Goal: Task Accomplishment & Management: Complete application form

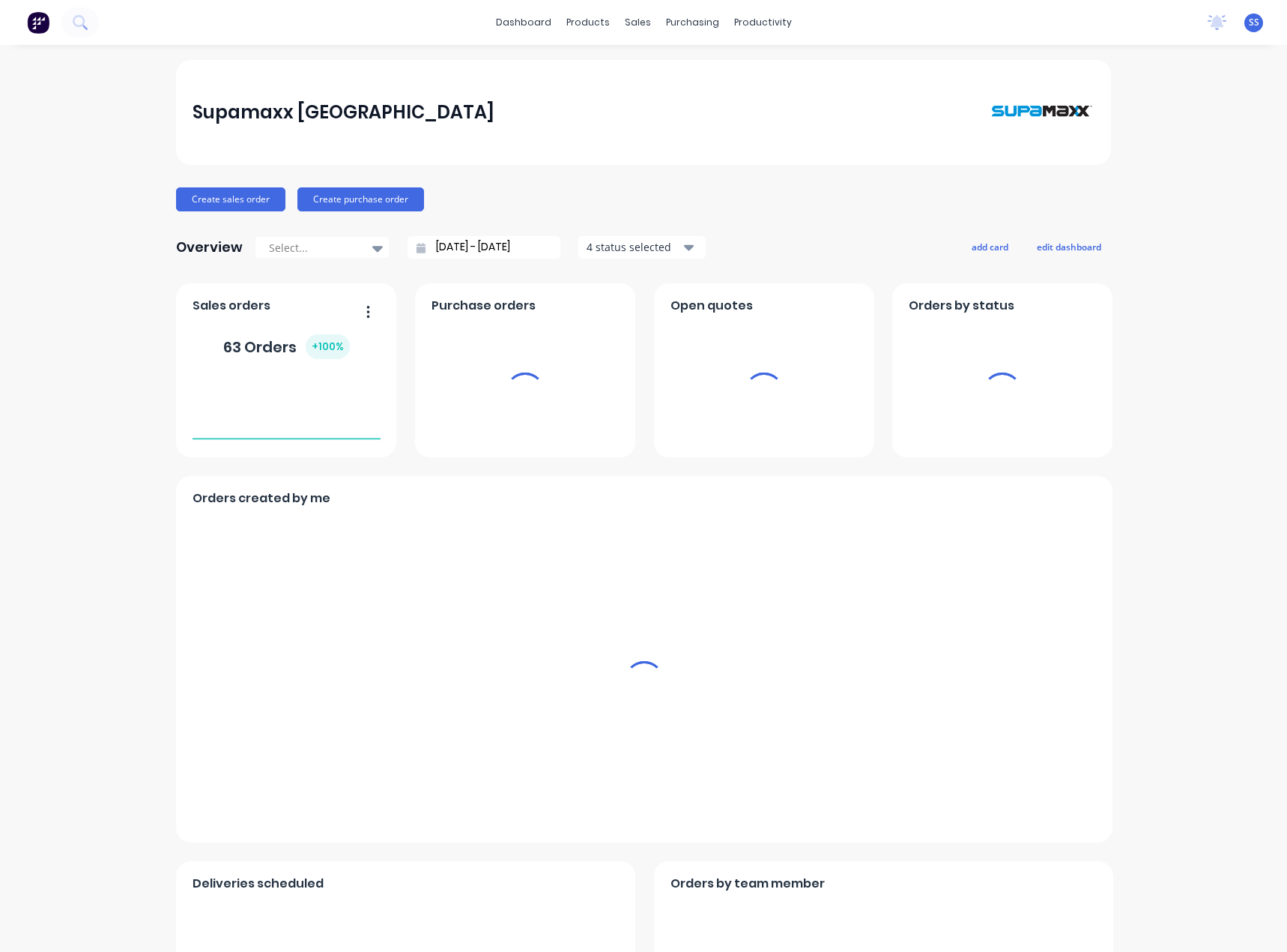
click at [1249, 25] on span "SS" at bounding box center [1254, 22] width 11 height 14
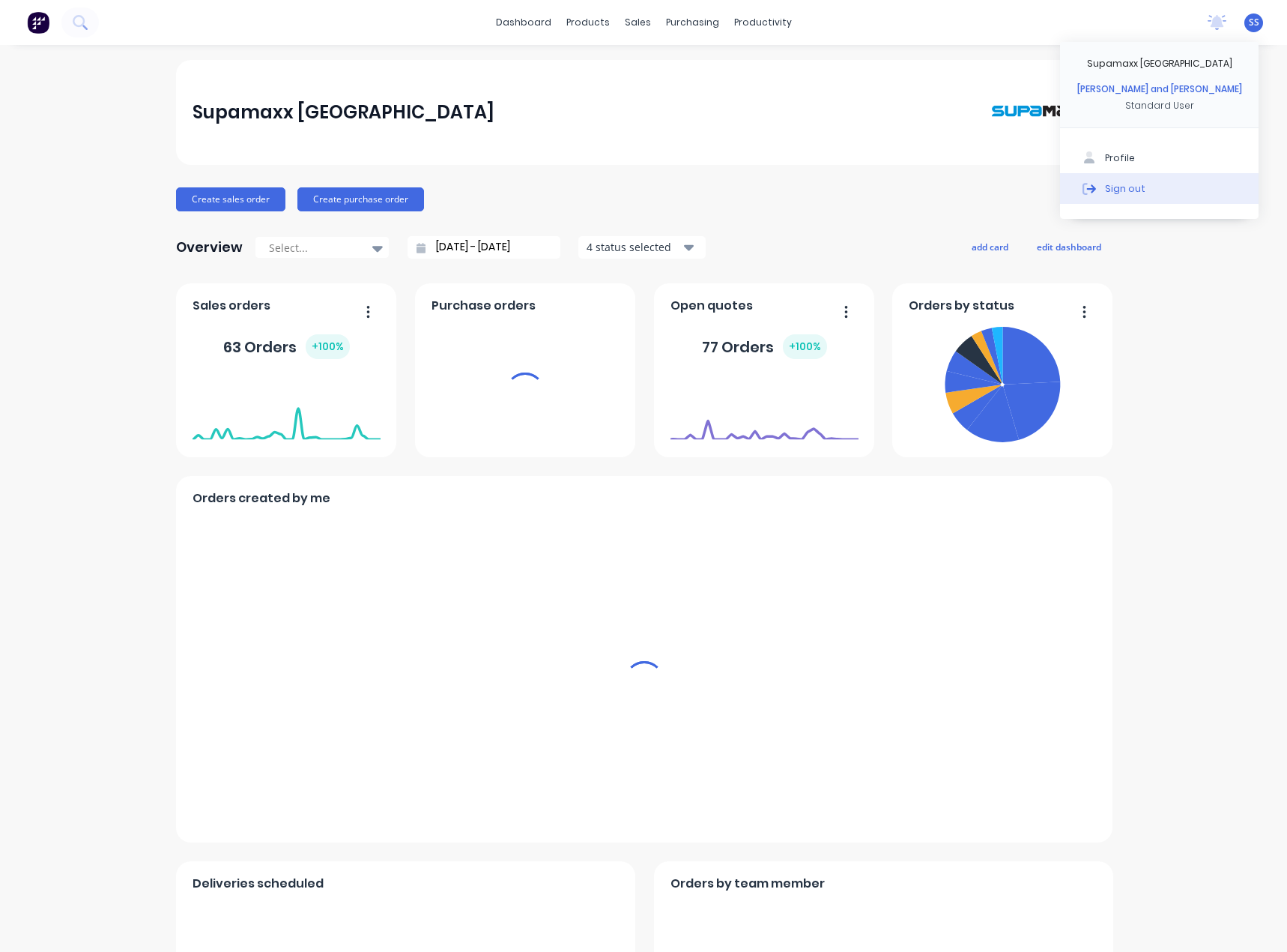
click at [1105, 191] on div "Sign out" at bounding box center [1125, 188] width 41 height 14
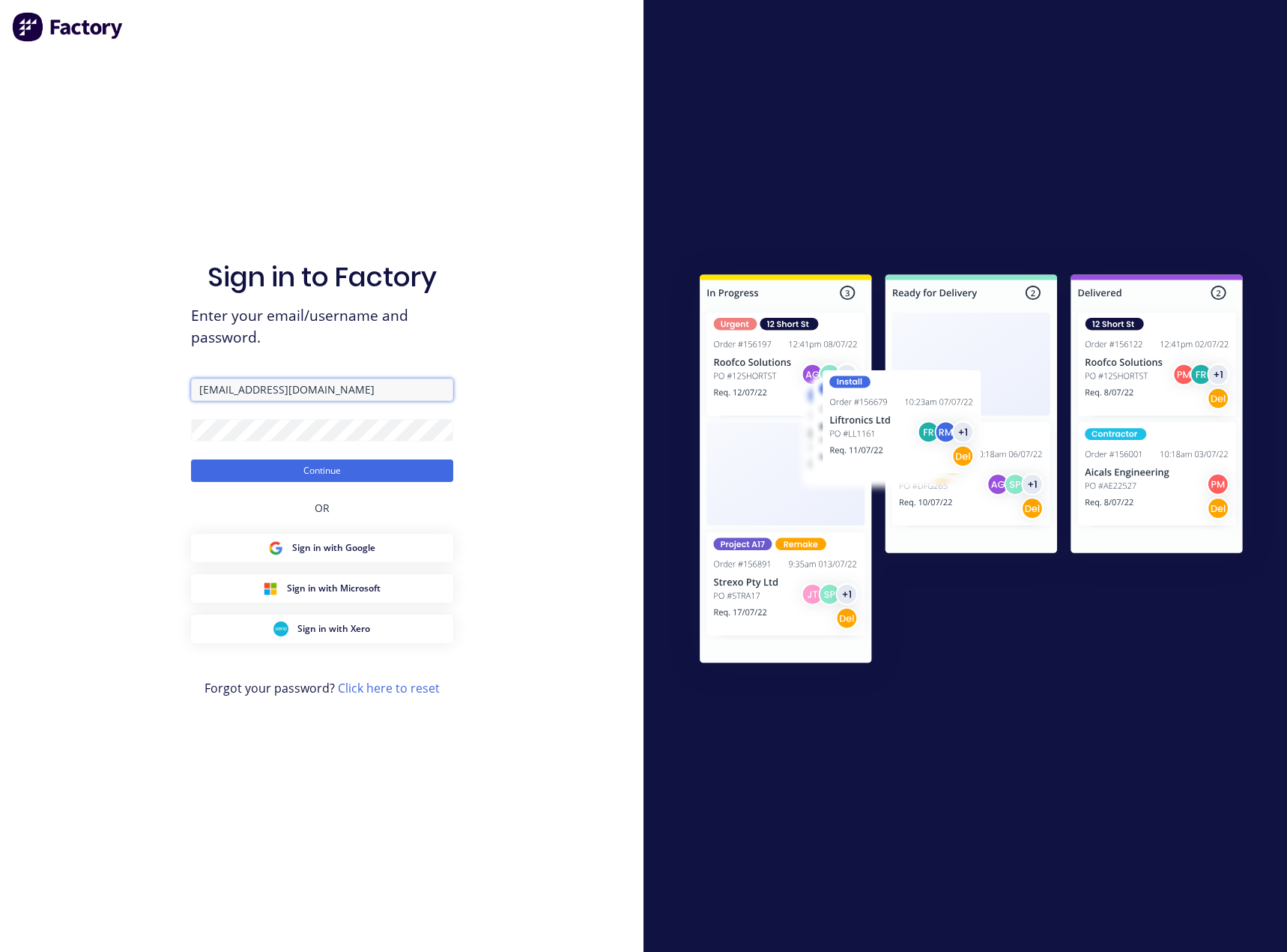
click at [286, 394] on input "[EMAIL_ADDRESS][DOMAIN_NAME]" at bounding box center [322, 389] width 262 height 22
type input "[PERSON_NAME][EMAIL_ADDRESS][DOMAIN_NAME]"
click at [322, 476] on button "Continue" at bounding box center [322, 470] width 262 height 22
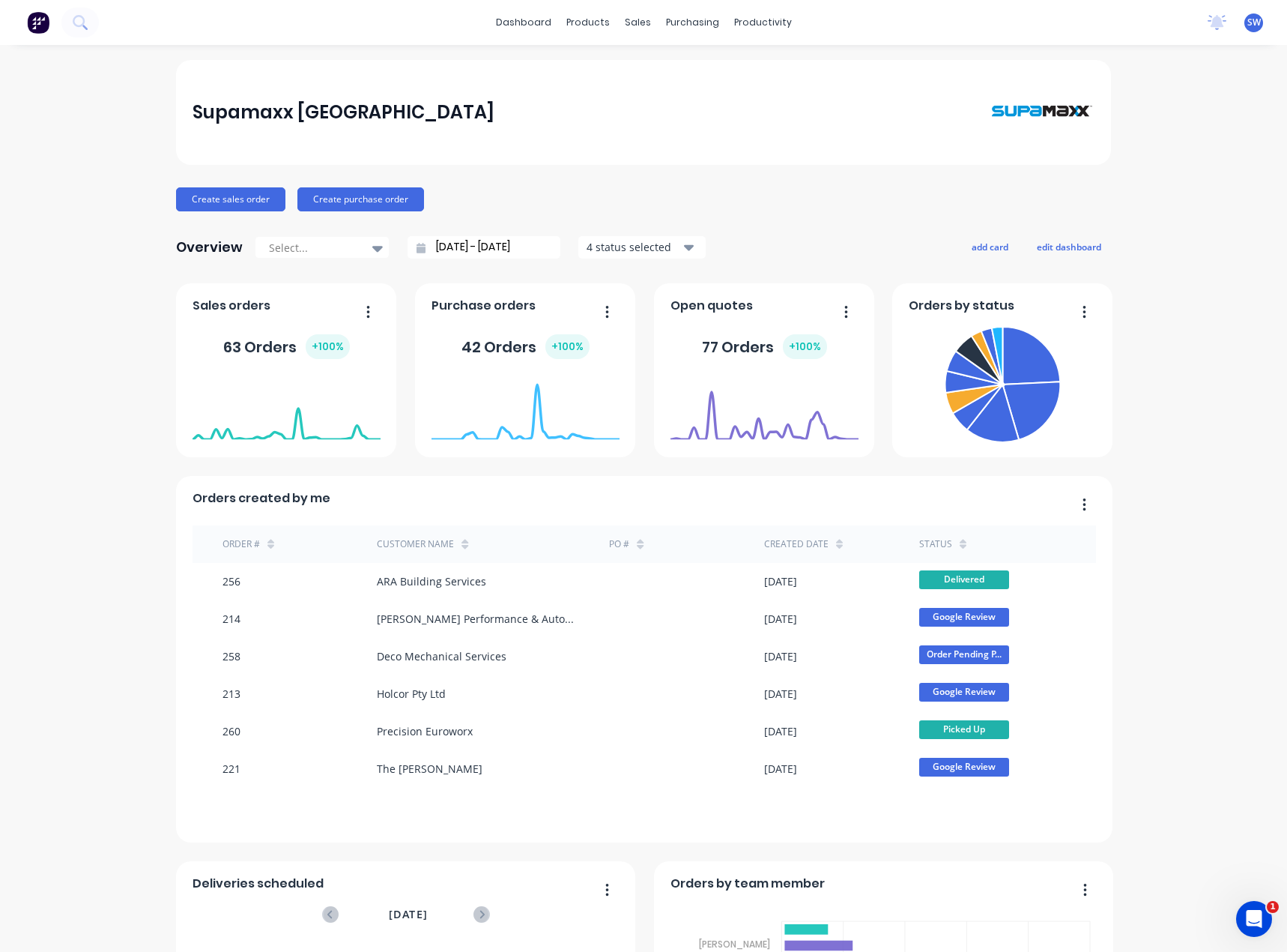
click at [1169, 628] on div "Supamaxx [GEOGRAPHIC_DATA] Create sales order Create purchase order Overview Se…" at bounding box center [643, 644] width 1287 height 1167
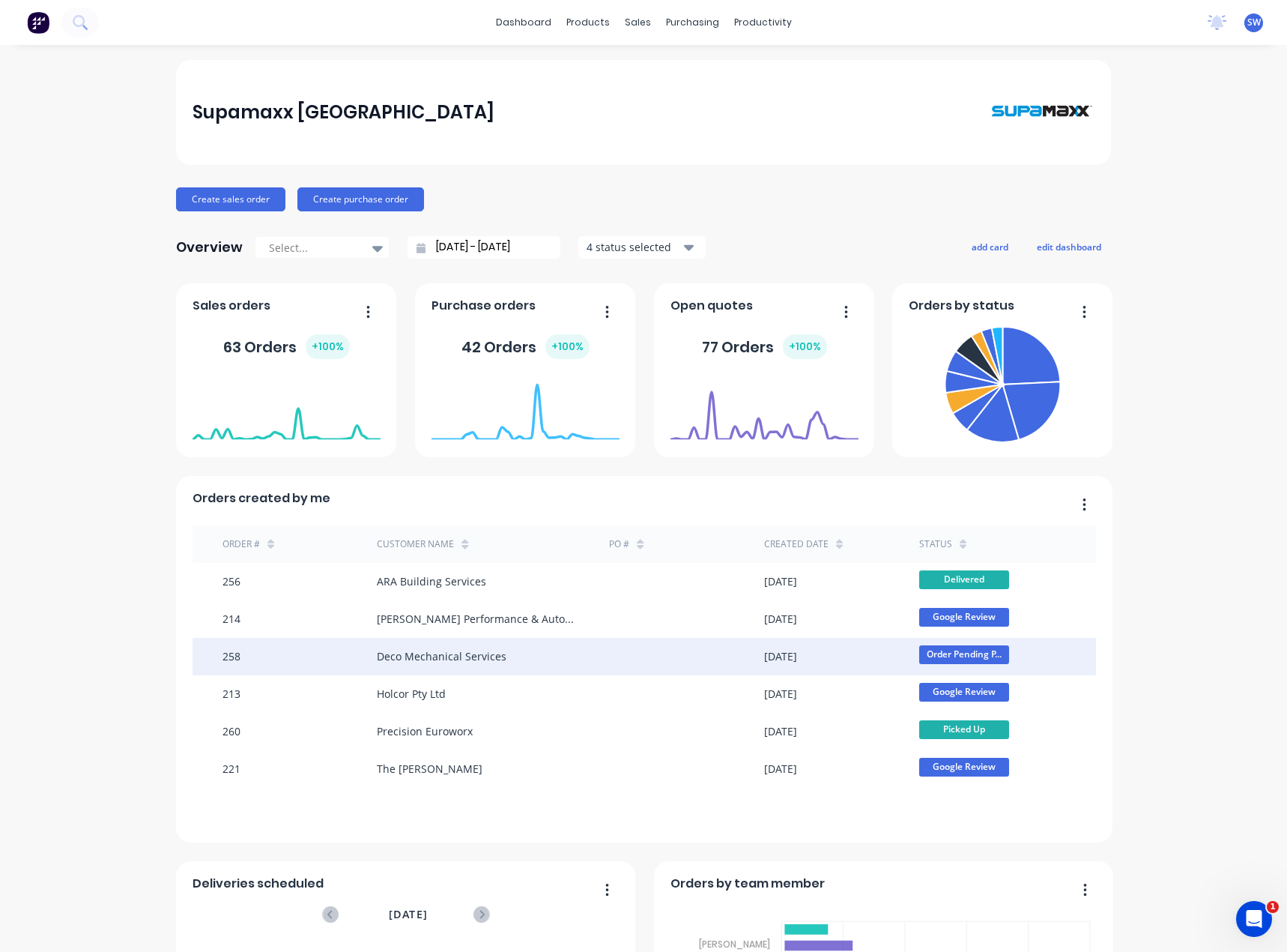
click at [397, 652] on div "Deco Mechanical Services" at bounding box center [441, 656] width 130 height 16
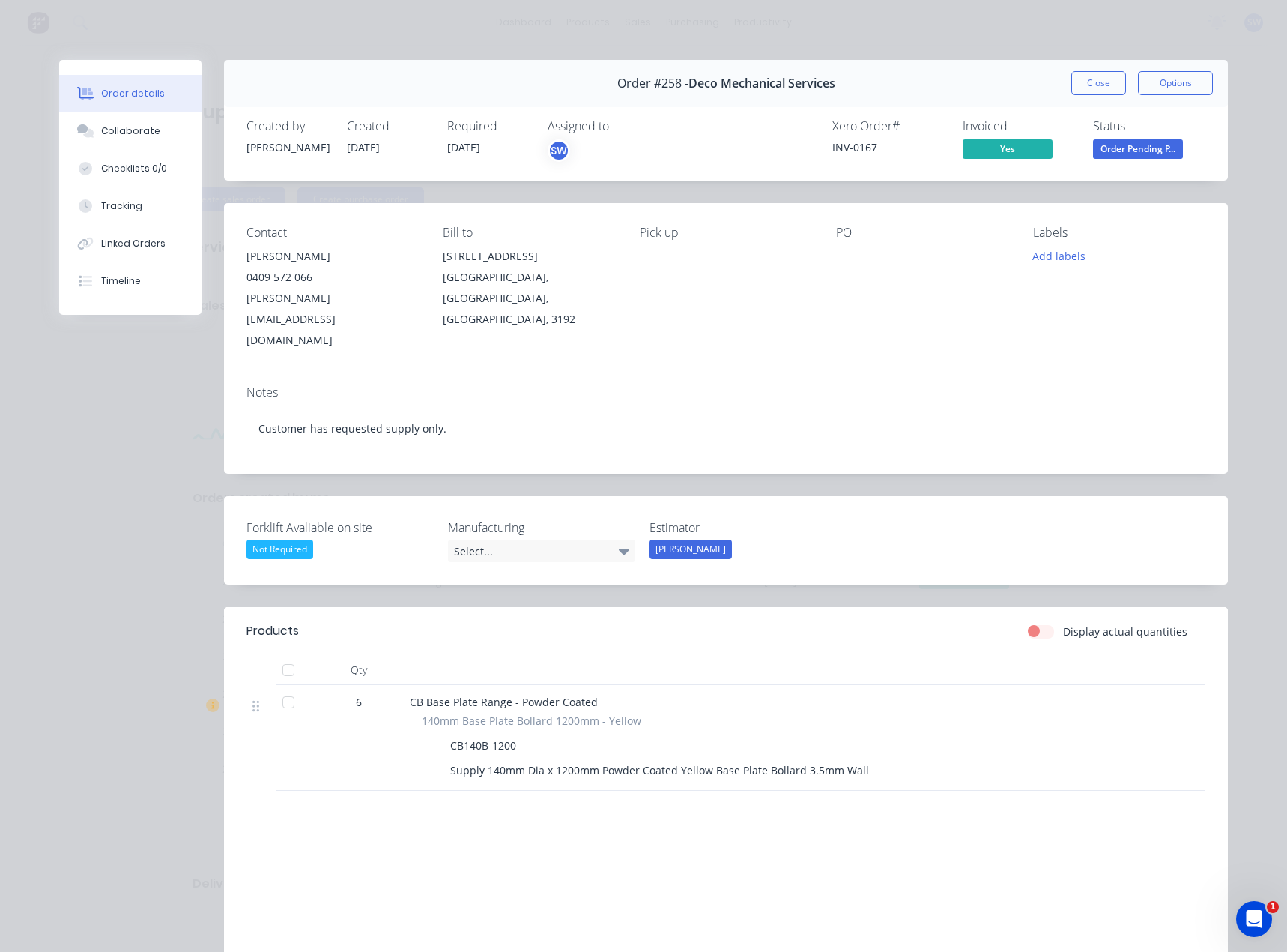
click at [857, 147] on div "INV-0167" at bounding box center [888, 147] width 112 height 16
click at [1099, 91] on button "Close" at bounding box center [1099, 83] width 55 height 24
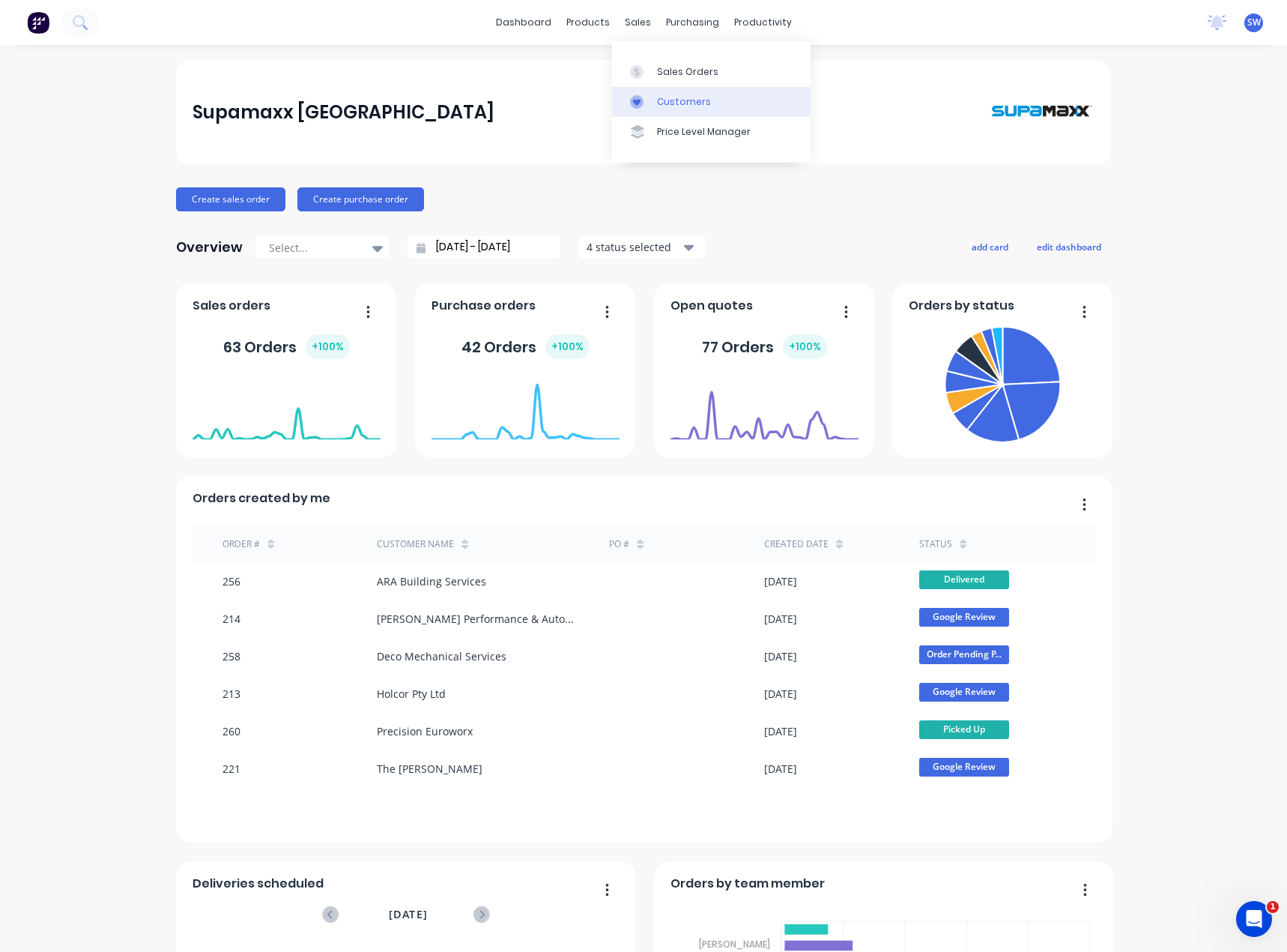
click at [644, 105] on div at bounding box center [641, 102] width 22 height 14
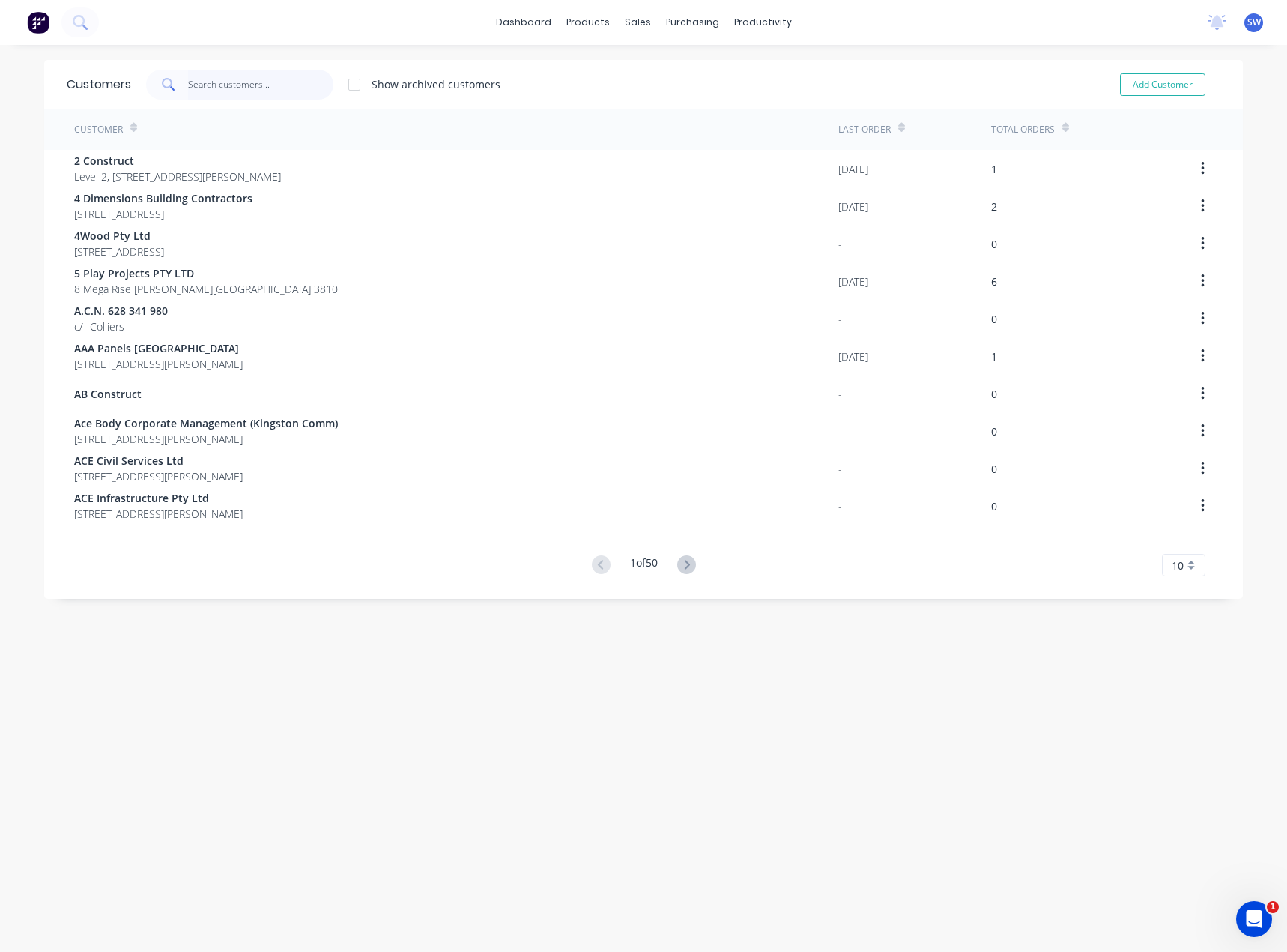
click at [201, 87] on input "text" at bounding box center [261, 85] width 146 height 30
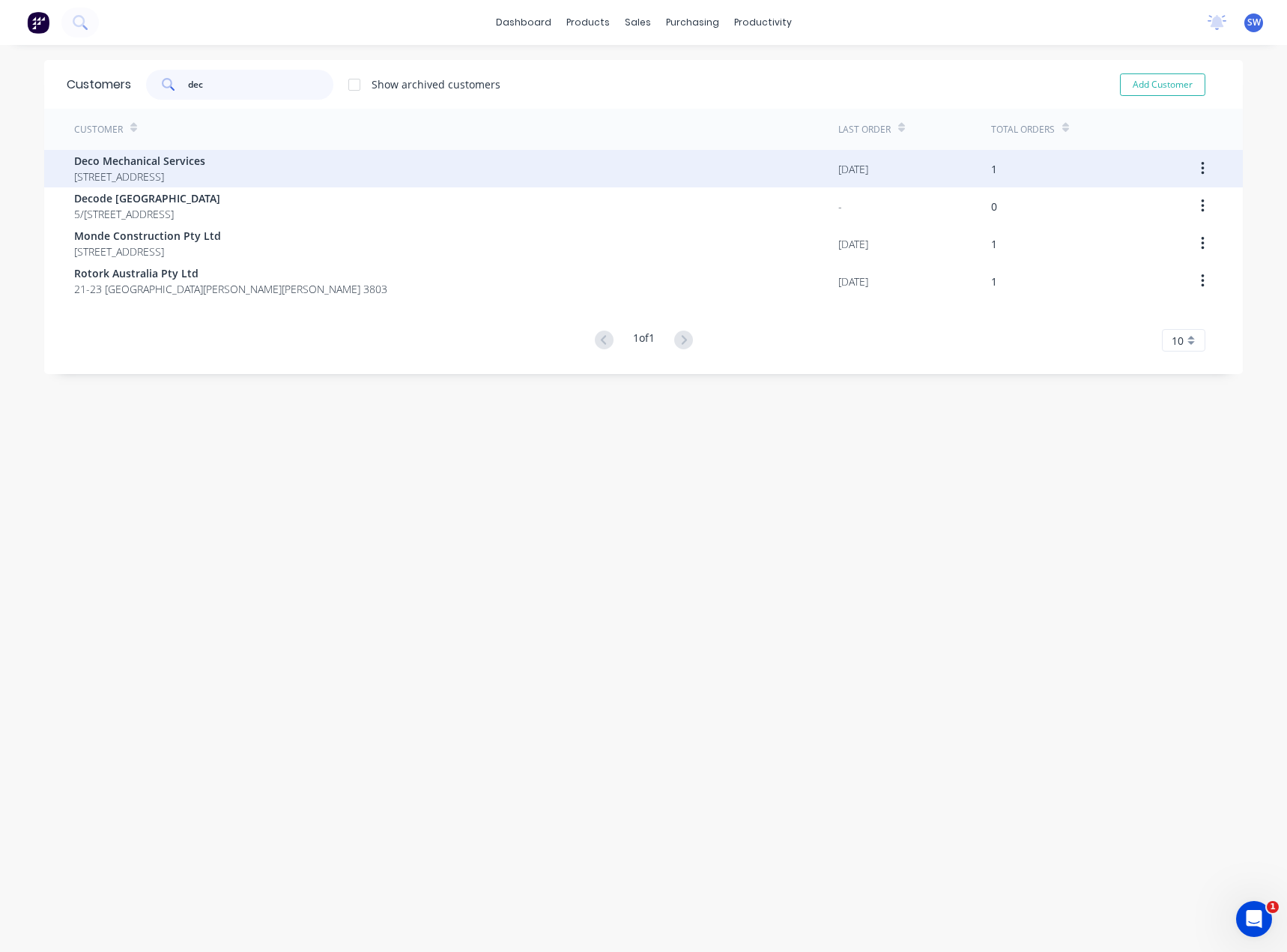
type input "dec"
click at [206, 172] on span "[STREET_ADDRESS]" at bounding box center [139, 176] width 132 height 16
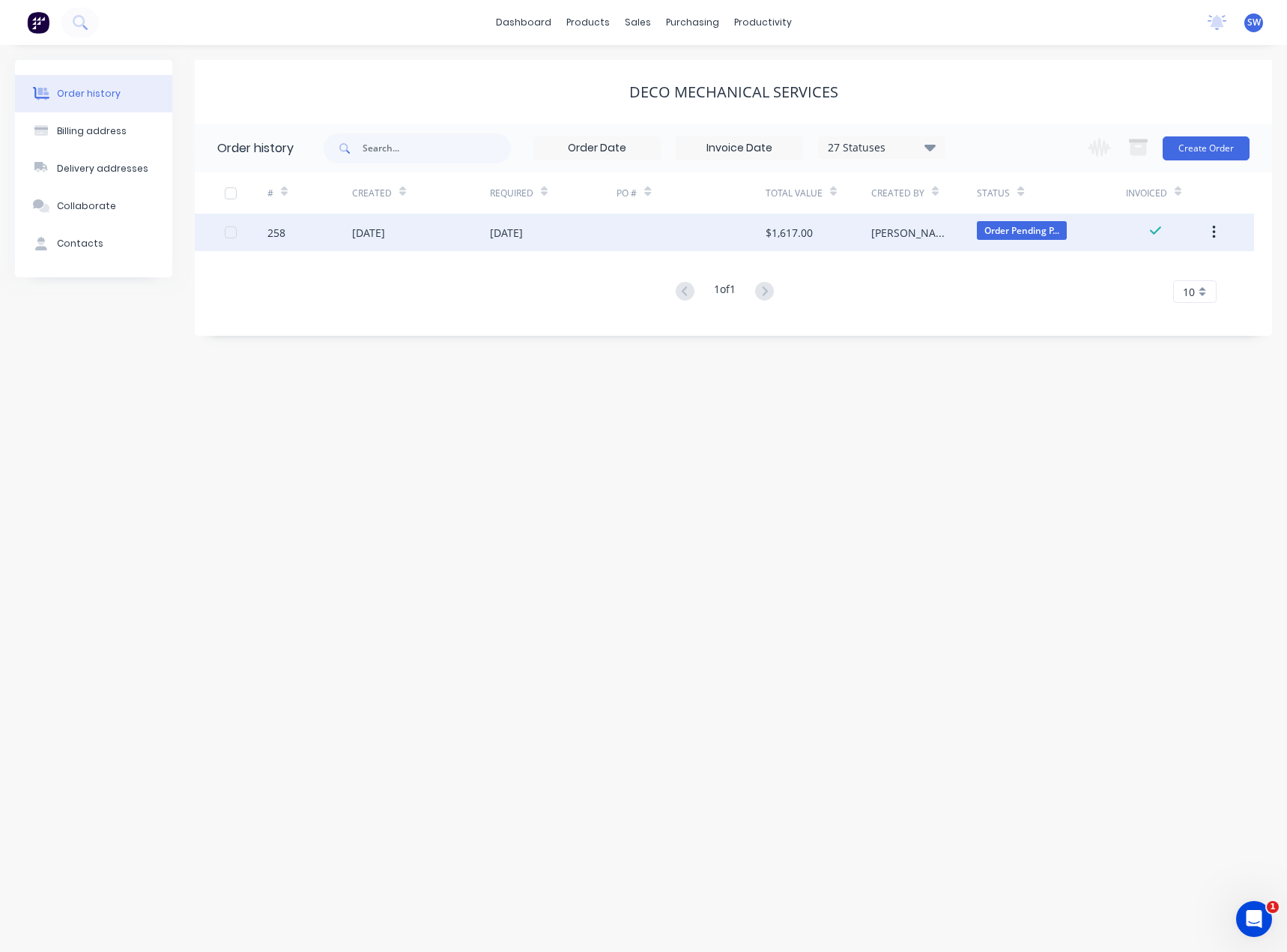
click at [570, 230] on div "[DATE]" at bounding box center [553, 232] width 128 height 37
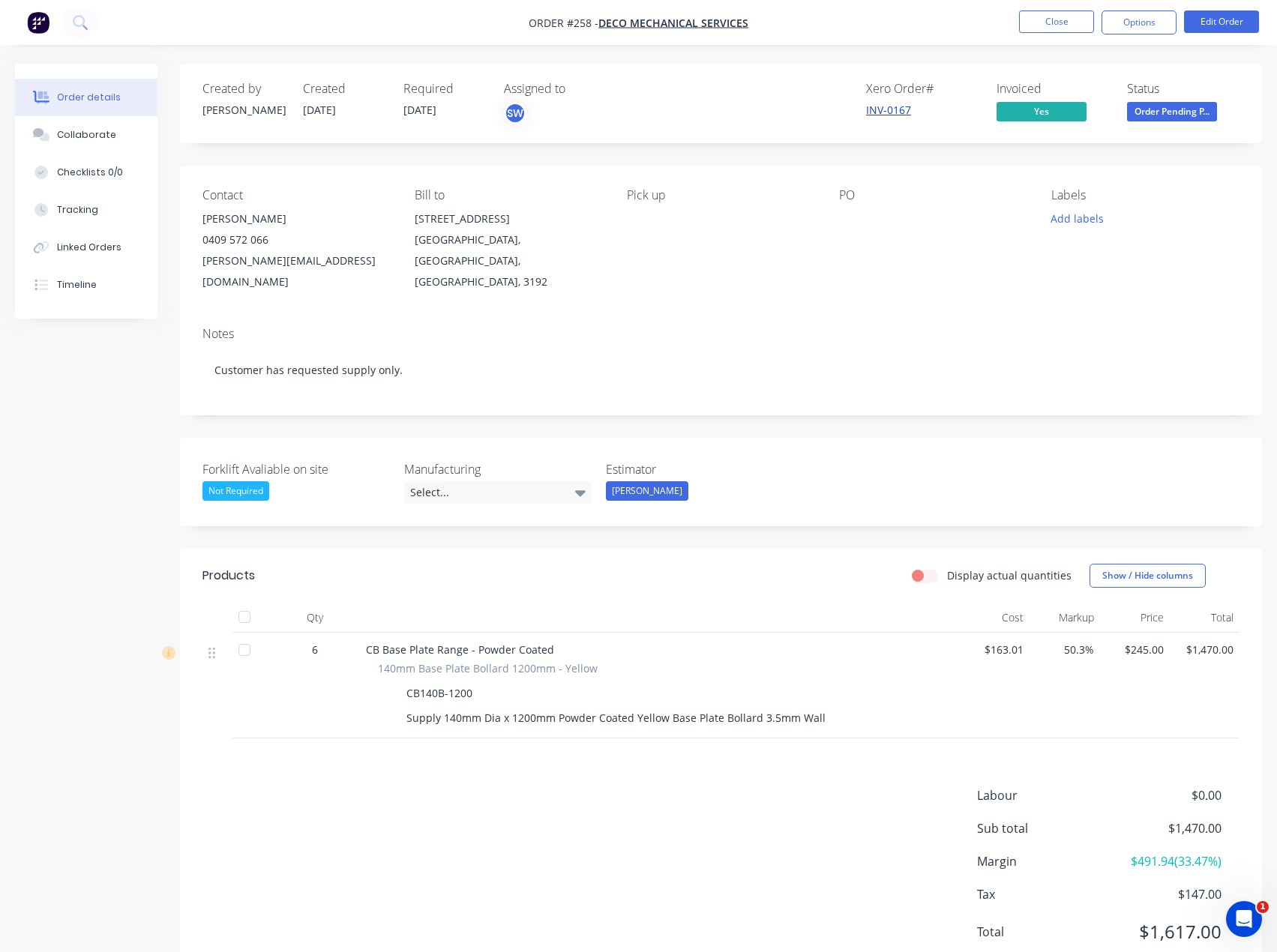
click at [899, 113] on link "INV-0167" at bounding box center [888, 109] width 45 height 15
click at [1034, 23] on button "Close" at bounding box center [1056, 21] width 75 height 22
click at [1060, 19] on button "Close" at bounding box center [1056, 21] width 75 height 22
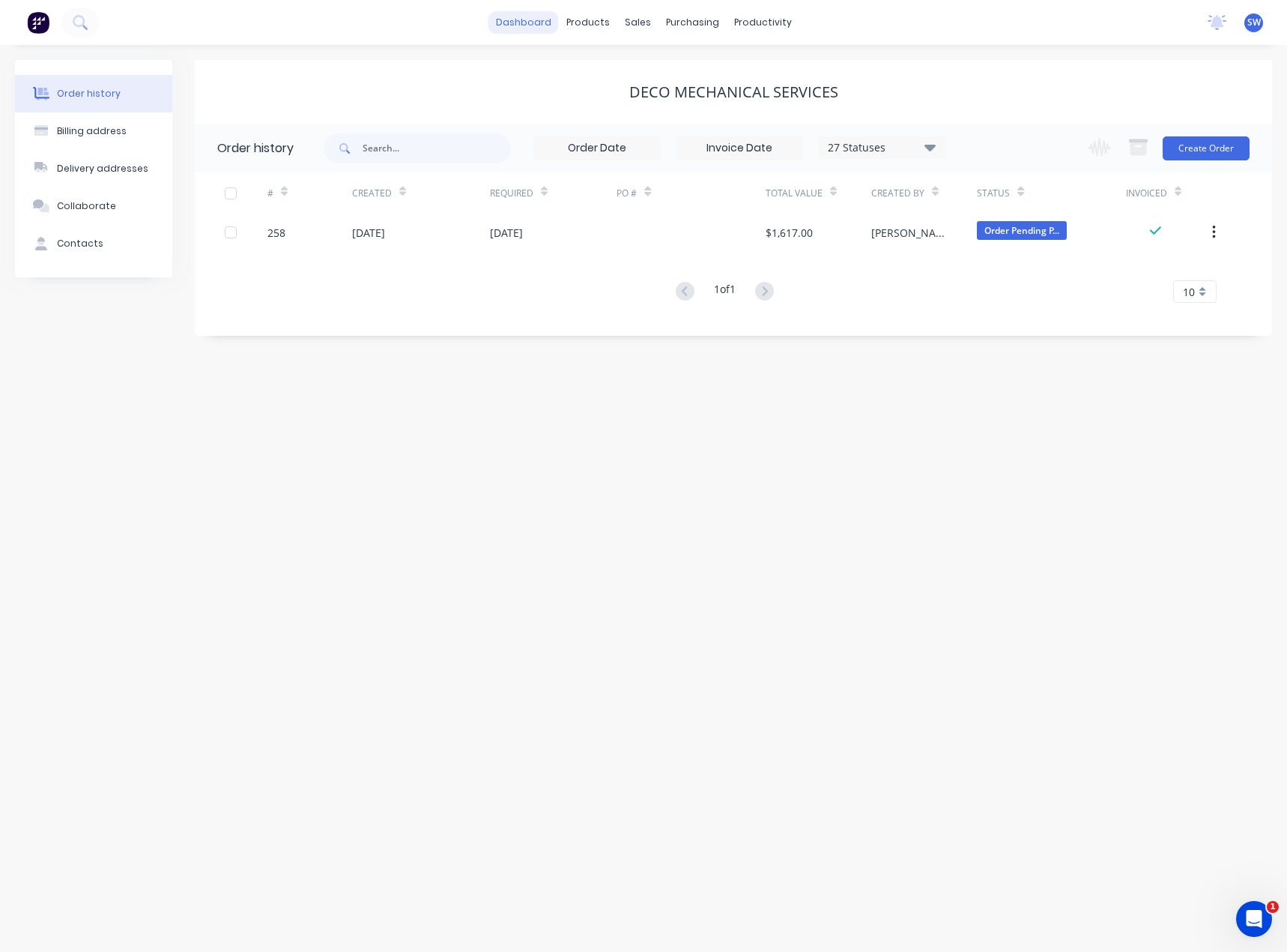
click at [549, 24] on link "dashboard" at bounding box center [523, 22] width 70 height 22
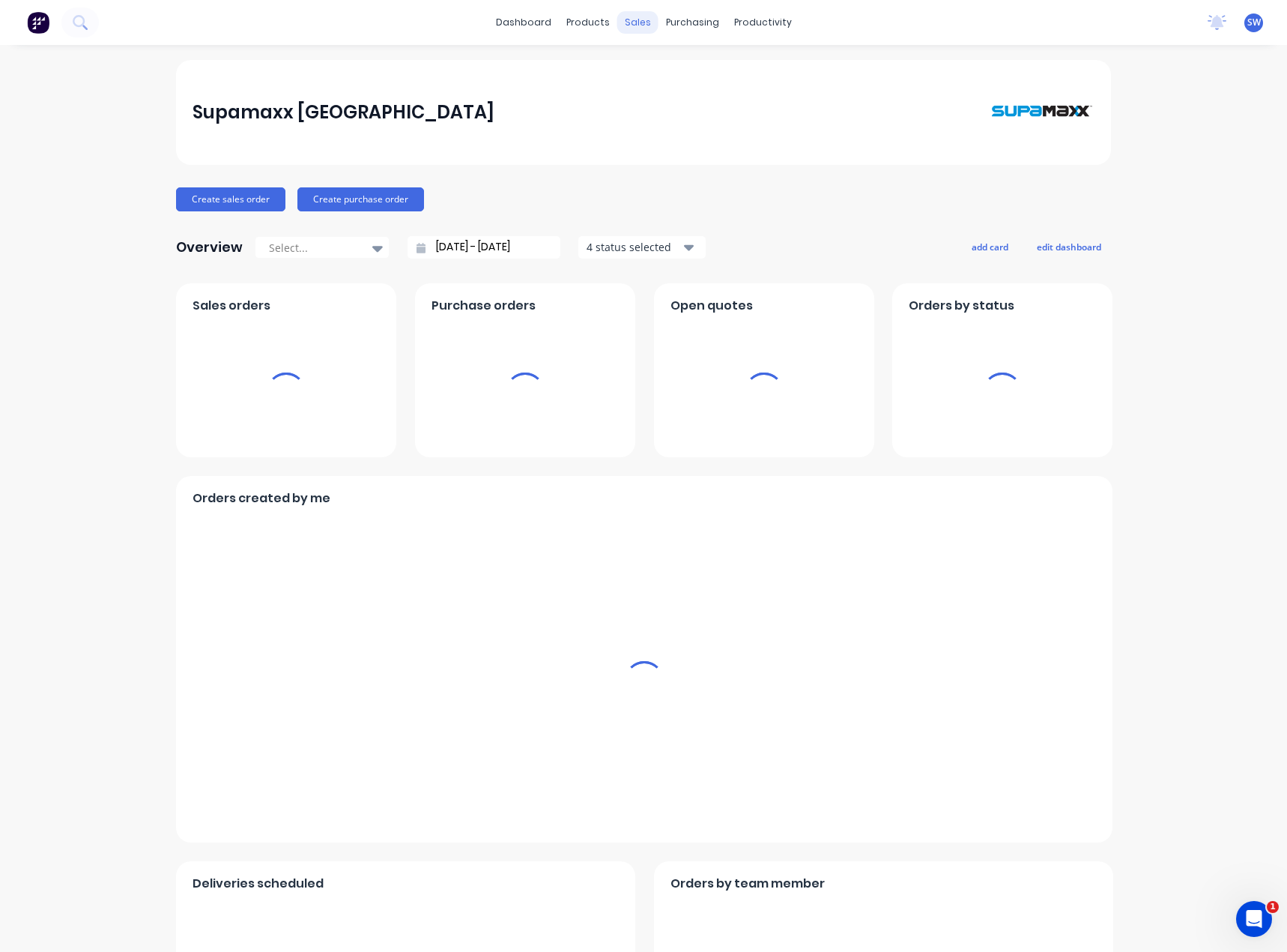
click at [620, 29] on div "sales" at bounding box center [638, 22] width 41 height 22
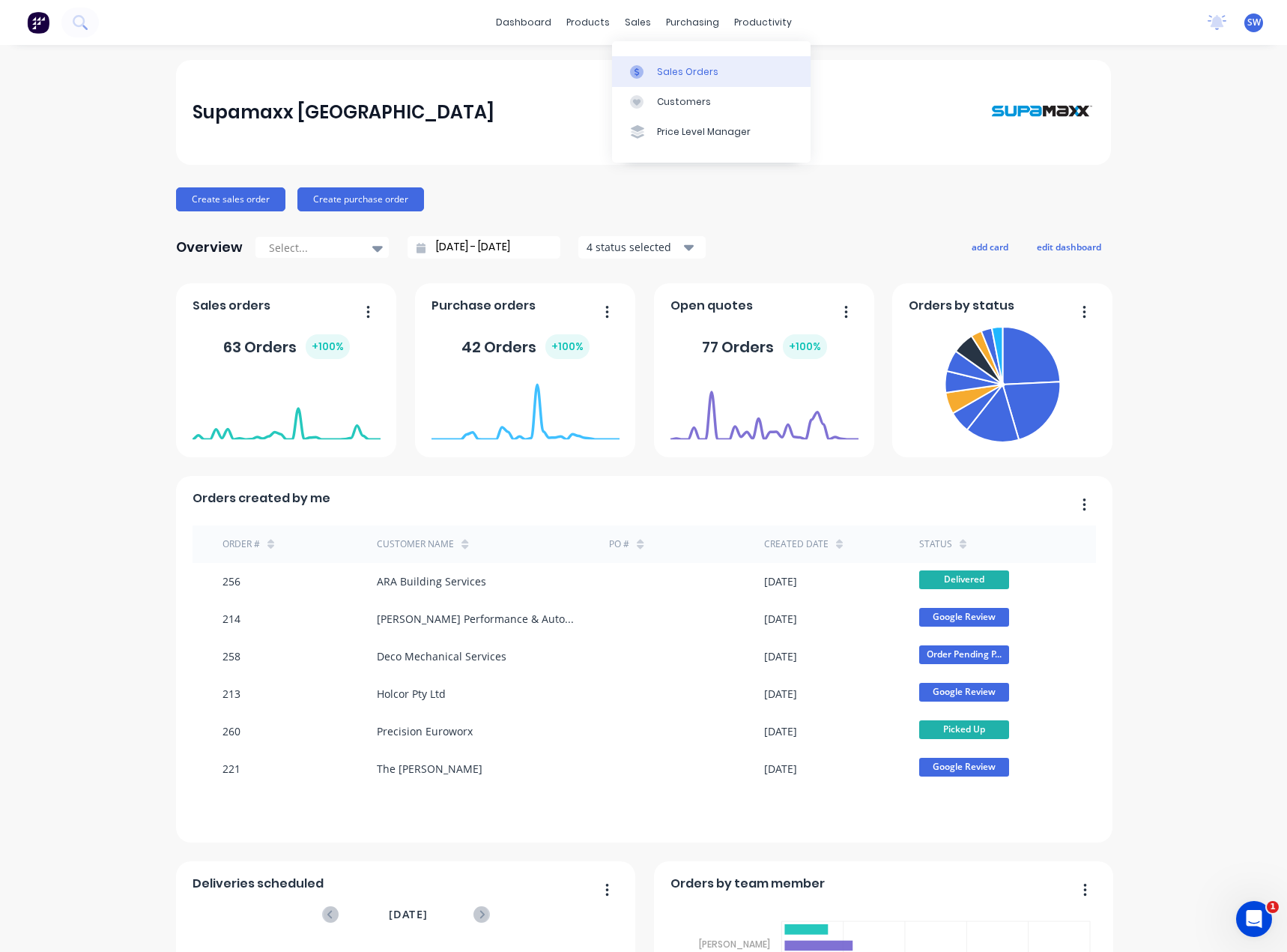
click at [725, 73] on link "Sales Orders" at bounding box center [711, 71] width 199 height 30
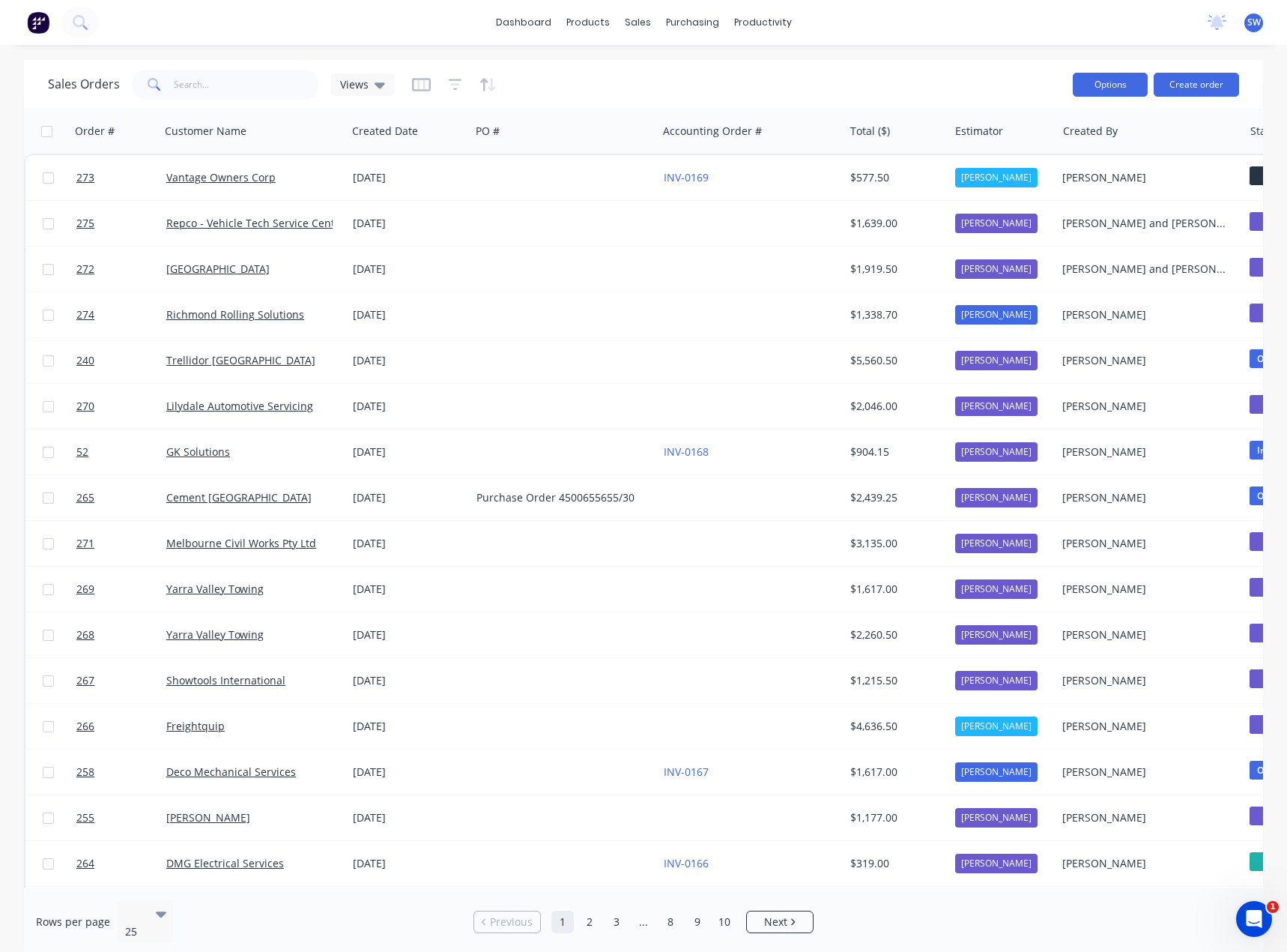
click at [1097, 88] on button "Options" at bounding box center [1110, 85] width 75 height 24
click at [662, 102] on div "Customers" at bounding box center [689, 102] width 54 height 14
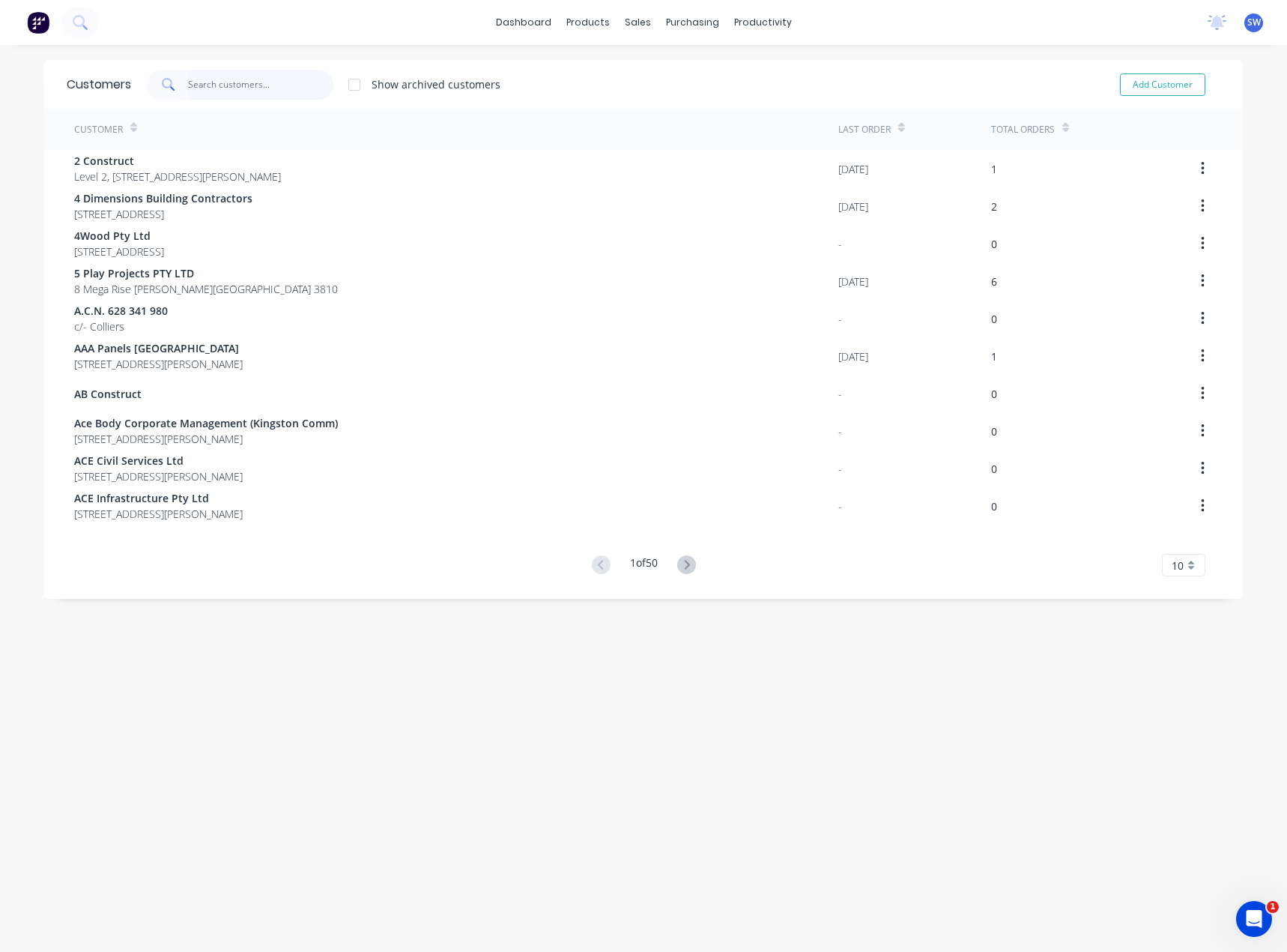
click at [281, 86] on input "text" at bounding box center [261, 85] width 146 height 30
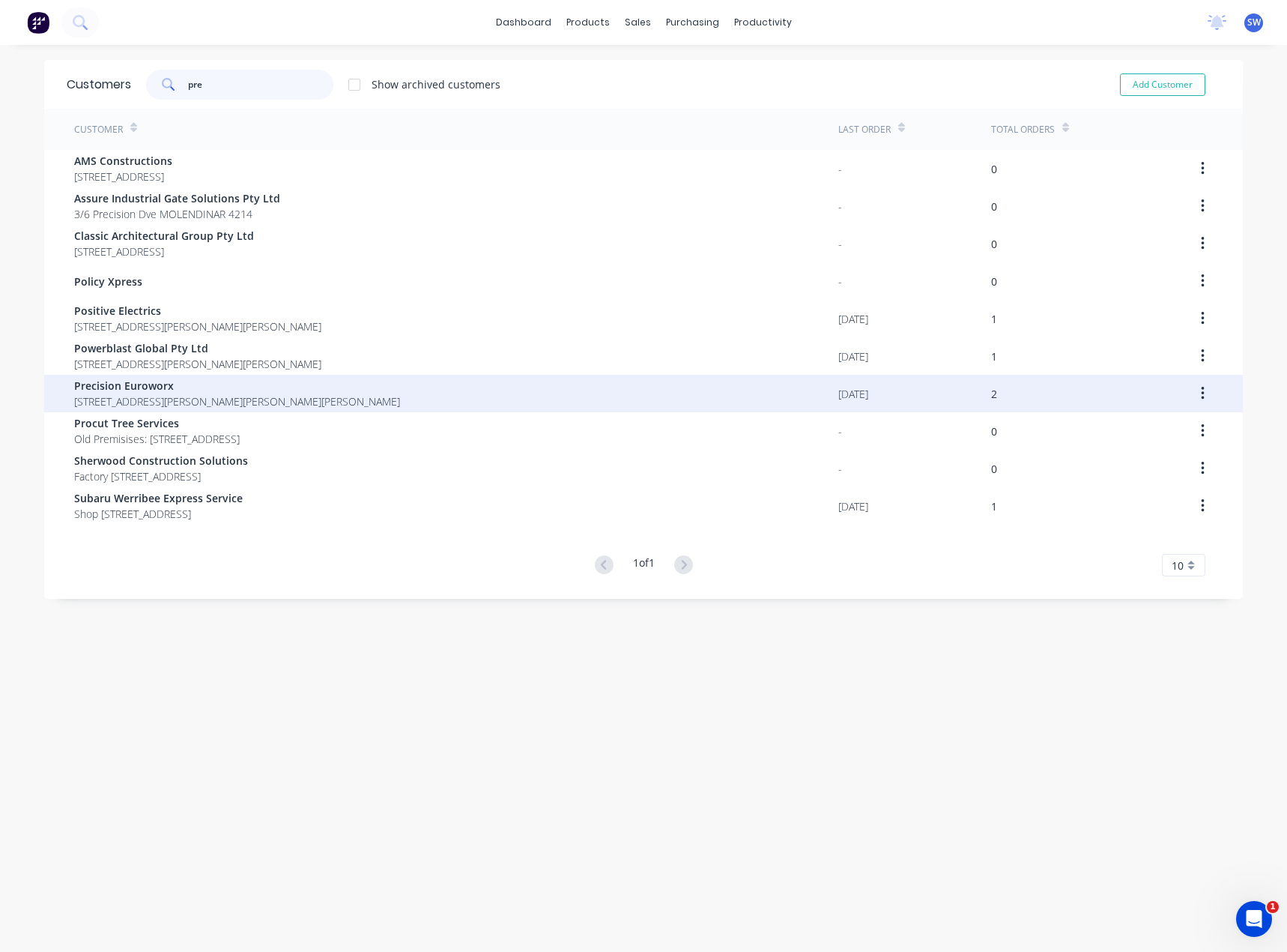
type input "pre"
click at [191, 399] on span "[STREET_ADDRESS][PERSON_NAME][PERSON_NAME][PERSON_NAME]" at bounding box center [237, 401] width 326 height 16
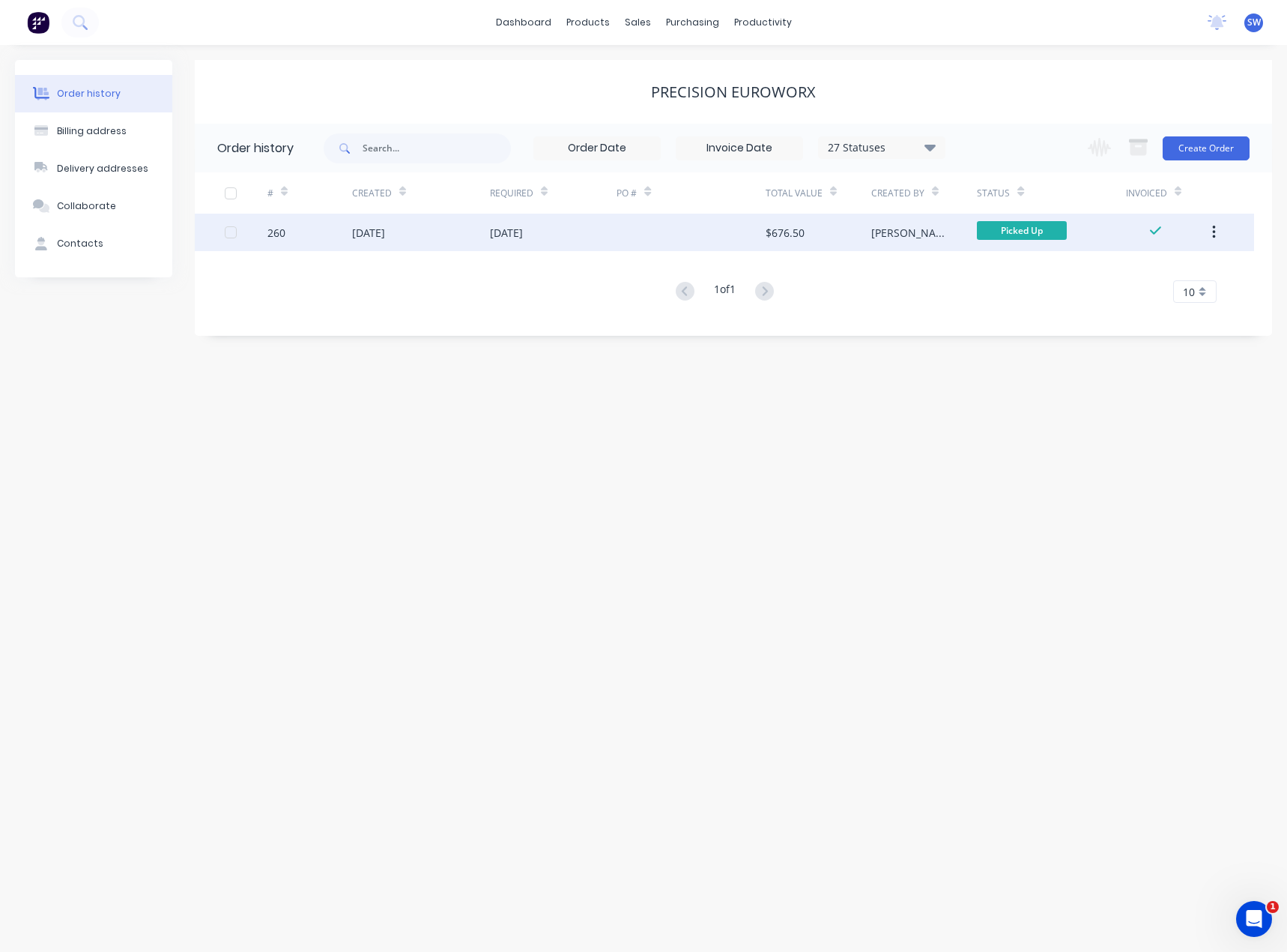
click at [809, 235] on div "$676.50" at bounding box center [818, 232] width 105 height 37
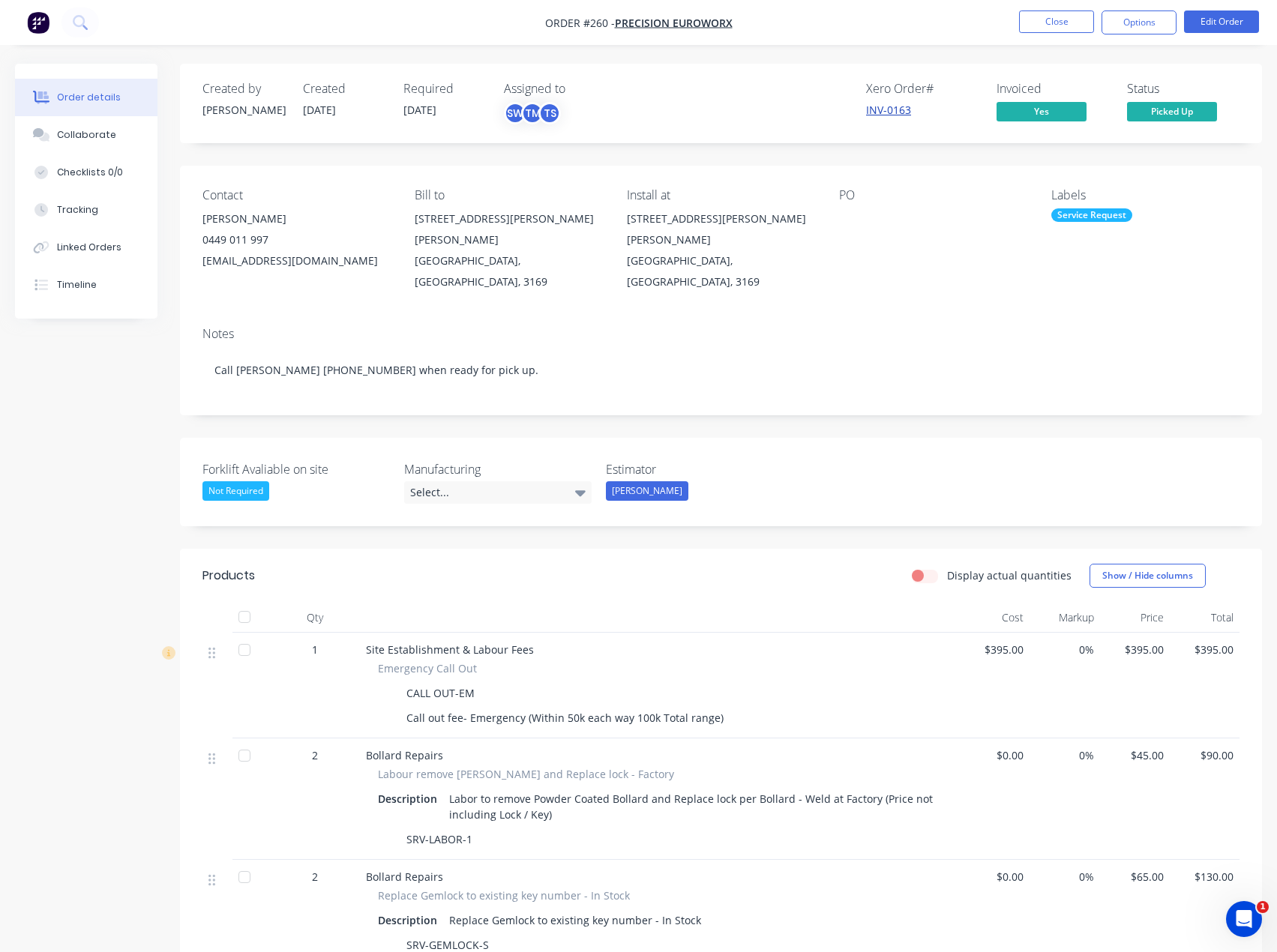
click at [895, 116] on link "INV-0163" at bounding box center [888, 109] width 45 height 15
click at [1049, 15] on button "Close" at bounding box center [1056, 21] width 75 height 22
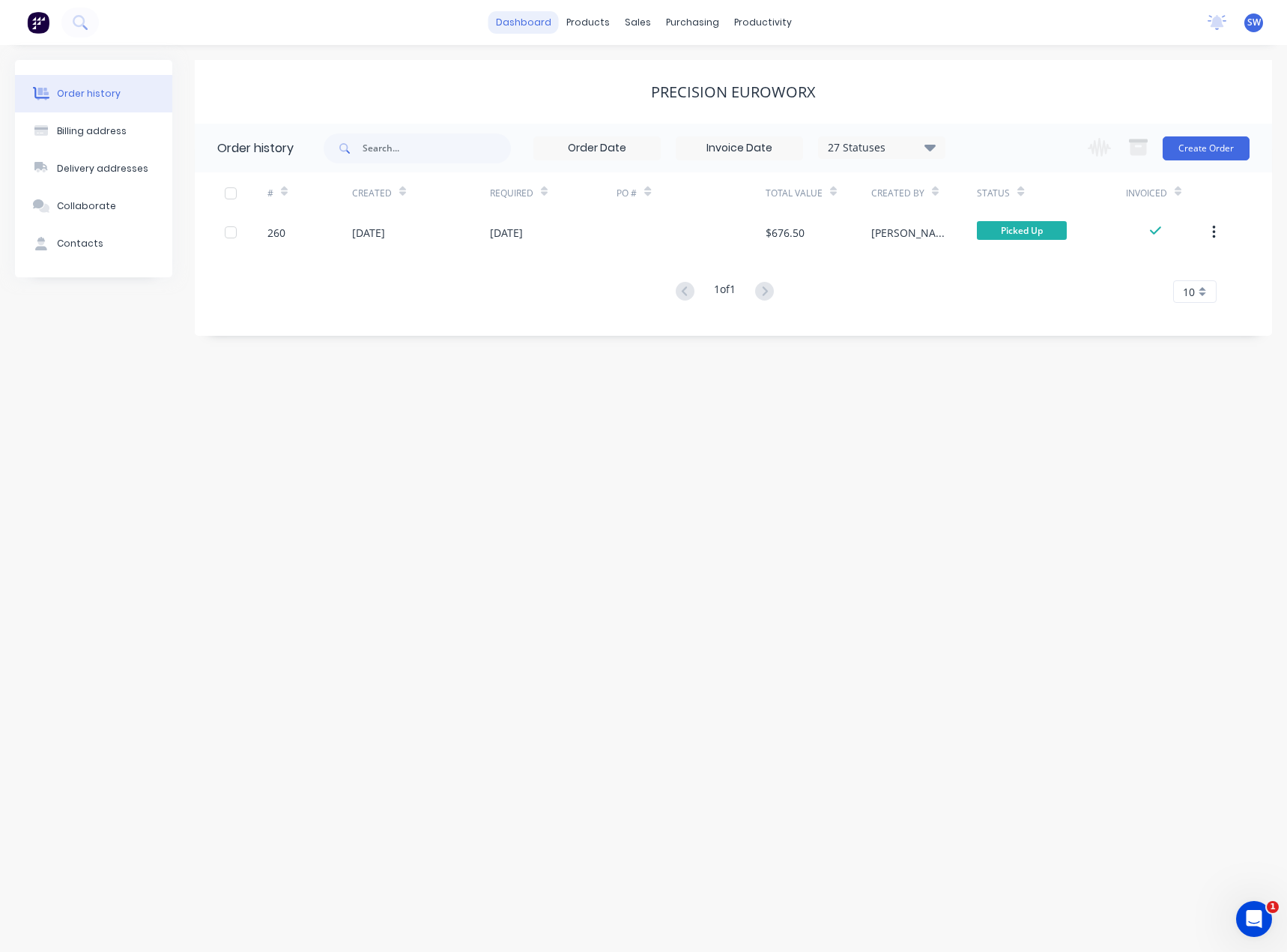
click at [514, 21] on link "dashboard" at bounding box center [523, 22] width 70 height 22
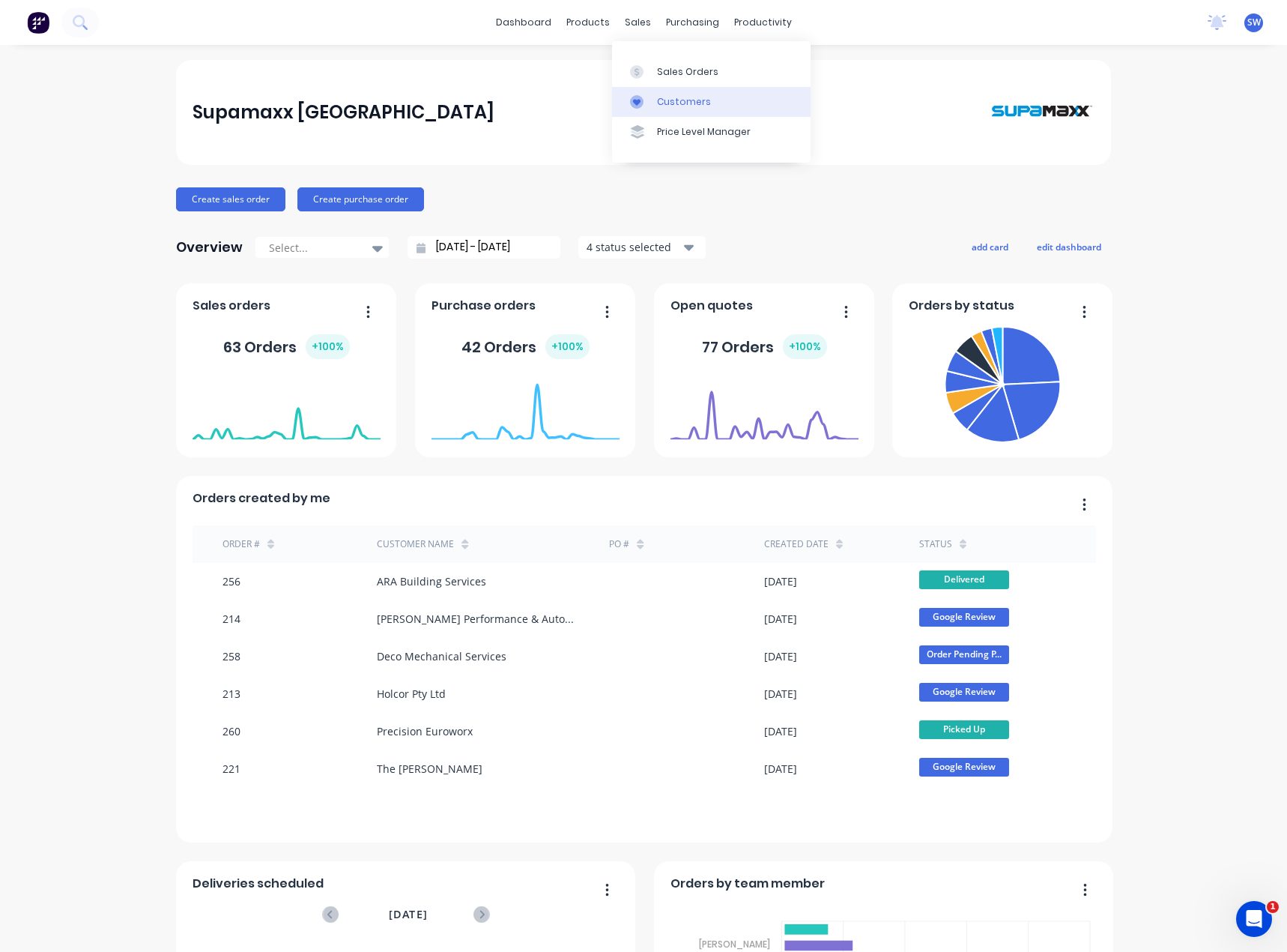
click at [702, 111] on link "Customers" at bounding box center [711, 101] width 199 height 30
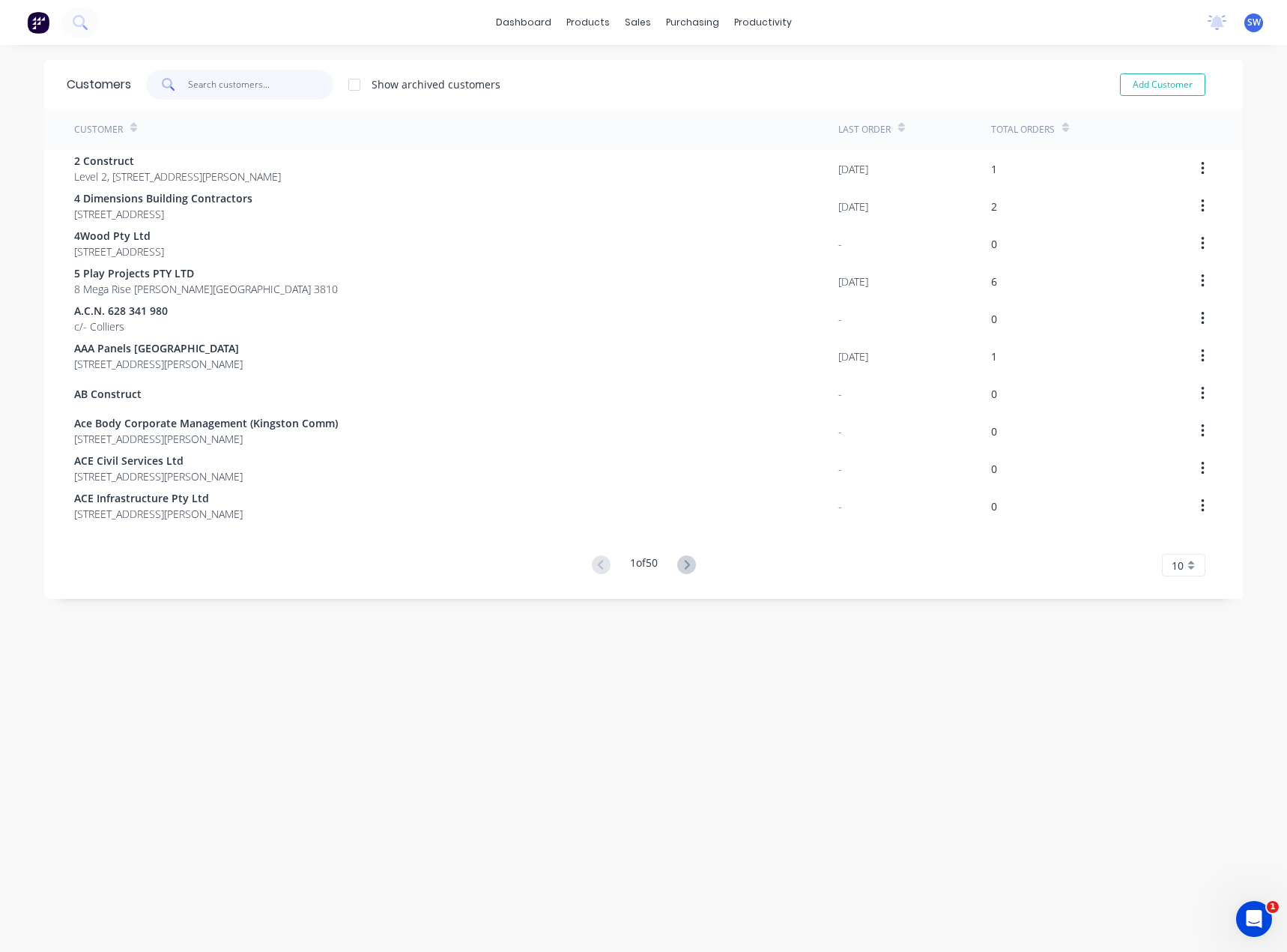
click at [228, 85] on input "text" at bounding box center [261, 85] width 146 height 30
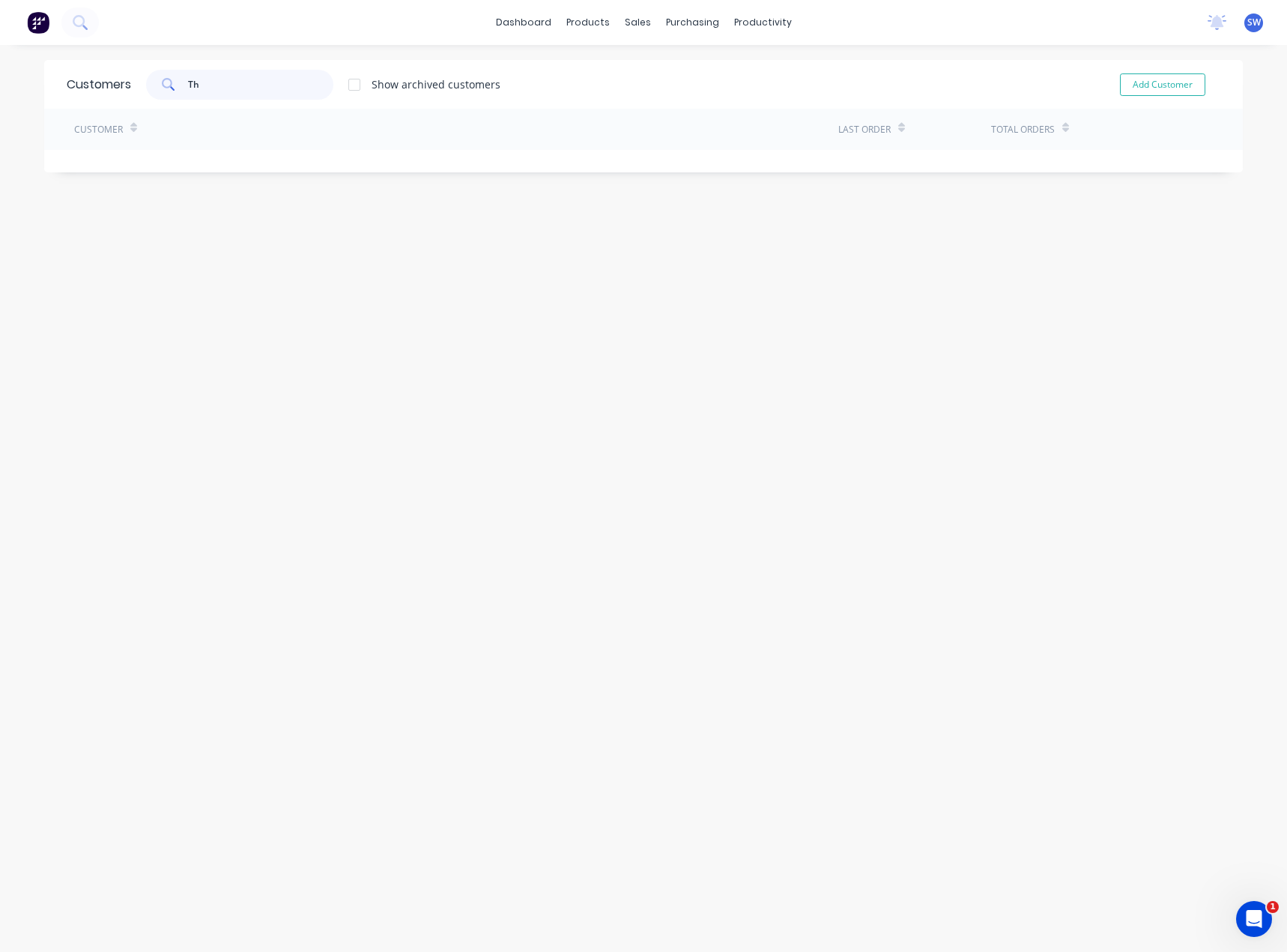
type input "T"
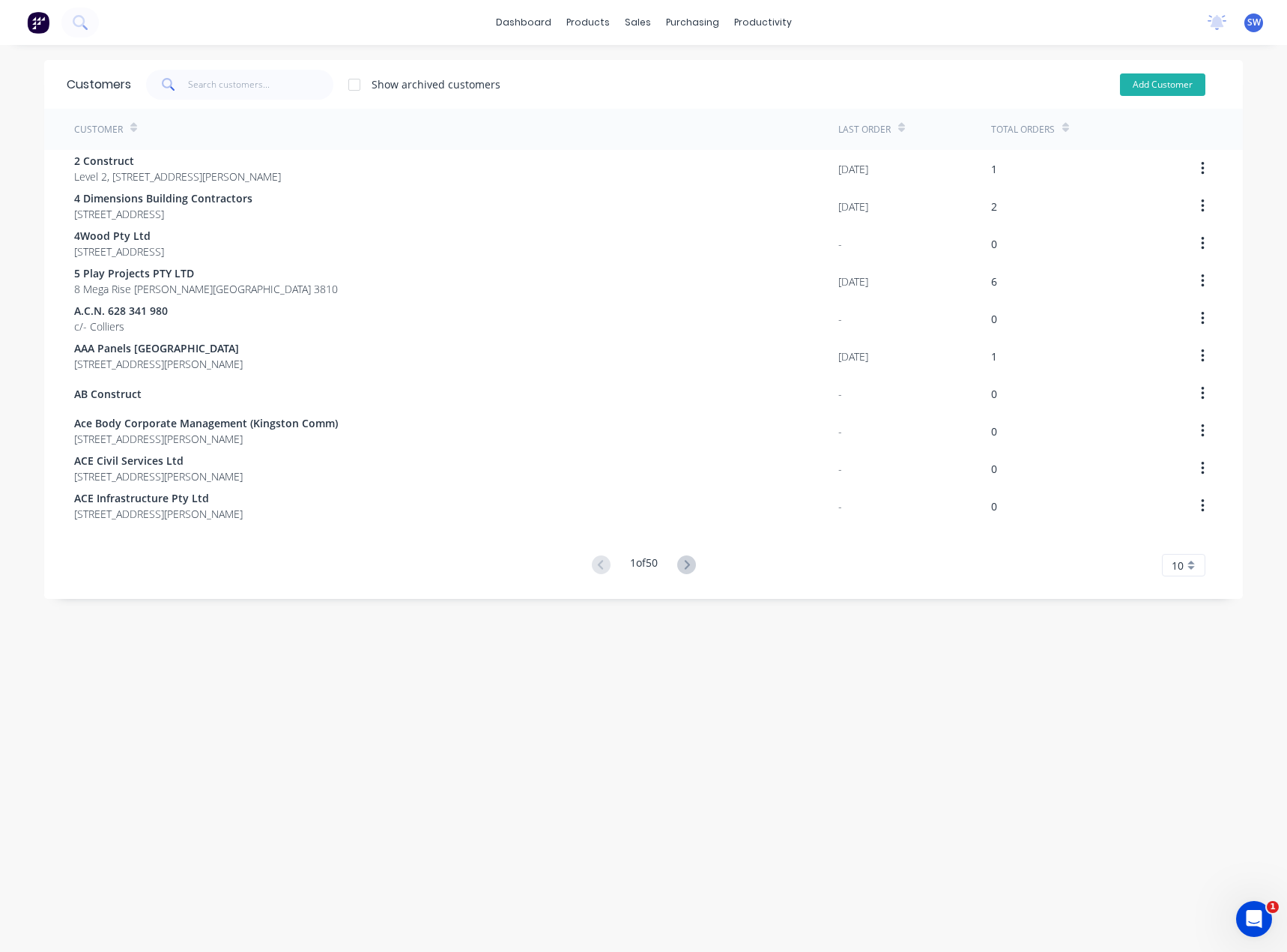
click at [1151, 90] on button "Add Customer" at bounding box center [1163, 84] width 86 height 22
select select "AU"
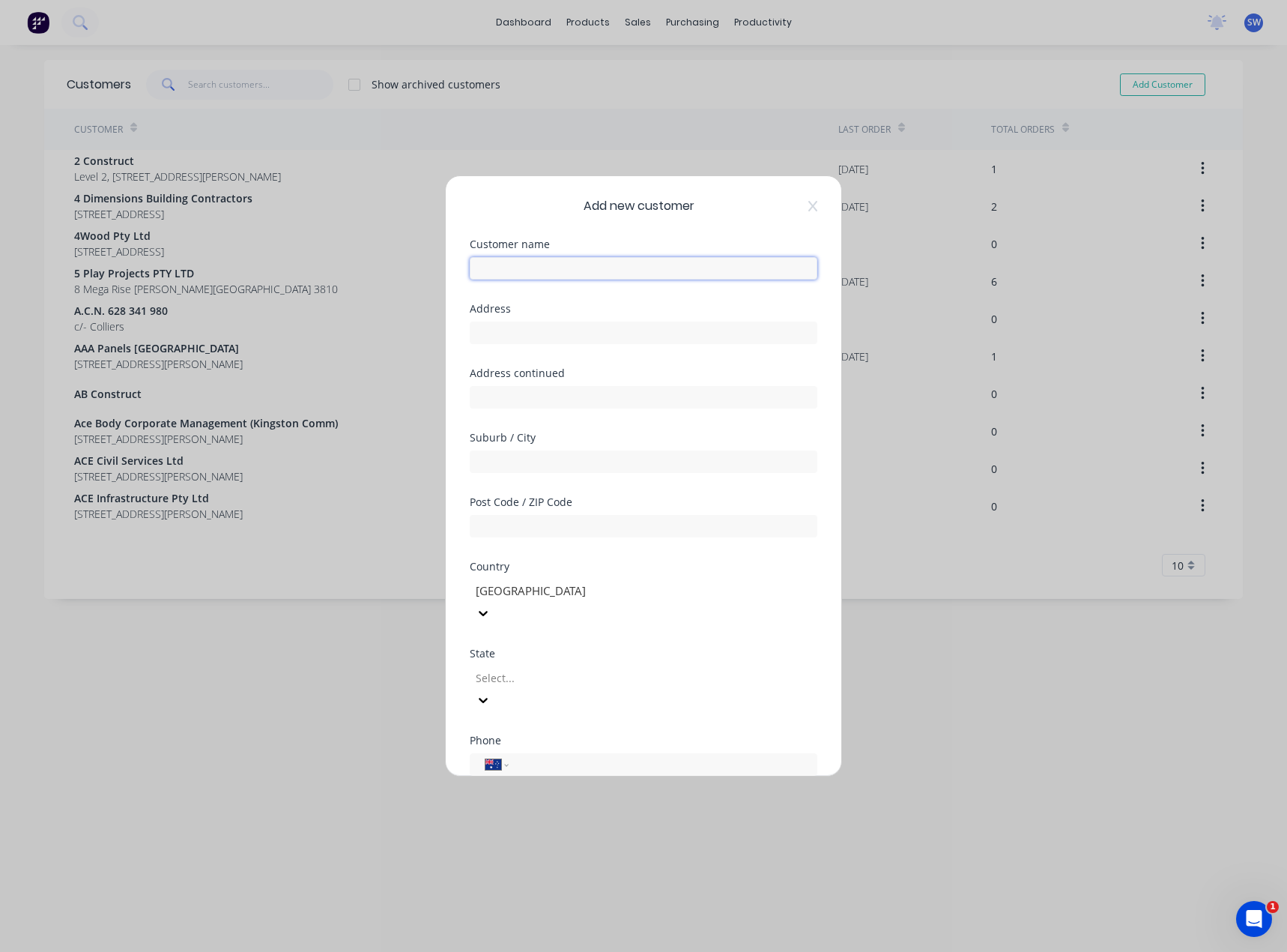
drag, startPoint x: 517, startPoint y: 274, endPoint x: 519, endPoint y: 284, distance: 10.2
click at [517, 274] on input "text" at bounding box center [643, 268] width 348 height 22
type input "The Whiskey Company"
click at [559, 328] on input "text" at bounding box center [643, 332] width 348 height 22
type input "C"
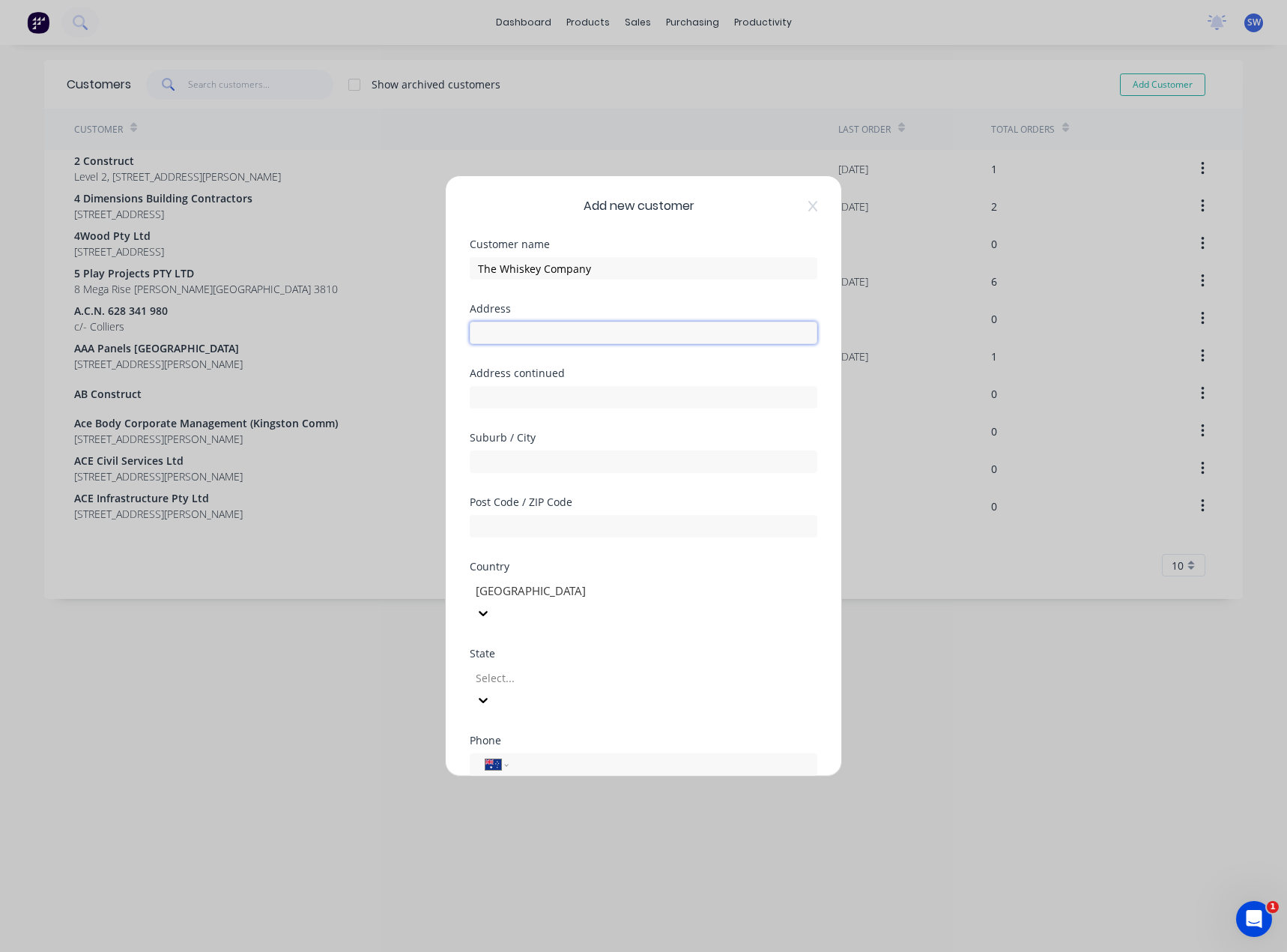
click at [524, 337] on input "text" at bounding box center [643, 332] width 348 height 22
drag, startPoint x: 508, startPoint y: 331, endPoint x: 532, endPoint y: 352, distance: 31.9
click at [508, 331] on input "text" at bounding box center [643, 332] width 348 height 22
drag, startPoint x: 527, startPoint y: 463, endPoint x: 563, endPoint y: 473, distance: 37.4
click at [527, 463] on input "text" at bounding box center [643, 461] width 348 height 22
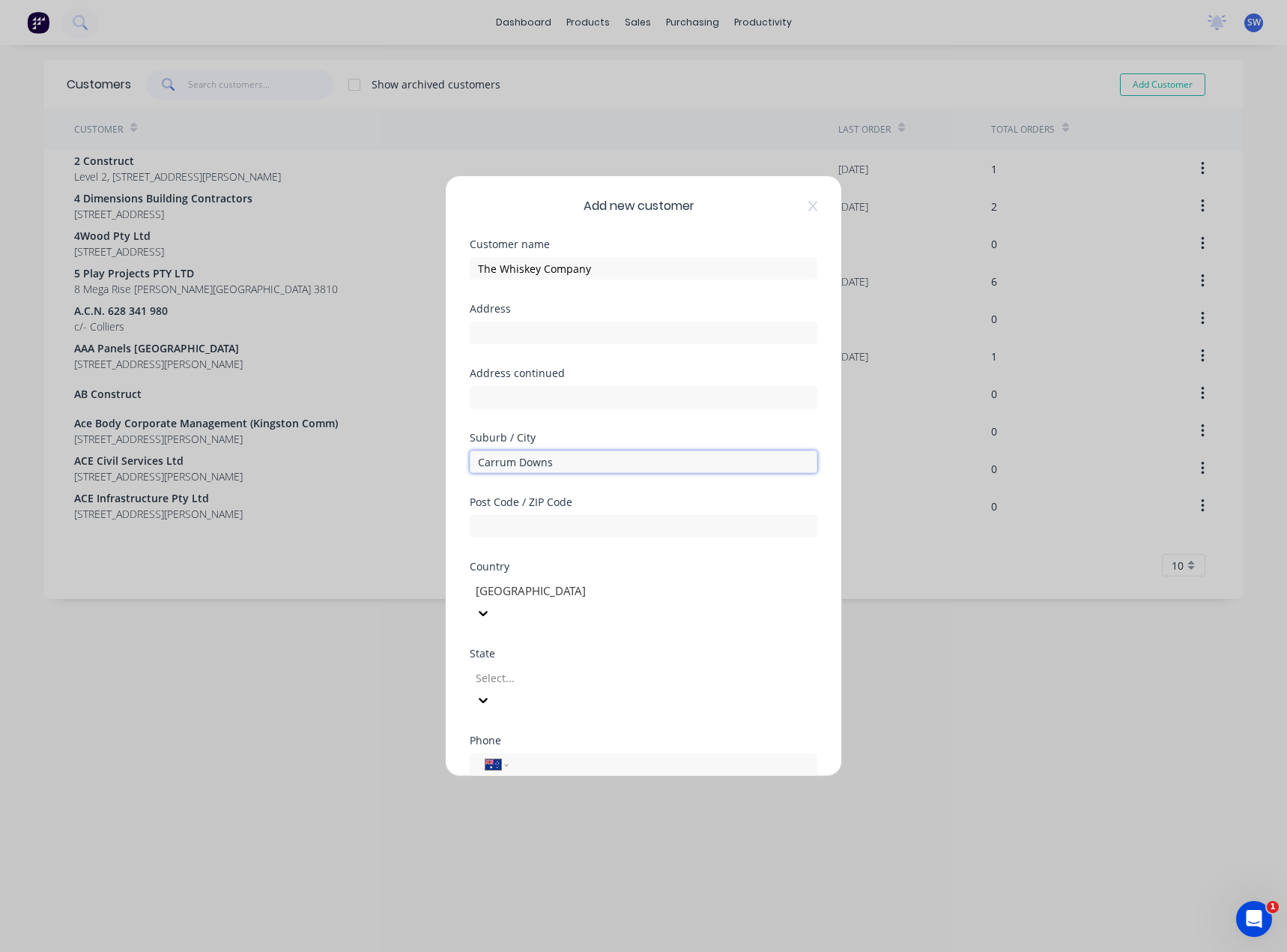
type input "Carrum Downs"
click at [563, 527] on input "text" at bounding box center [643, 525] width 348 height 22
type input "3198"
click at [532, 668] on div at bounding box center [582, 677] width 215 height 19
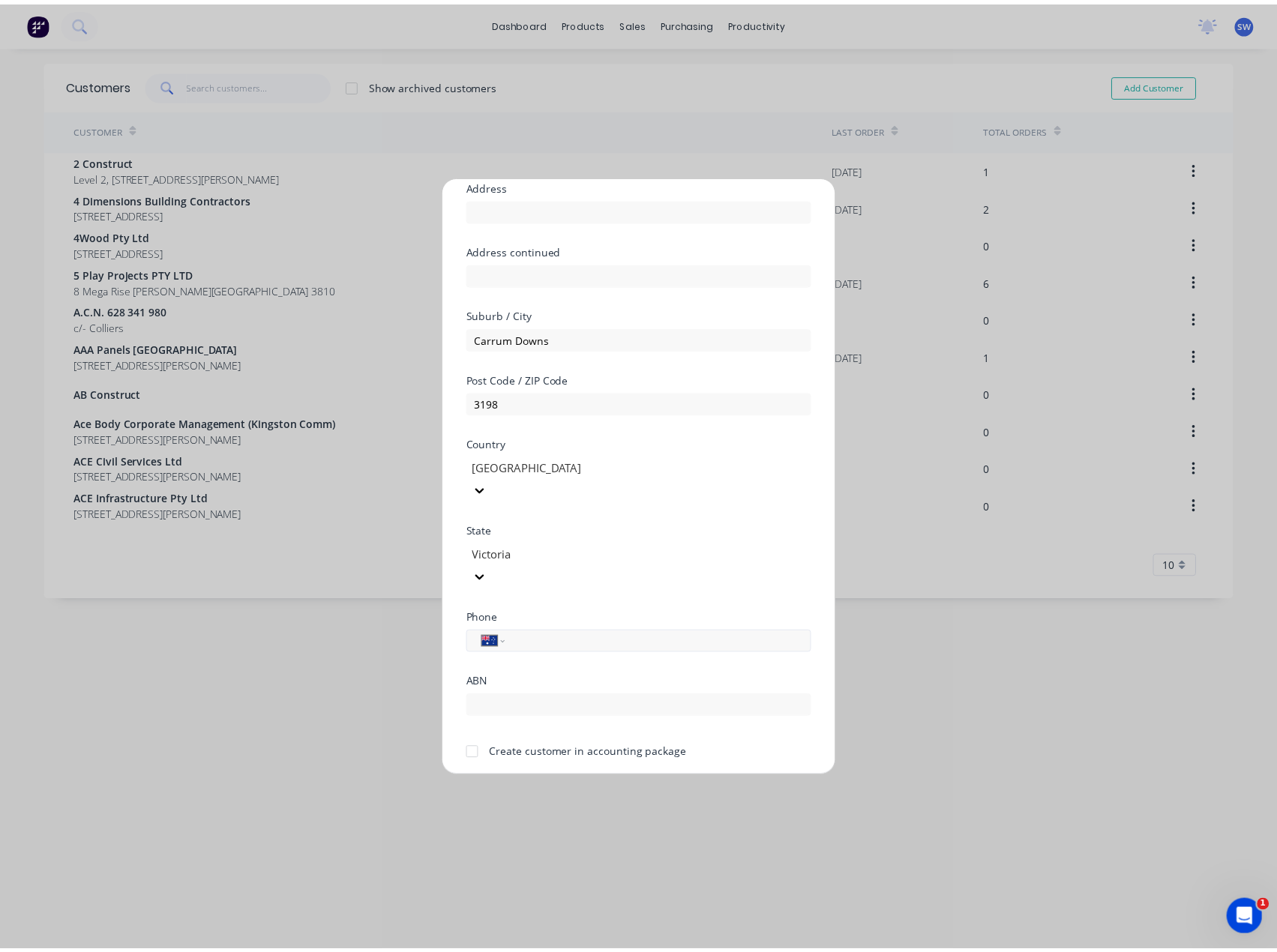
scroll to position [132, 0]
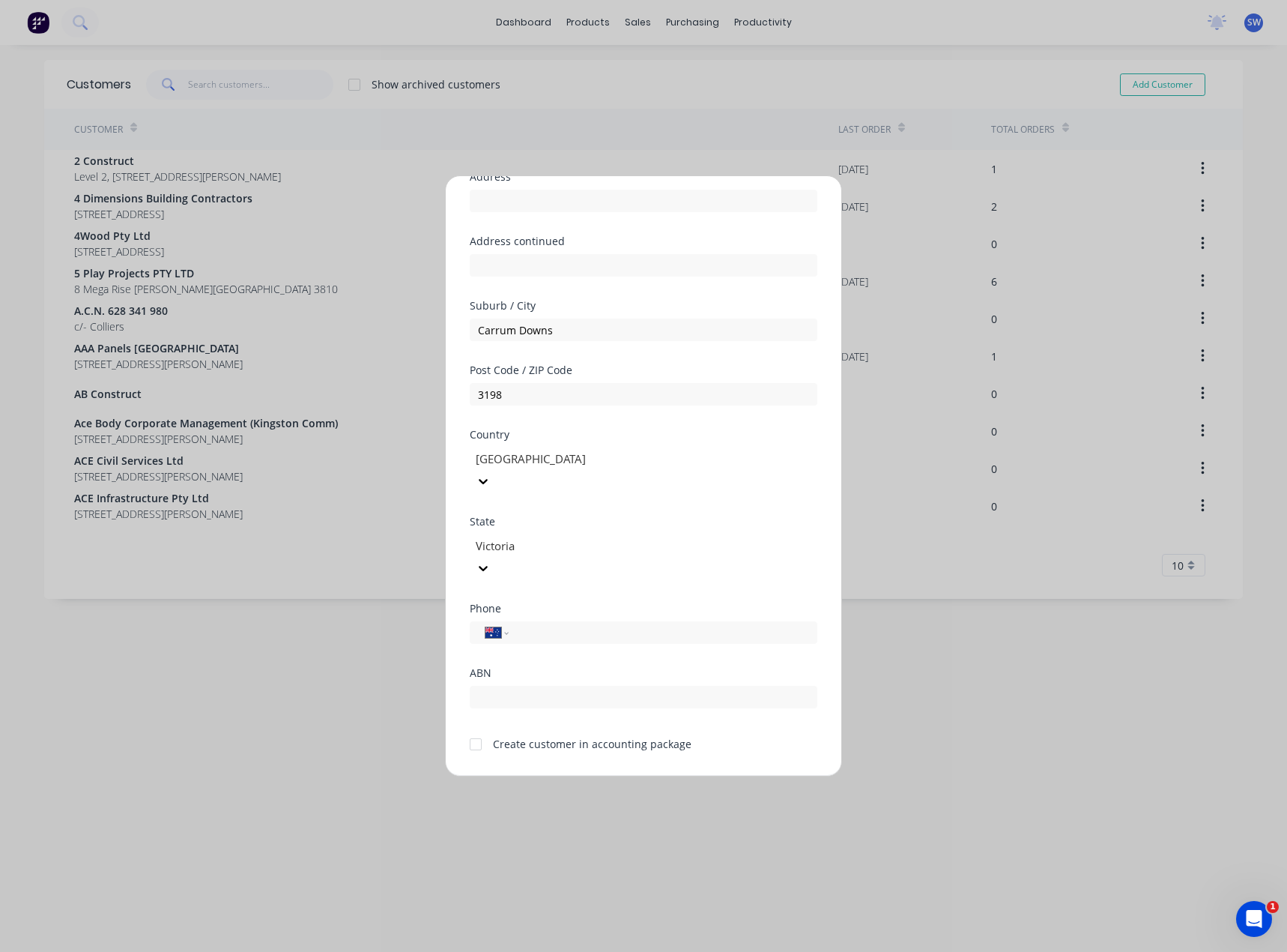
click at [498, 736] on div "Create customer in accounting package" at bounding box center [592, 743] width 199 height 16
click at [472, 729] on div at bounding box center [475, 743] width 30 height 30
click at [573, 776] on button "Save" at bounding box center [596, 787] width 83 height 24
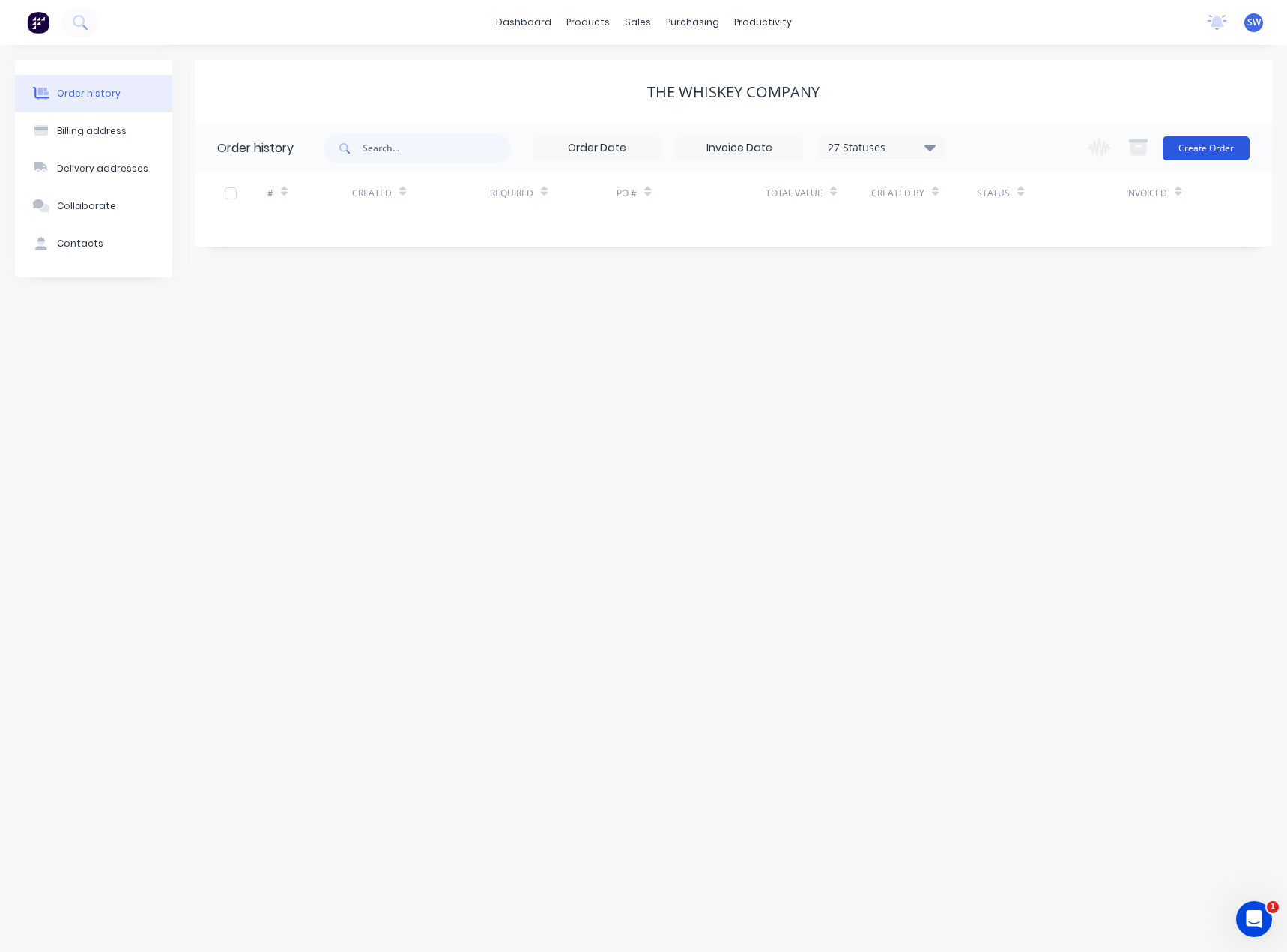
click at [1221, 152] on button "Create Order" at bounding box center [1206, 148] width 87 height 24
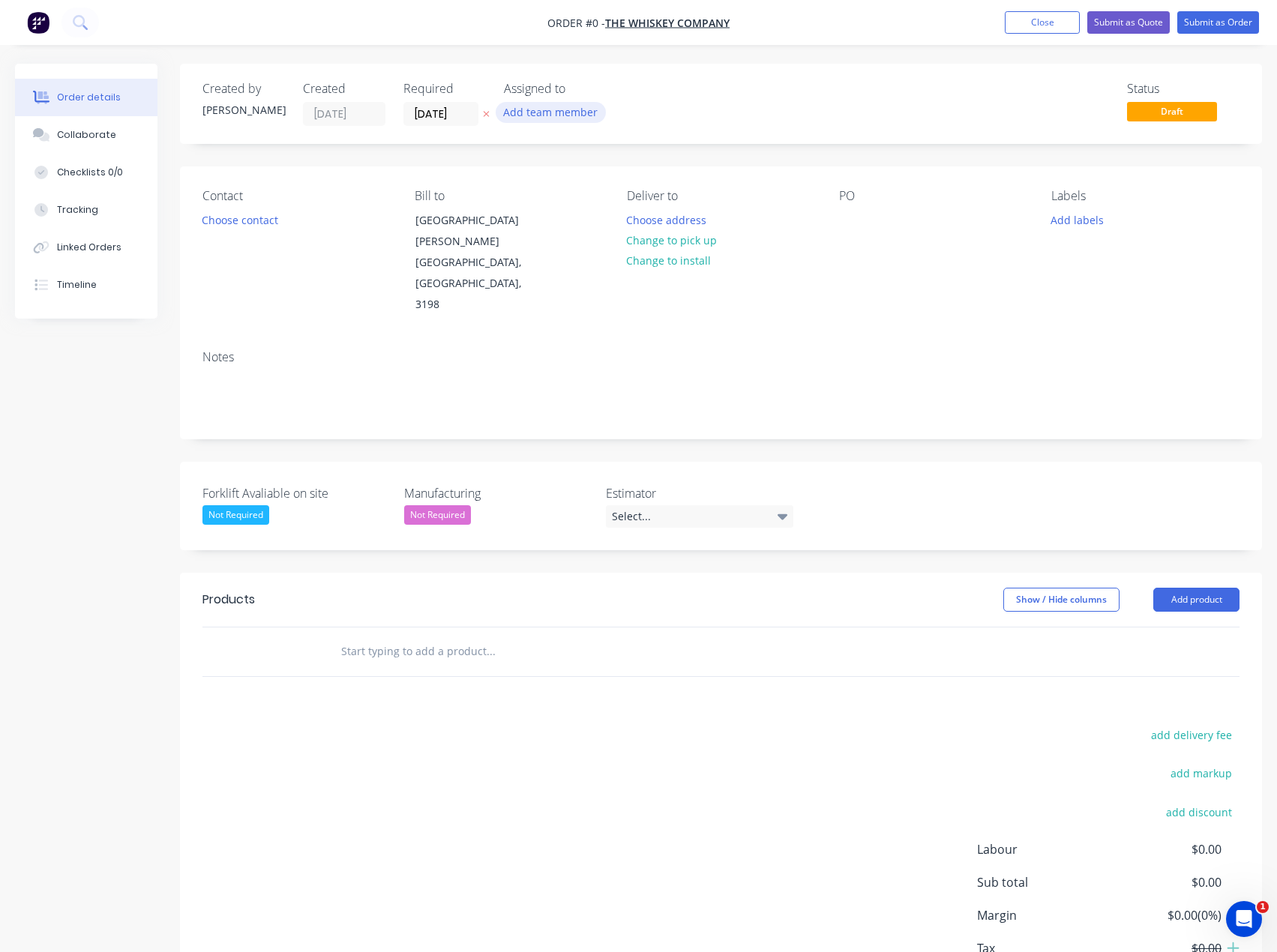
click at [527, 119] on button "Add team member" at bounding box center [550, 112] width 110 height 20
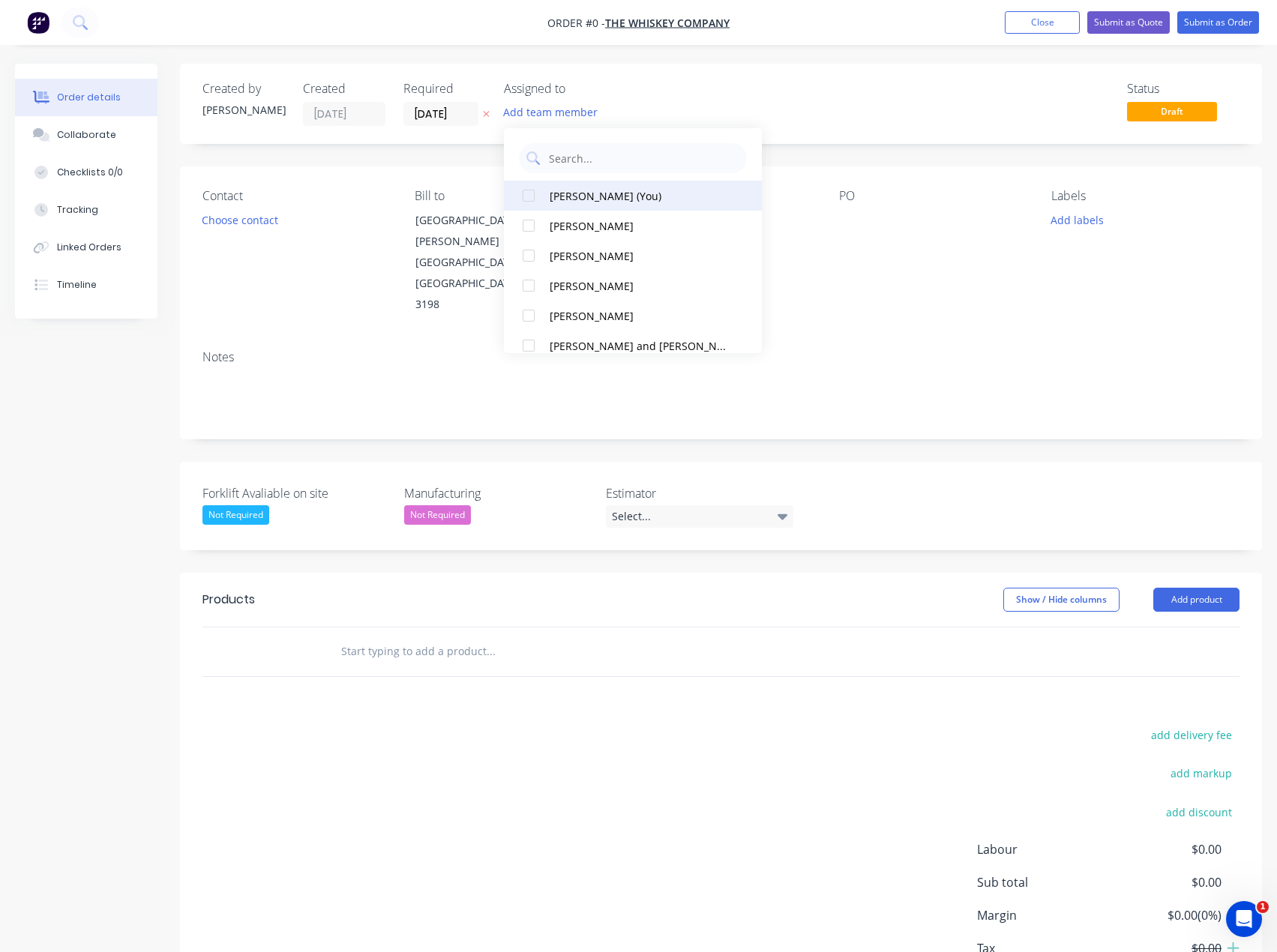
click at [580, 190] on div "[PERSON_NAME] (You)" at bounding box center [638, 196] width 176 height 16
click at [266, 211] on div "Order details Collaborate Checklists 0/0 Tracking Linked Orders Timeline Order …" at bounding box center [638, 560] width 1277 height 995
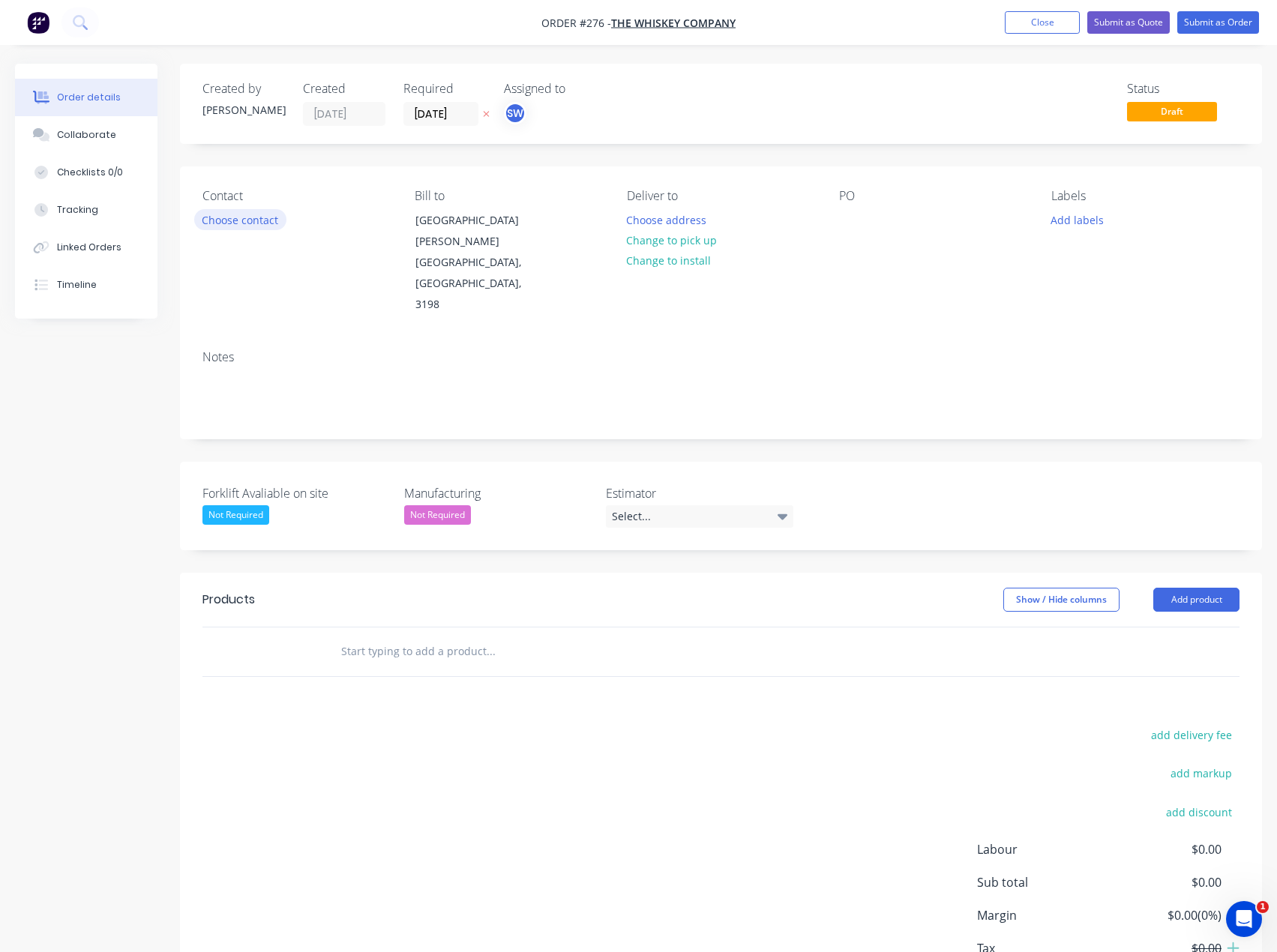
click at [261, 218] on button "Choose contact" at bounding box center [240, 219] width 93 height 20
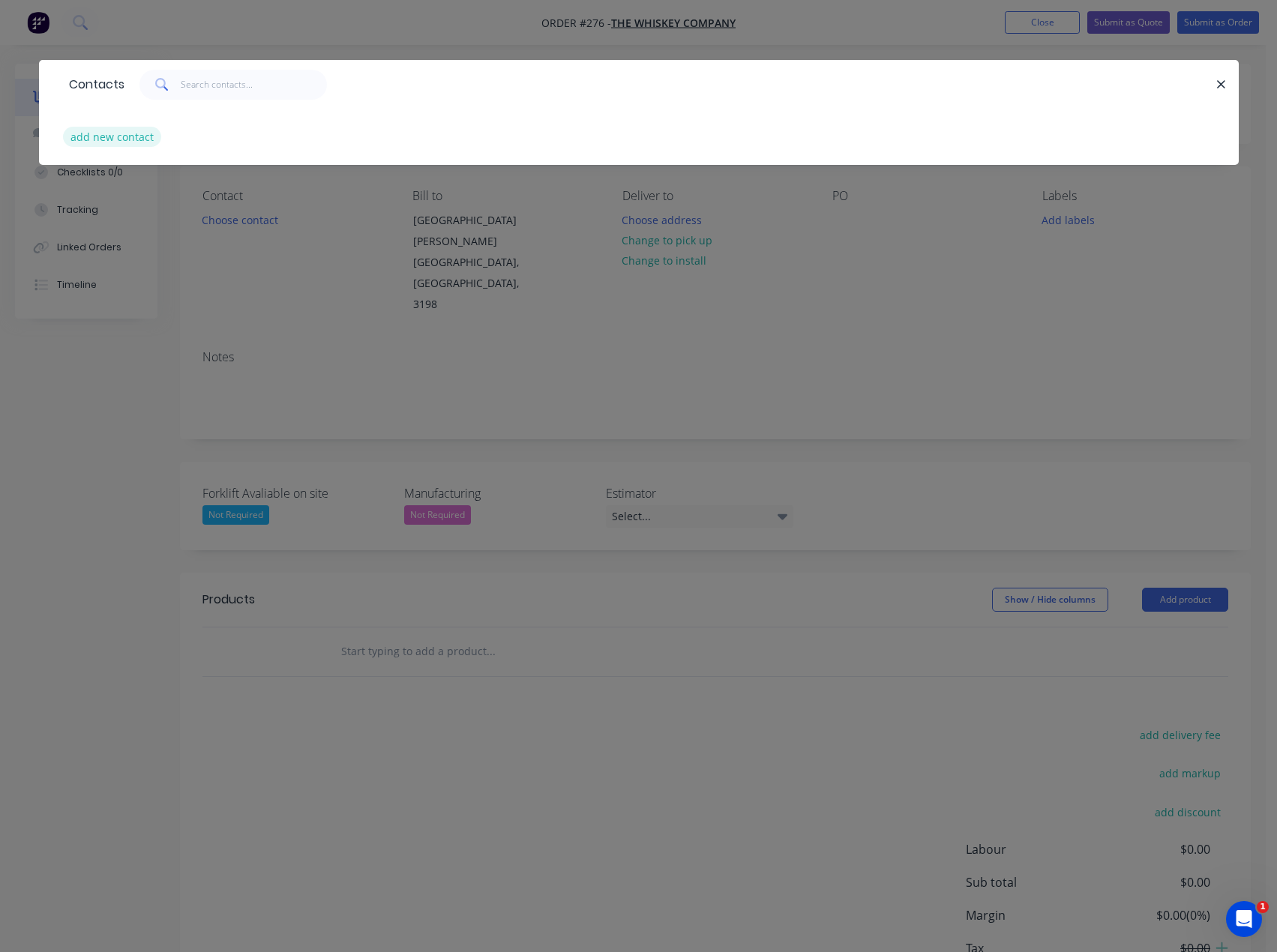
click at [112, 134] on button "add new contact" at bounding box center [113, 136] width 99 height 20
select select "AU"
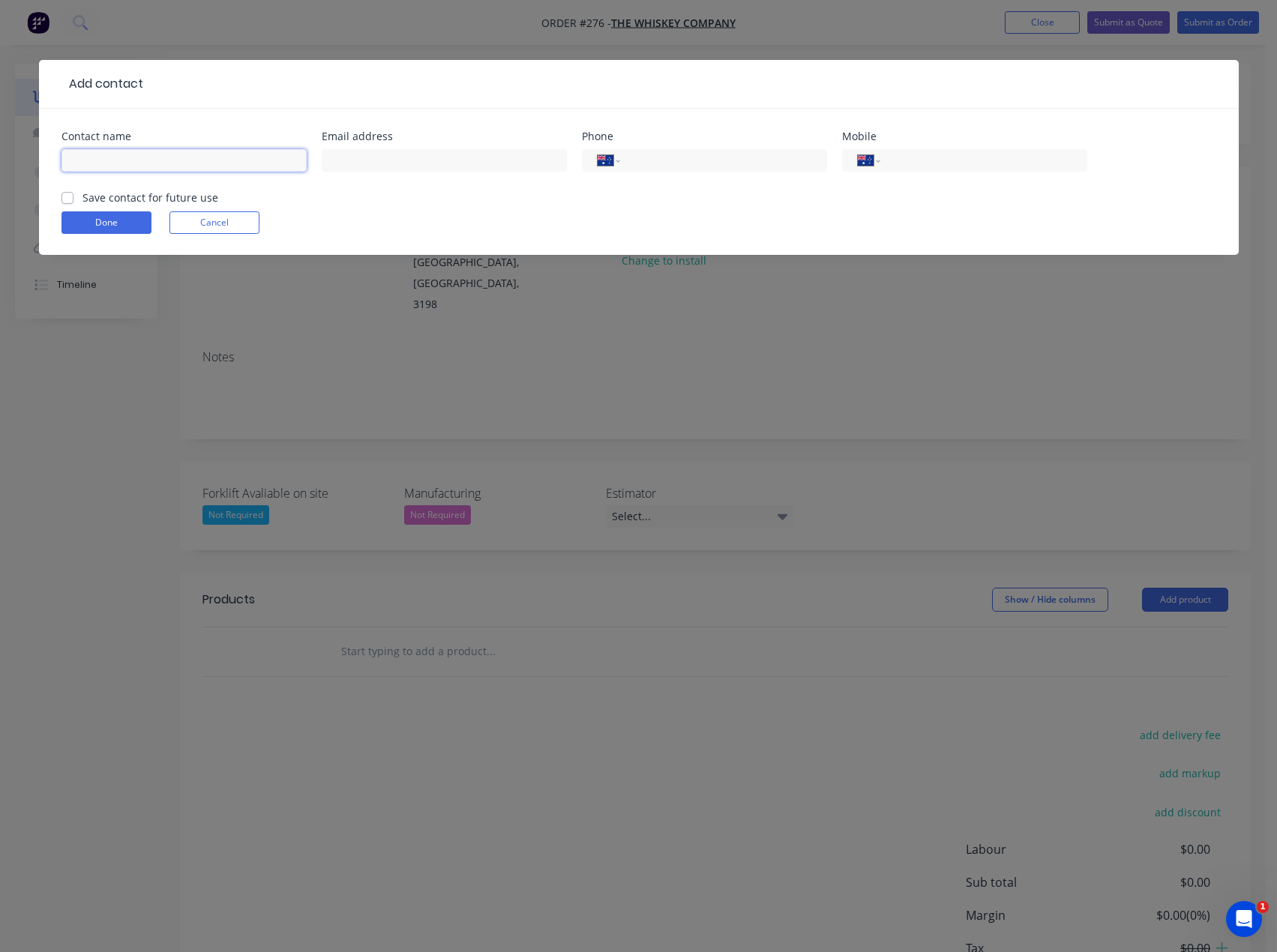
click at [210, 151] on input "text" at bounding box center [183, 160] width 245 height 22
type input "R"
type input "[PERSON_NAME]"
type input "[EMAIL_ADDRESS][DOMAIN_NAME]"
type input "0418 325 393"
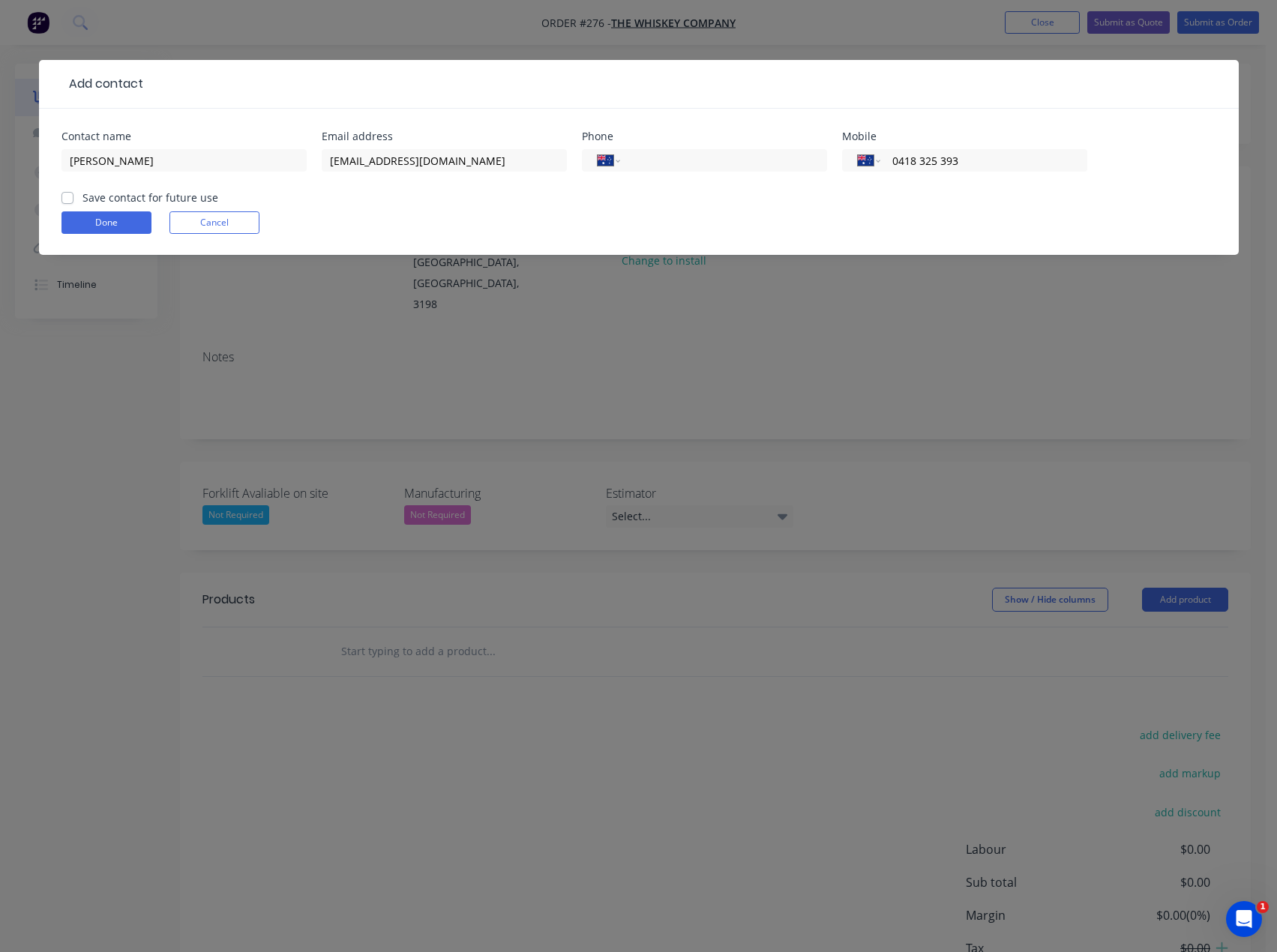
click at [83, 200] on label "Save contact for future use" at bounding box center [150, 198] width 135 height 16
click at [63, 200] on input "Save contact for future use" at bounding box center [67, 197] width 12 height 15
checkbox input "true"
click at [71, 216] on button "Done" at bounding box center [106, 222] width 90 height 22
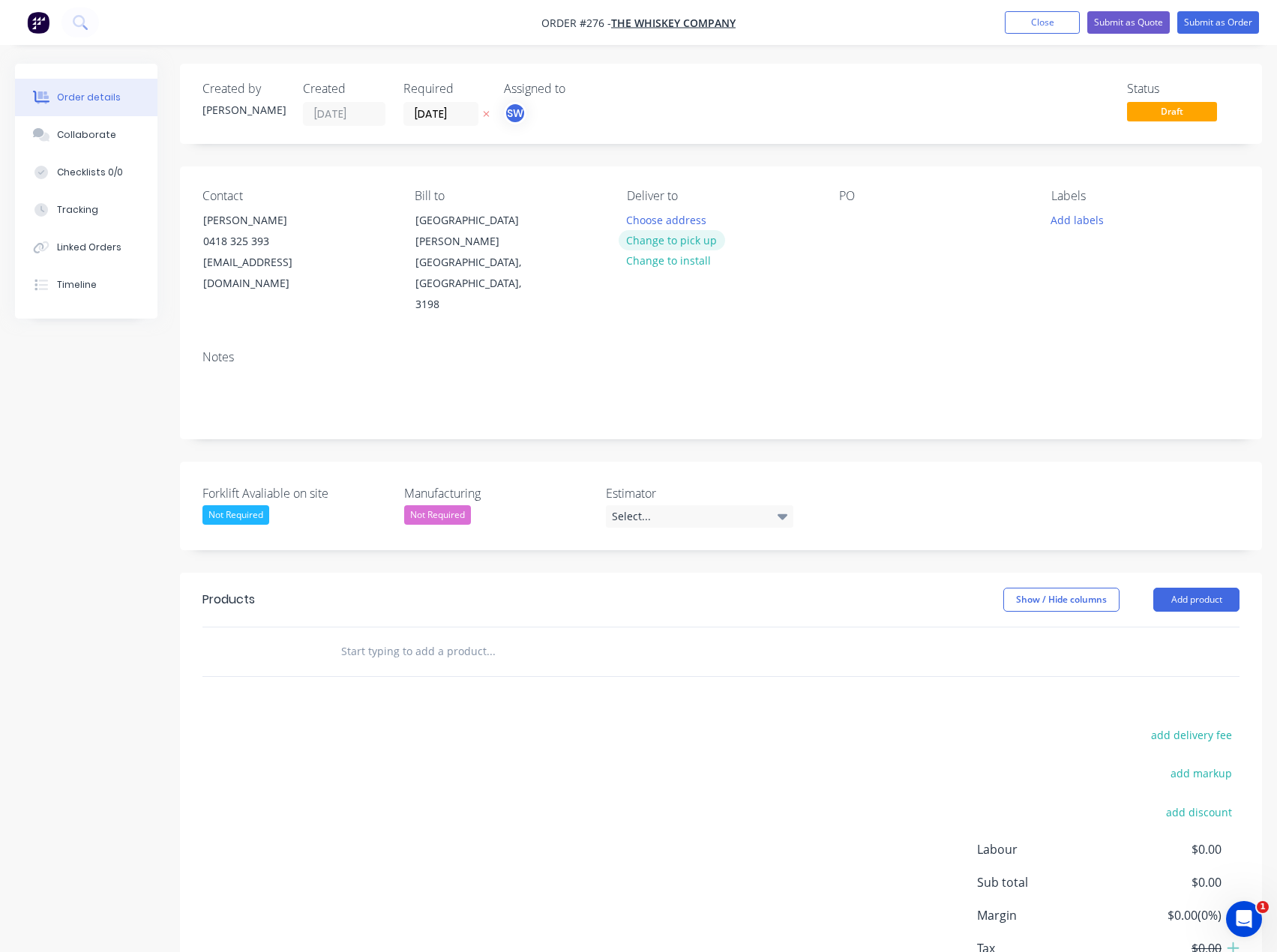
click at [680, 235] on button "Change to pick up" at bounding box center [671, 240] width 106 height 20
click at [1072, 225] on button "Add labels" at bounding box center [1077, 219] width 69 height 20
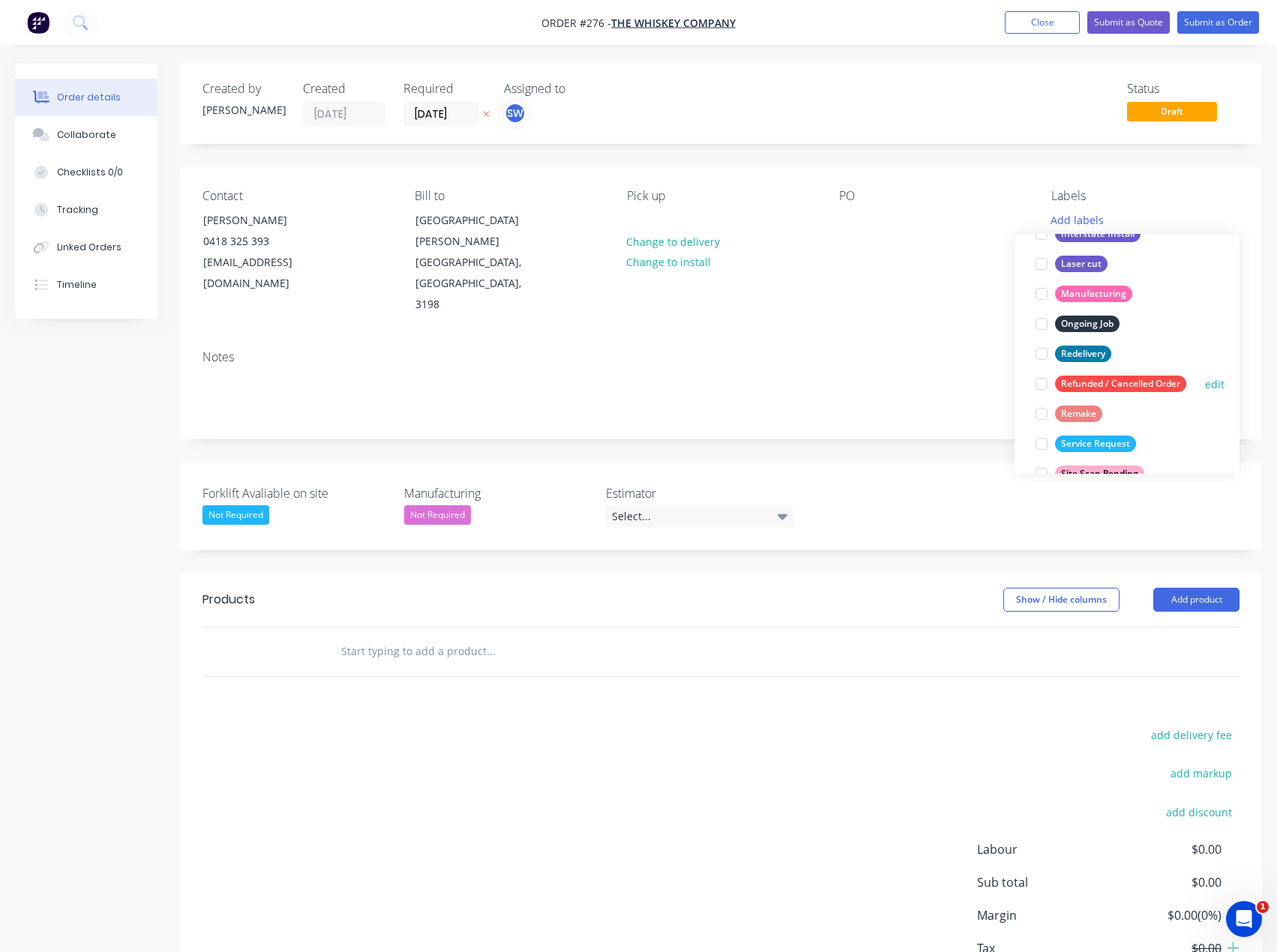
scroll to position [209, 0]
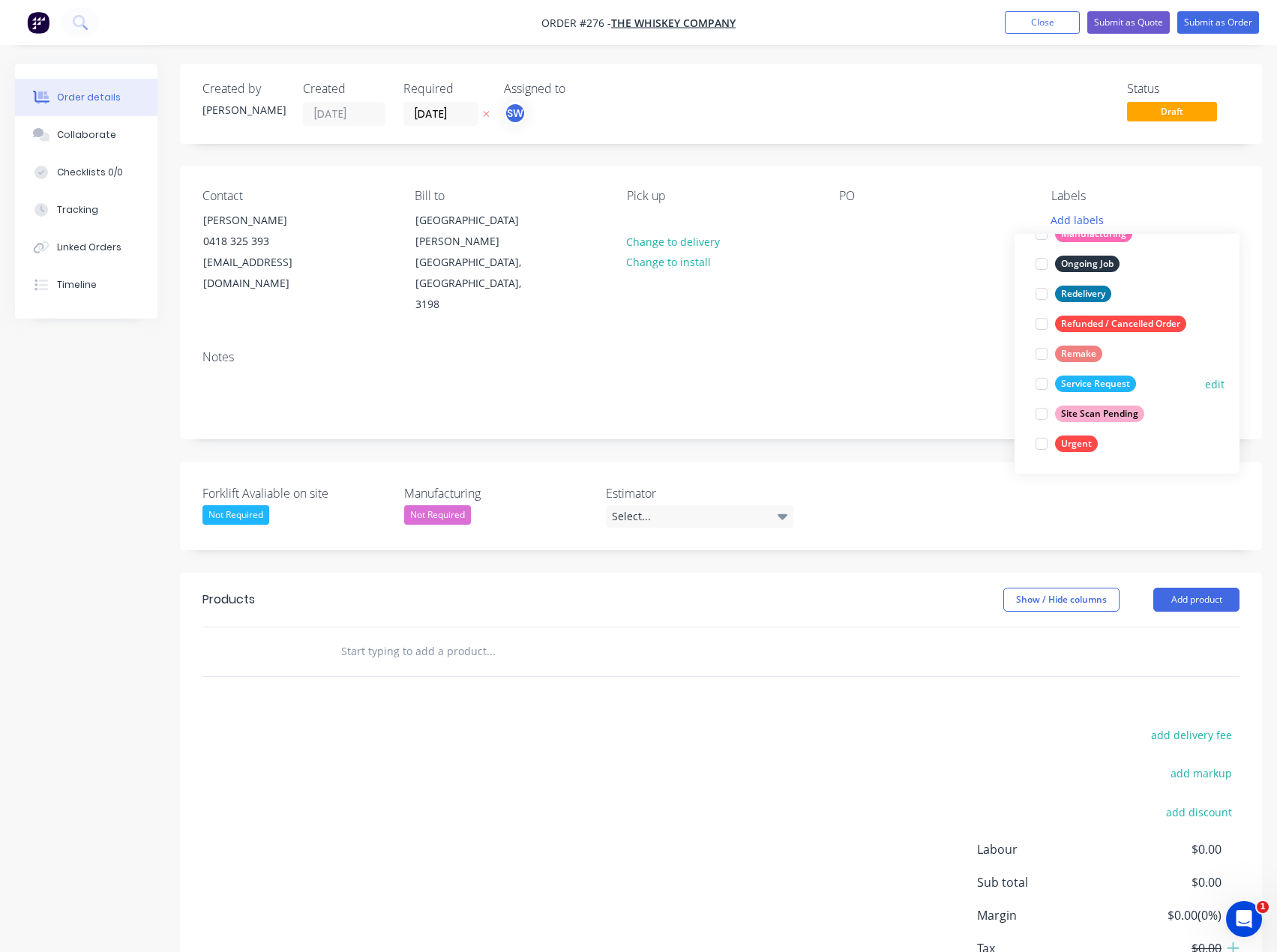
click at [1118, 385] on div "Service Request" at bounding box center [1095, 383] width 81 height 17
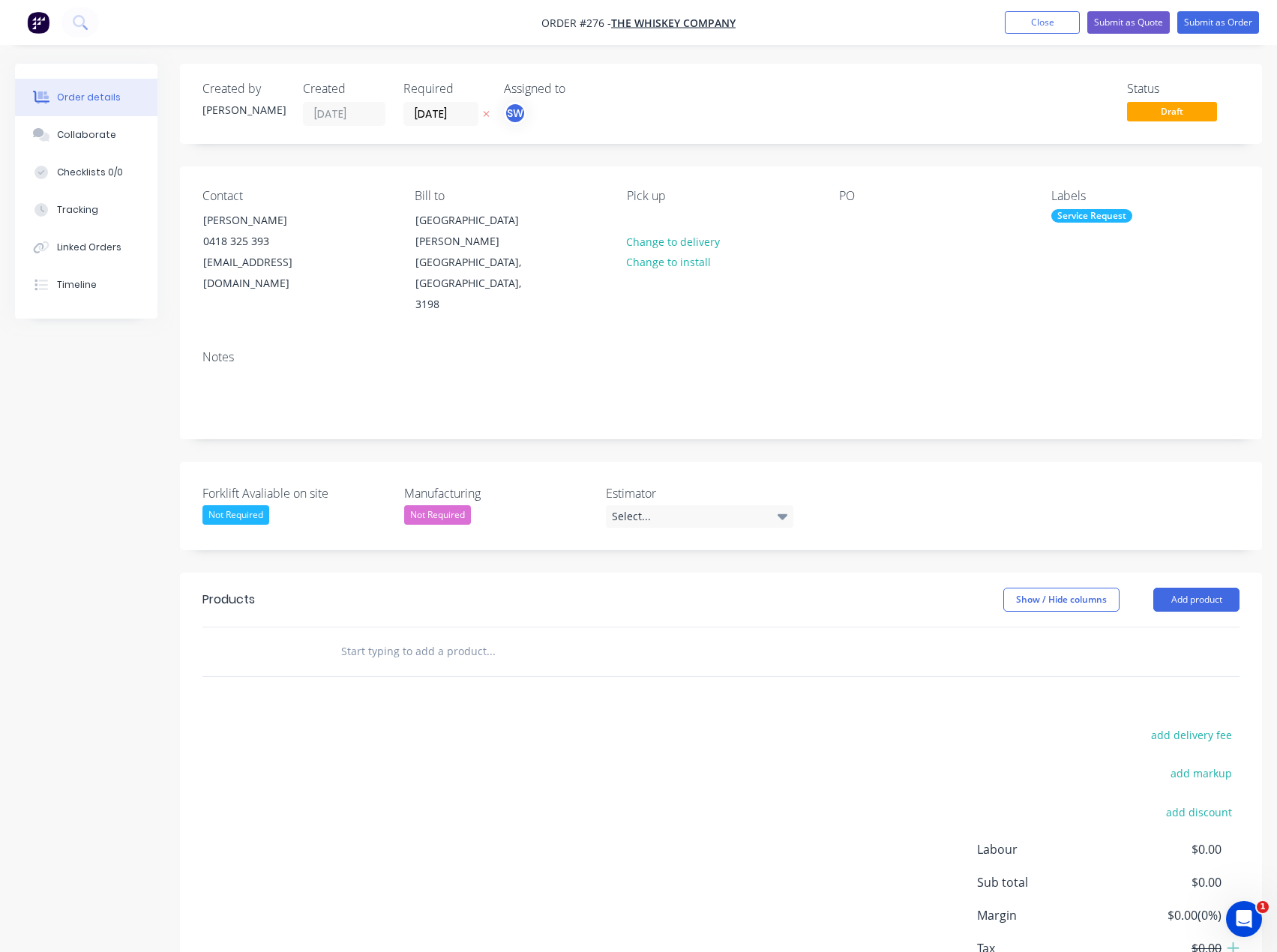
click at [909, 350] on div "Notes" at bounding box center [721, 357] width 1037 height 15
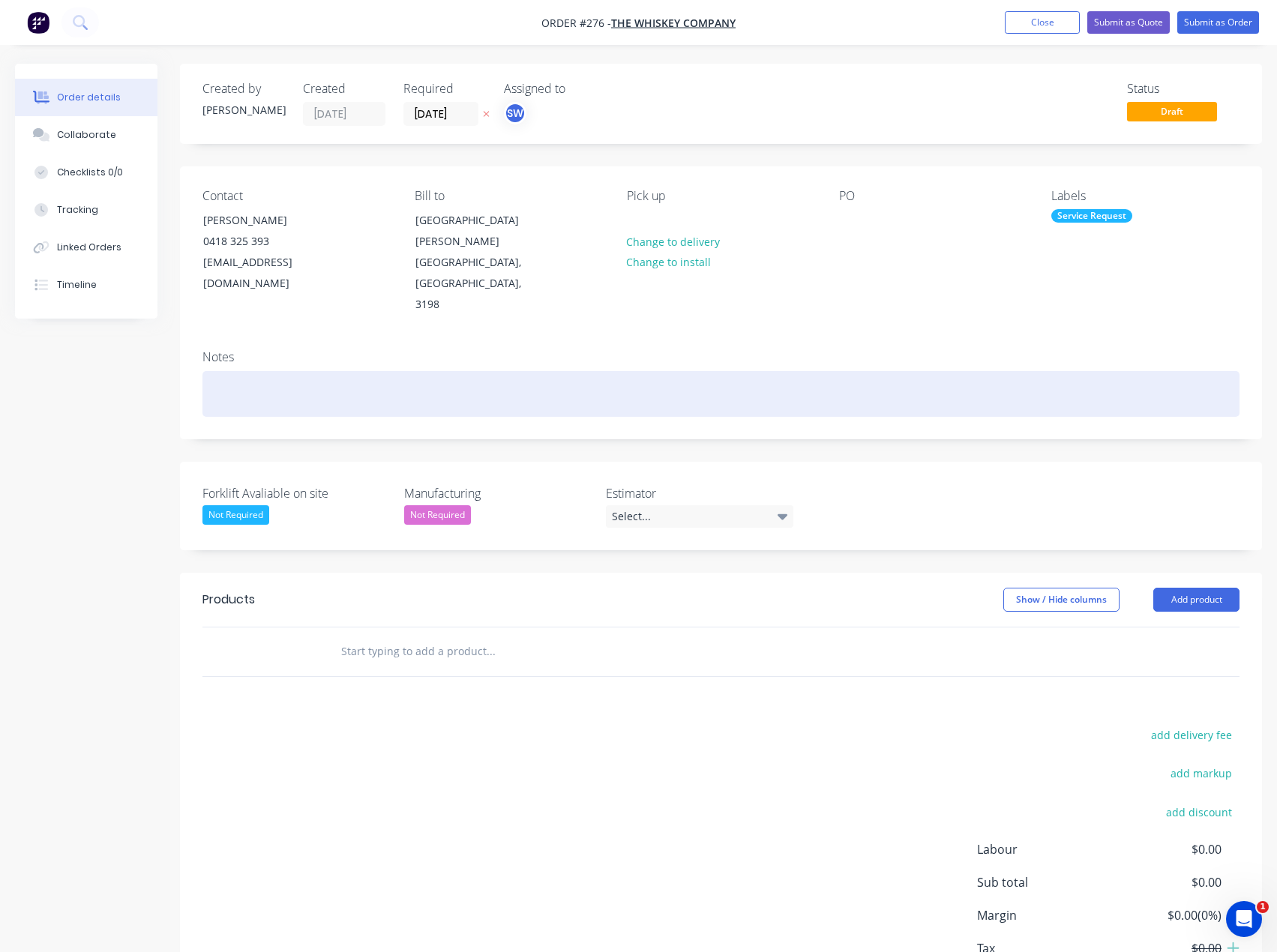
click at [593, 371] on div at bounding box center [721, 394] width 1037 height 46
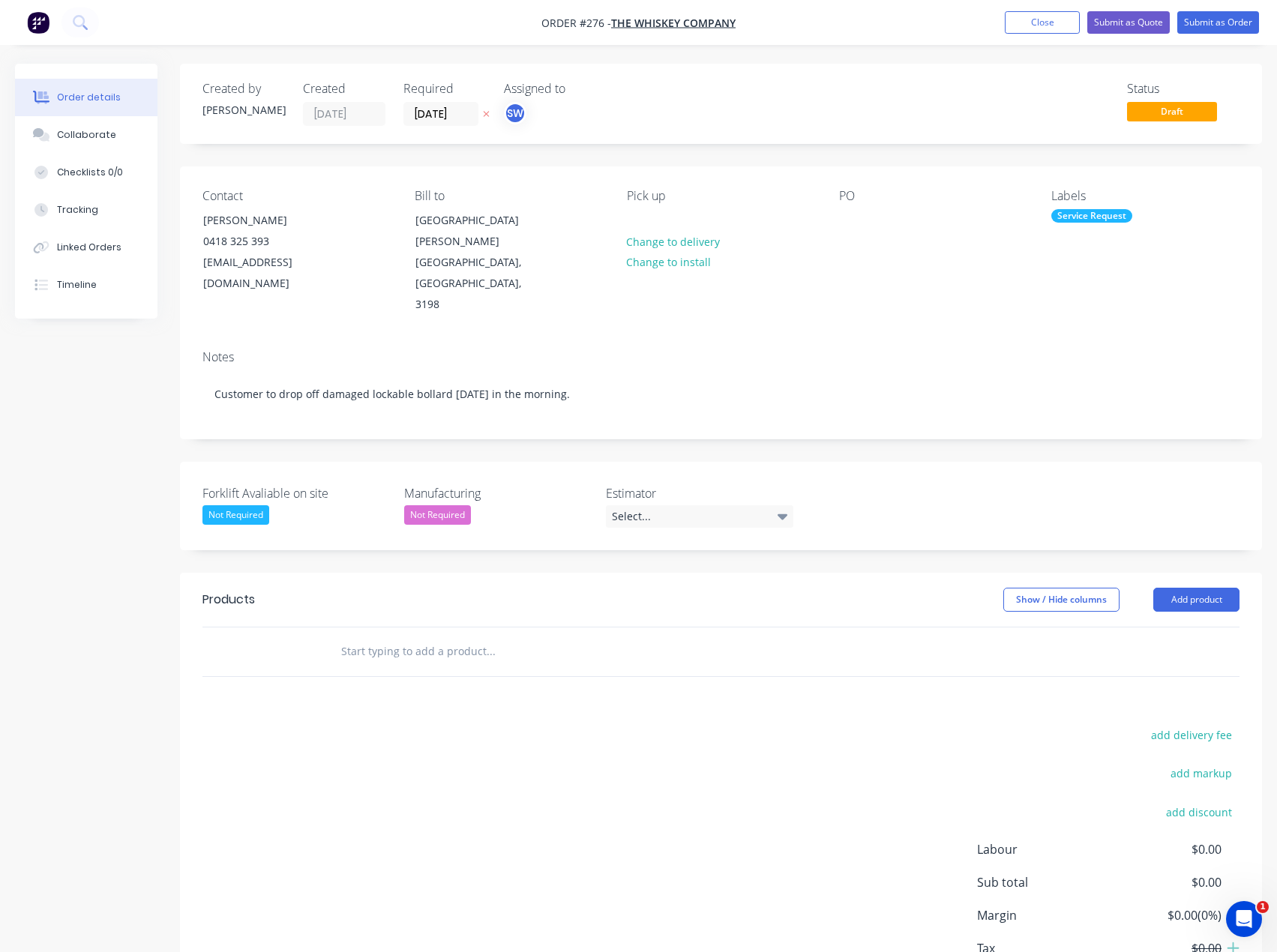
click at [407, 505] on div "Not Required" at bounding box center [438, 514] width 66 height 19
click at [679, 505] on div "Select..." at bounding box center [699, 515] width 187 height 22
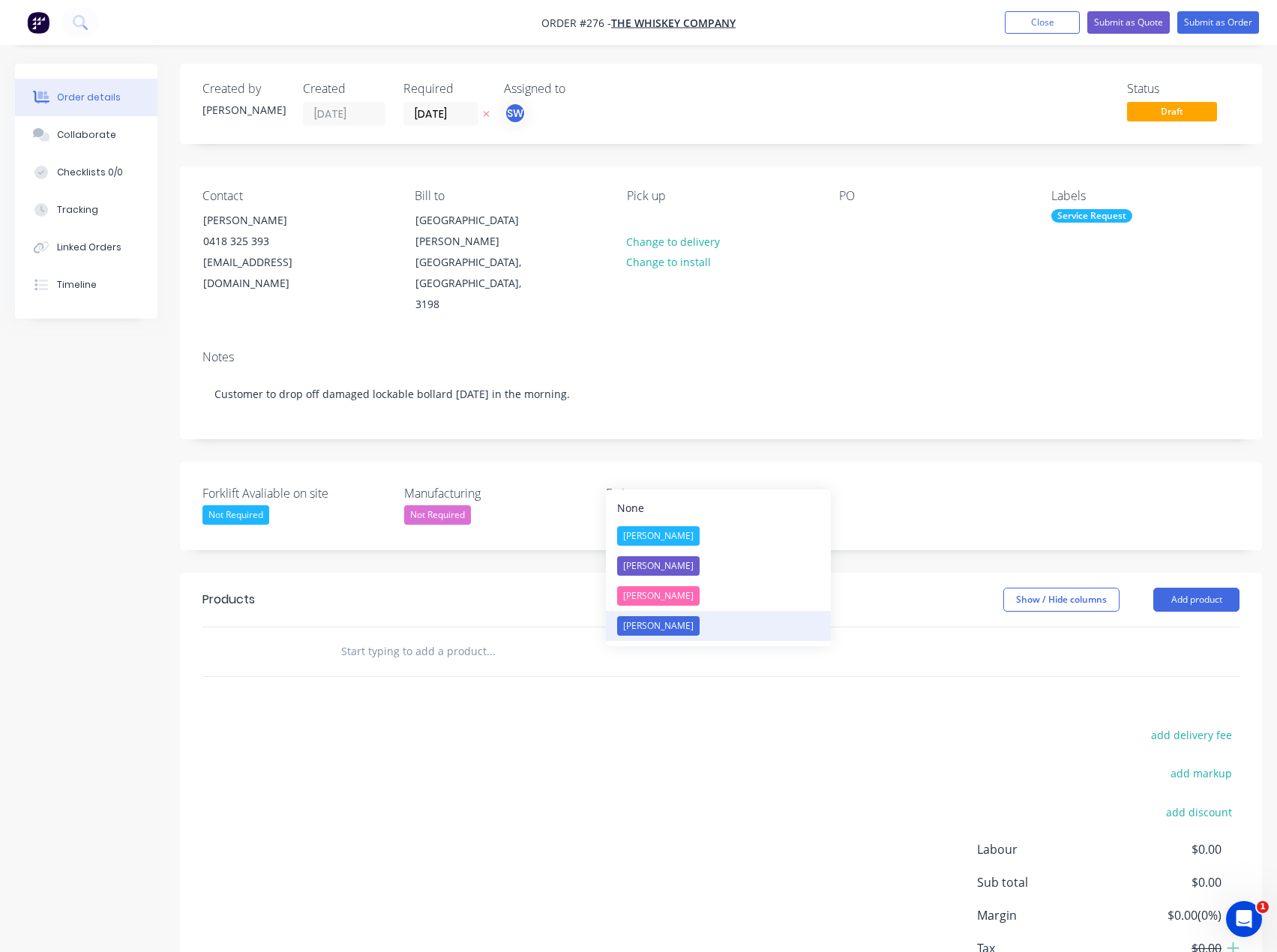
click at [680, 624] on div "[PERSON_NAME]" at bounding box center [658, 626] width 83 height 19
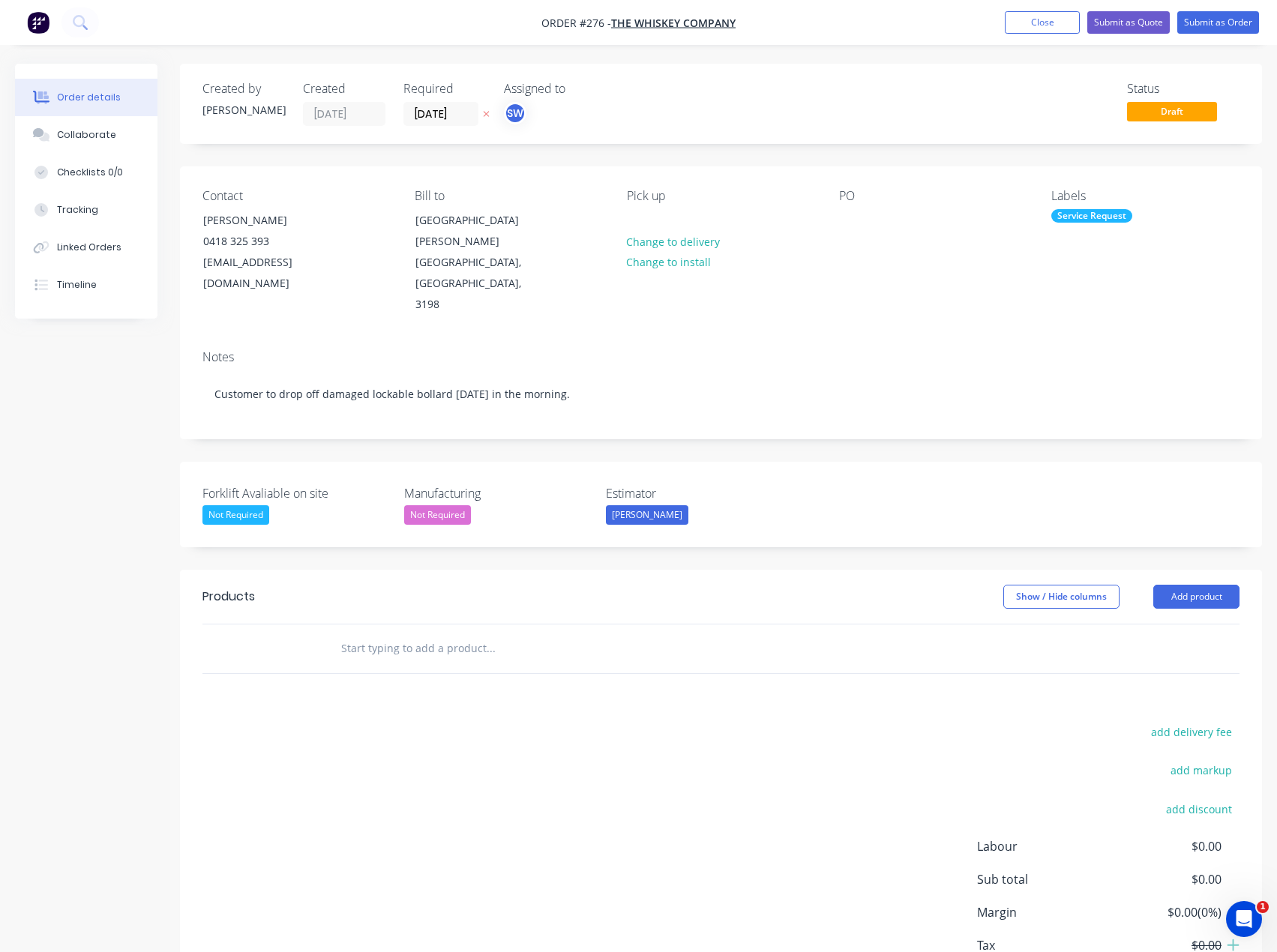
click at [392, 633] on input "text" at bounding box center [490, 648] width 300 height 30
click at [1213, 585] on button "Add product" at bounding box center [1196, 596] width 86 height 24
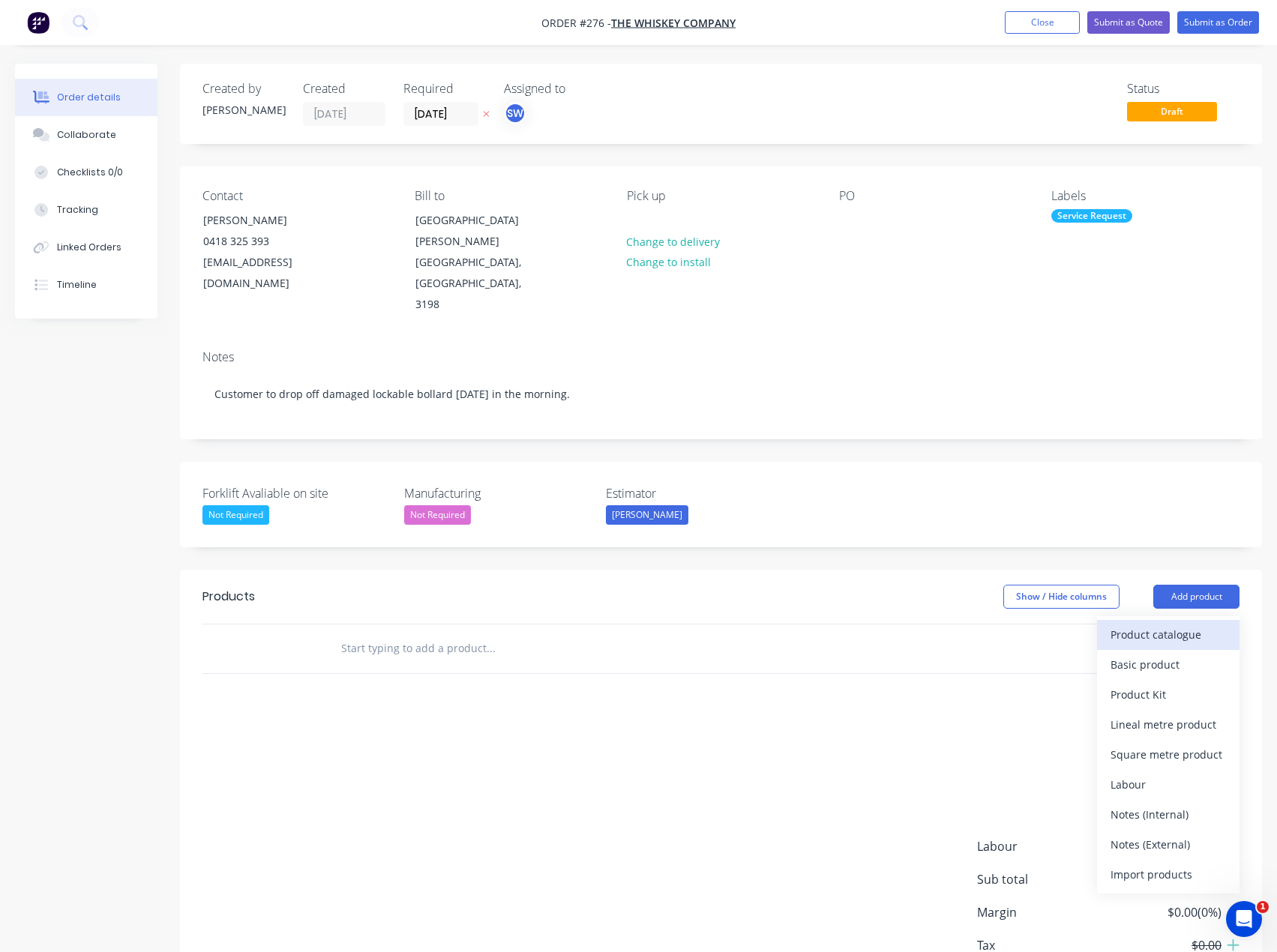
click at [1181, 624] on div "Product catalogue" at bounding box center [1168, 634] width 115 height 21
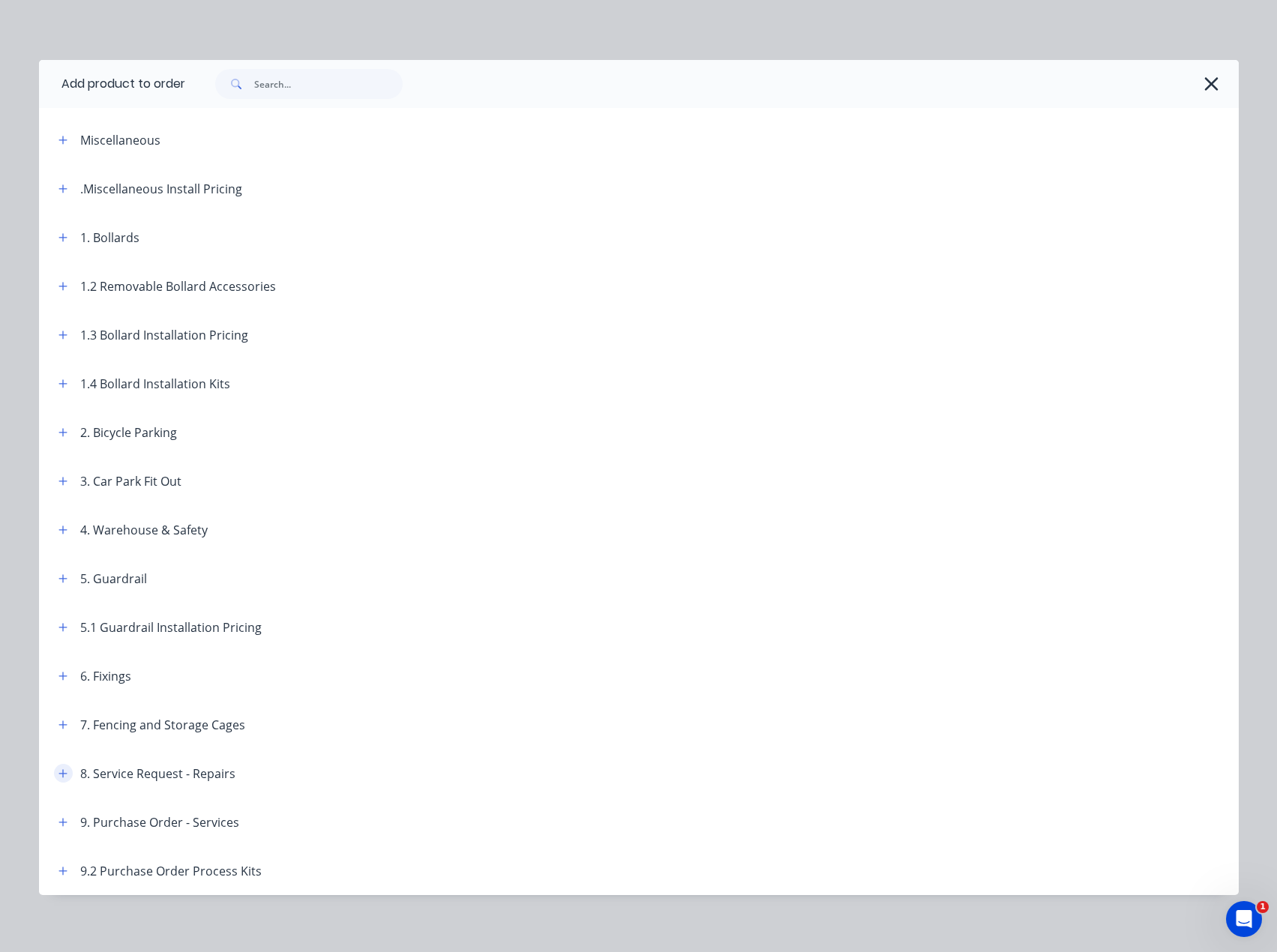
click at [60, 774] on icon "button" at bounding box center [62, 773] width 8 height 8
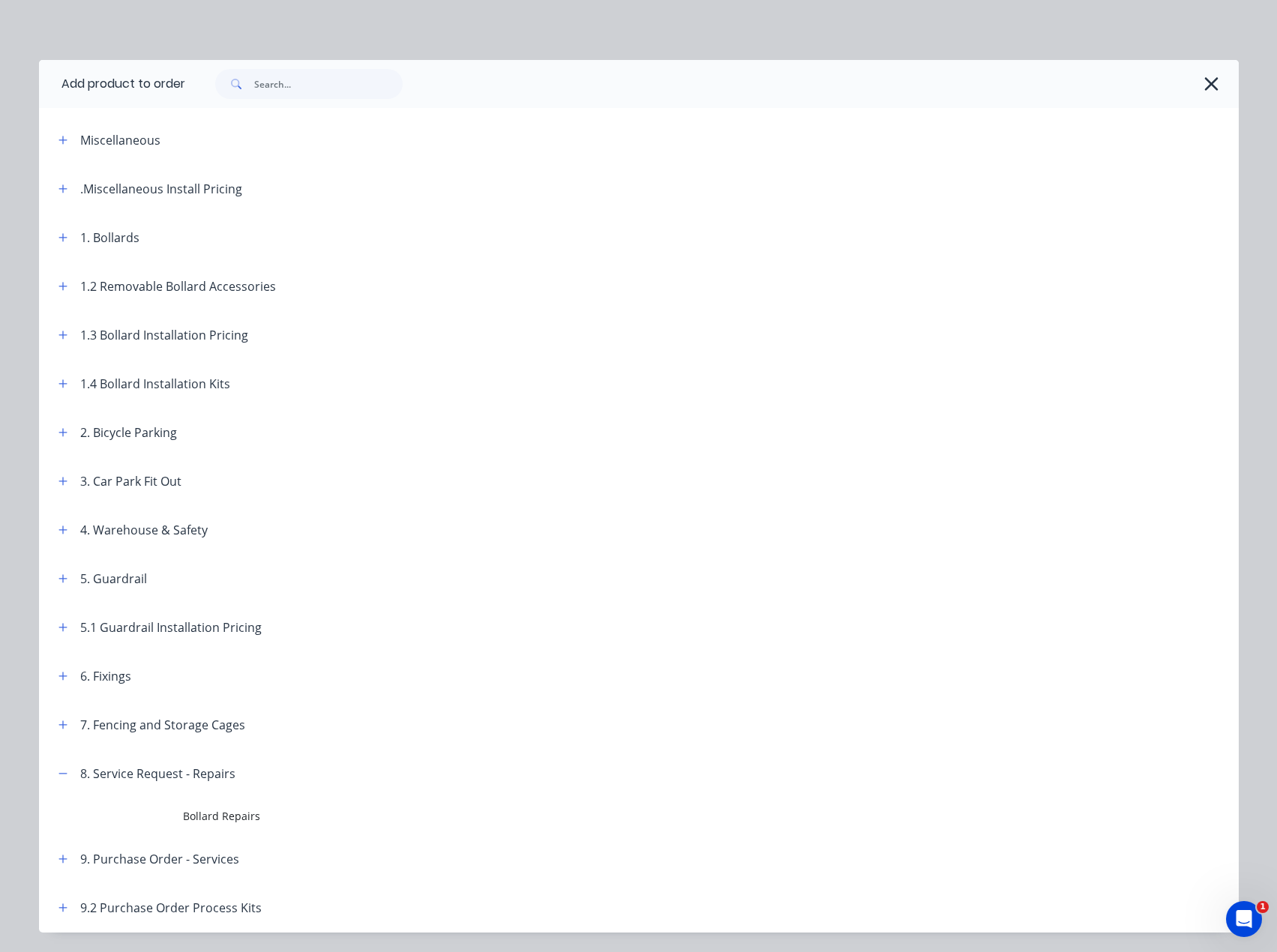
click at [218, 830] on td "Bollard Repairs" at bounding box center [711, 816] width 1056 height 37
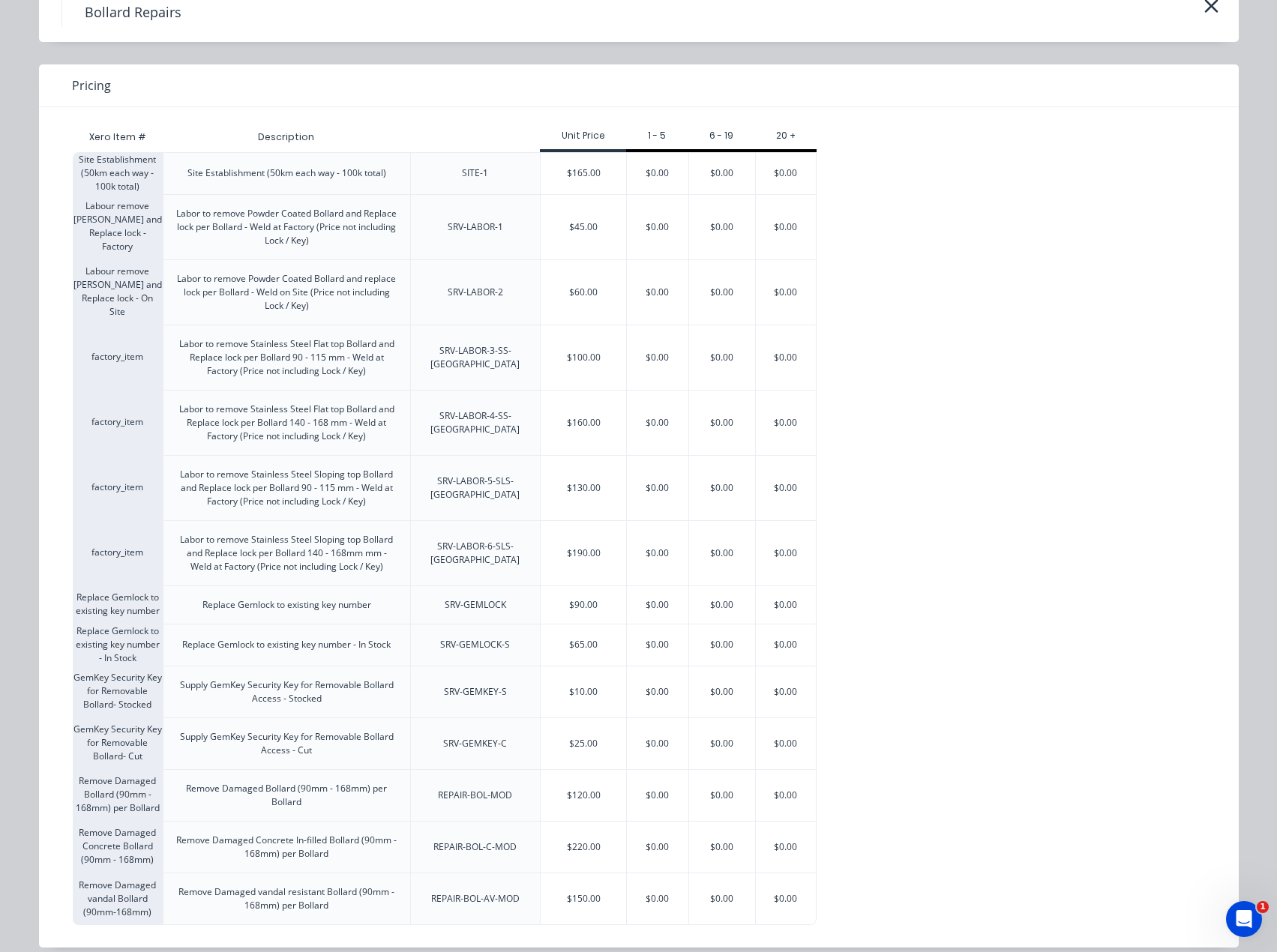
scroll to position [93, 0]
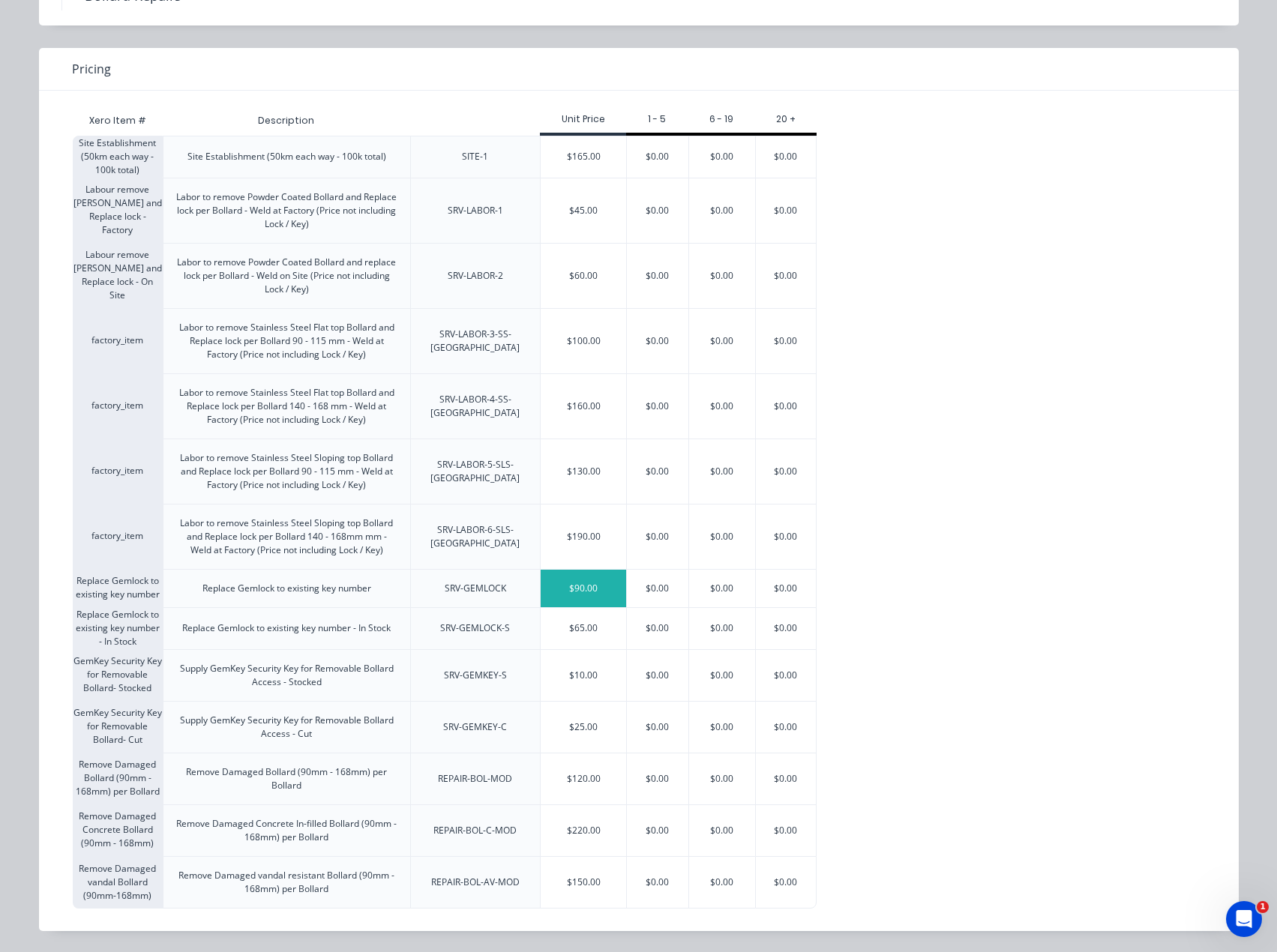
click at [578, 587] on div "$90.00" at bounding box center [584, 588] width 86 height 37
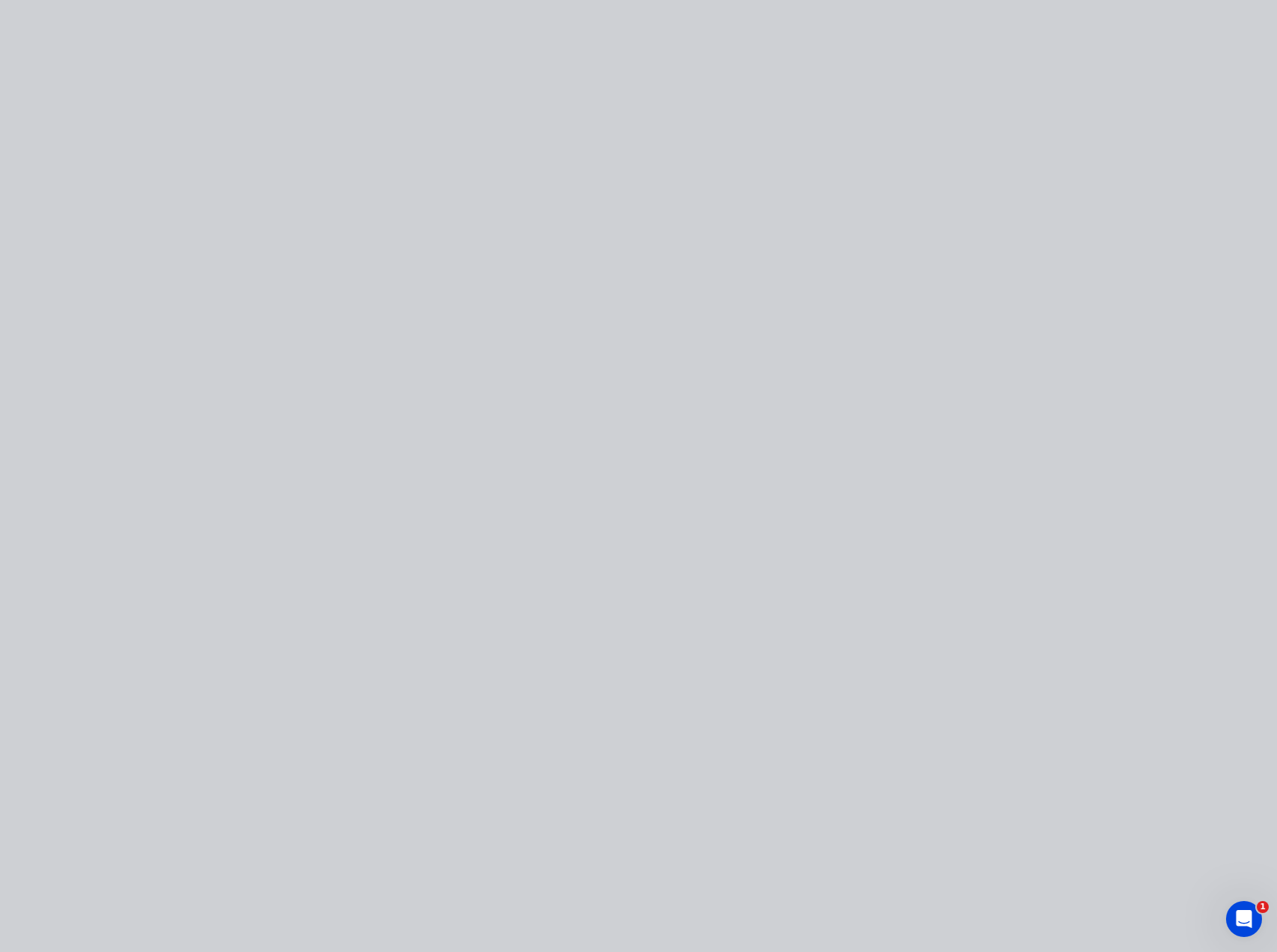
scroll to position [0, 0]
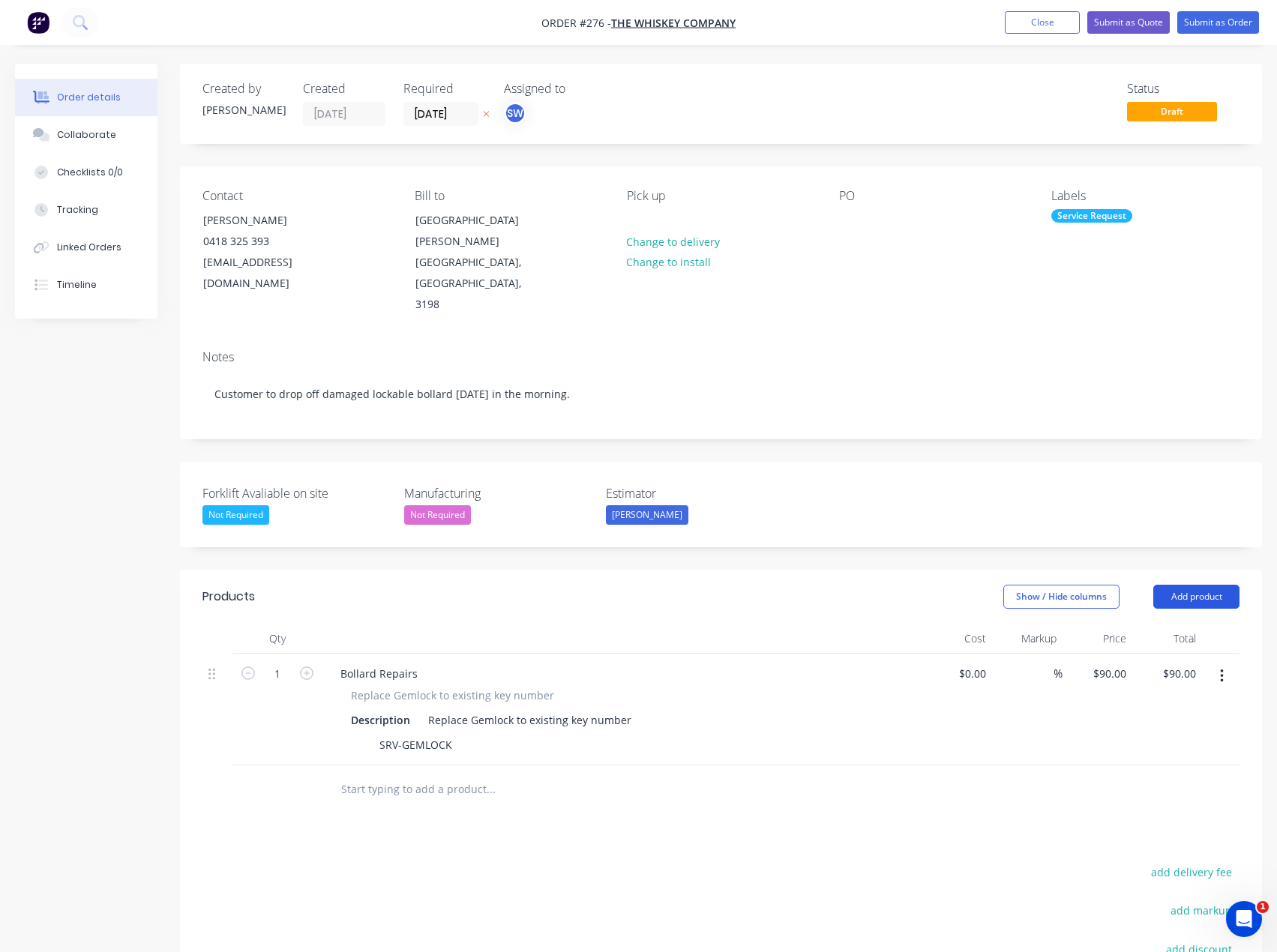
click at [1183, 585] on button "Add product" at bounding box center [1196, 596] width 86 height 24
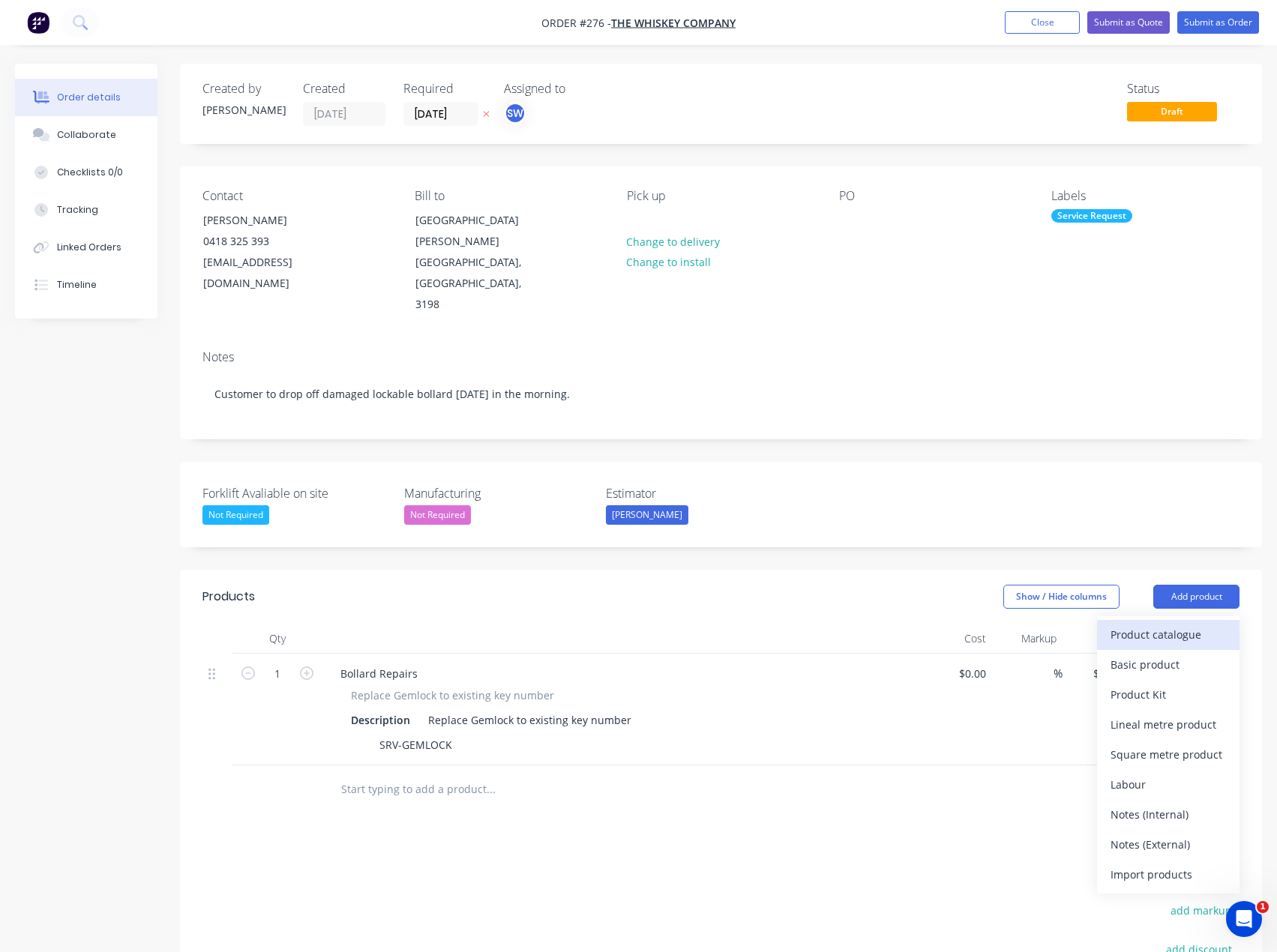
click at [1172, 624] on div "Product catalogue" at bounding box center [1168, 634] width 115 height 21
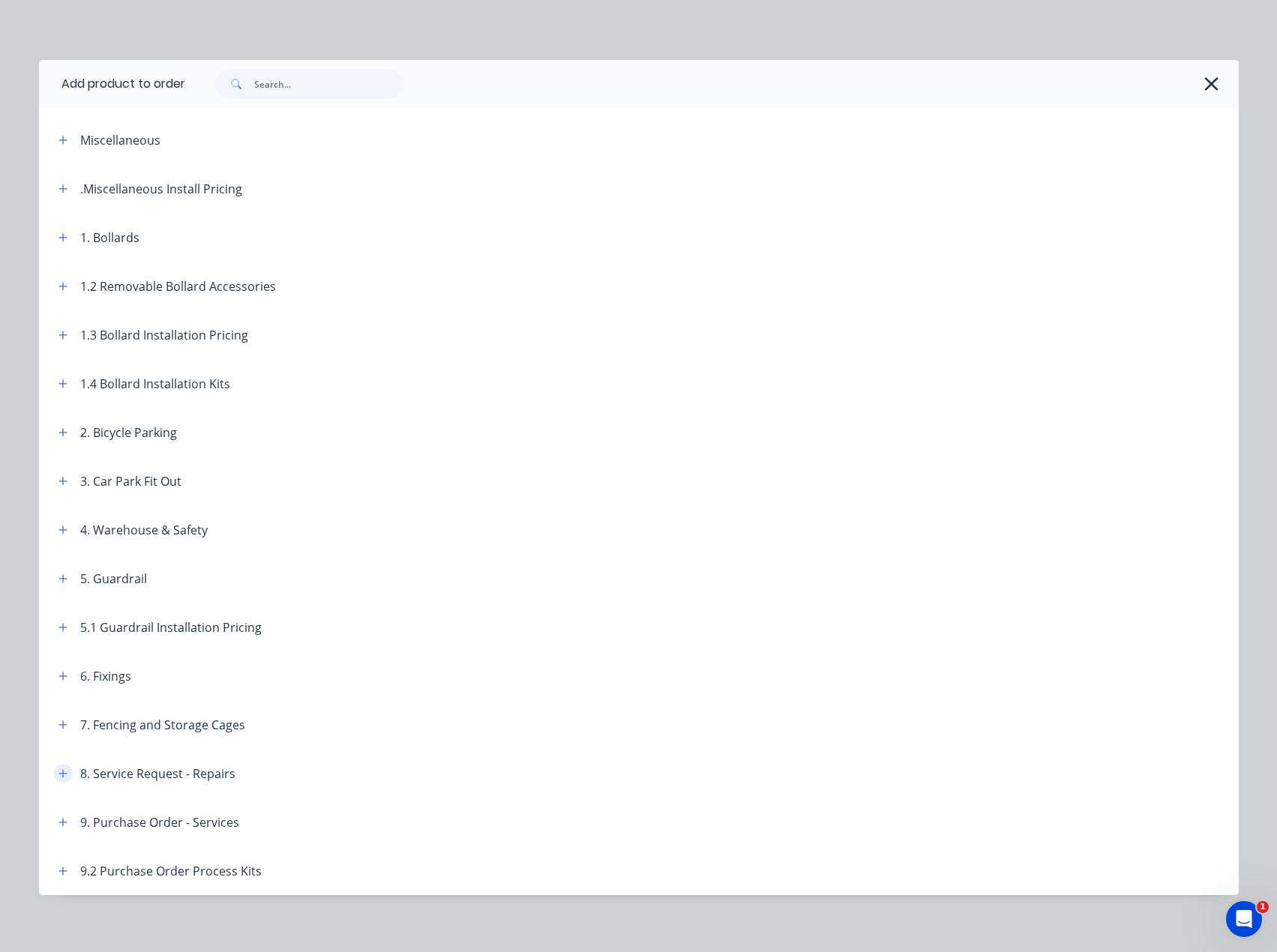
click at [58, 771] on icon "button" at bounding box center [62, 773] width 8 height 8
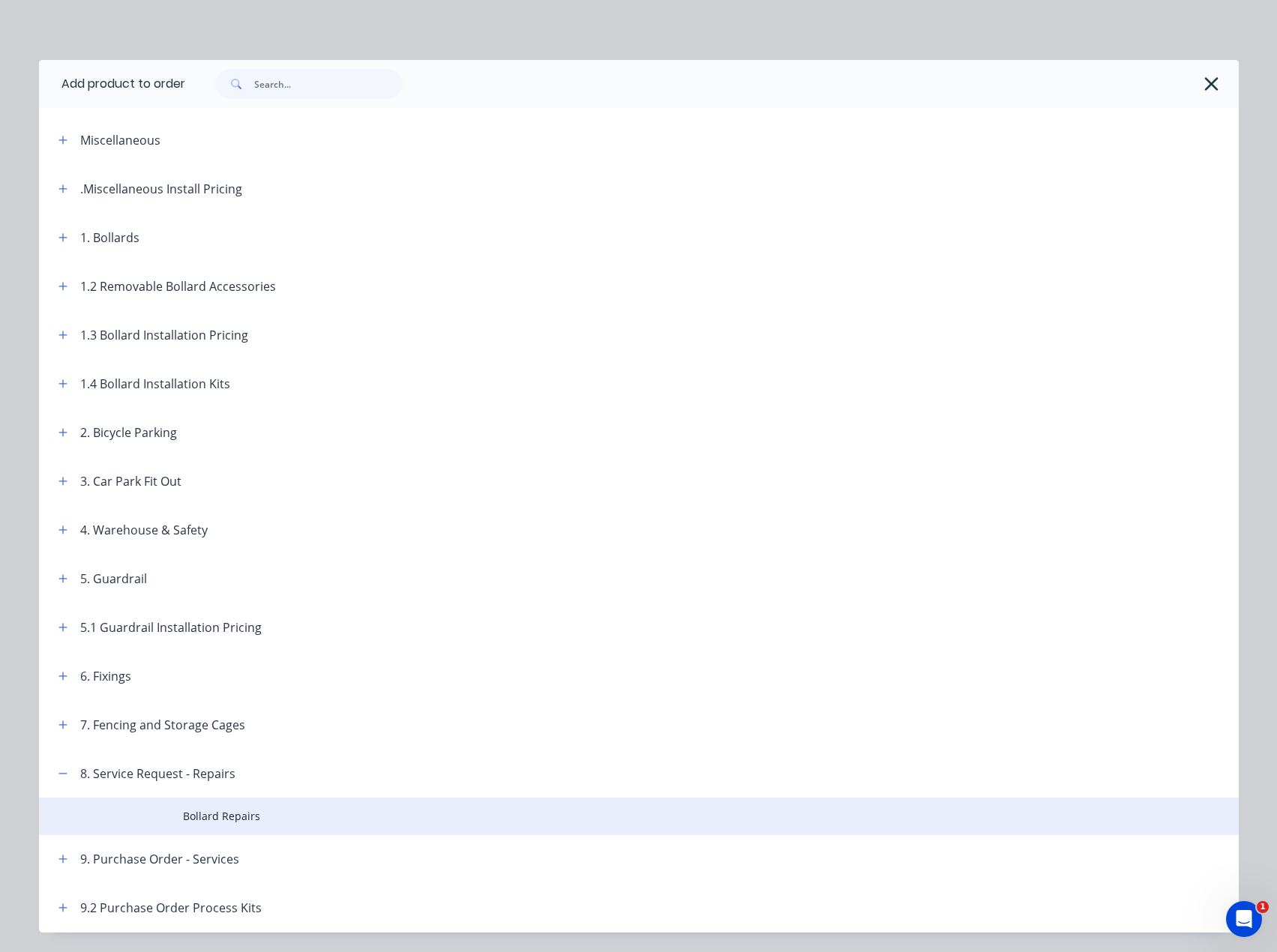
click at [222, 810] on span "Bollard Repairs" at bounding box center [605, 816] width 844 height 16
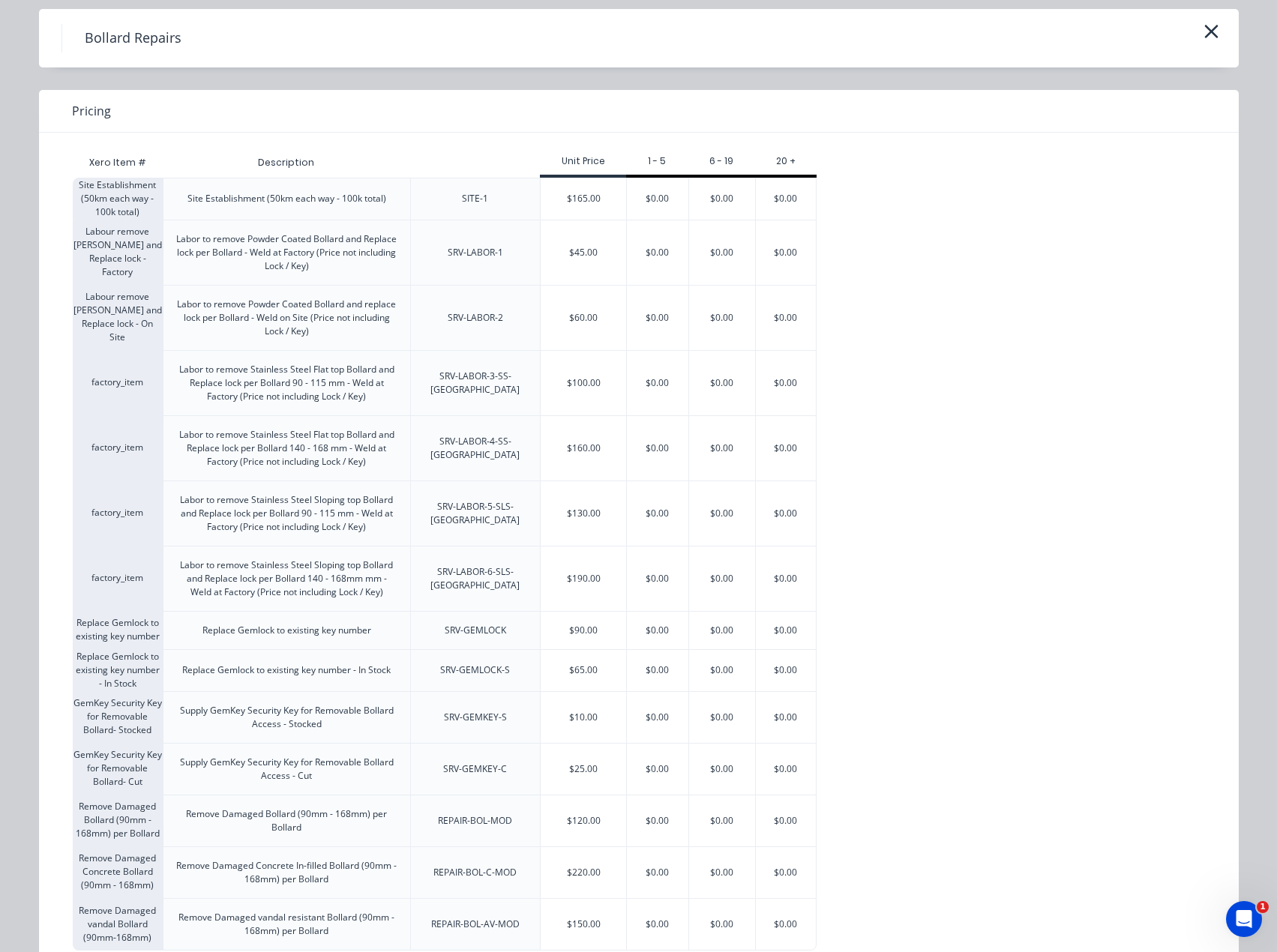
scroll to position [75, 0]
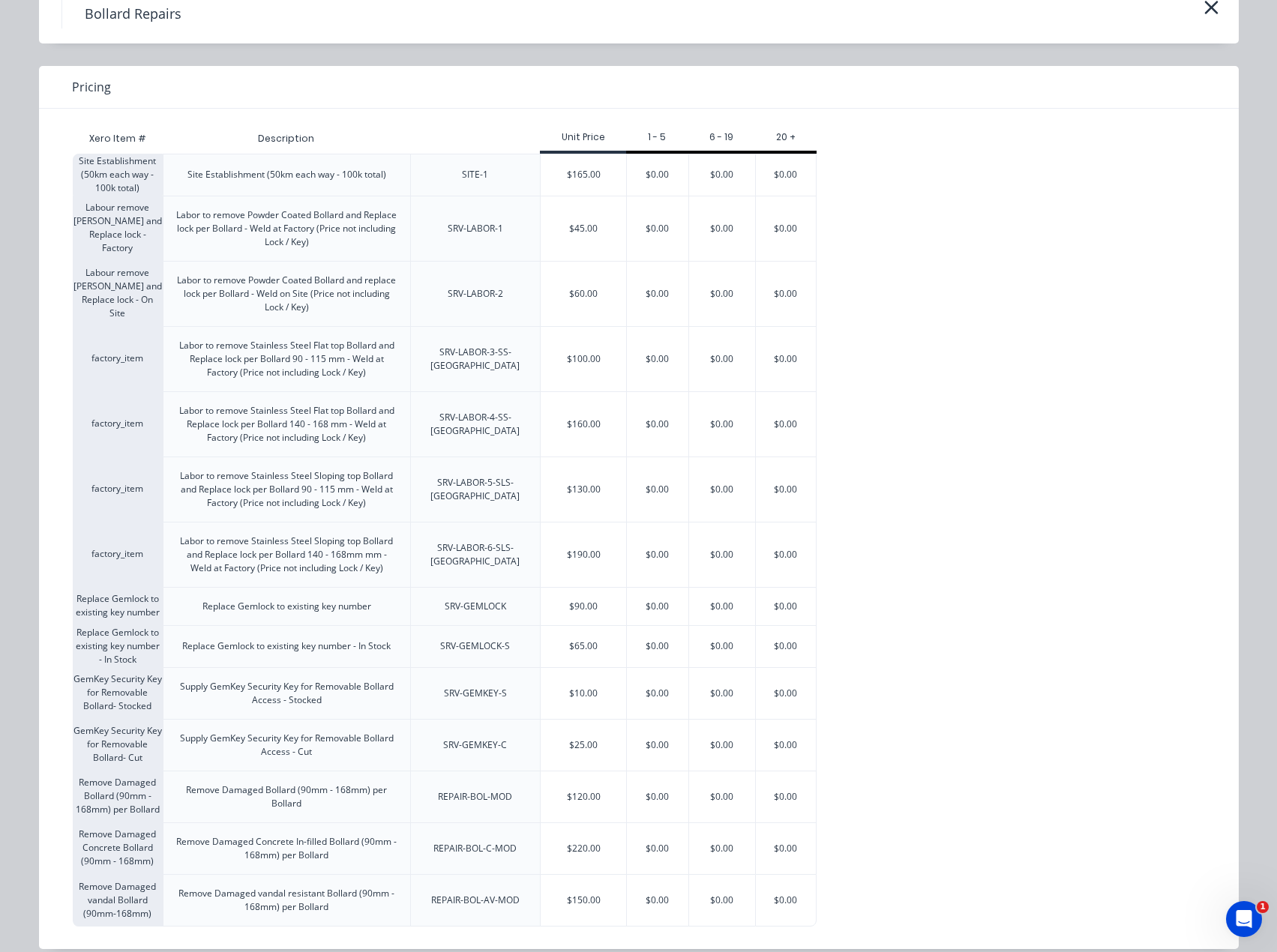
click at [1214, 4] on button "button" at bounding box center [1211, 8] width 24 height 24
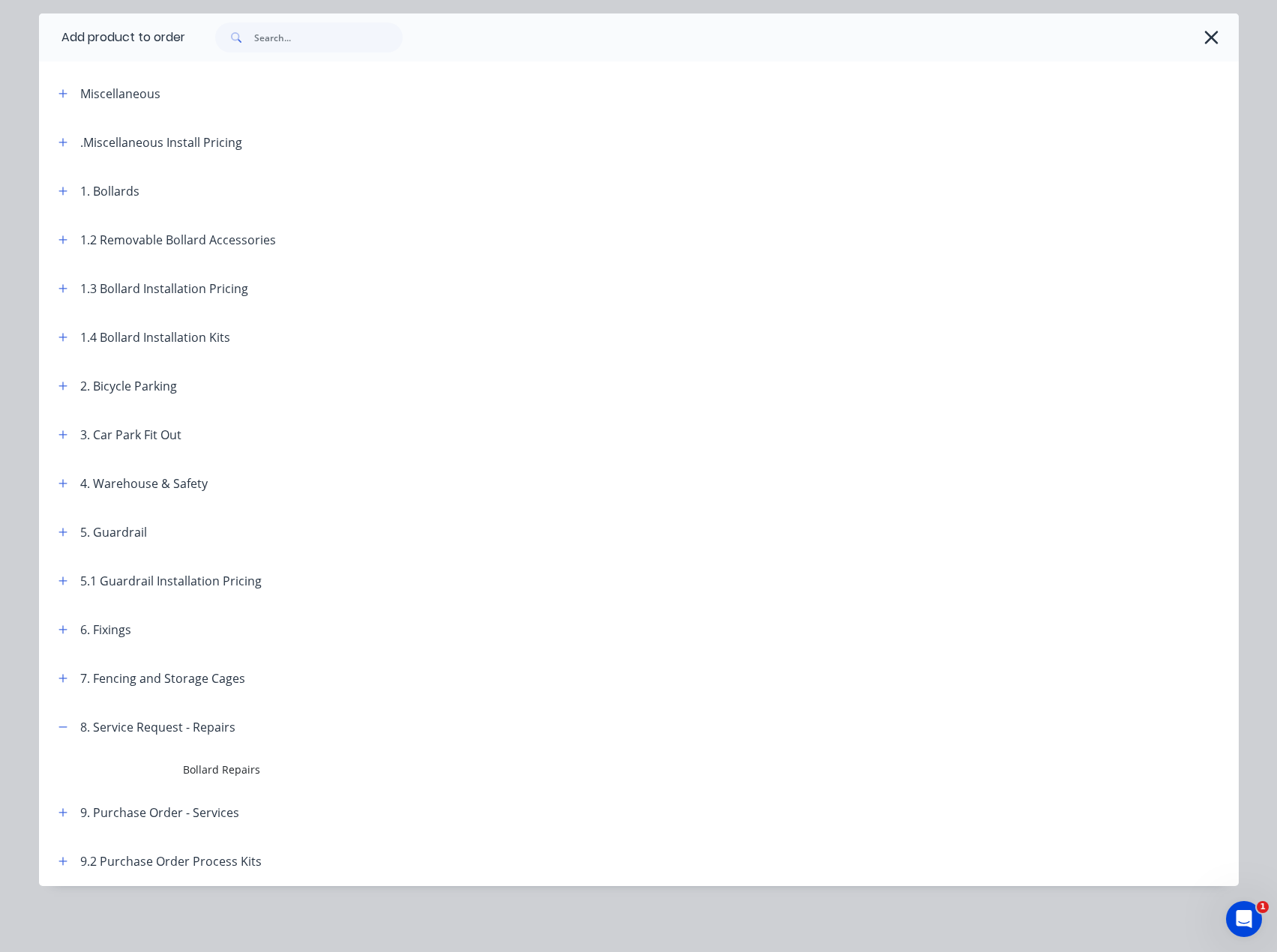
scroll to position [47, 0]
click at [1193, 40] on div at bounding box center [704, 37] width 1038 height 30
click at [1203, 43] on icon "button" at bounding box center [1211, 38] width 16 height 21
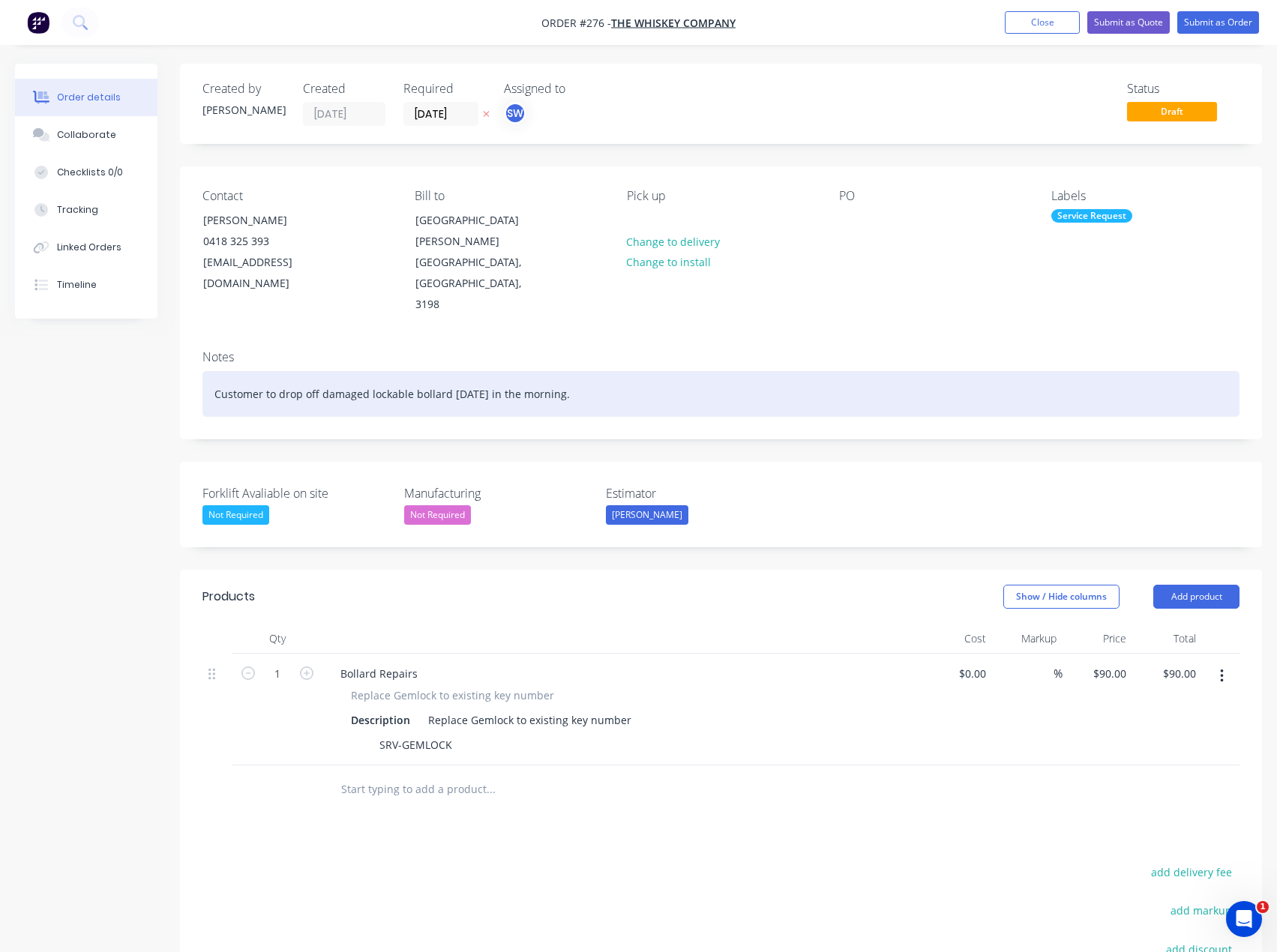
click at [619, 371] on div "Customer to drop off damaged lockable bollard [DATE] in the morning." at bounding box center [721, 394] width 1037 height 46
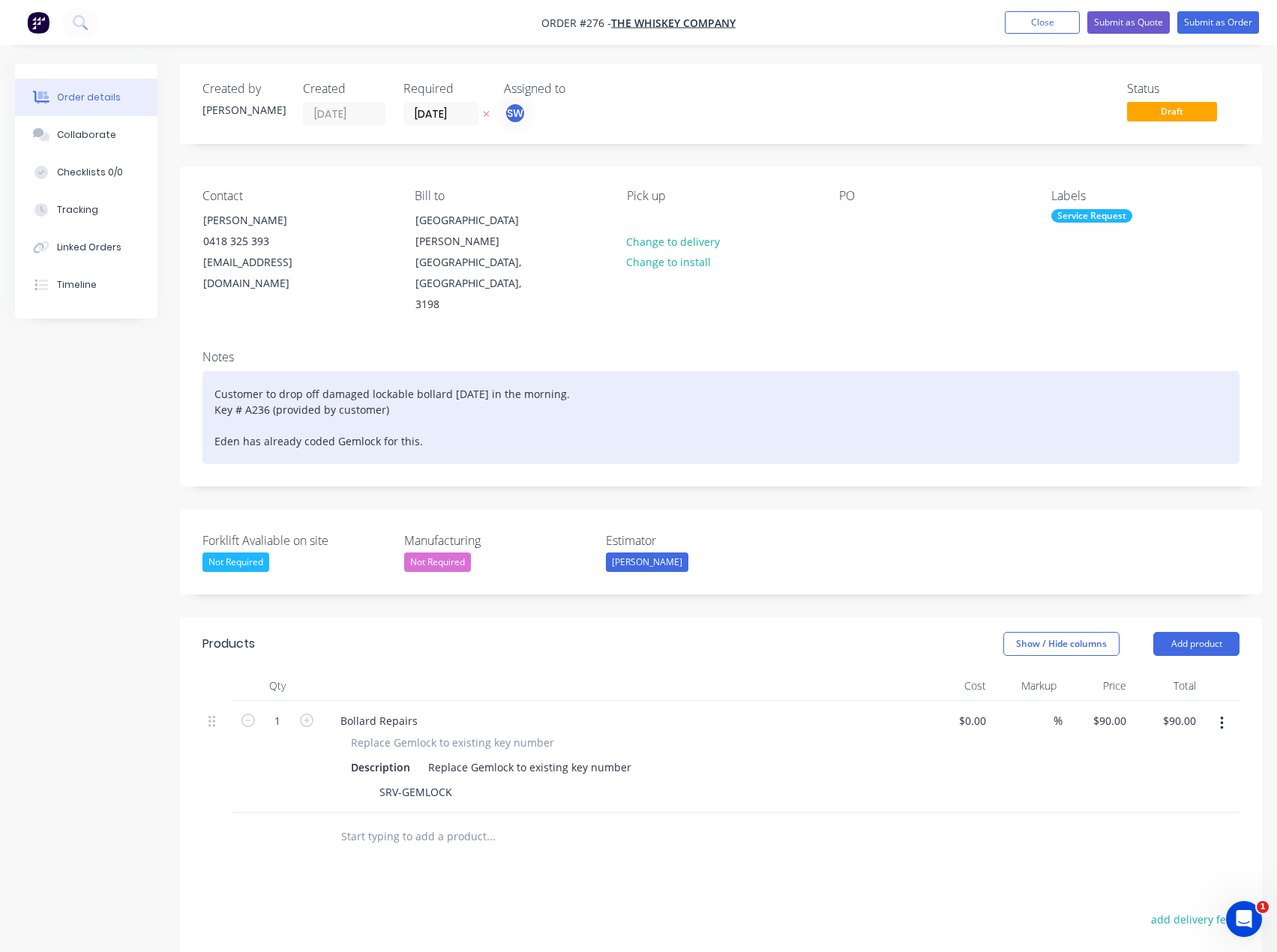
drag, startPoint x: 433, startPoint y: 400, endPoint x: 24, endPoint y: 387, distance: 409.2
click at [26, 385] on div "Created by [PERSON_NAME] Created [DATE] Required [DATE] Assigned to SW Status D…" at bounding box center [638, 653] width 1247 height 1180
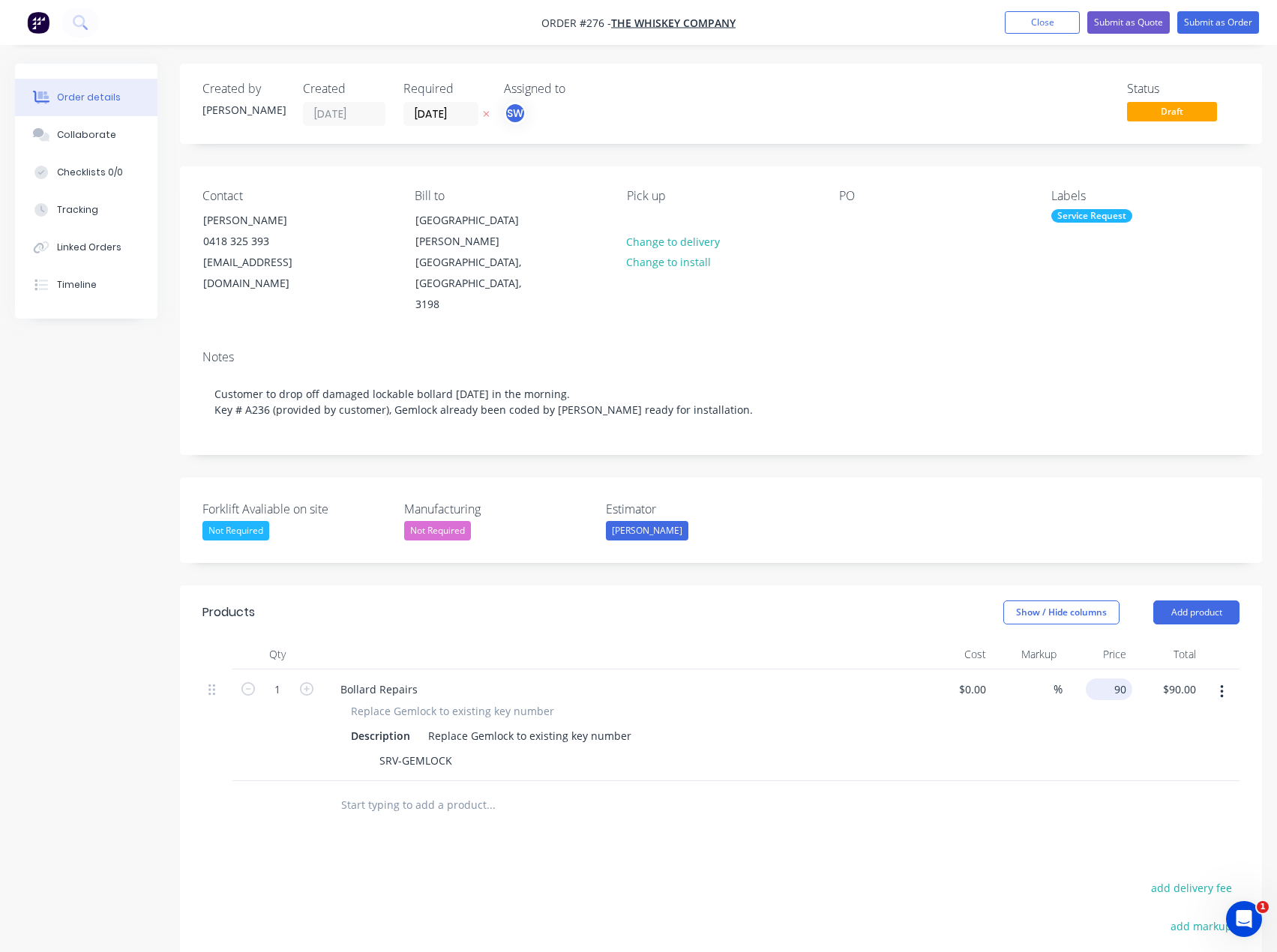
click at [1115, 678] on input "90" at bounding box center [1112, 689] width 41 height 21
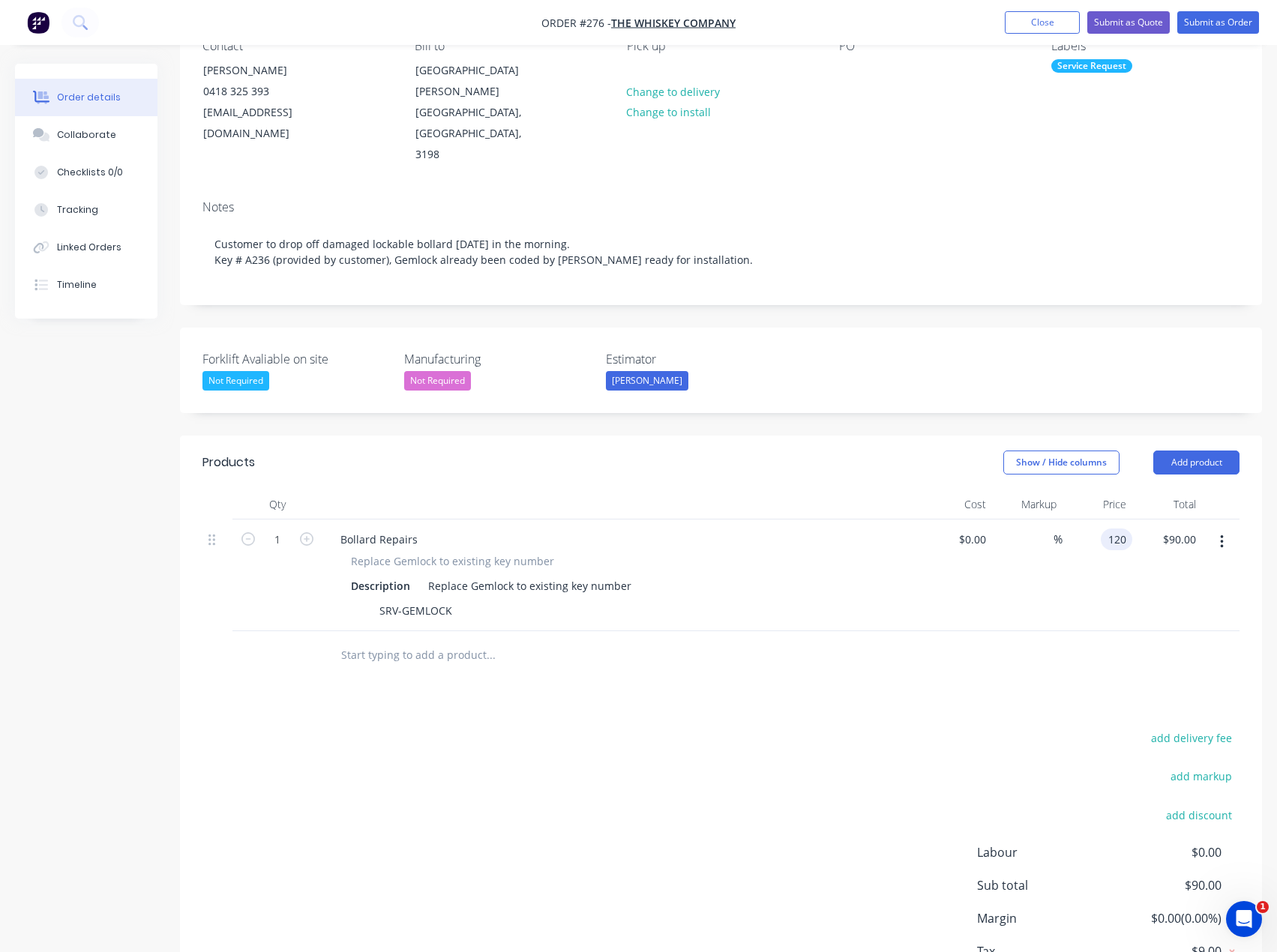
scroll to position [218, 0]
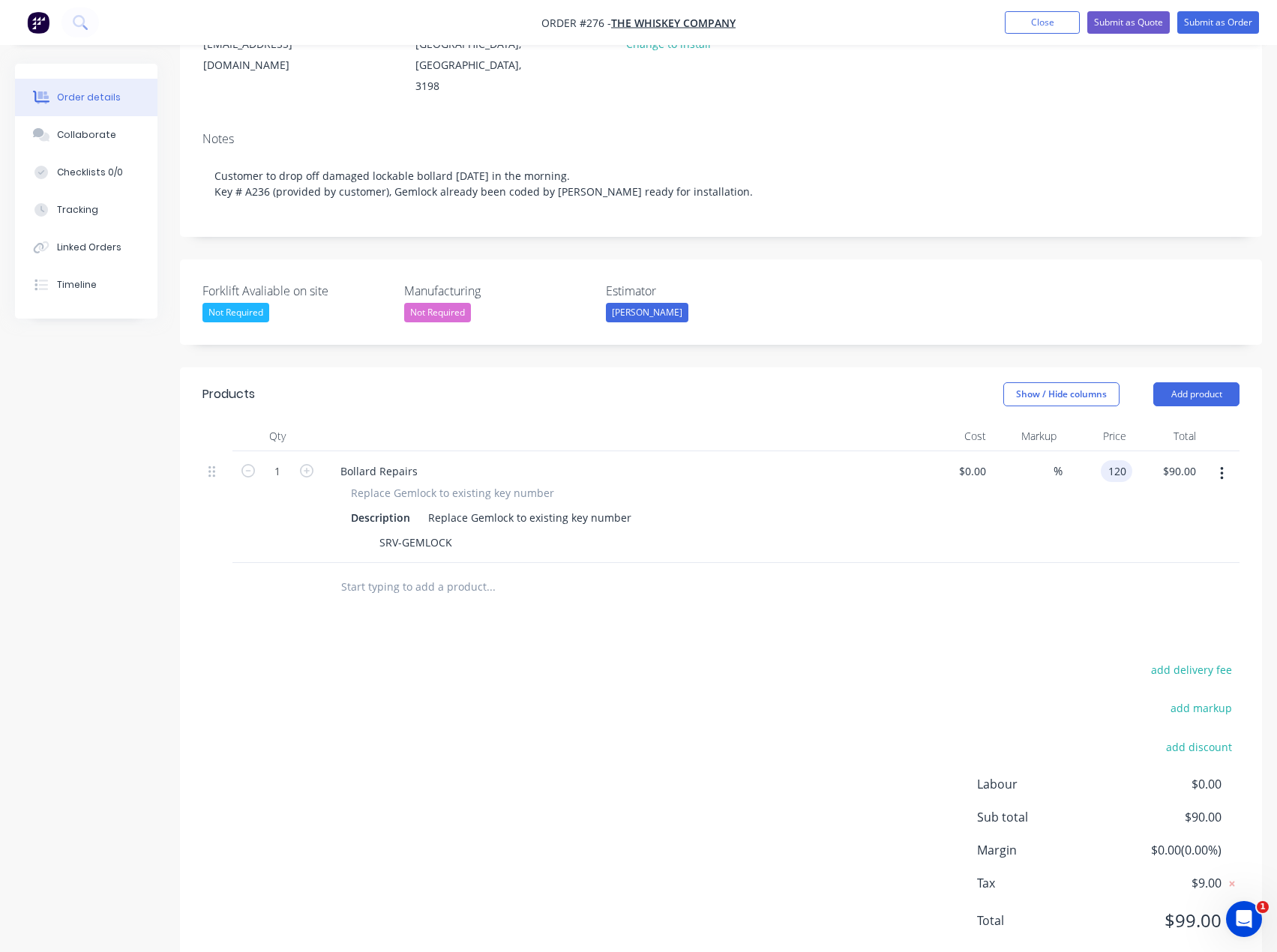
type input "$120.00"
click at [1061, 506] on div "%" at bounding box center [1026, 507] width 70 height 112
click at [1216, 382] on button "Add product" at bounding box center [1196, 394] width 86 height 24
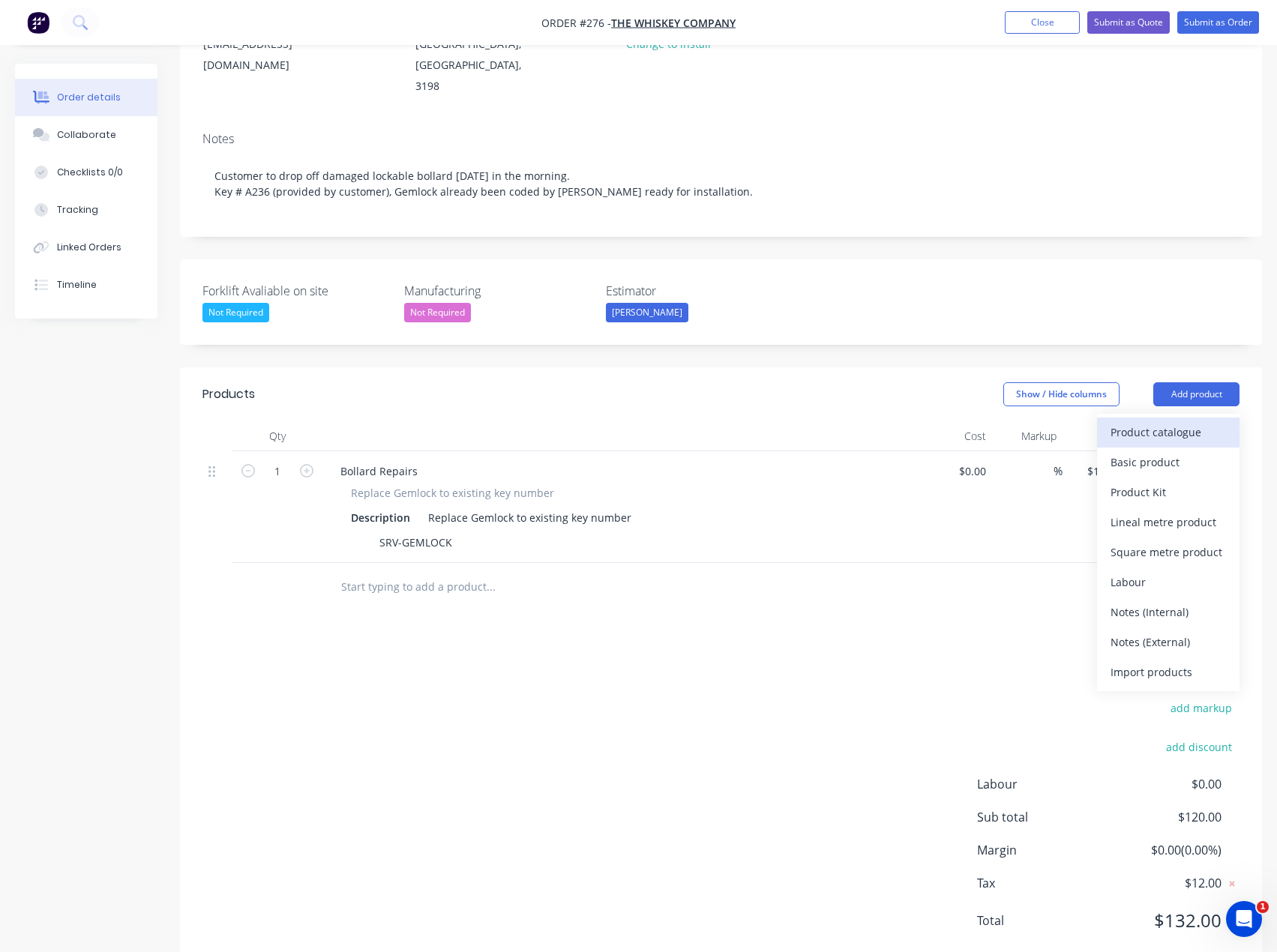
click at [1194, 421] on div "Product catalogue" at bounding box center [1168, 432] width 115 height 21
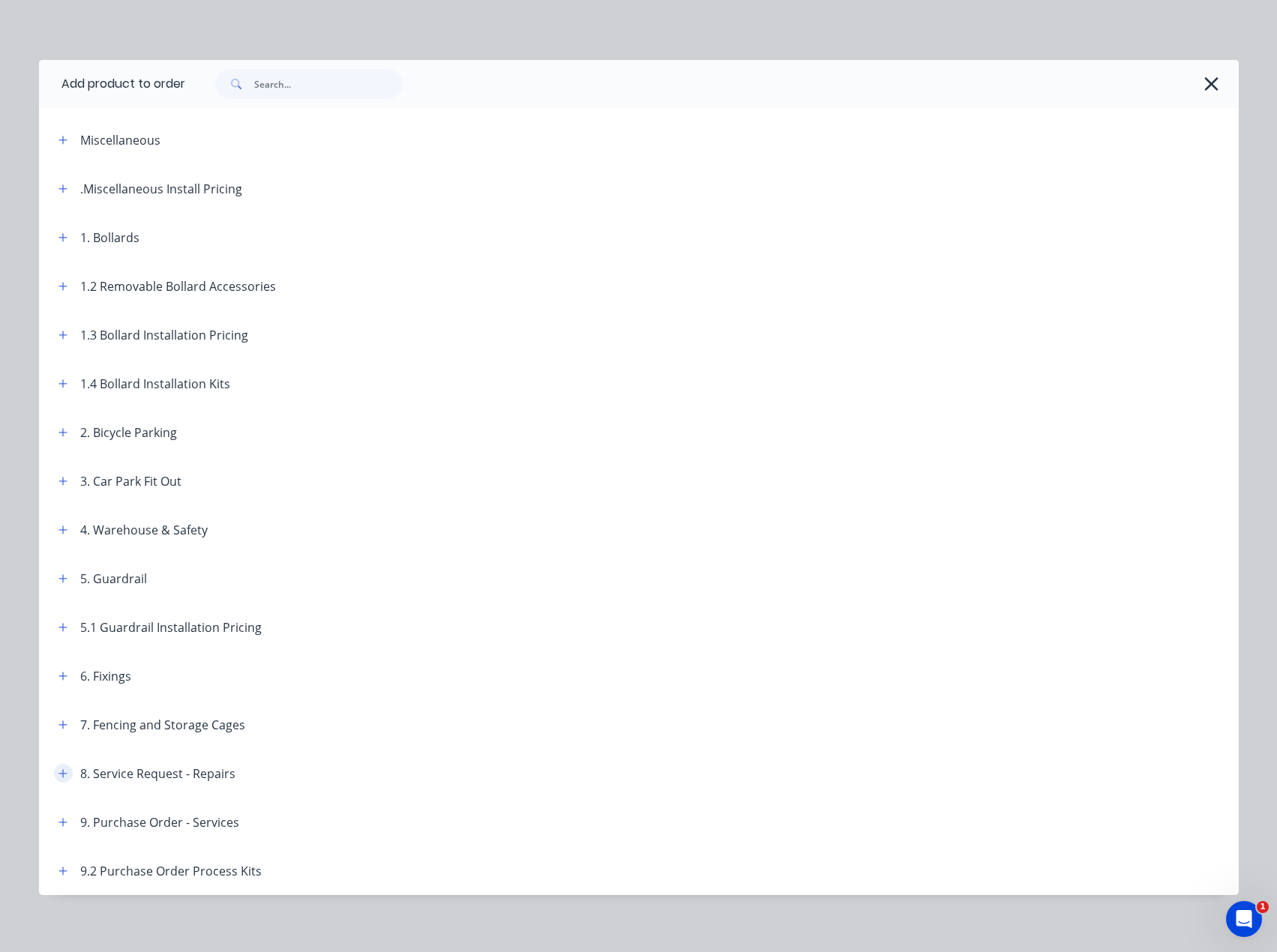
click at [60, 777] on icon "button" at bounding box center [62, 773] width 9 height 11
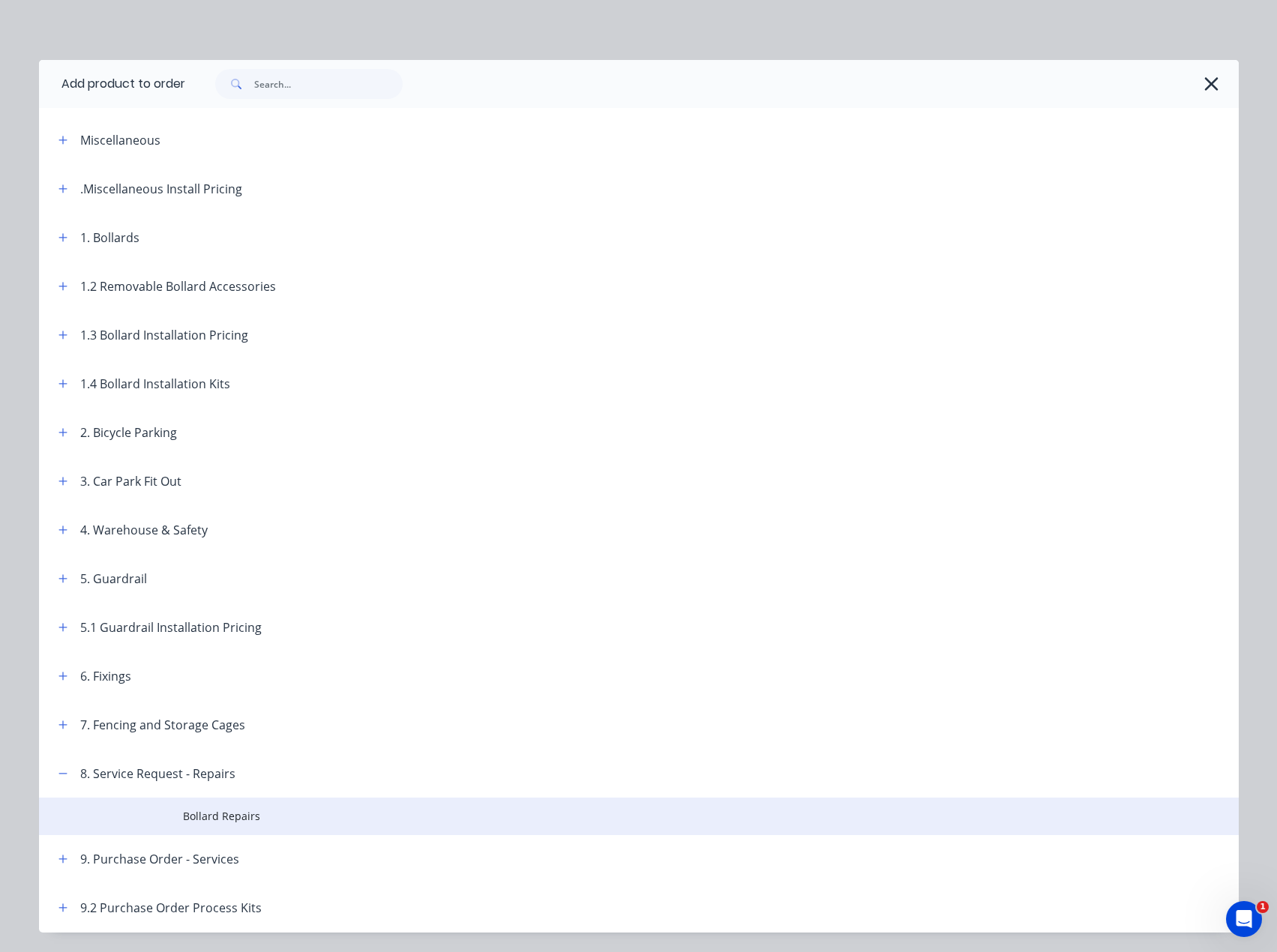
click at [218, 810] on span "Bollard Repairs" at bounding box center [605, 816] width 844 height 16
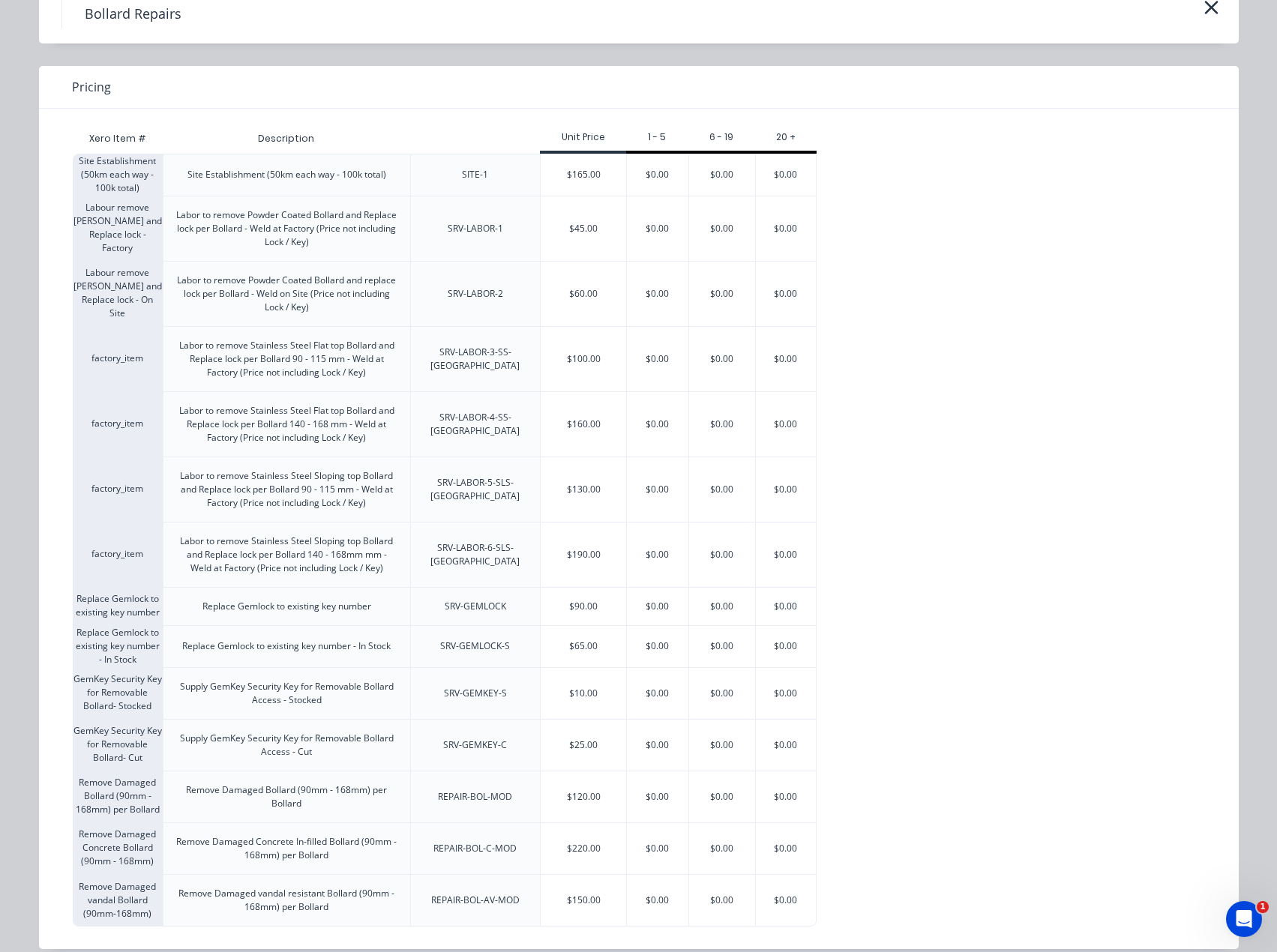
scroll to position [93, 0]
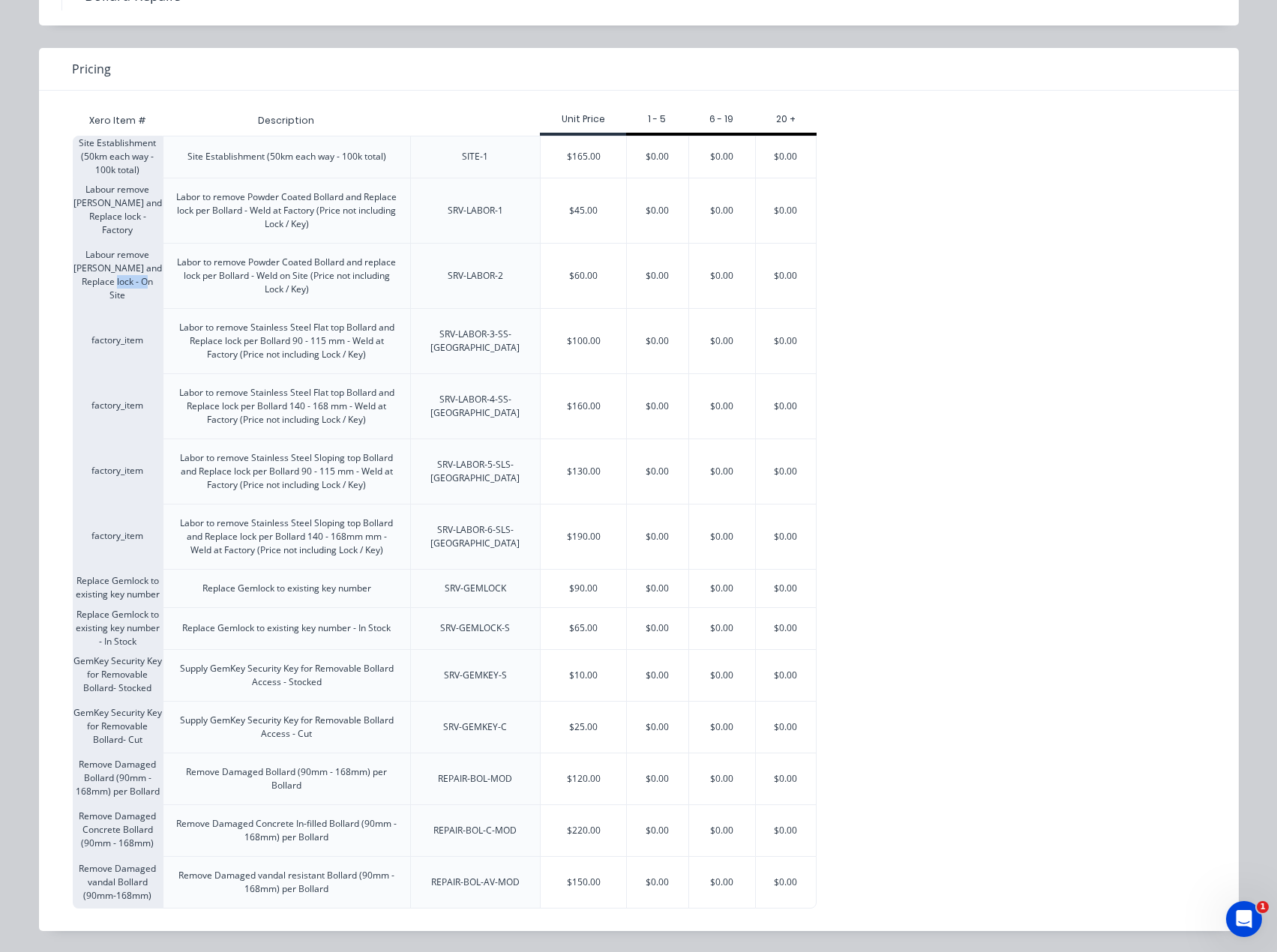
drag, startPoint x: 107, startPoint y: 288, endPoint x: 137, endPoint y: 290, distance: 30.1
click at [137, 290] on div "Labour remove [PERSON_NAME] and Replace lock - On Site" at bounding box center [118, 275] width 90 height 65
click at [225, 314] on div "Labor to remove Stainless Steel Flat top Bollard and Replace lock per Bollard 9…" at bounding box center [287, 341] width 247 height 64
click at [559, 208] on div "$45.00" at bounding box center [584, 210] width 86 height 64
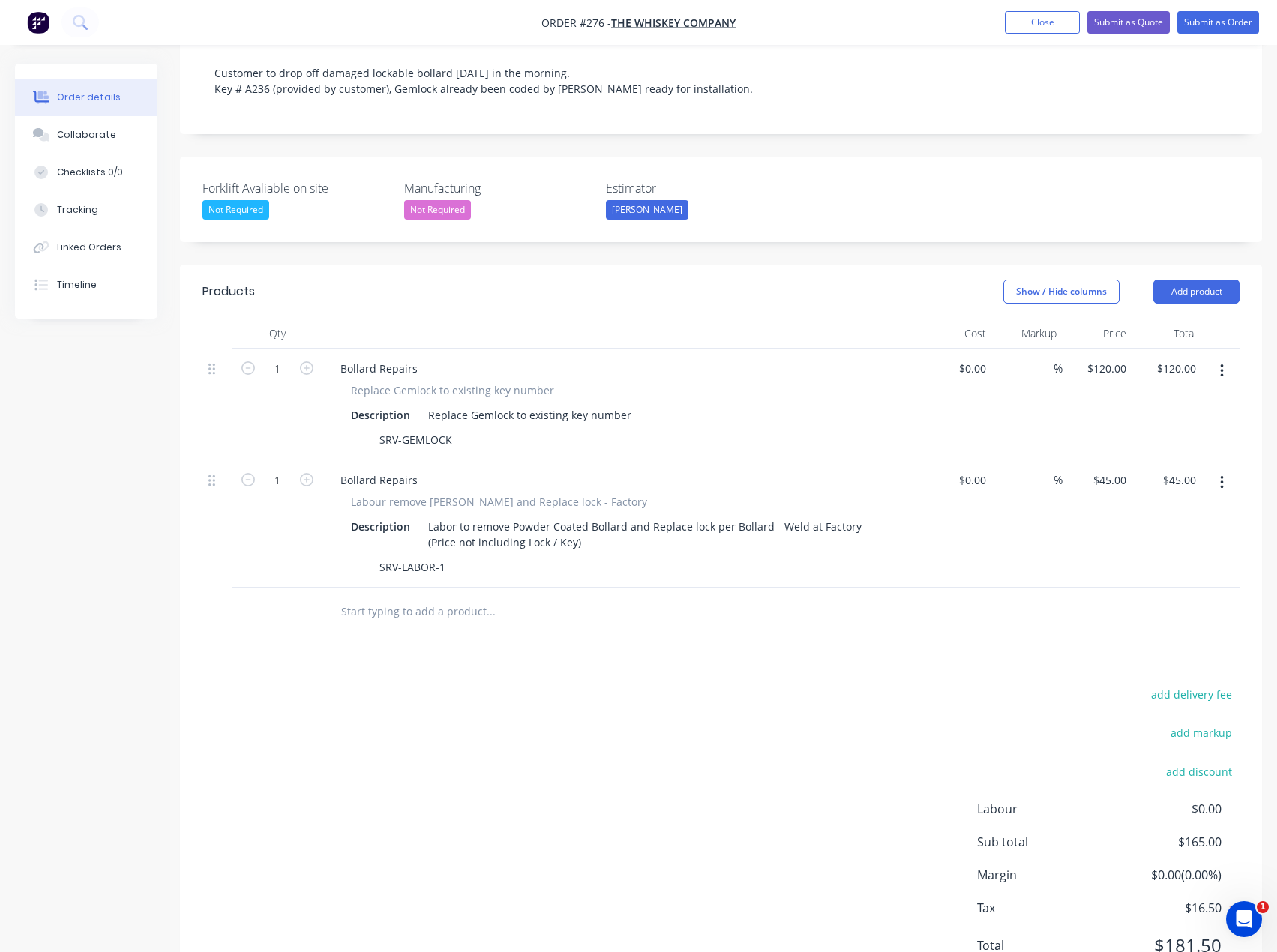
scroll to position [346, 0]
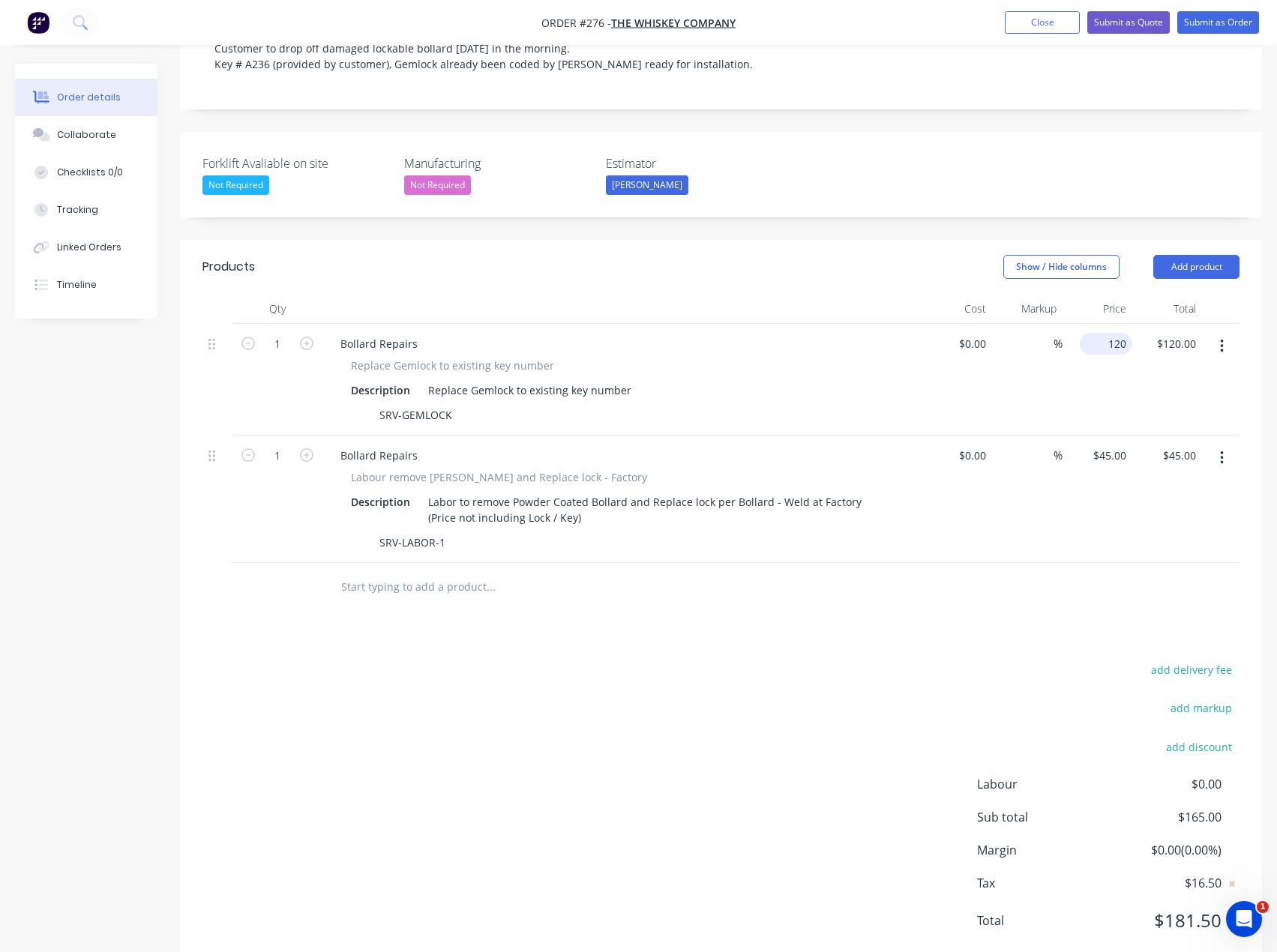
click at [1109, 332] on input "120" at bounding box center [1109, 343] width 47 height 21
type input "$90.00"
click at [1036, 372] on div "%" at bounding box center [1026, 379] width 70 height 112
click at [1110, 332] on div "90 90" at bounding box center [1119, 343] width 25 height 21
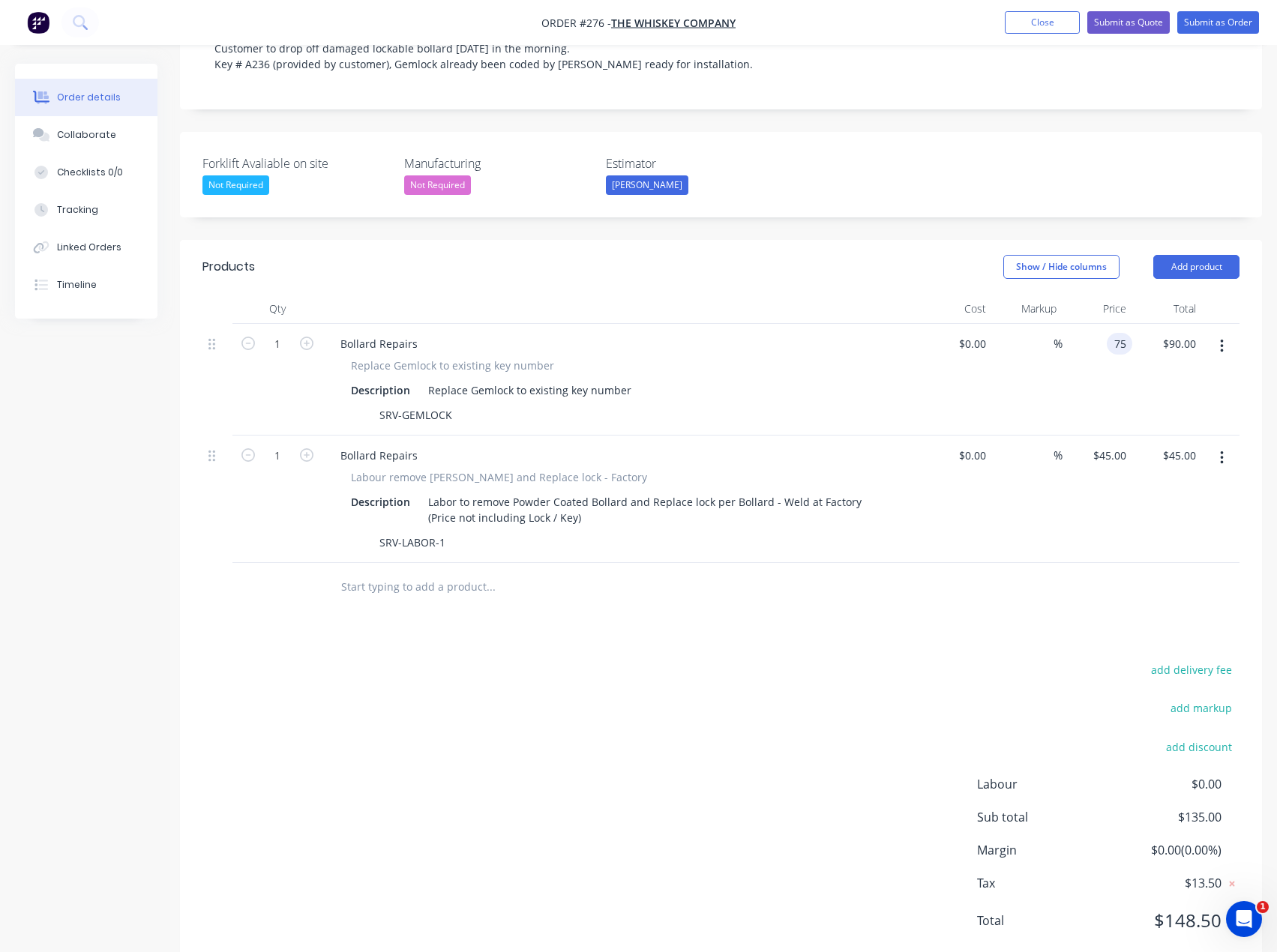
type input "$75.00"
click at [832, 660] on div "add delivery fee add markup add discount Labour $0.00 Sub total $135.00 Margin …" at bounding box center [721, 804] width 1037 height 289
click at [829, 660] on div "add delivery fee add markup add discount Labour $0.00 Sub total $120.00 Margin …" at bounding box center [721, 804] width 1037 height 289
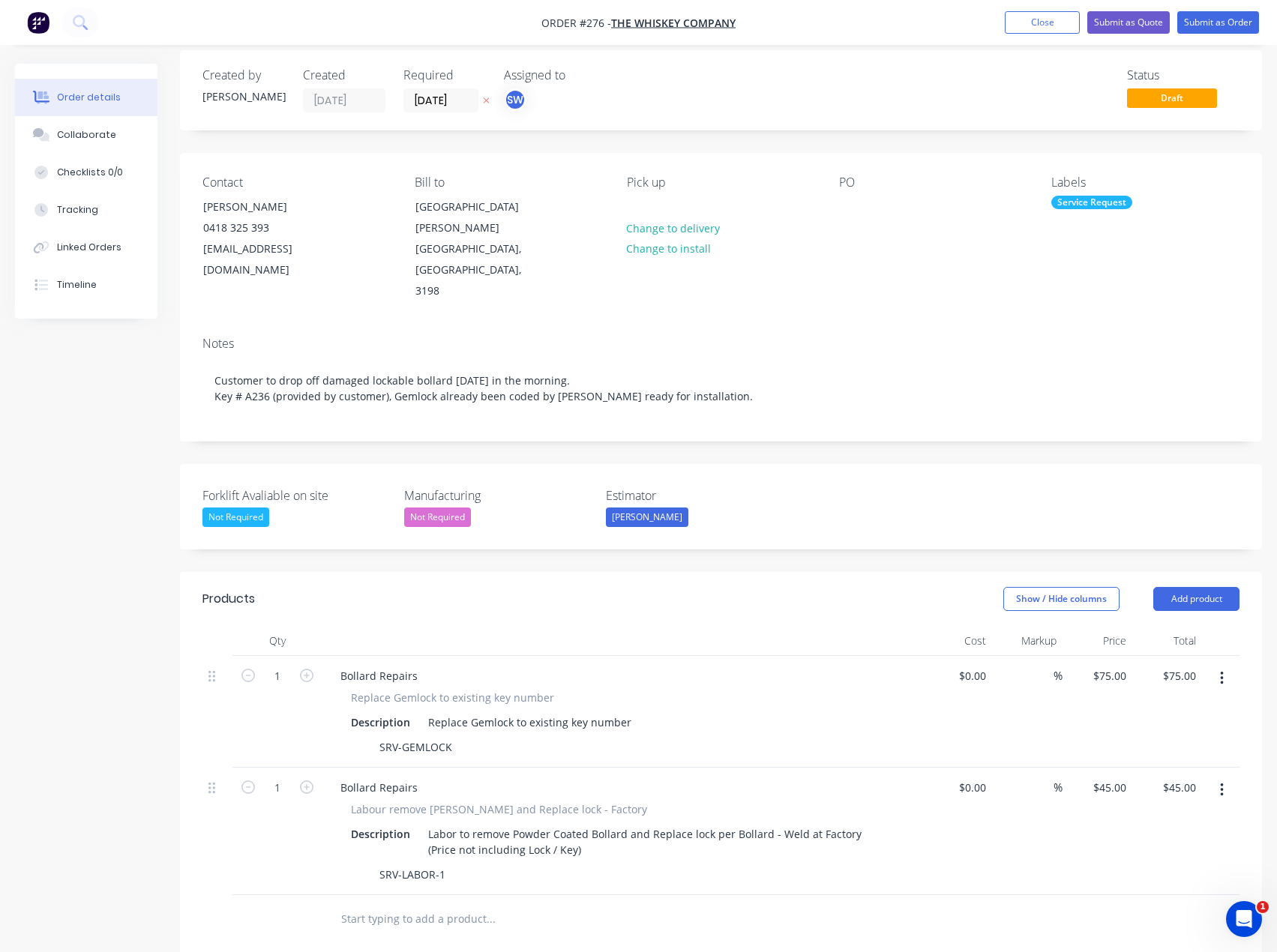
scroll to position [0, 0]
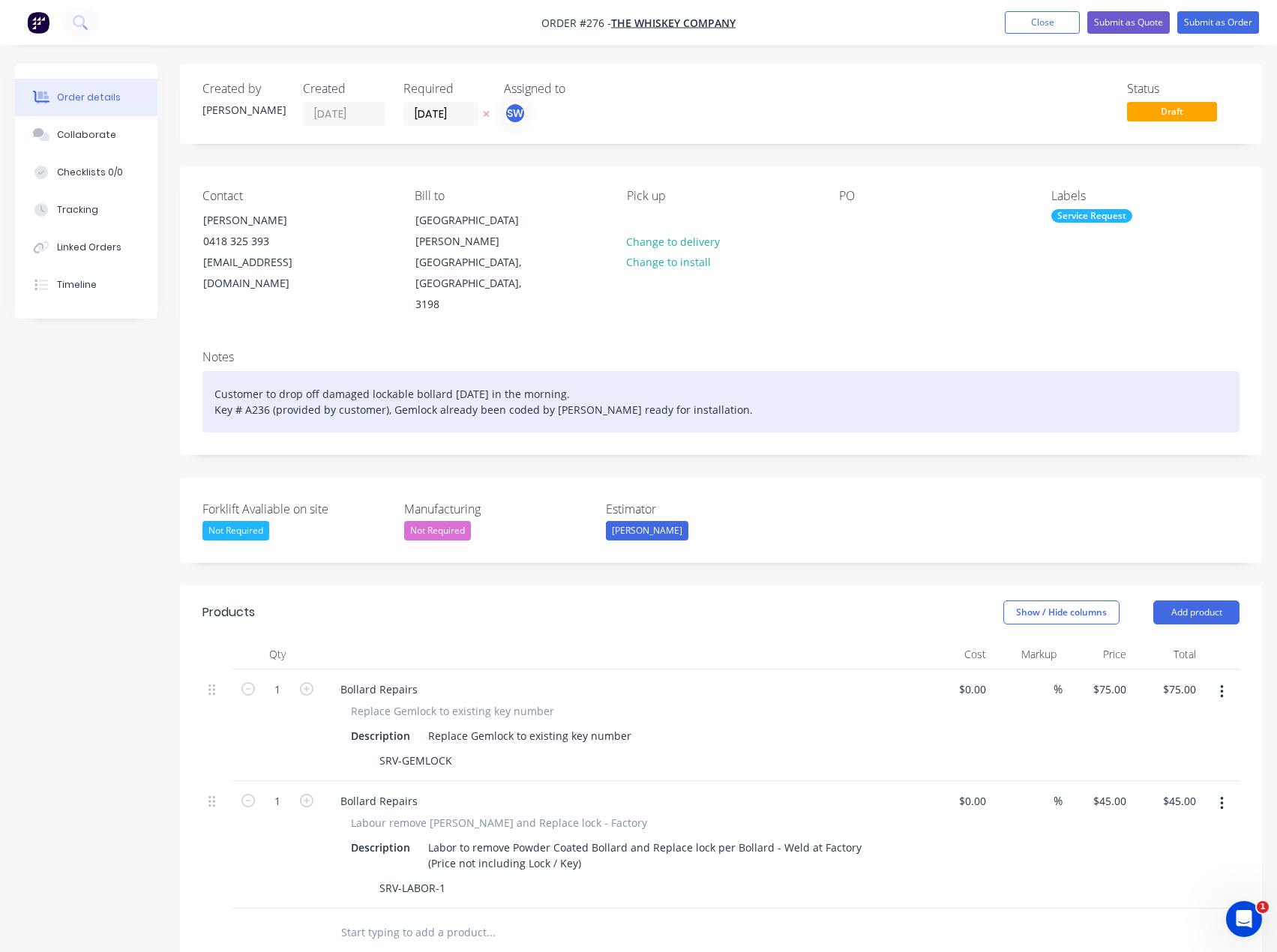
click at [715, 373] on div "Customer to drop off damaged lockable bollard [DATE] in the morning. Key # A236…" at bounding box center [721, 401] width 1037 height 61
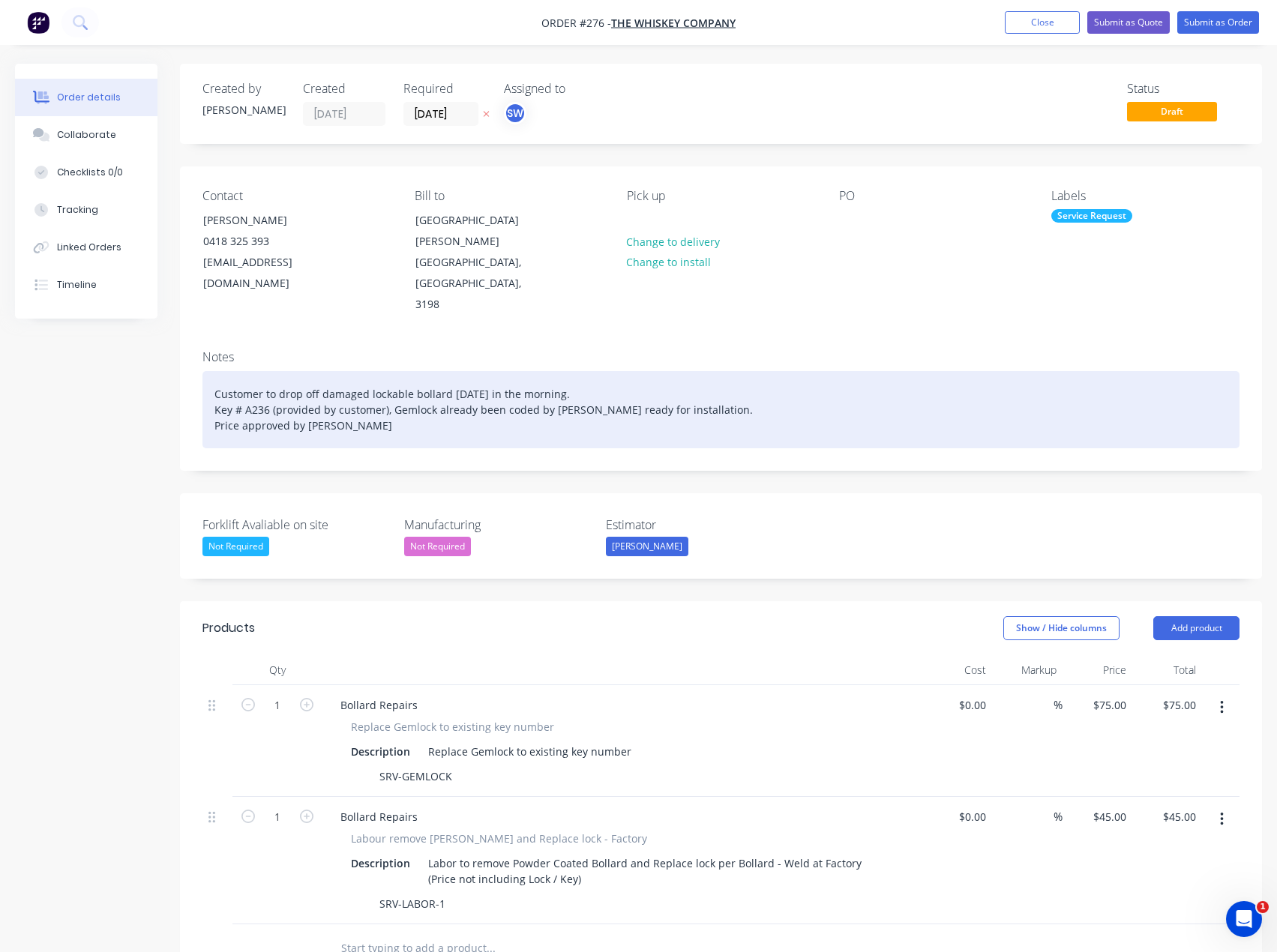
click at [327, 388] on div "Customer to drop off damaged lockable bollard [DATE] in the morning. Key # A236…" at bounding box center [721, 409] width 1037 height 77
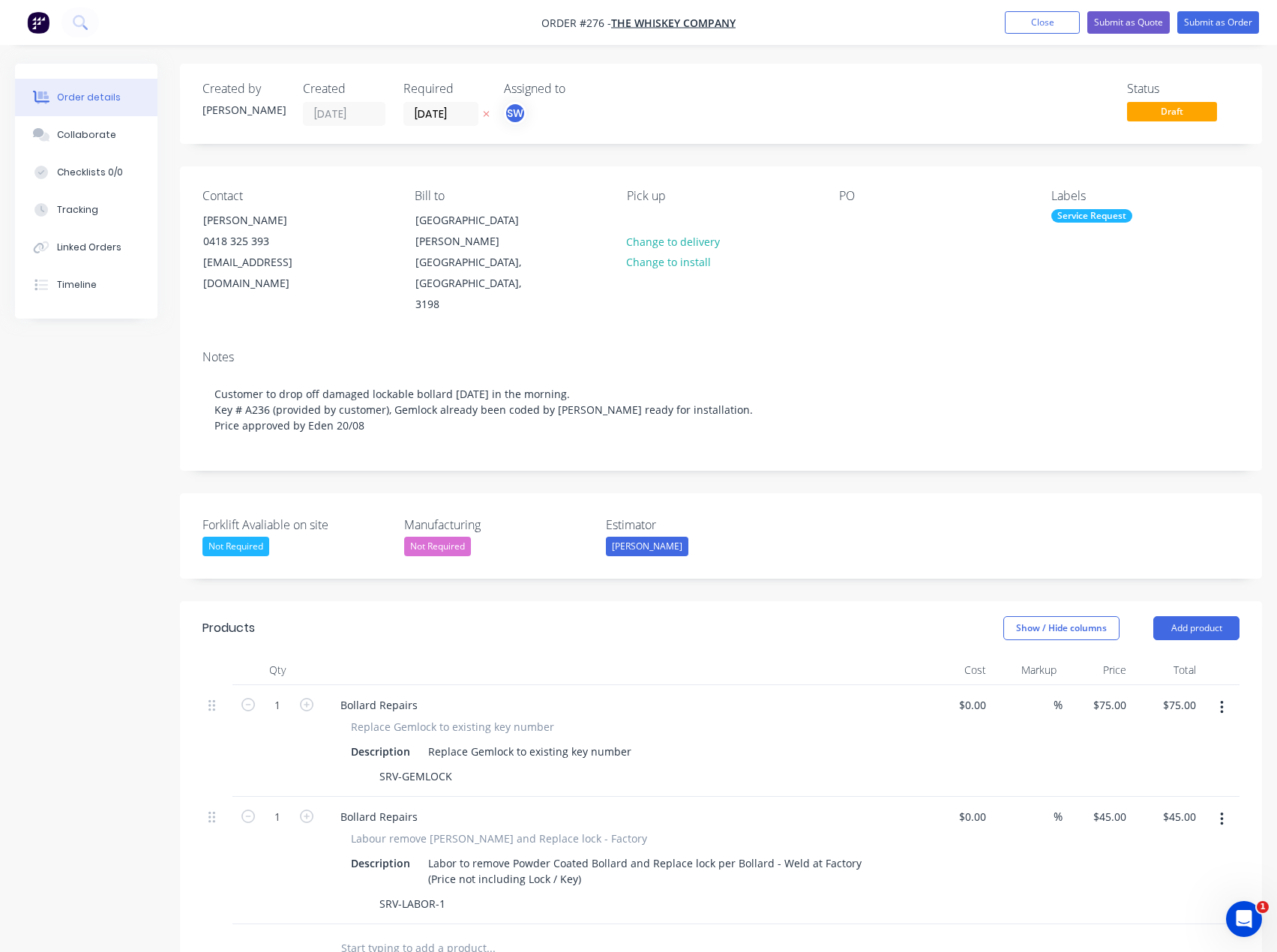
click at [622, 655] on div at bounding box center [622, 669] width 600 height 30
click at [827, 610] on header "Products Show / Hide columns Add product" at bounding box center [721, 628] width 1082 height 54
click at [1047, 26] on button "Close" at bounding box center [1042, 22] width 75 height 22
click at [1056, 29] on button "Close" at bounding box center [1042, 22] width 75 height 22
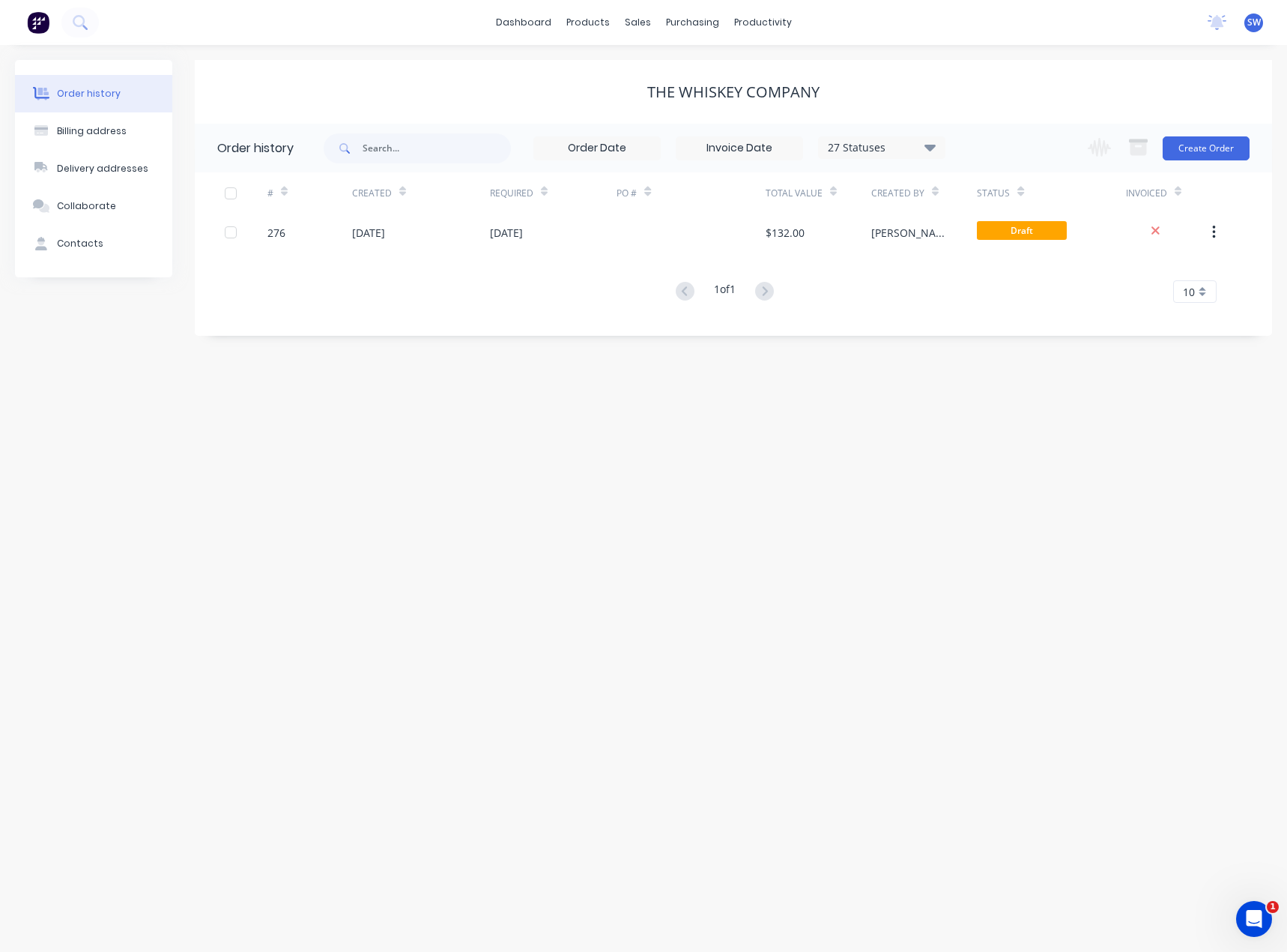
click at [505, 10] on div "dashboard products sales purchasing productivity dashboard products Product Cat…" at bounding box center [643, 22] width 1287 height 45
click at [515, 21] on link "dashboard" at bounding box center [523, 22] width 70 height 22
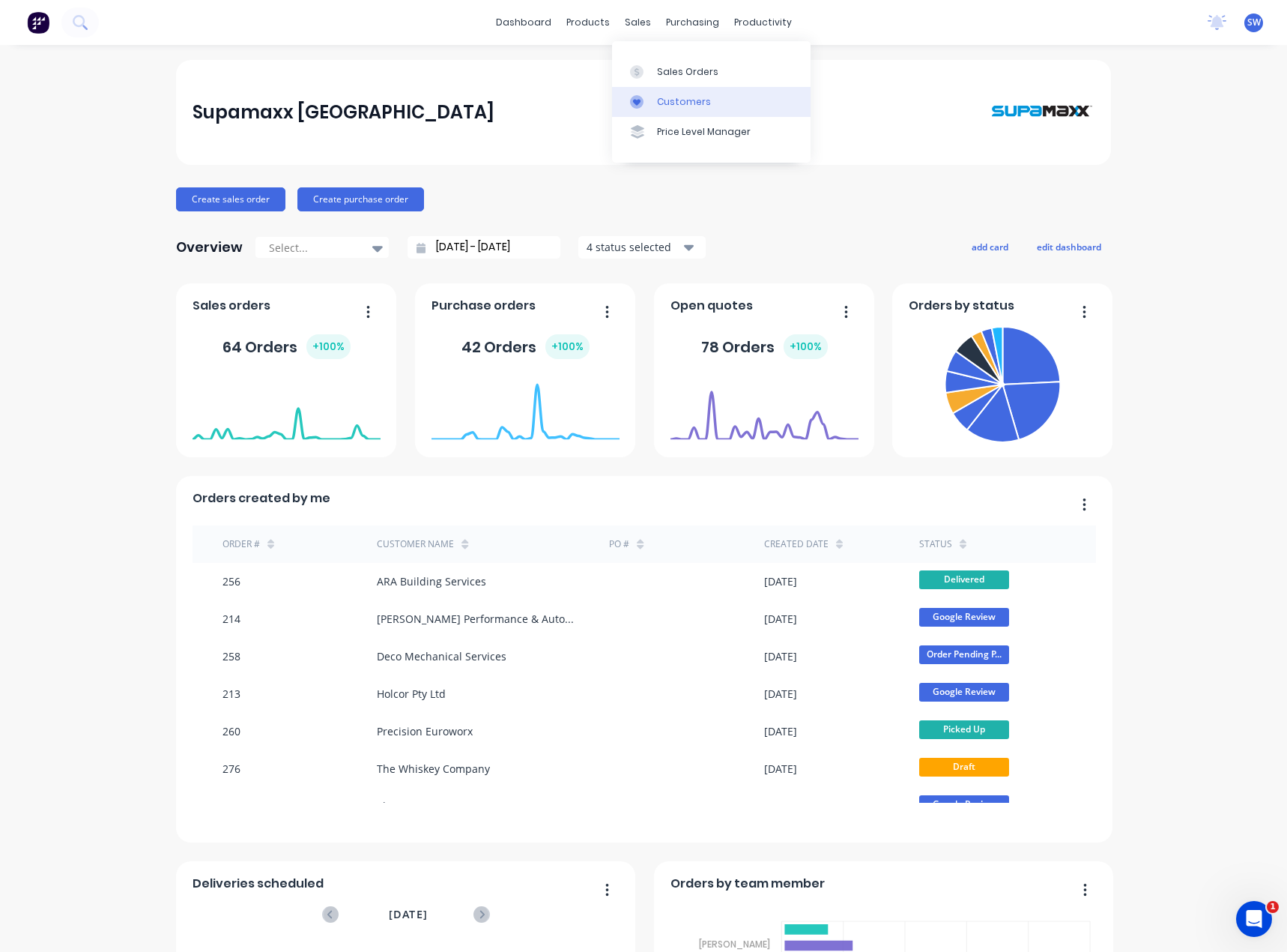
click at [687, 109] on link "Customers" at bounding box center [711, 101] width 199 height 30
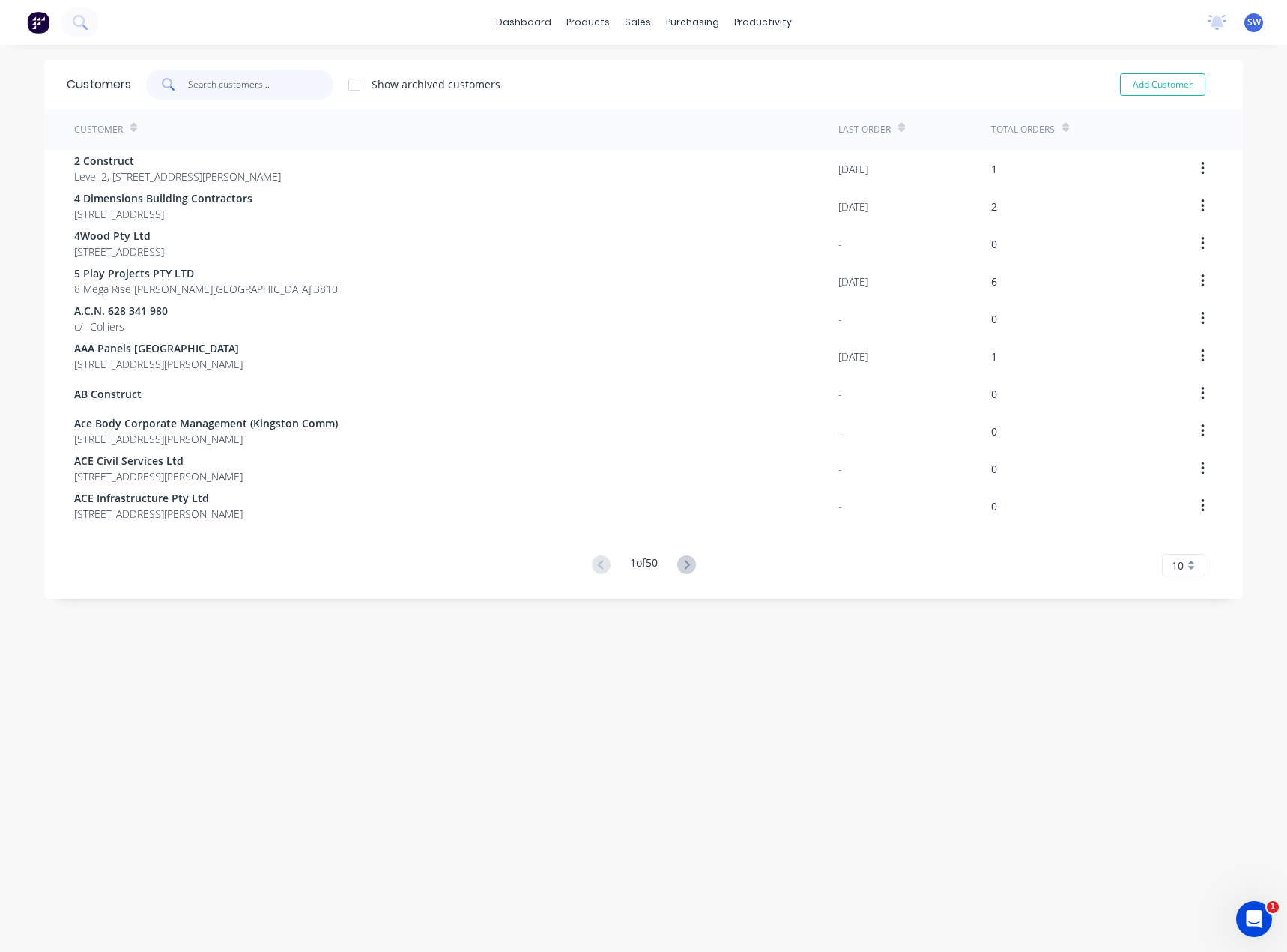
click at [210, 74] on input "text" at bounding box center [261, 85] width 146 height 30
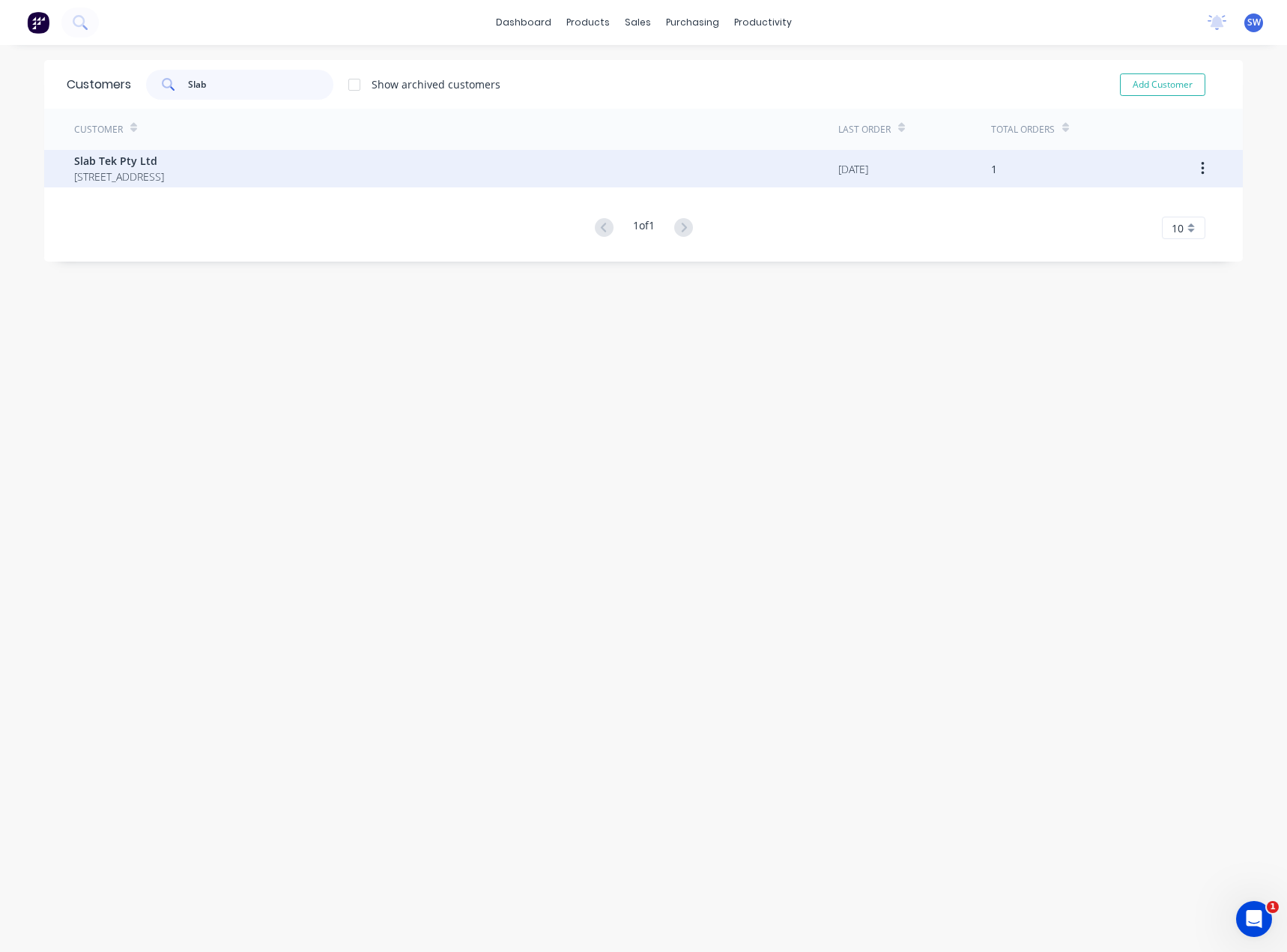
type input "Slab"
click at [173, 186] on div "Slab Tek Pty Ltd [STREET_ADDRESS]" at bounding box center [456, 169] width 764 height 37
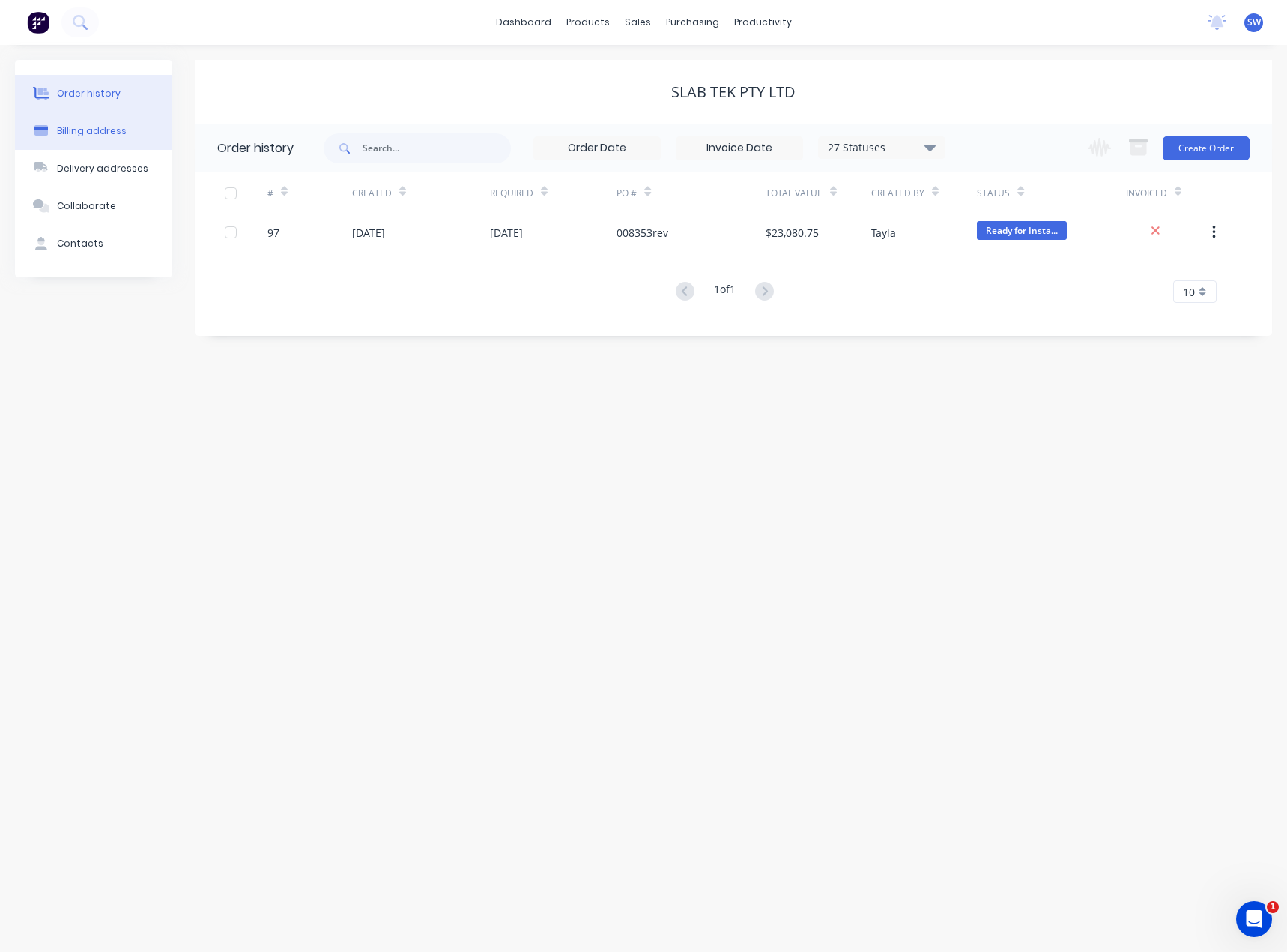
click at [92, 119] on button "Billing address" at bounding box center [94, 131] width 158 height 37
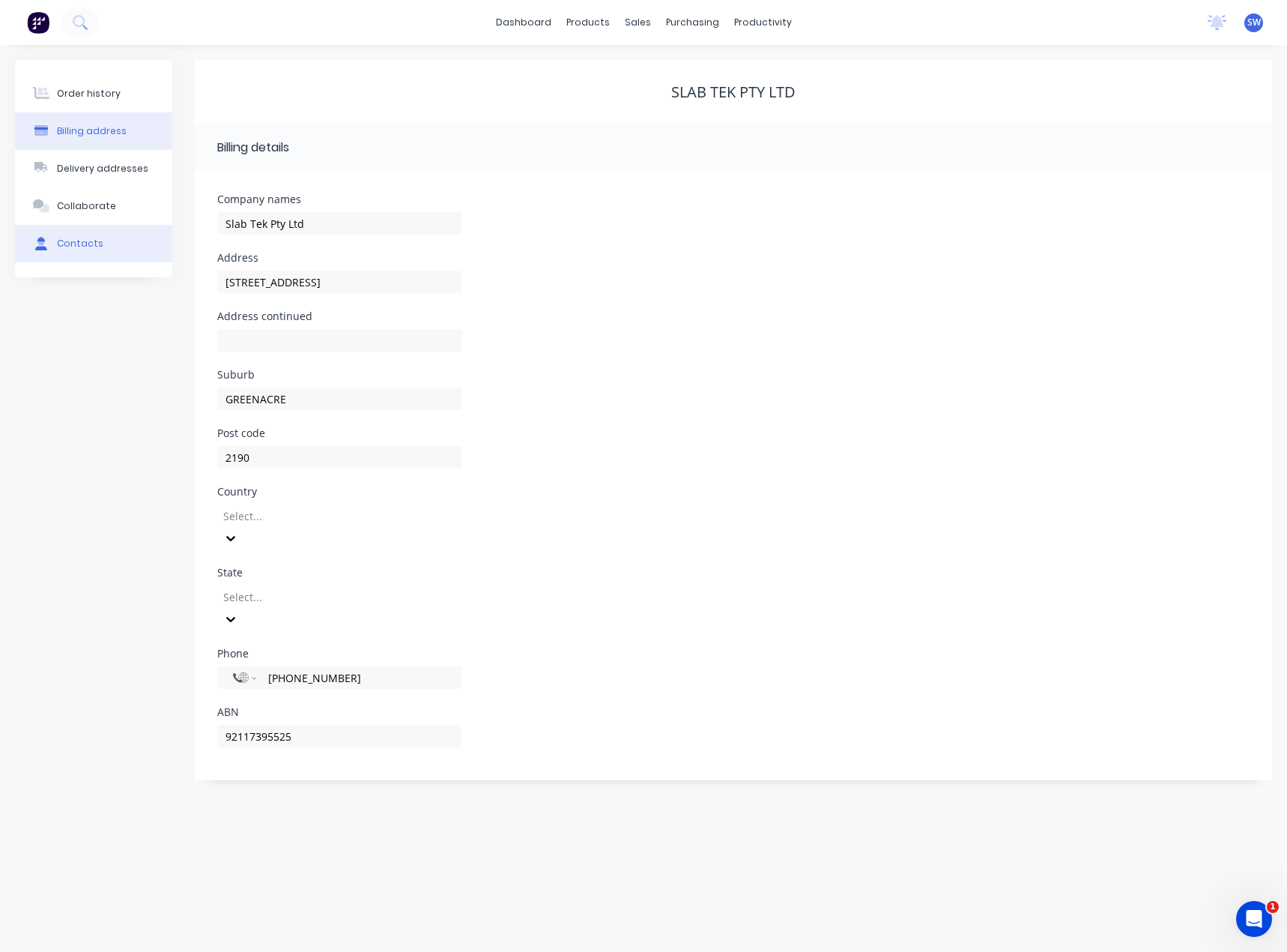
click at [87, 245] on div "Contacts" at bounding box center [80, 244] width 47 height 14
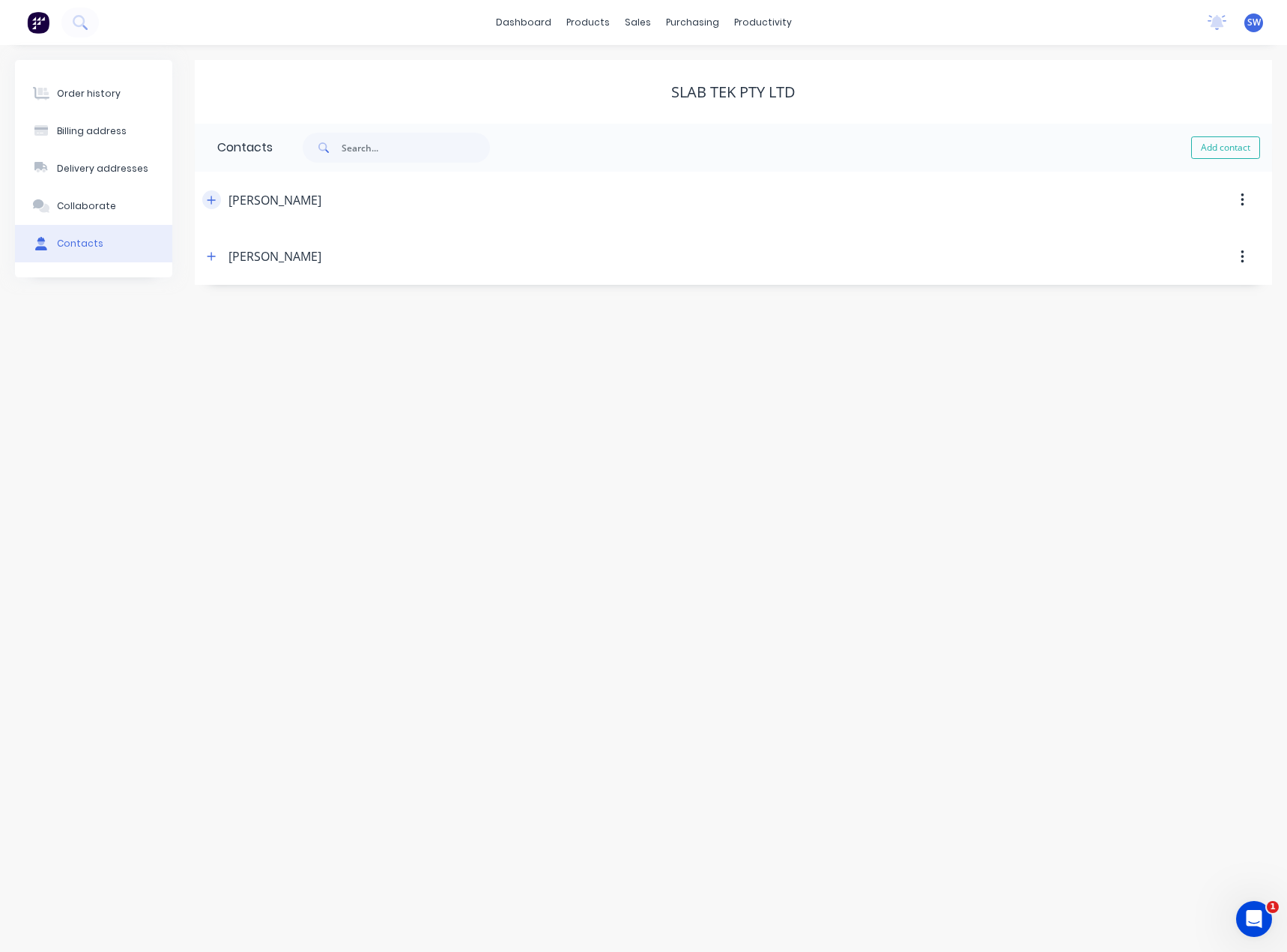
click at [215, 203] on icon "button" at bounding box center [210, 200] width 9 height 11
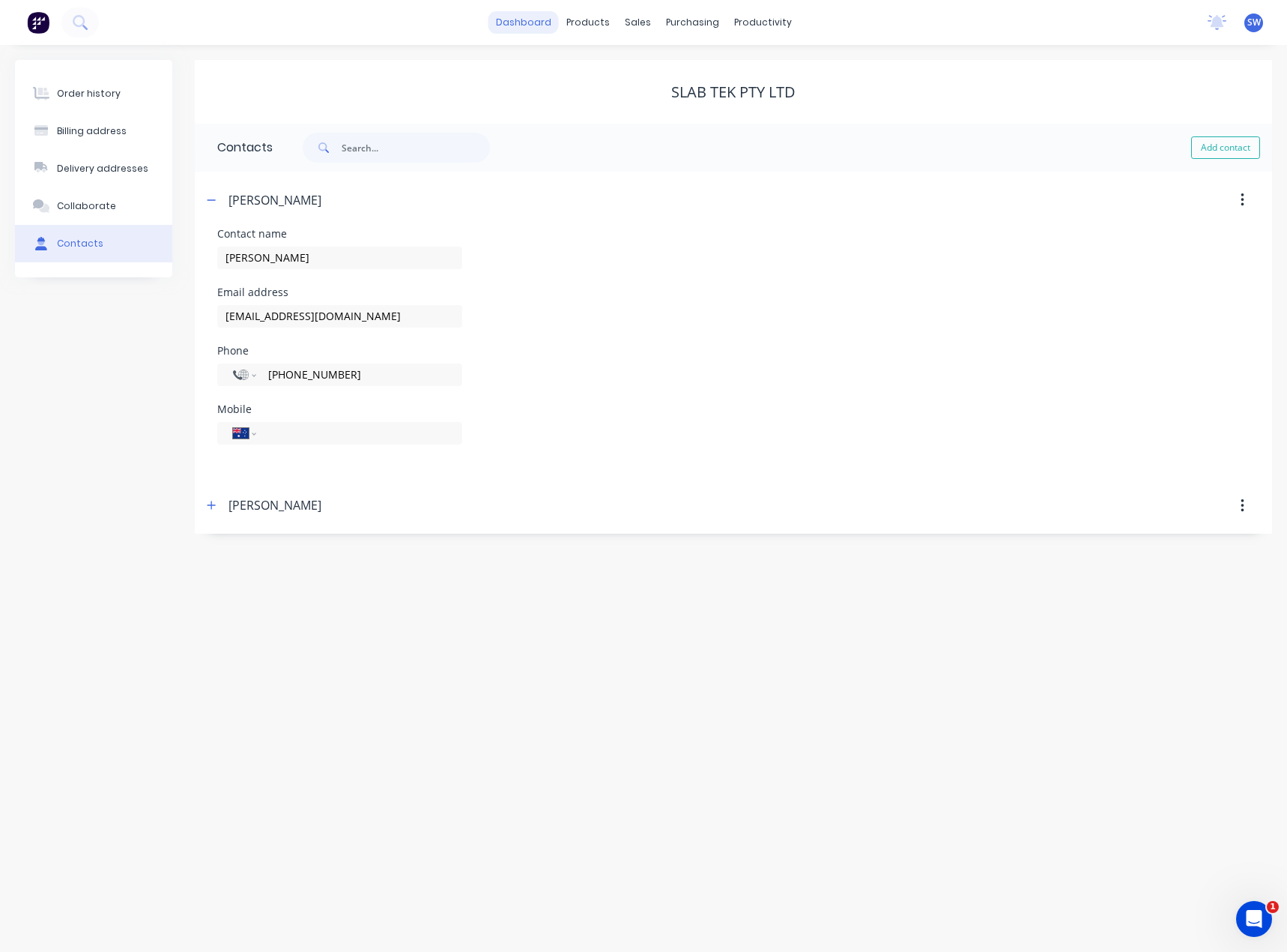
click at [511, 26] on link "dashboard" at bounding box center [523, 22] width 70 height 22
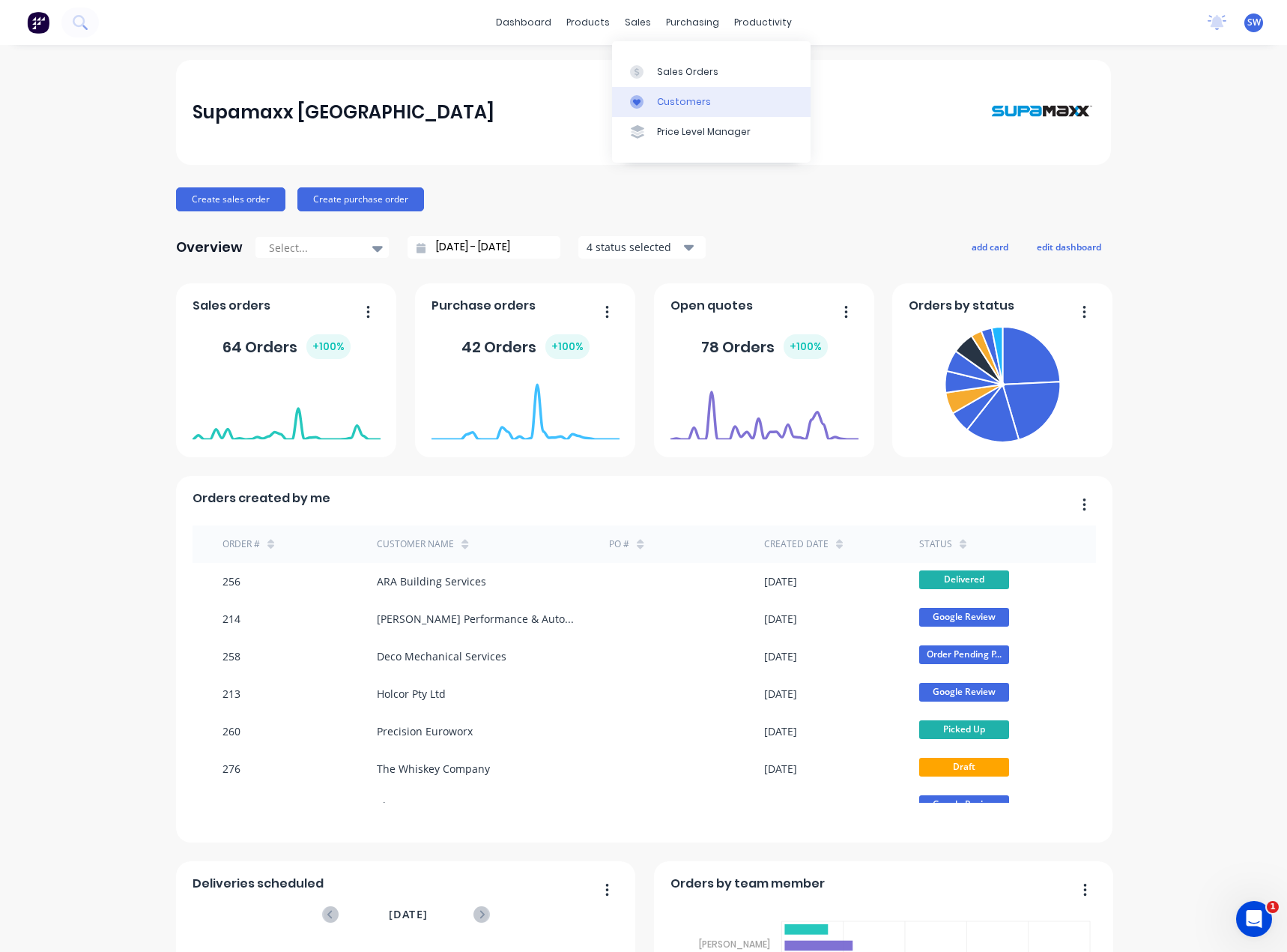
click at [687, 96] on div "Customers" at bounding box center [683, 102] width 54 height 14
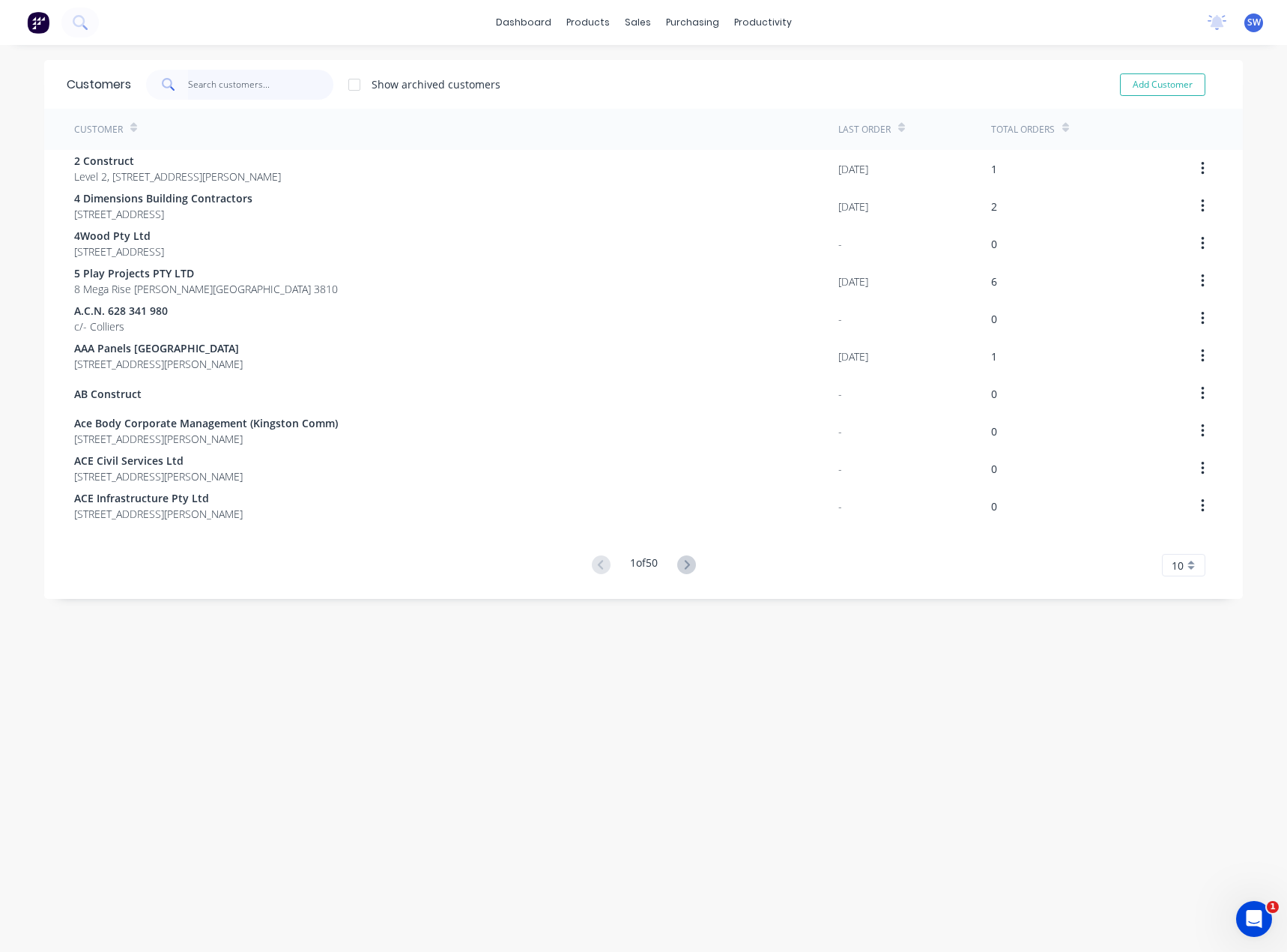
click at [210, 80] on input "text" at bounding box center [261, 85] width 146 height 30
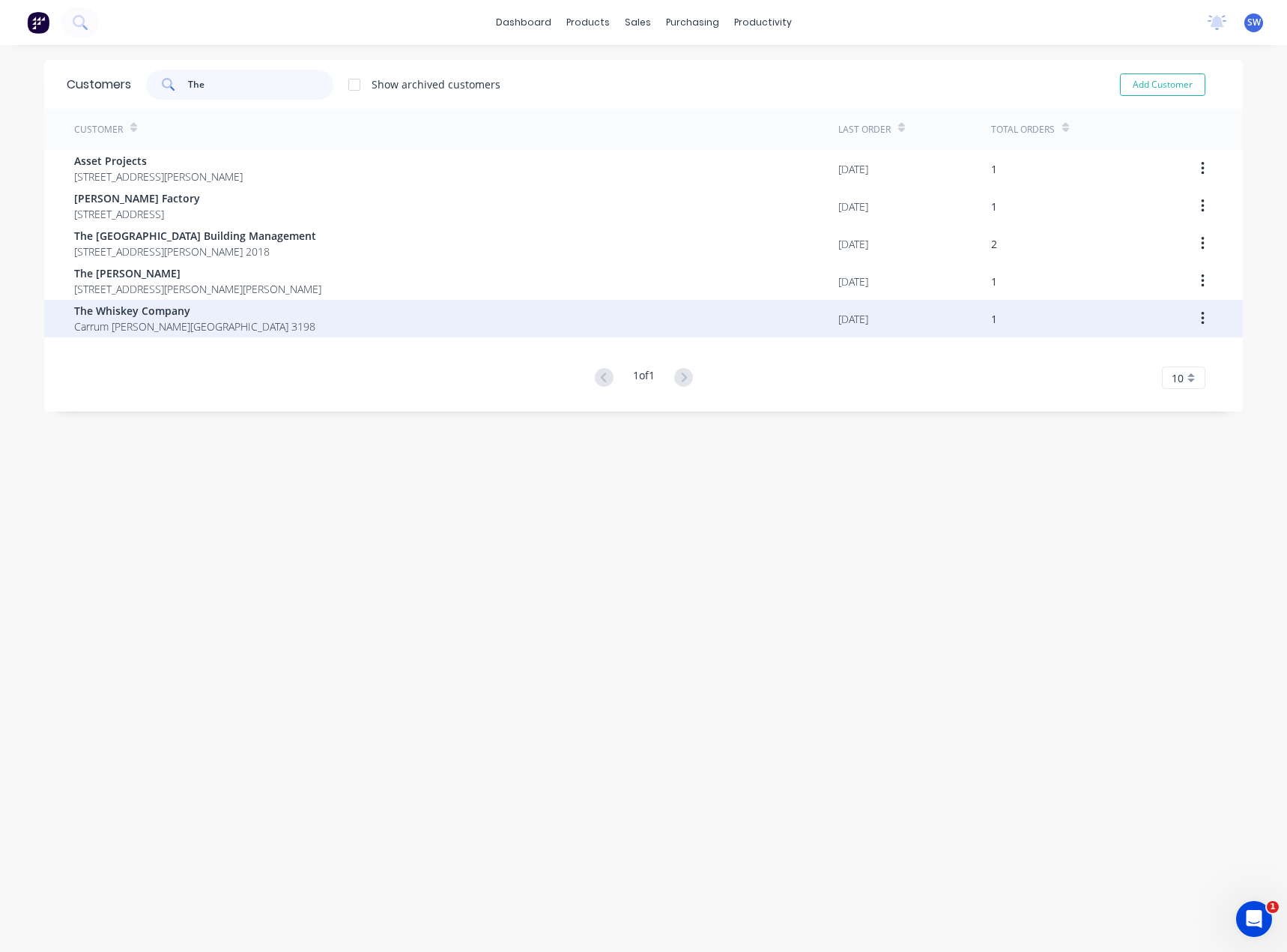
type input "The"
click at [63, 323] on div "The Whiskey Company [GEOGRAPHIC_DATA][PERSON_NAME][GEOGRAPHIC_DATA] 3198 [DATE]…" at bounding box center [643, 319] width 1199 height 37
click at [106, 314] on span "The Whiskey Company" at bounding box center [195, 311] width 242 height 16
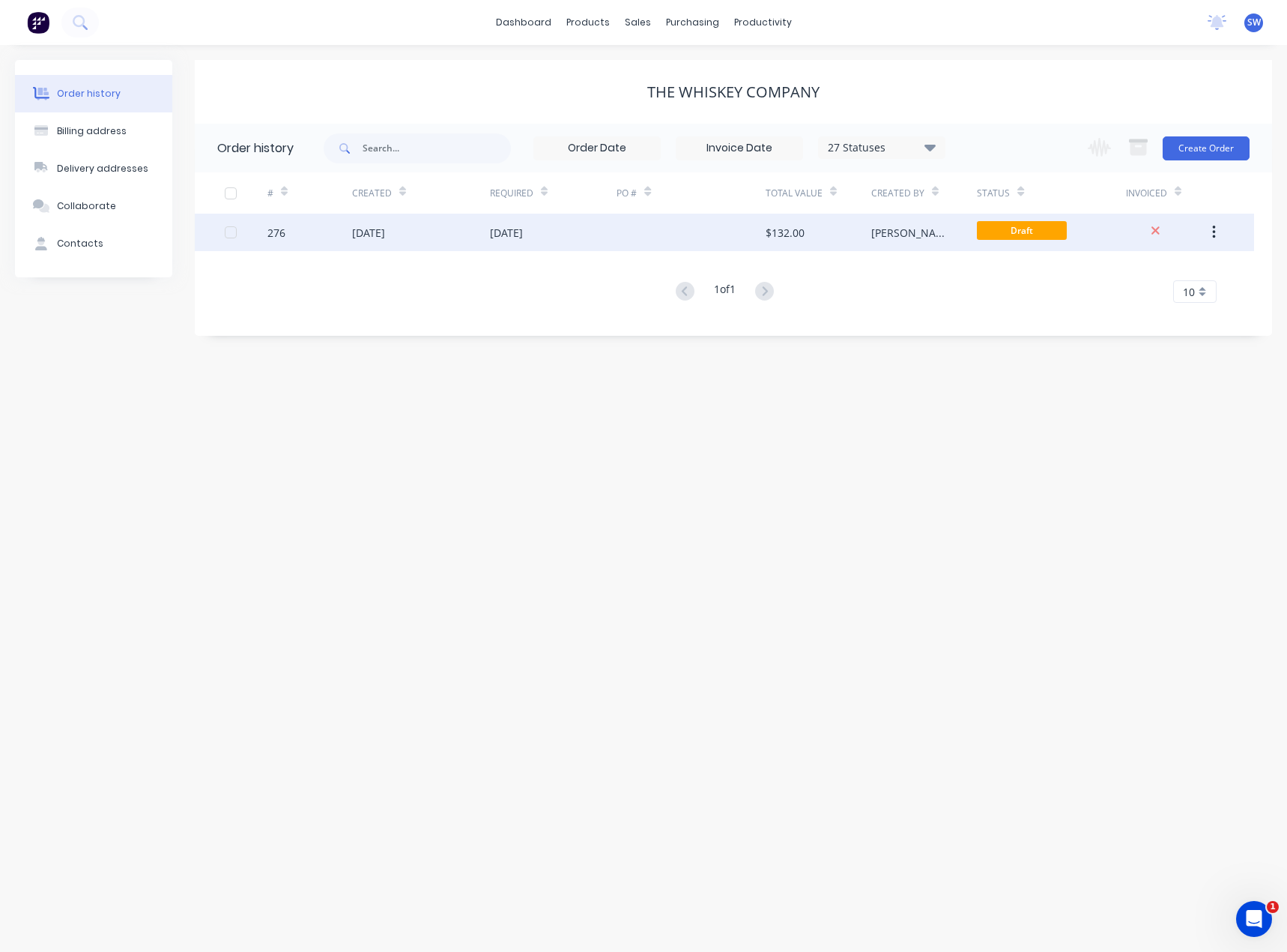
click at [555, 229] on div "[DATE]" at bounding box center [553, 232] width 128 height 37
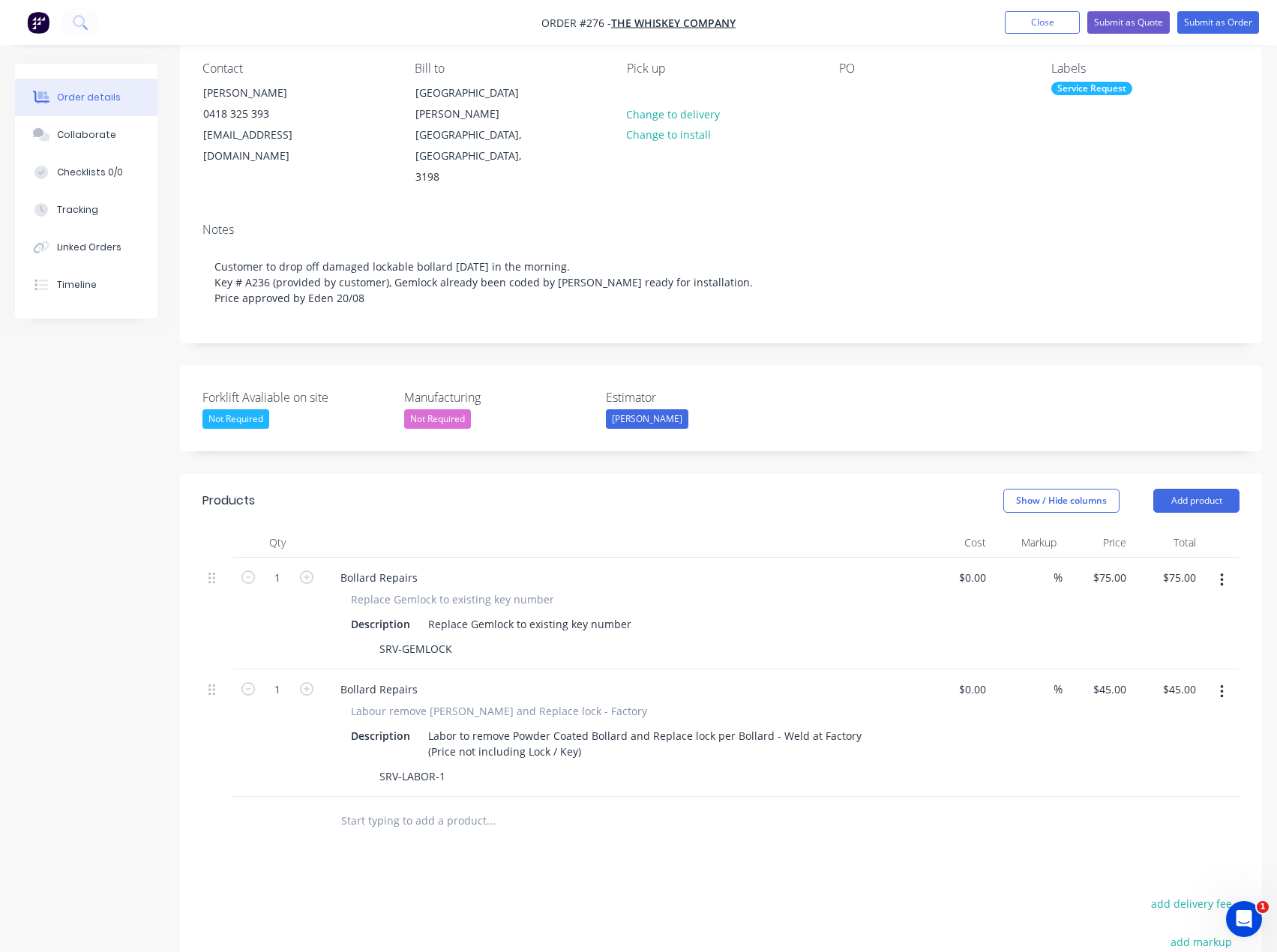
scroll to position [150, 0]
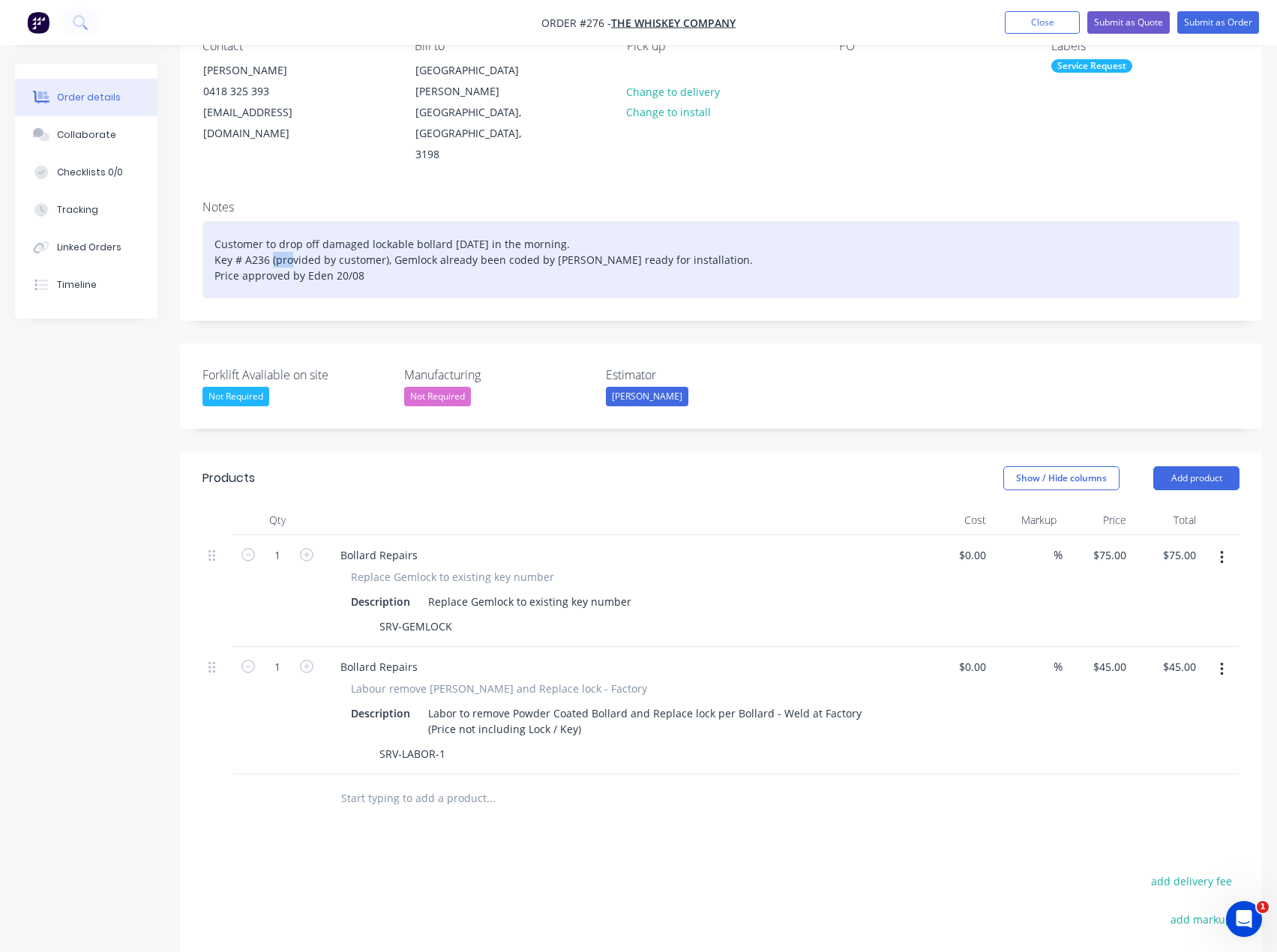
drag, startPoint x: 265, startPoint y: 216, endPoint x: 239, endPoint y: 219, distance: 26.2
click at [239, 221] on div "Customer to drop off damaged lockable bollard [DATE] in the morning. Key # A236…" at bounding box center [721, 259] width 1037 height 77
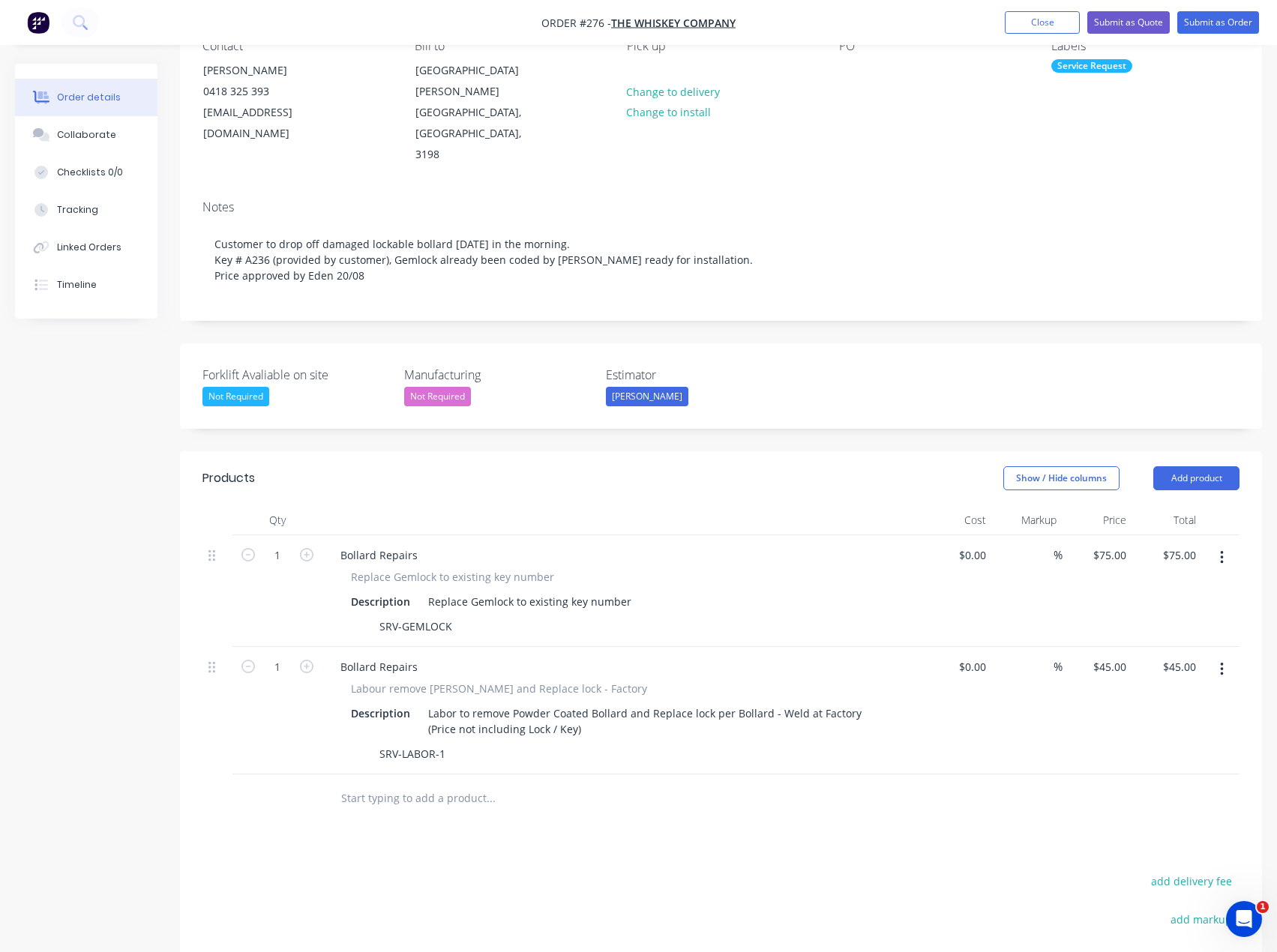
click at [817, 343] on div "Forklift Avaliable on site Not Required Manufacturing Not Required Estimator [P…" at bounding box center [721, 386] width 1082 height 86
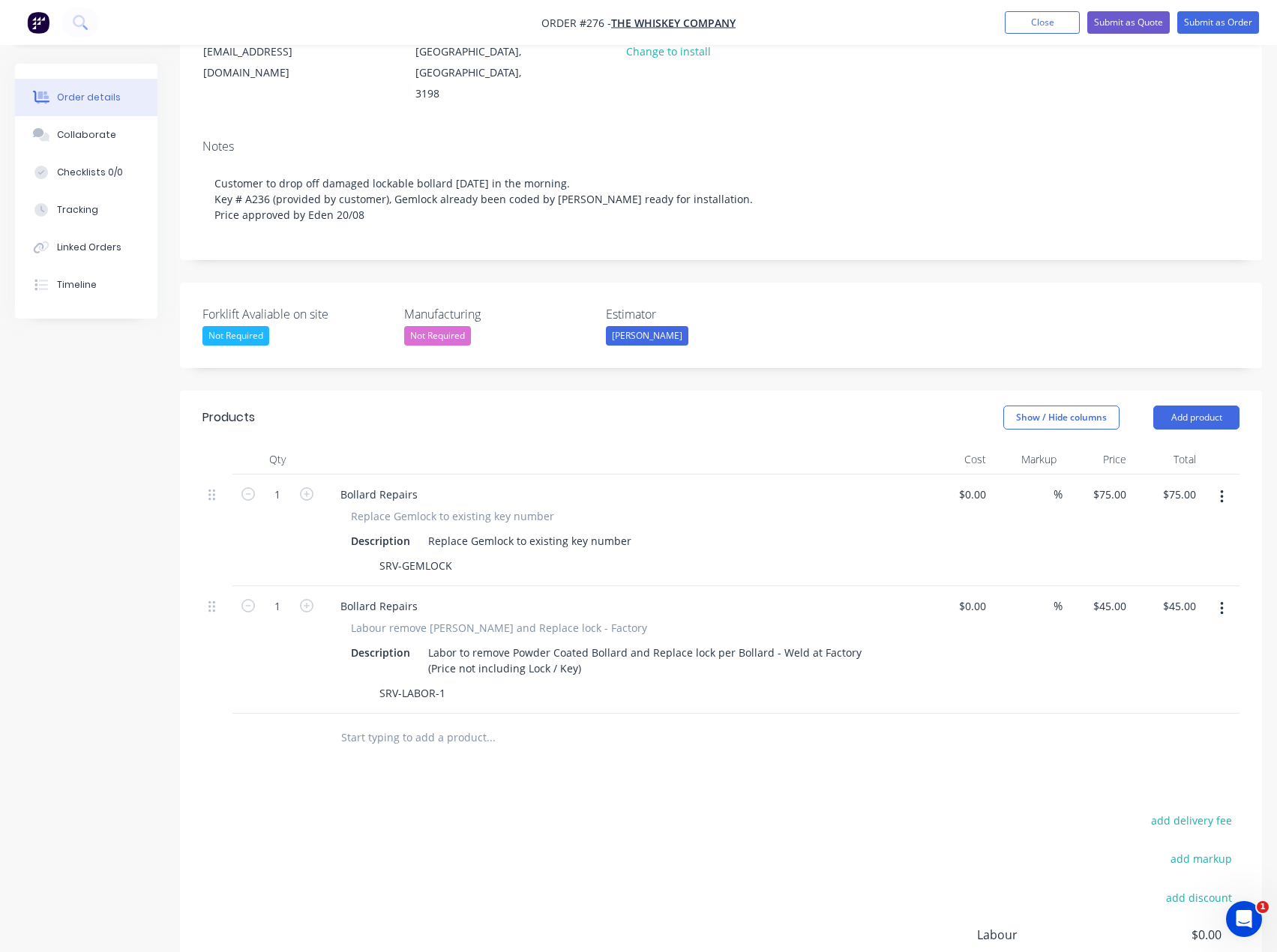
scroll to position [211, 0]
click at [610, 856] on div "add delivery fee add markup add discount Labour $0.00 Sub total $120.00 Margin …" at bounding box center [721, 954] width 1037 height 289
click at [1200, 22] on button "Submit as Order" at bounding box center [1218, 22] width 82 height 22
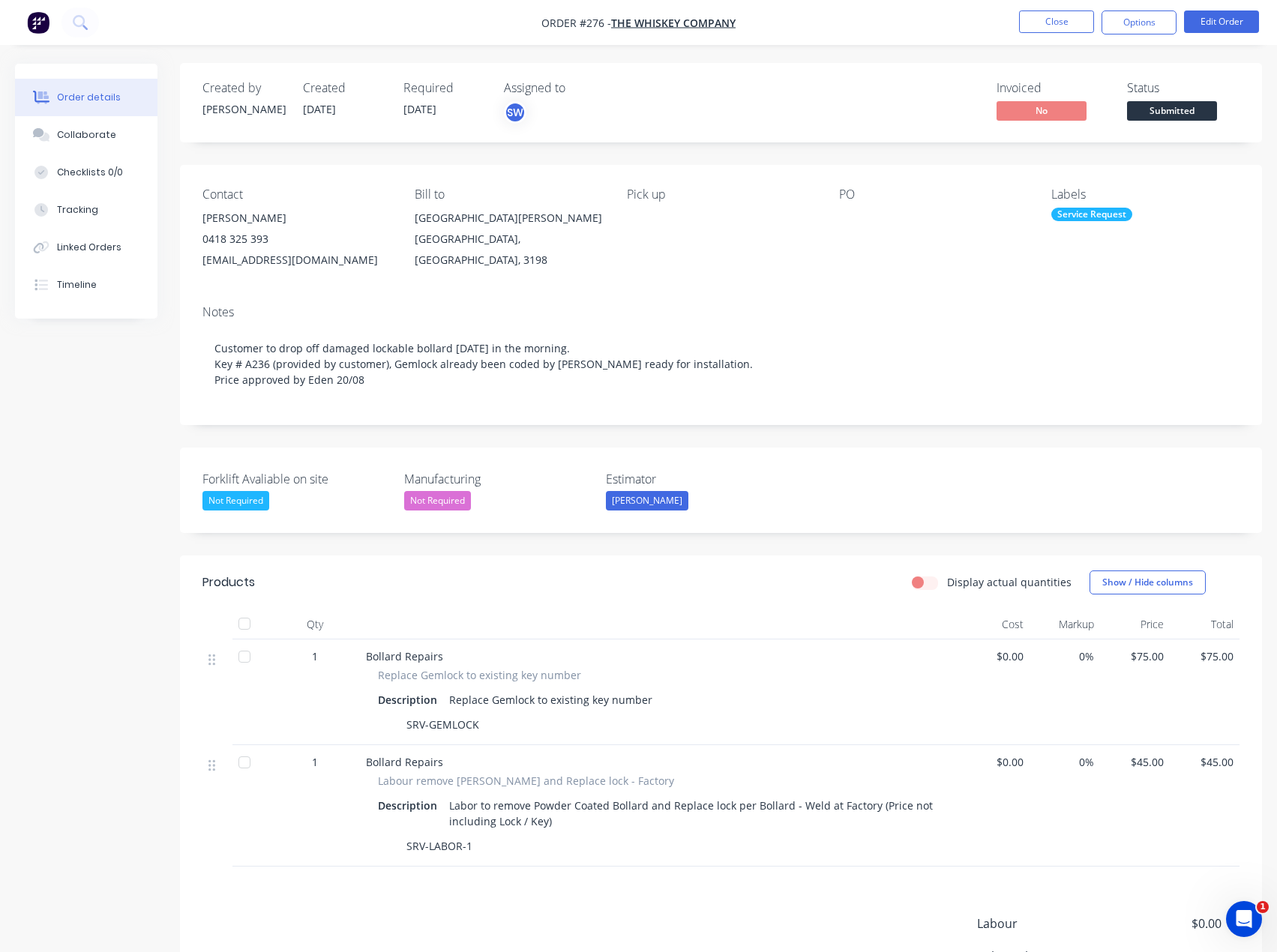
scroll to position [0, 0]
click at [1165, 26] on button "Options" at bounding box center [1139, 22] width 75 height 24
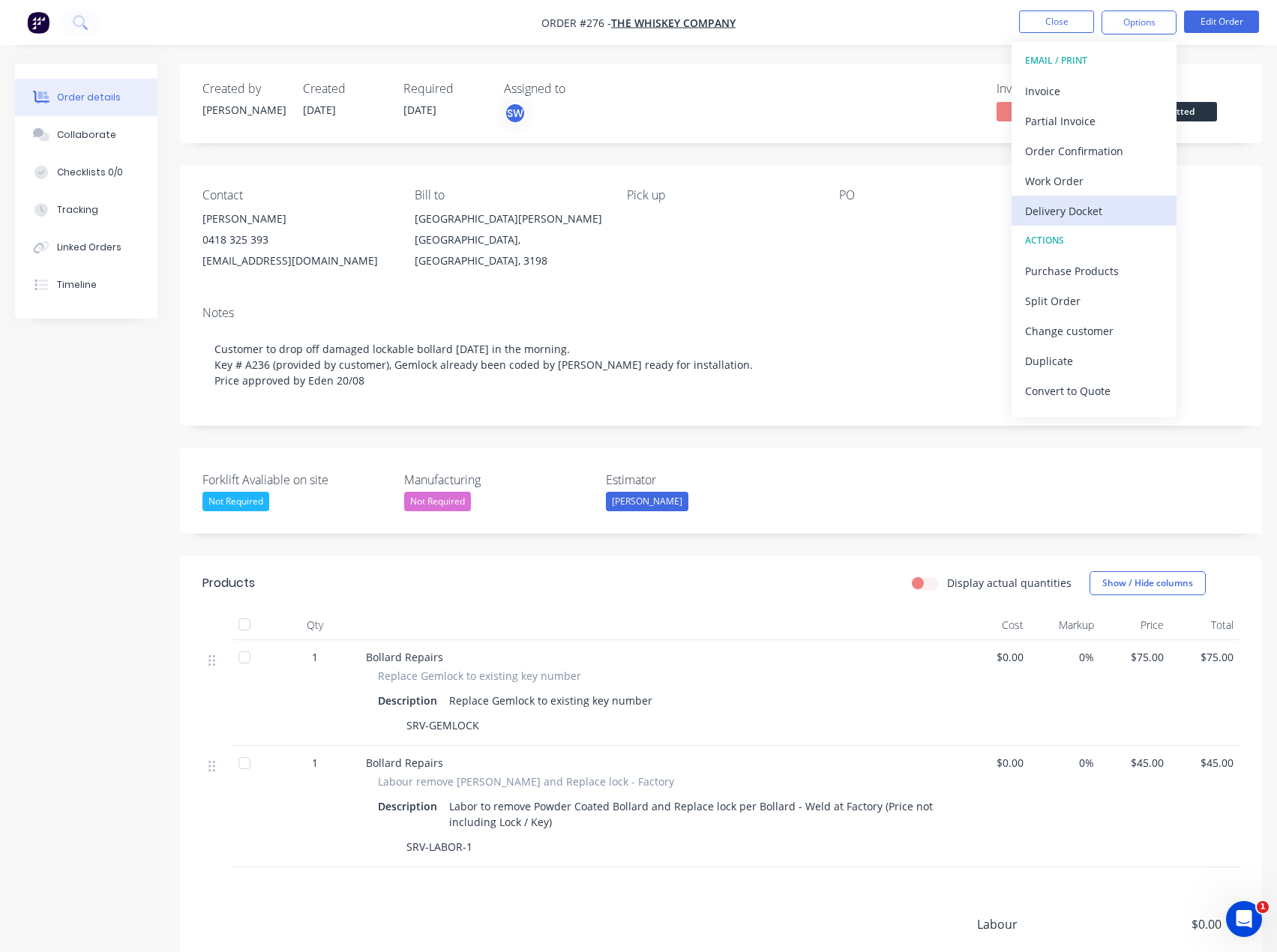
click at [1073, 215] on div "Delivery Docket" at bounding box center [1094, 210] width 138 height 21
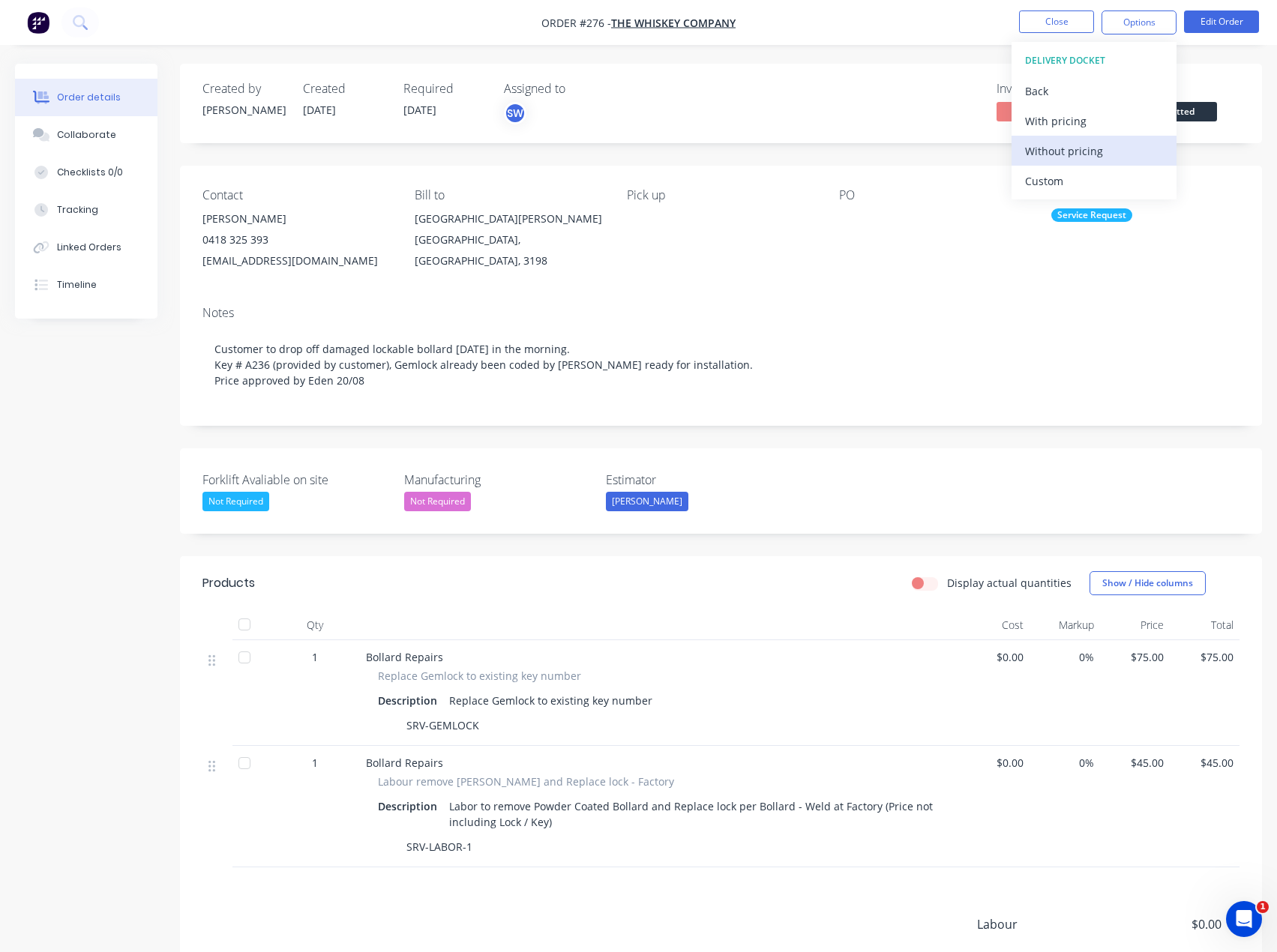
click at [1089, 150] on div "Without pricing" at bounding box center [1094, 151] width 138 height 21
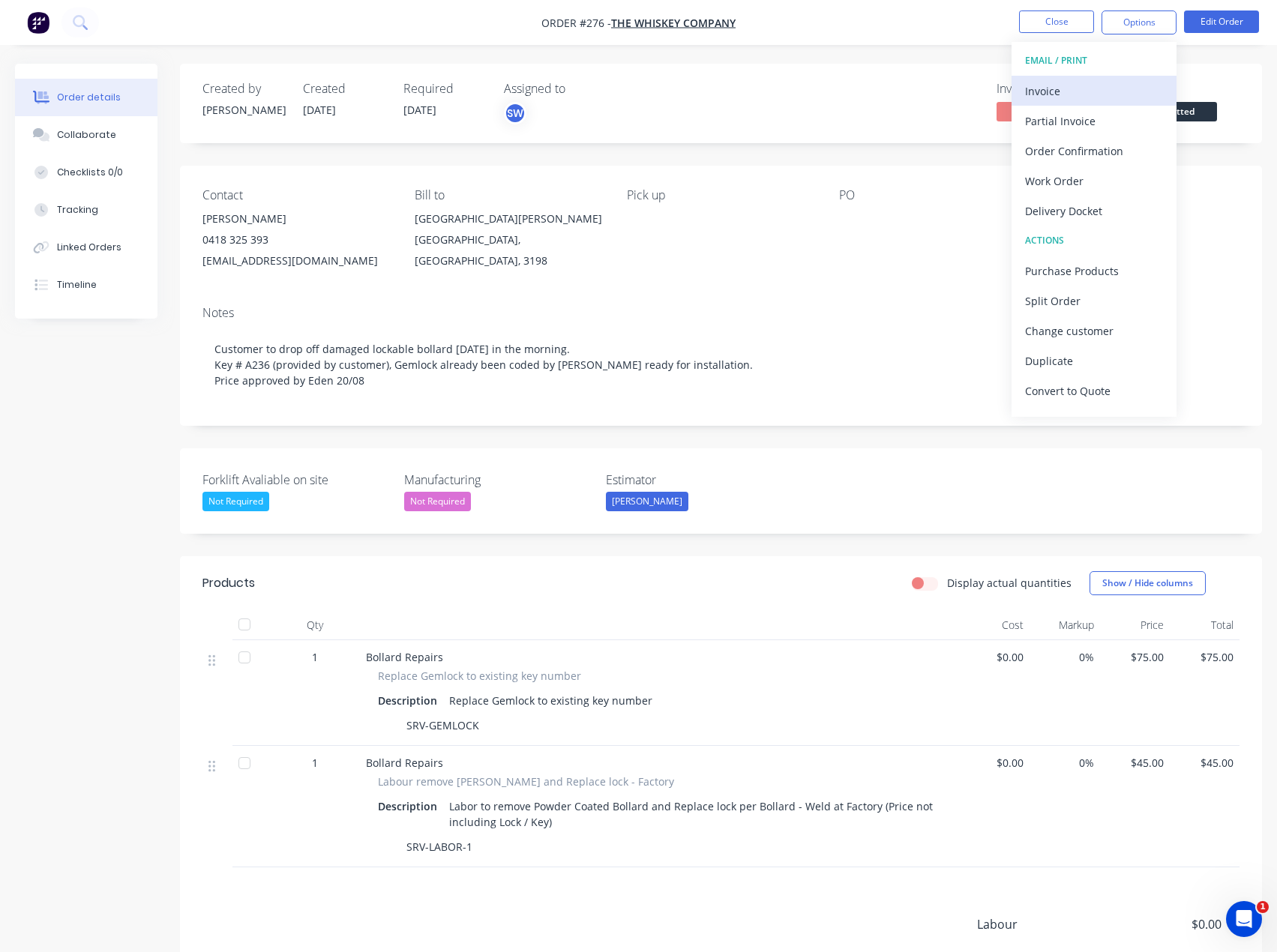
click at [1064, 89] on div "Invoice" at bounding box center [1094, 91] width 138 height 21
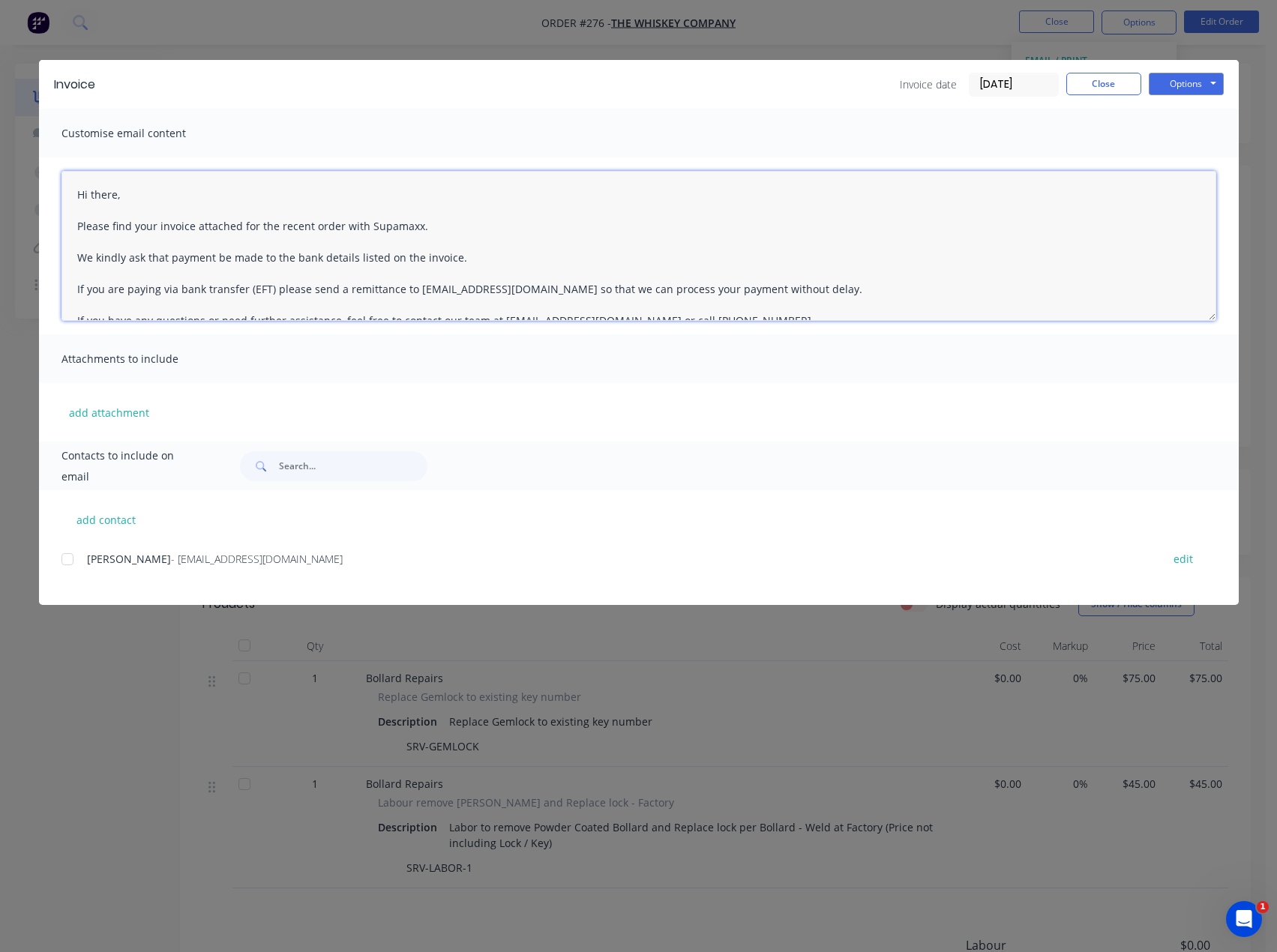
click at [235, 177] on textarea "Hi there, Please find your invoice attached for the recent order with Supamaxx.…" at bounding box center [638, 246] width 1154 height 150
click at [173, 193] on textarea "Hi [PERSON_NAME], please Please find your invoice attached for the recent order…" at bounding box center [638, 246] width 1154 height 150
click at [63, 561] on div at bounding box center [67, 558] width 30 height 30
type textarea "Hi [PERSON_NAME], Please find your invoice attached for the recent order with S…"
click at [120, 525] on button "add contact" at bounding box center [106, 518] width 90 height 22
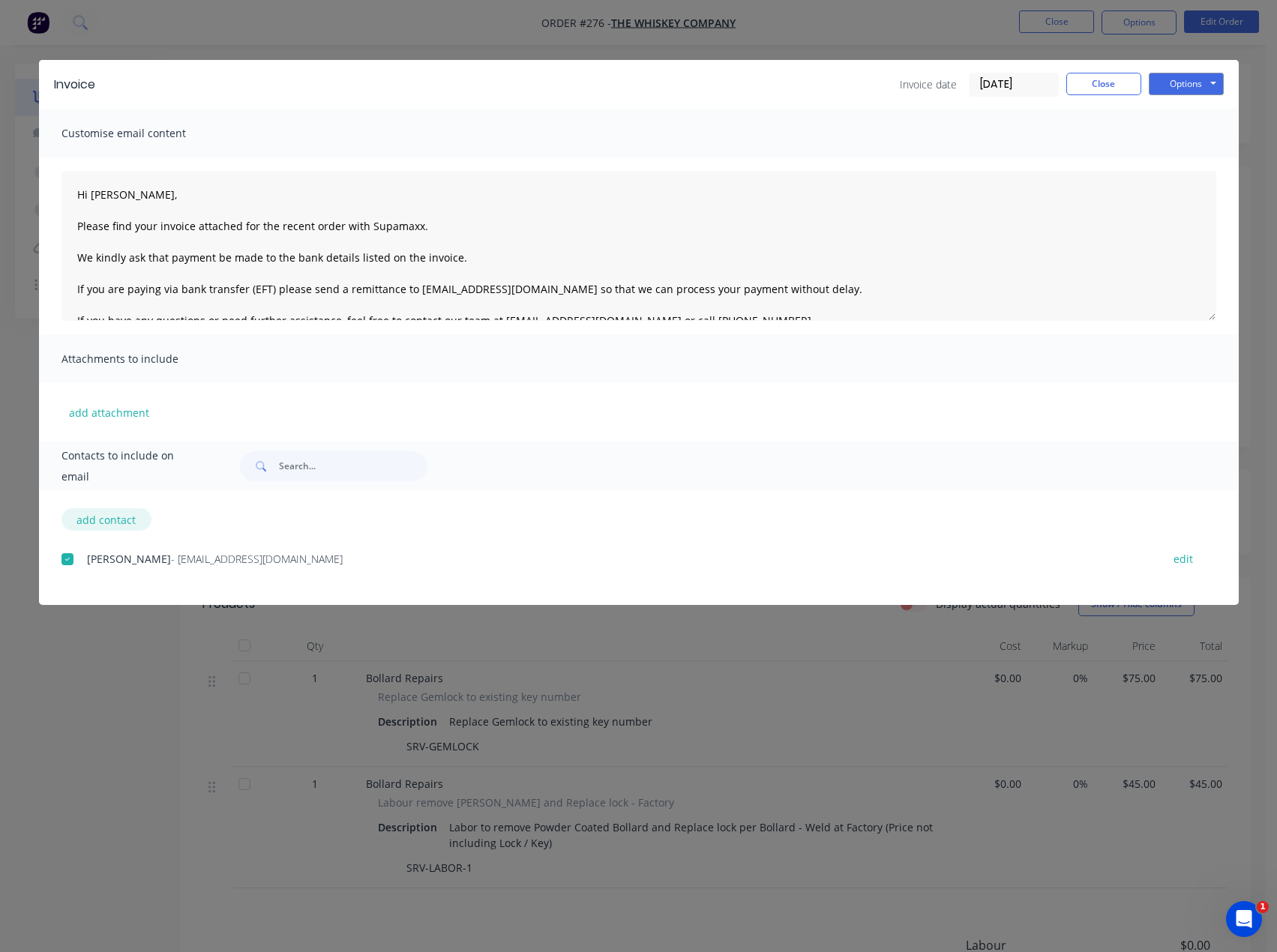
select select "AU"
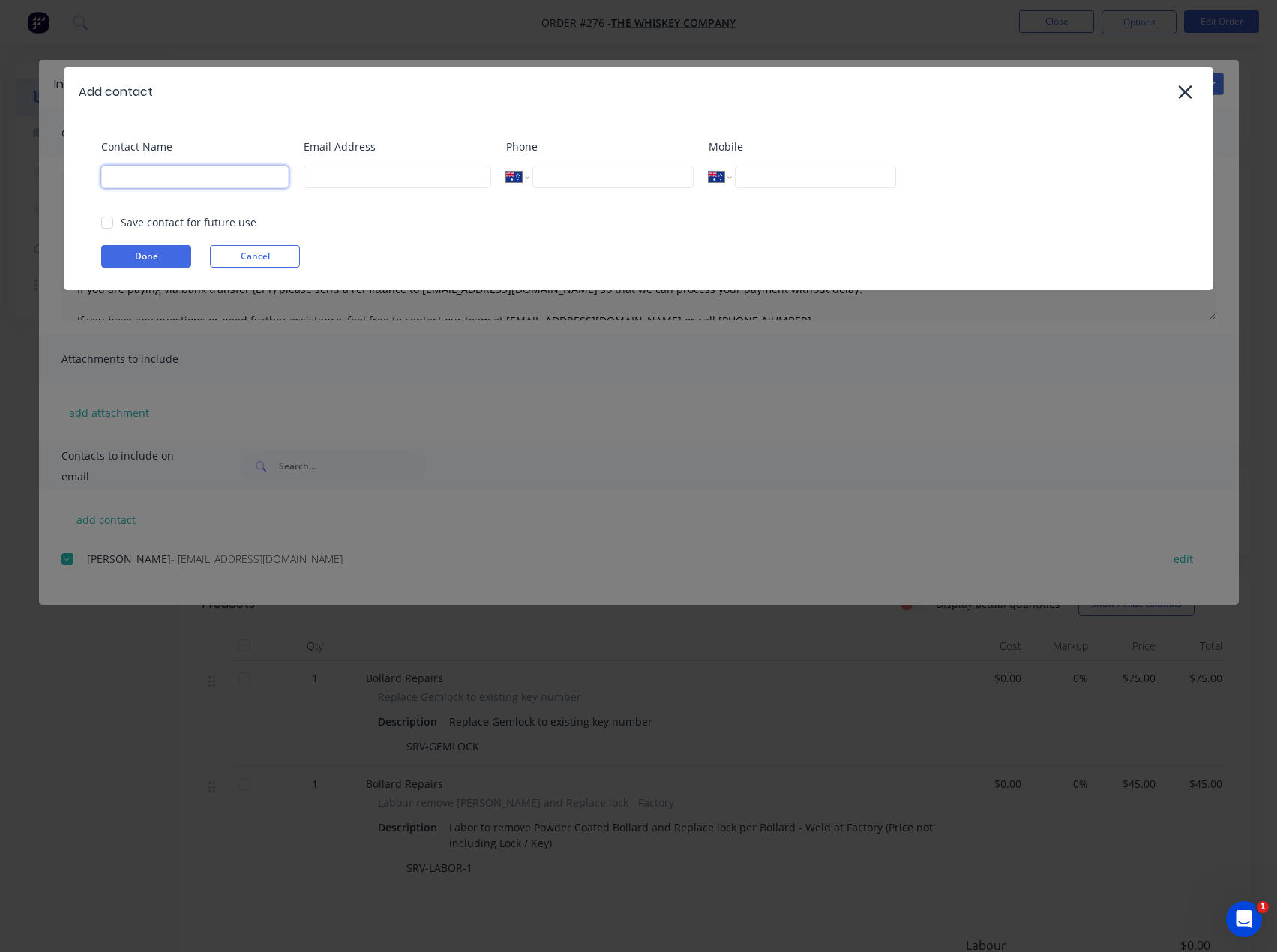
click at [231, 183] on input at bounding box center [195, 176] width 187 height 22
type input "[PERSON_NAME]"
click at [348, 174] on input at bounding box center [397, 176] width 187 height 22
type input "[PERSON_NAME][EMAIL_ADDRESS][DOMAIN_NAME]"
click at [168, 260] on button "Done" at bounding box center [146, 255] width 90 height 22
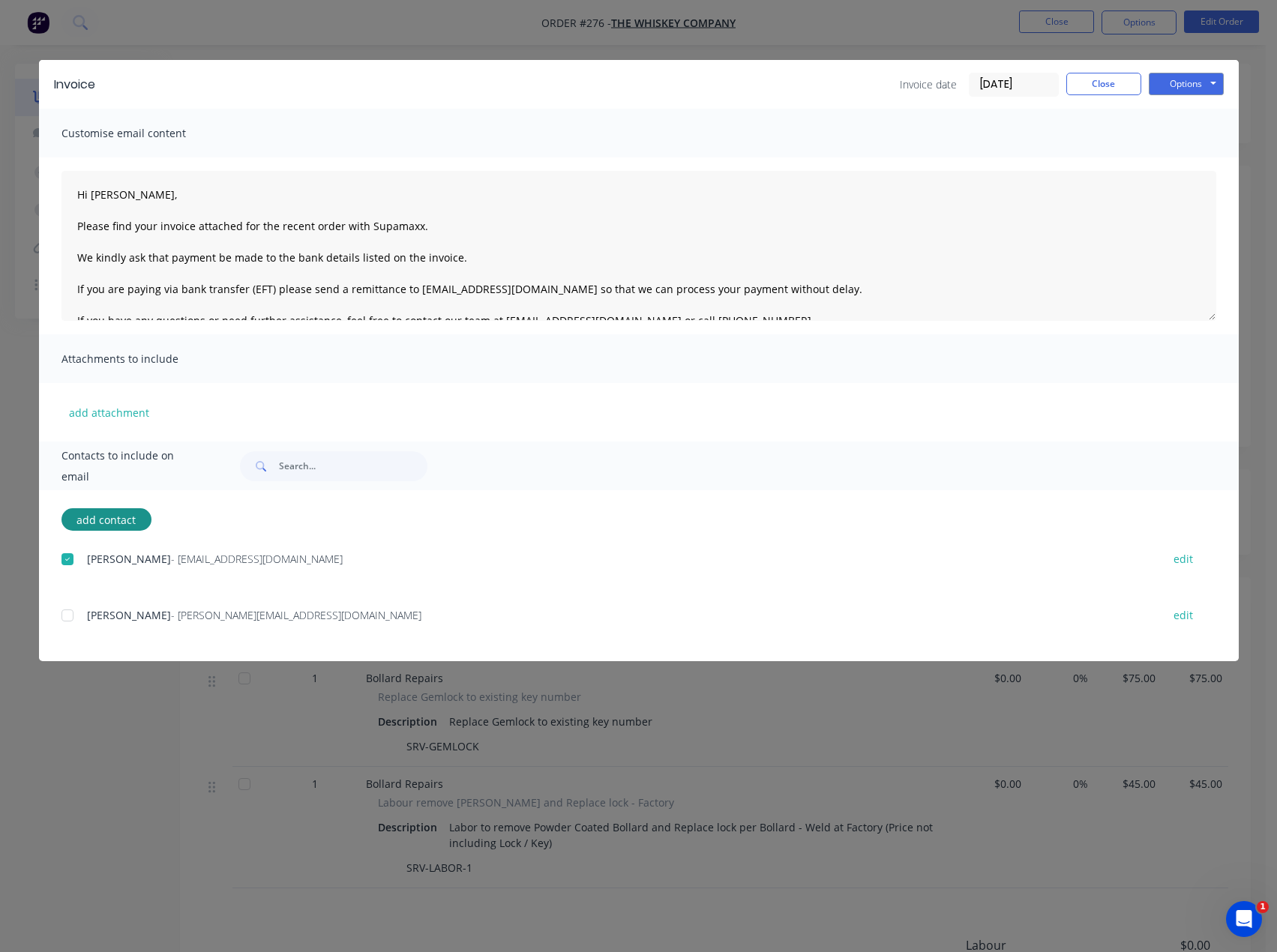
click at [62, 619] on div at bounding box center [67, 615] width 30 height 30
click at [1192, 77] on button "Options" at bounding box center [1185, 84] width 75 height 22
click at [1202, 161] on button "Email" at bounding box center [1196, 160] width 96 height 24
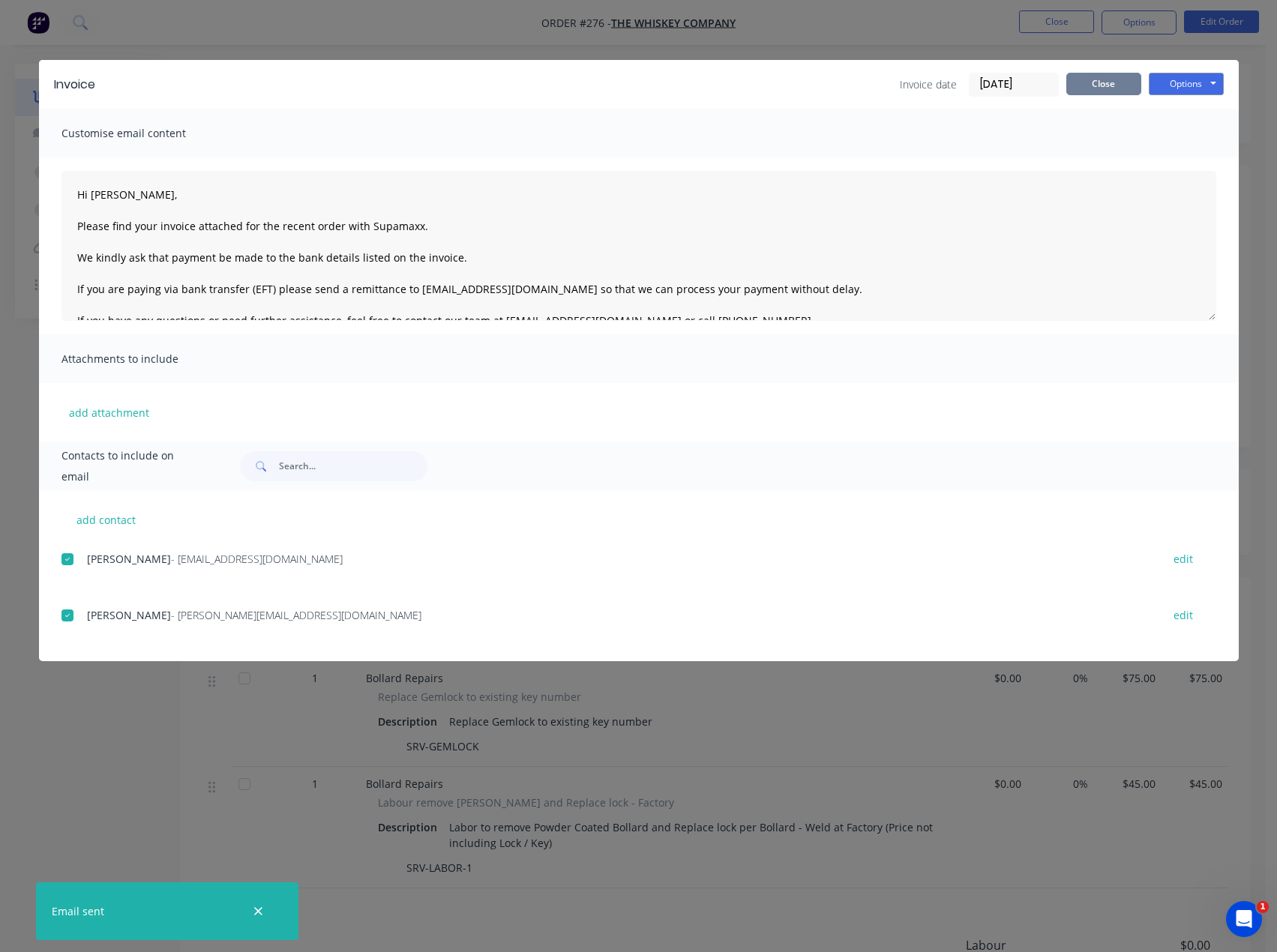
click at [1107, 90] on button "Close" at bounding box center [1103, 84] width 75 height 22
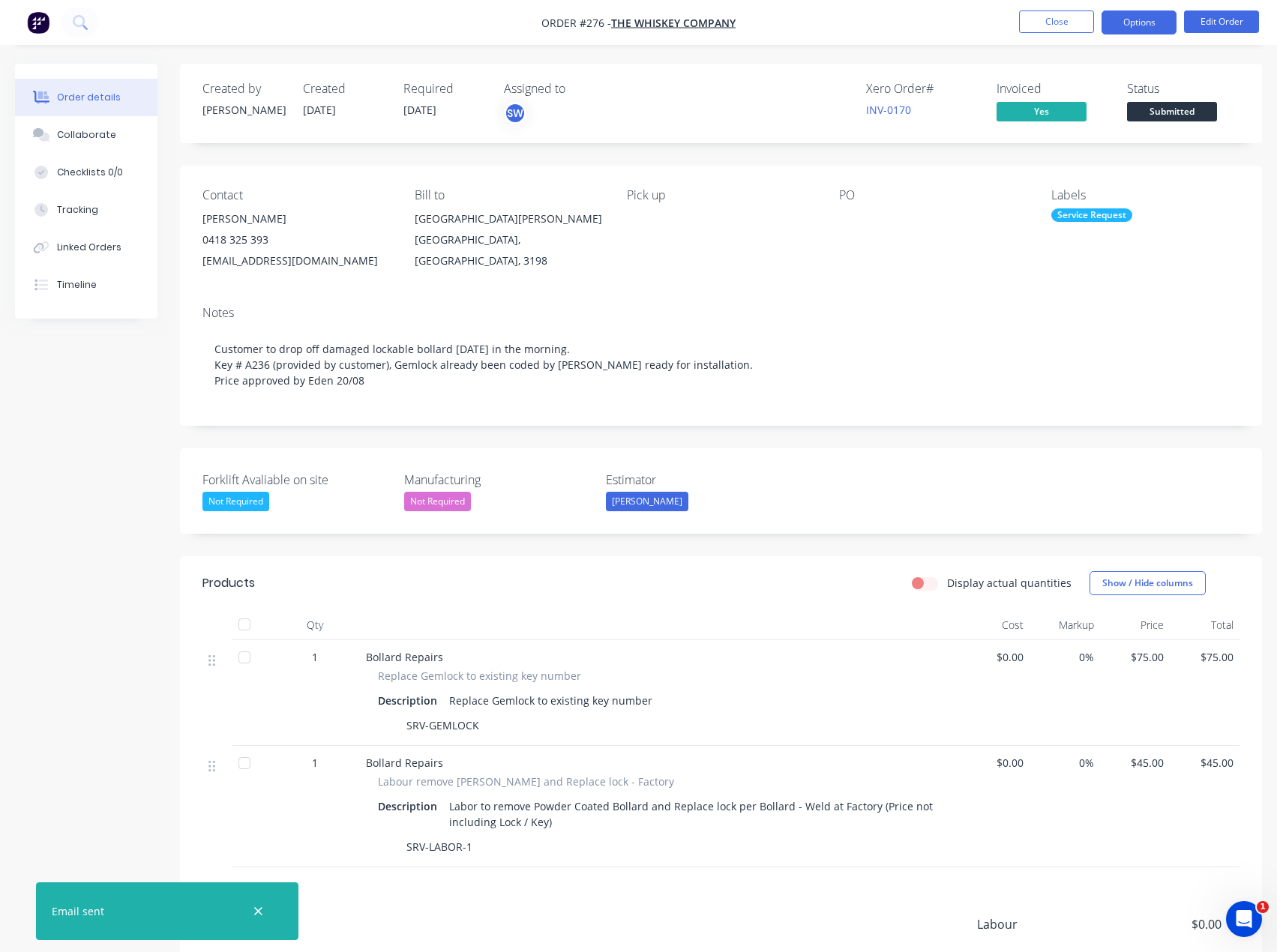
click at [1162, 19] on button "Options" at bounding box center [1139, 22] width 75 height 24
click at [809, 274] on div "Contact [PERSON_NAME] [PHONE_NUMBER] [EMAIL_ADDRESS][DOMAIN_NAME] Bill to [GEOG…" at bounding box center [721, 230] width 1082 height 129
click at [1167, 111] on span "Submitted" at bounding box center [1172, 111] width 90 height 19
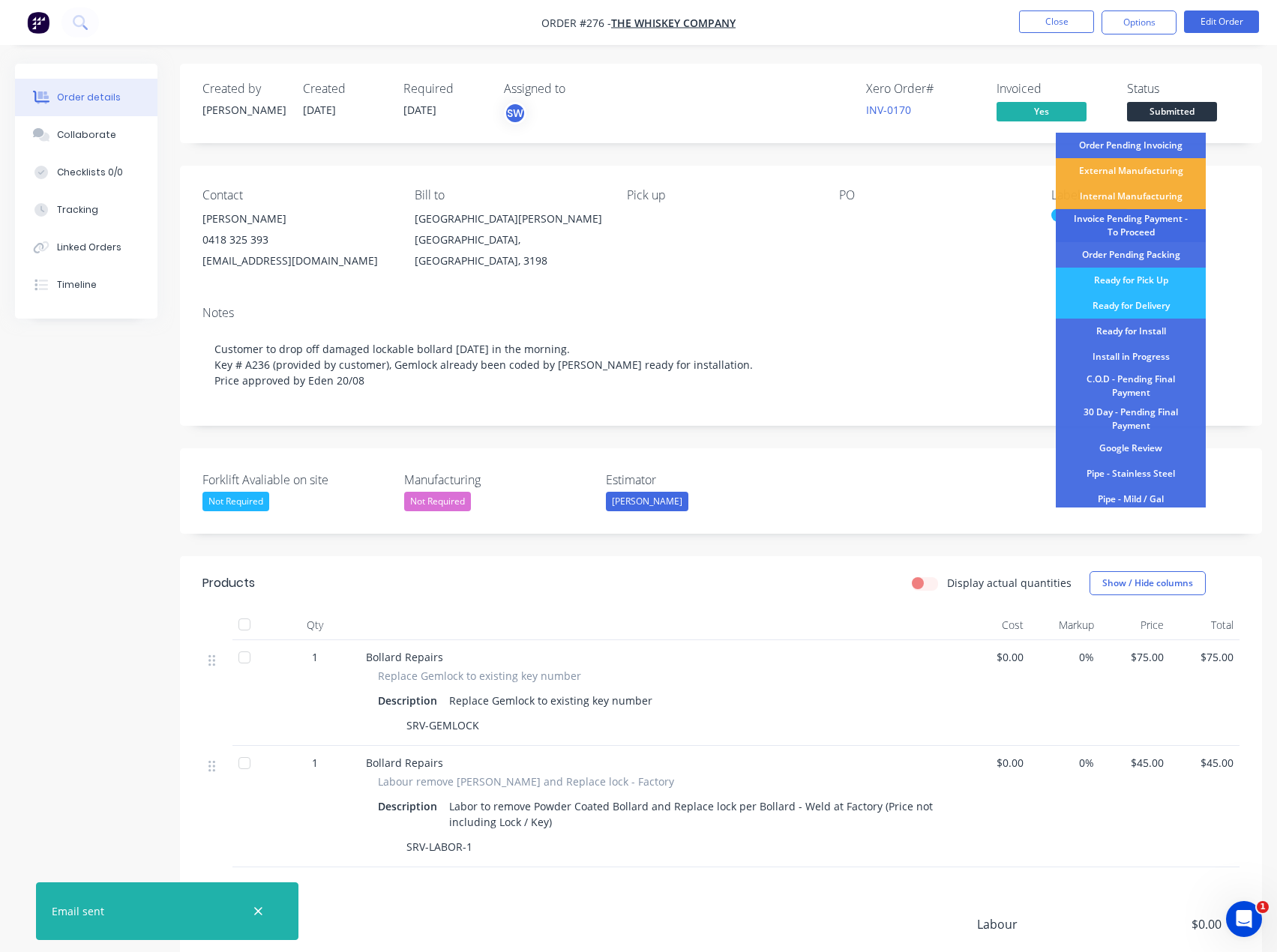
click at [1176, 227] on div "Invoice Pending Payment - To Proceed" at bounding box center [1131, 226] width 150 height 33
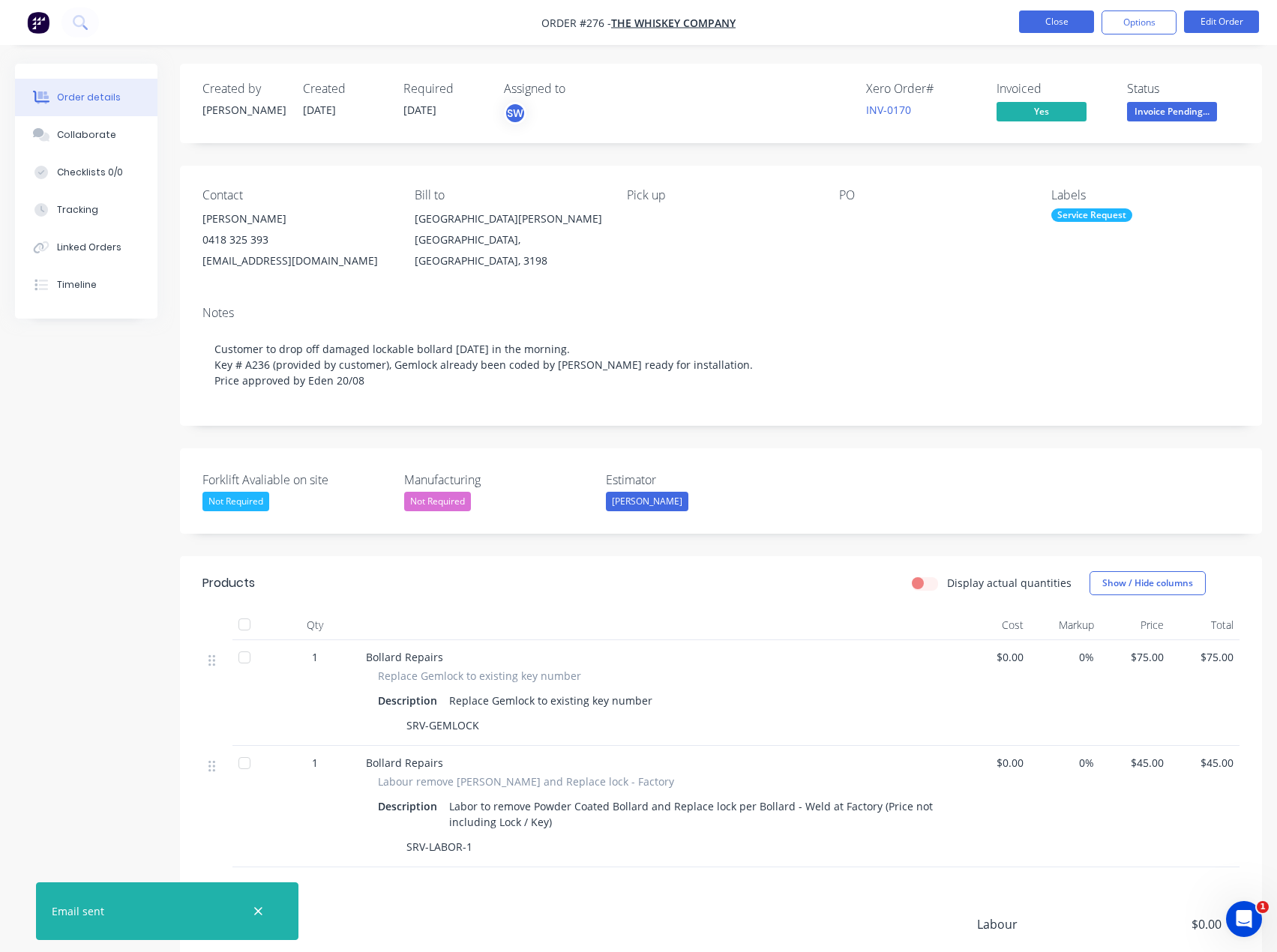
click at [1054, 27] on button "Close" at bounding box center [1056, 21] width 75 height 22
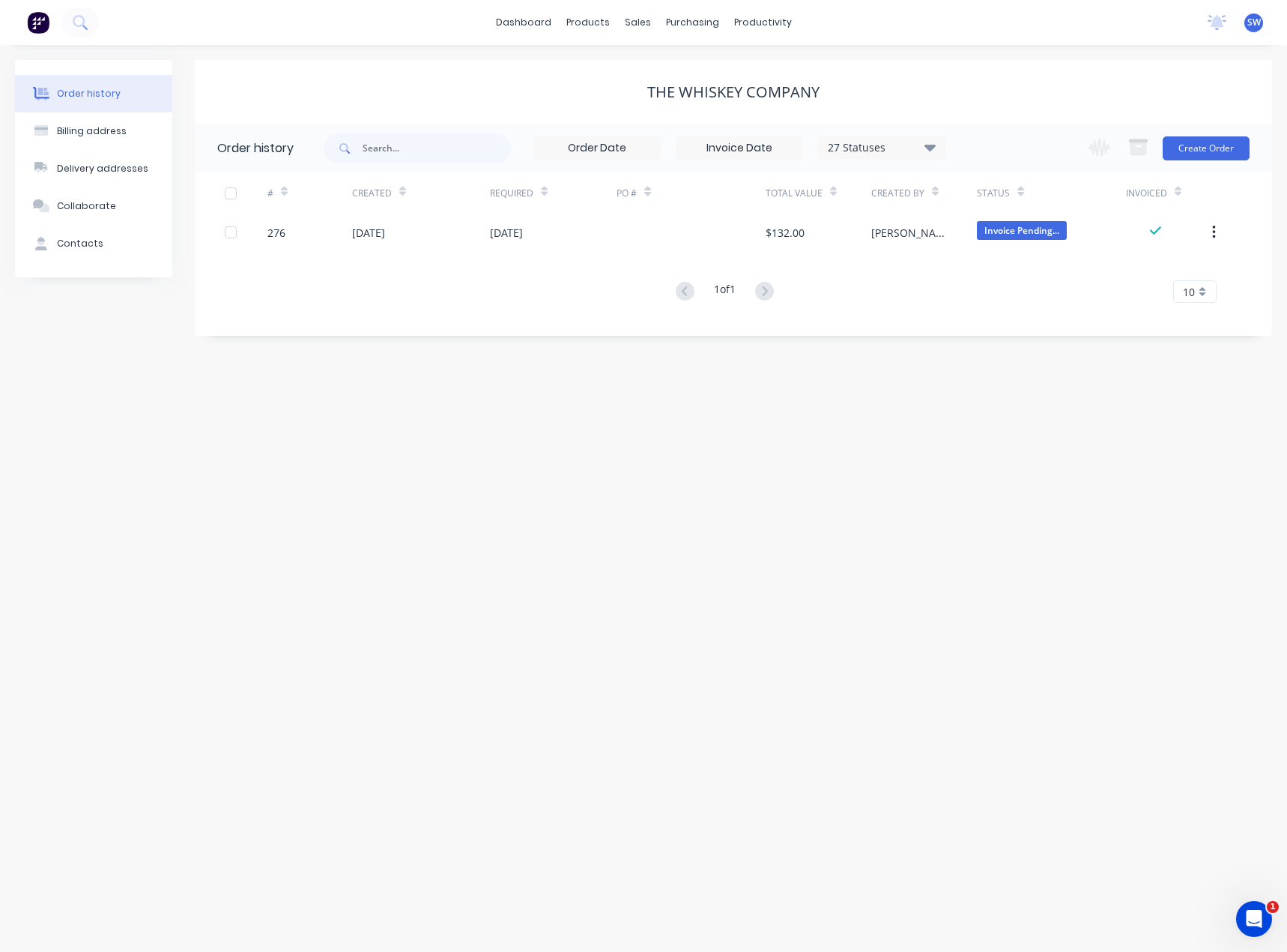
click at [985, 405] on div "Order history Billing address Delivery addresses Collaborate Contacts The Whisk…" at bounding box center [643, 498] width 1287 height 907
click at [546, 19] on link "dashboard" at bounding box center [523, 22] width 70 height 22
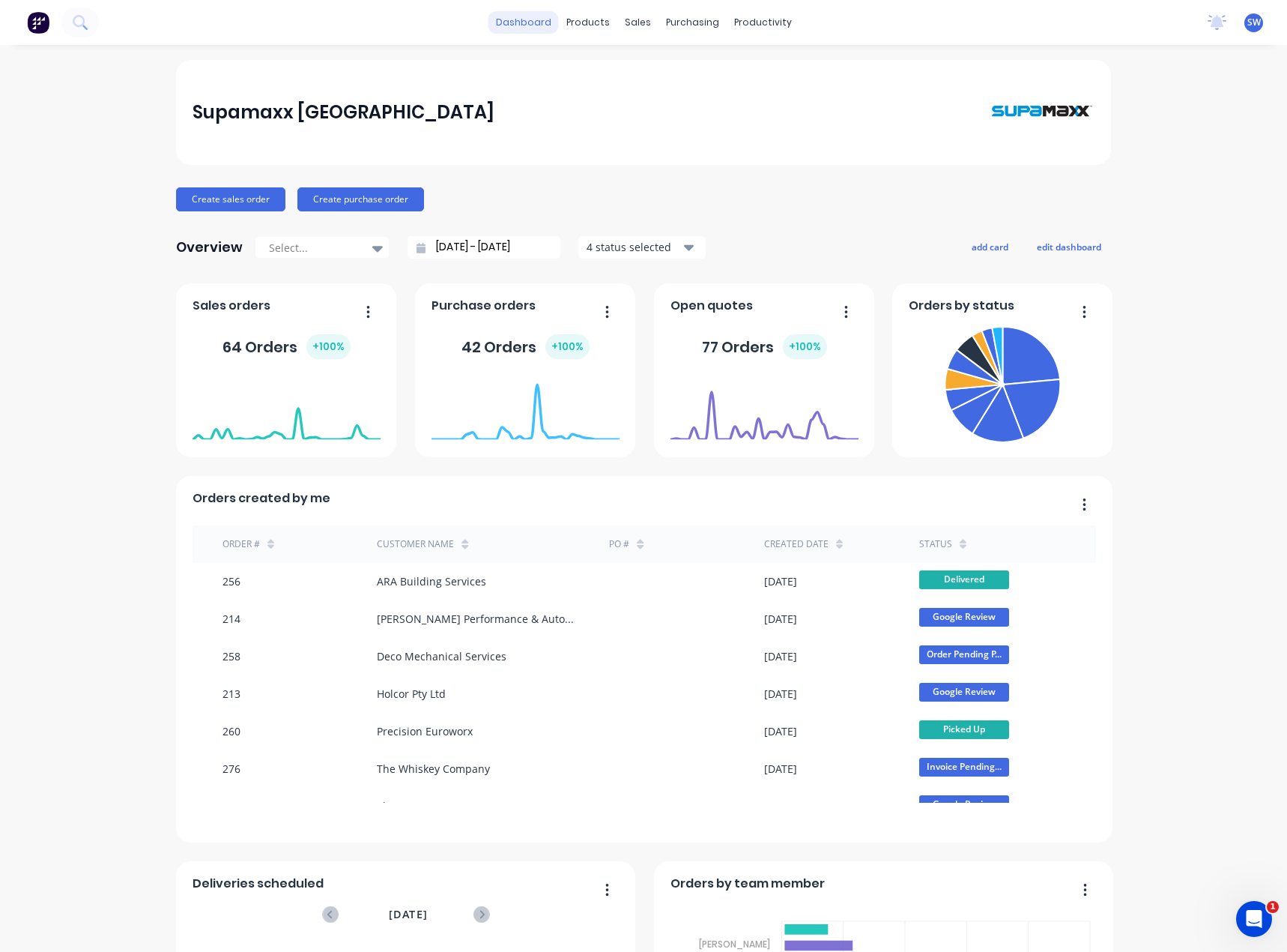
click at [534, 24] on link "dashboard" at bounding box center [523, 22] width 70 height 22
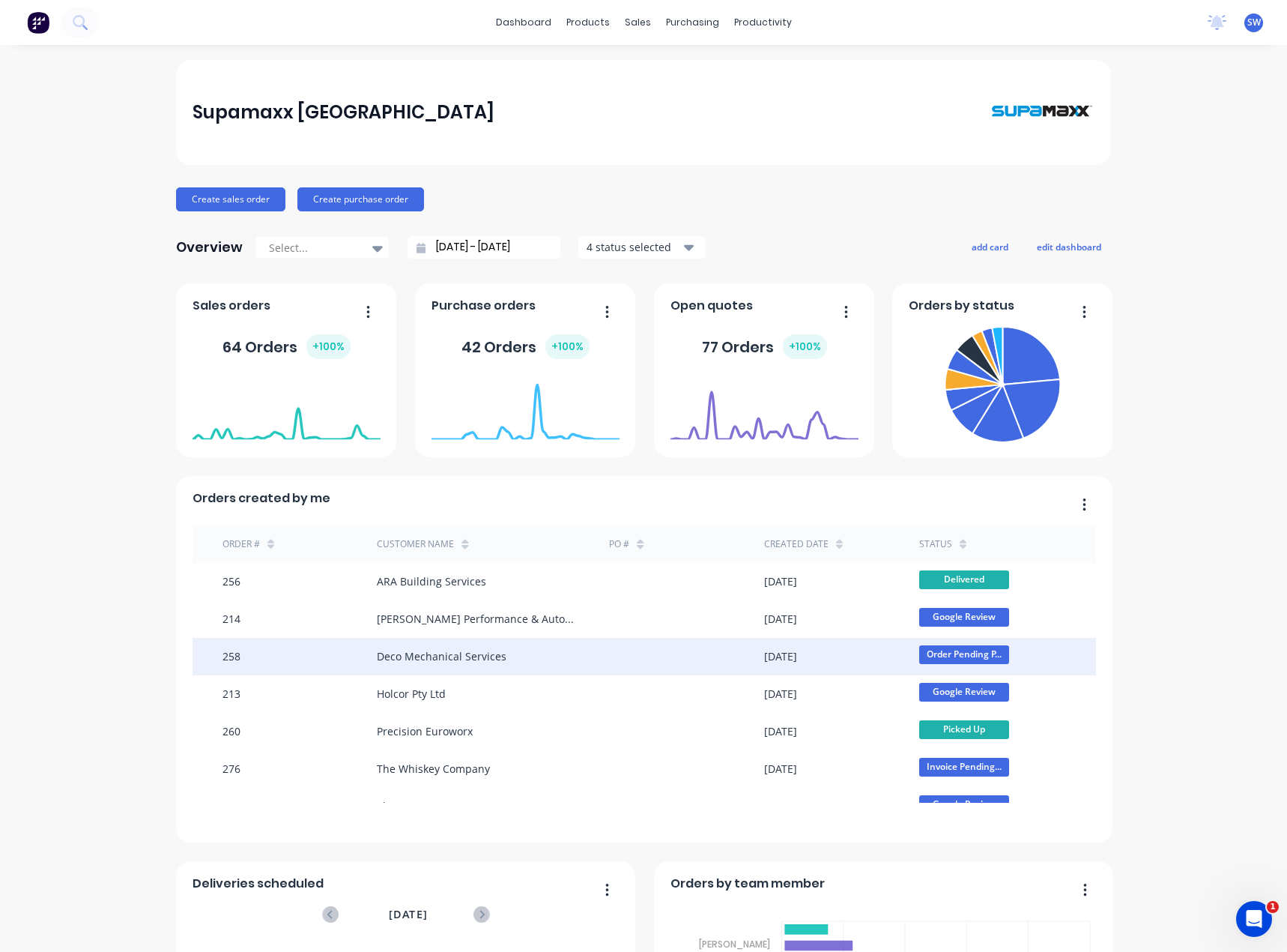
click at [945, 658] on span "Order Pending P..." at bounding box center [965, 654] width 90 height 19
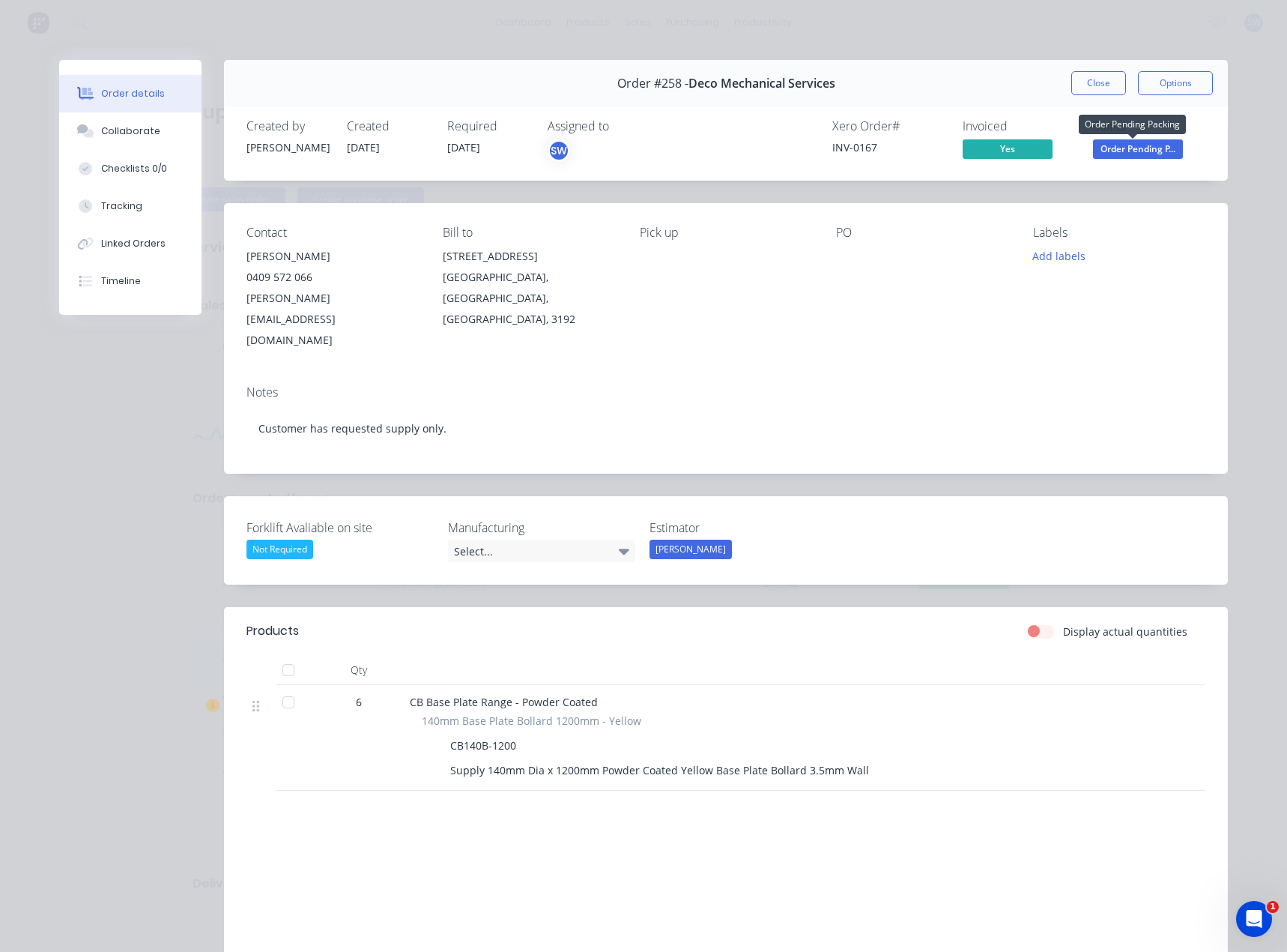
click at [1151, 145] on span "Order Pending P..." at bounding box center [1138, 148] width 90 height 19
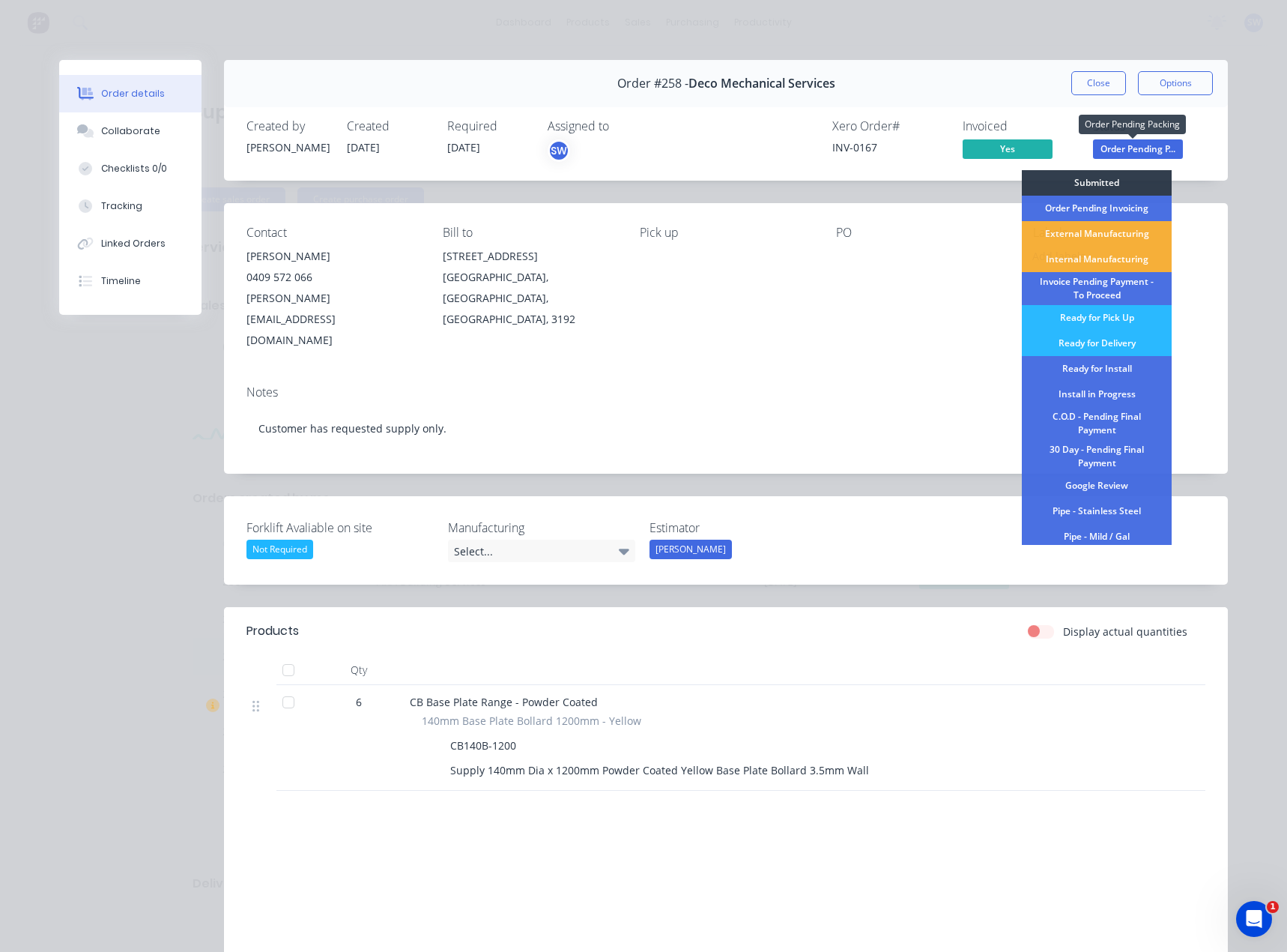
click at [1151, 145] on span "Order Pending P..." at bounding box center [1138, 148] width 90 height 19
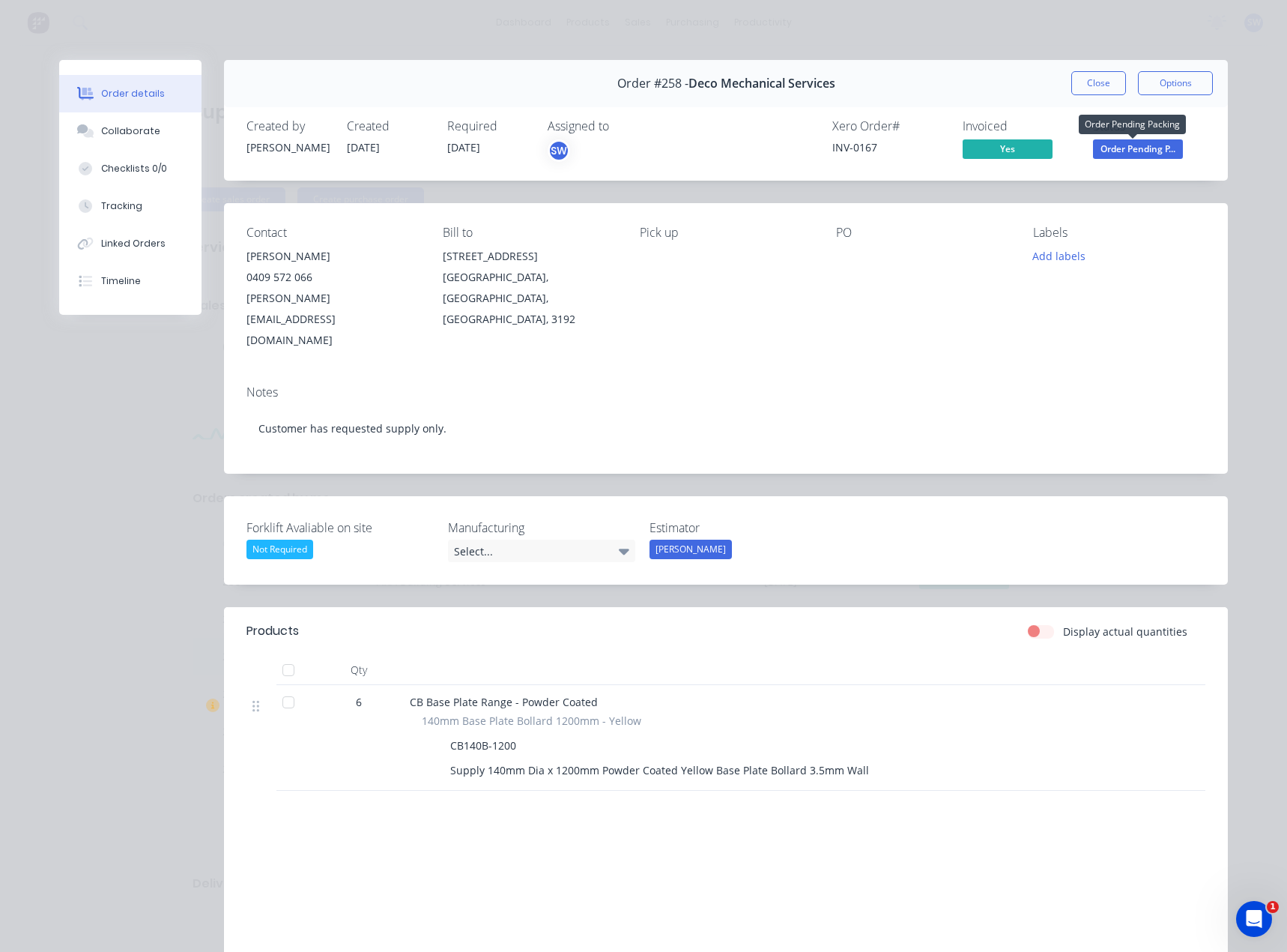
click at [1151, 145] on span "Order Pending P..." at bounding box center [1138, 148] width 90 height 19
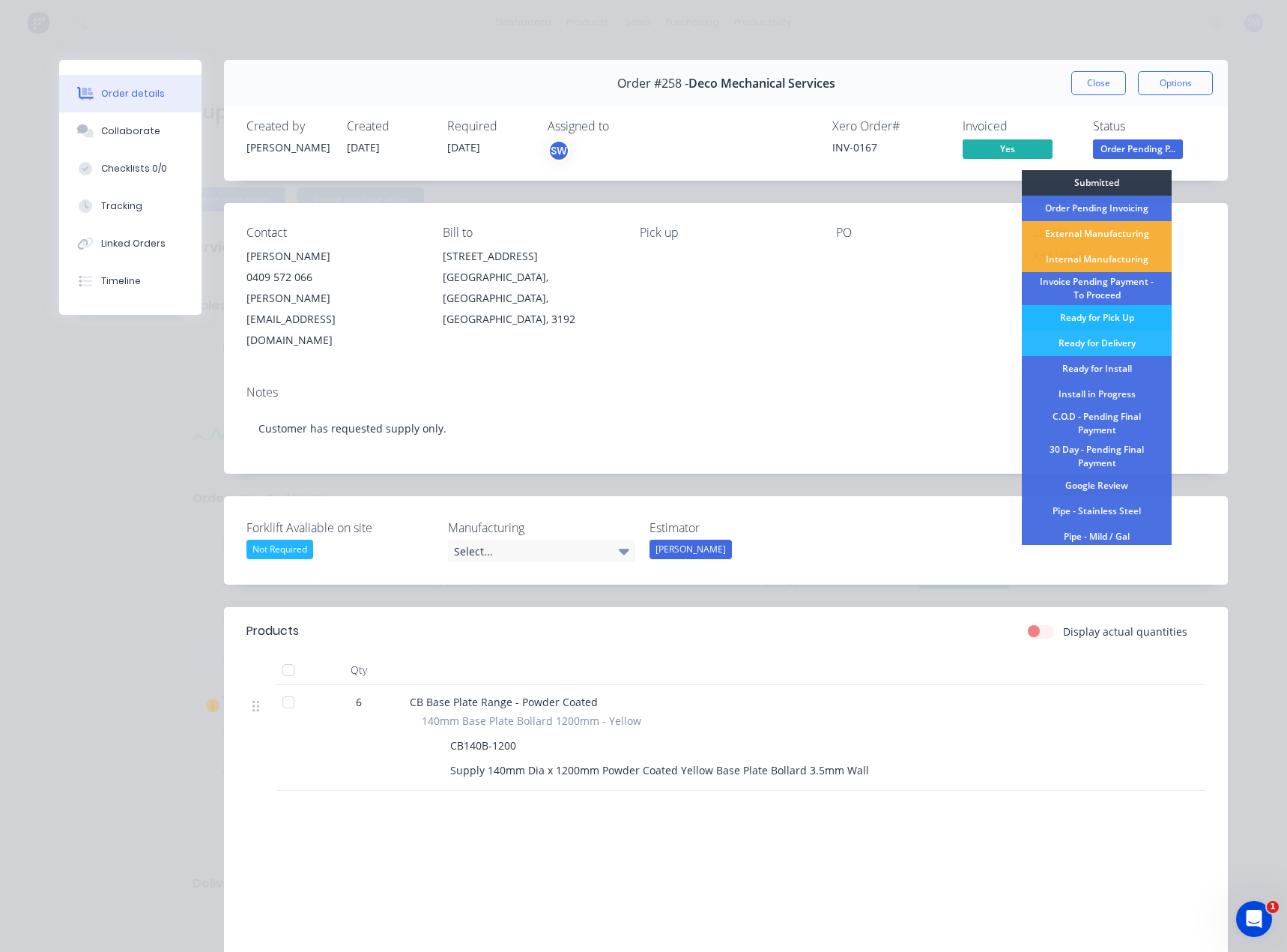
click at [1107, 313] on div "Ready for Pick Up" at bounding box center [1097, 318] width 150 height 25
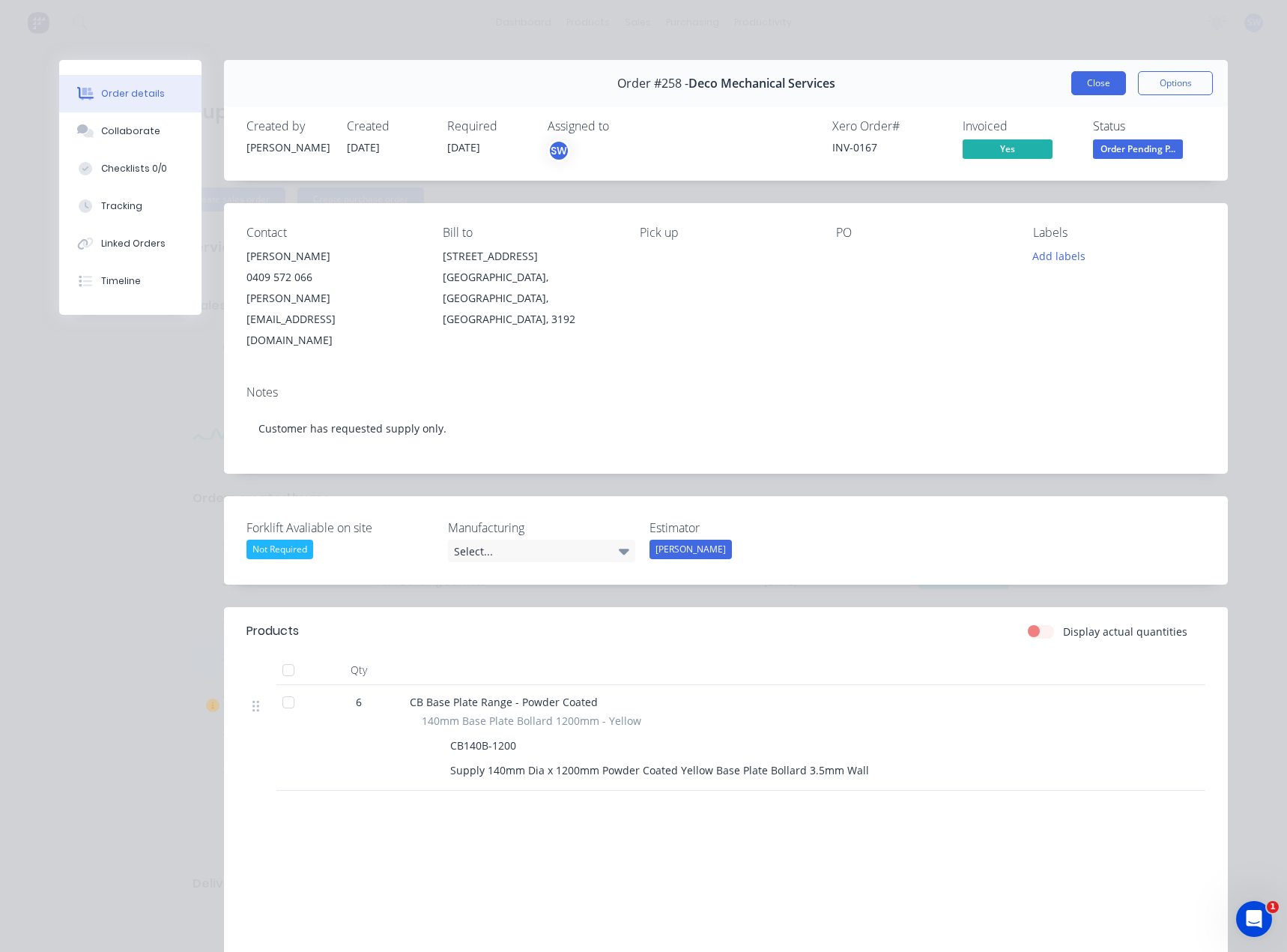
click at [1079, 85] on button "Close" at bounding box center [1099, 83] width 55 height 24
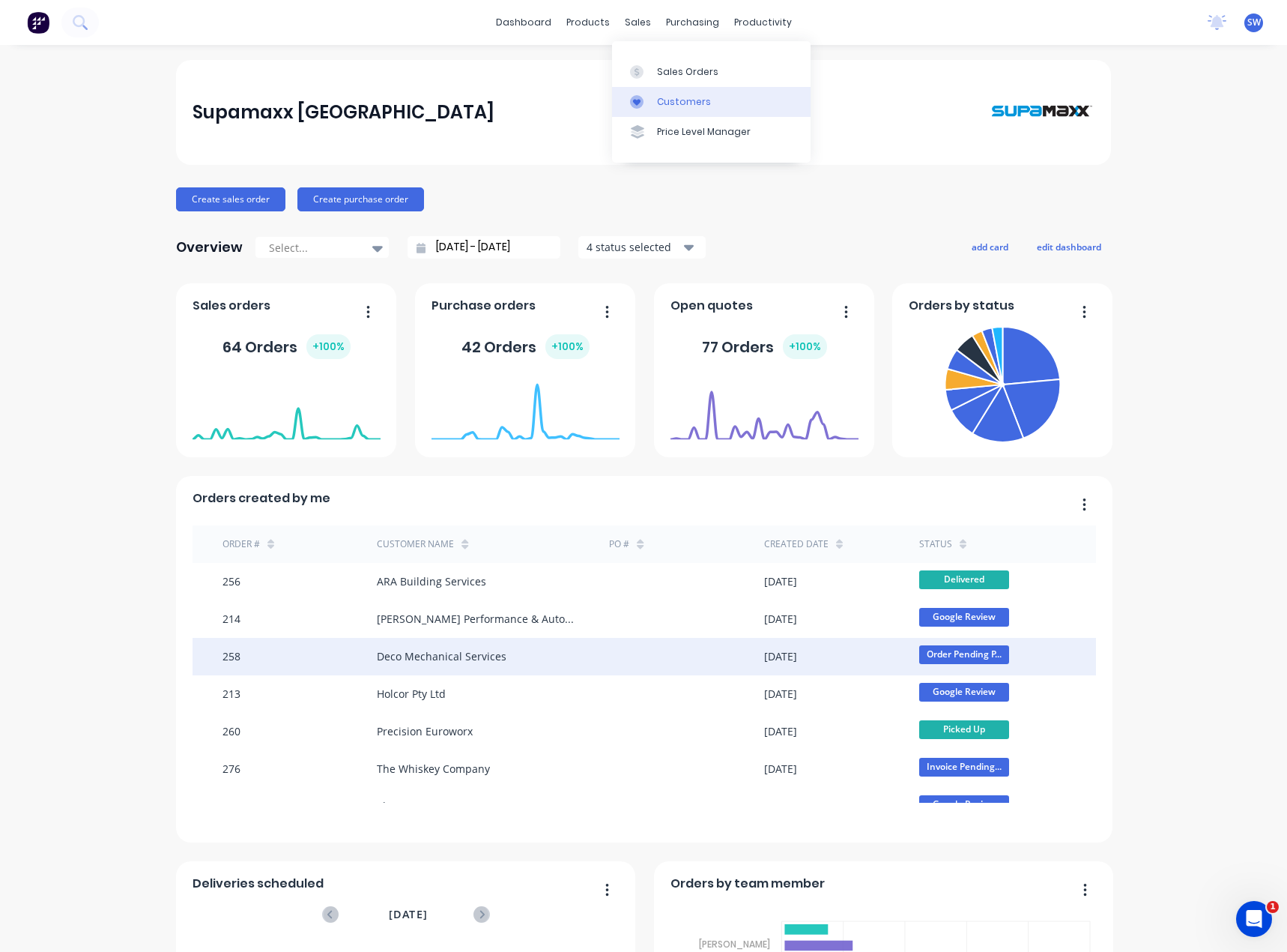
click at [682, 108] on div "Customers" at bounding box center [683, 102] width 54 height 14
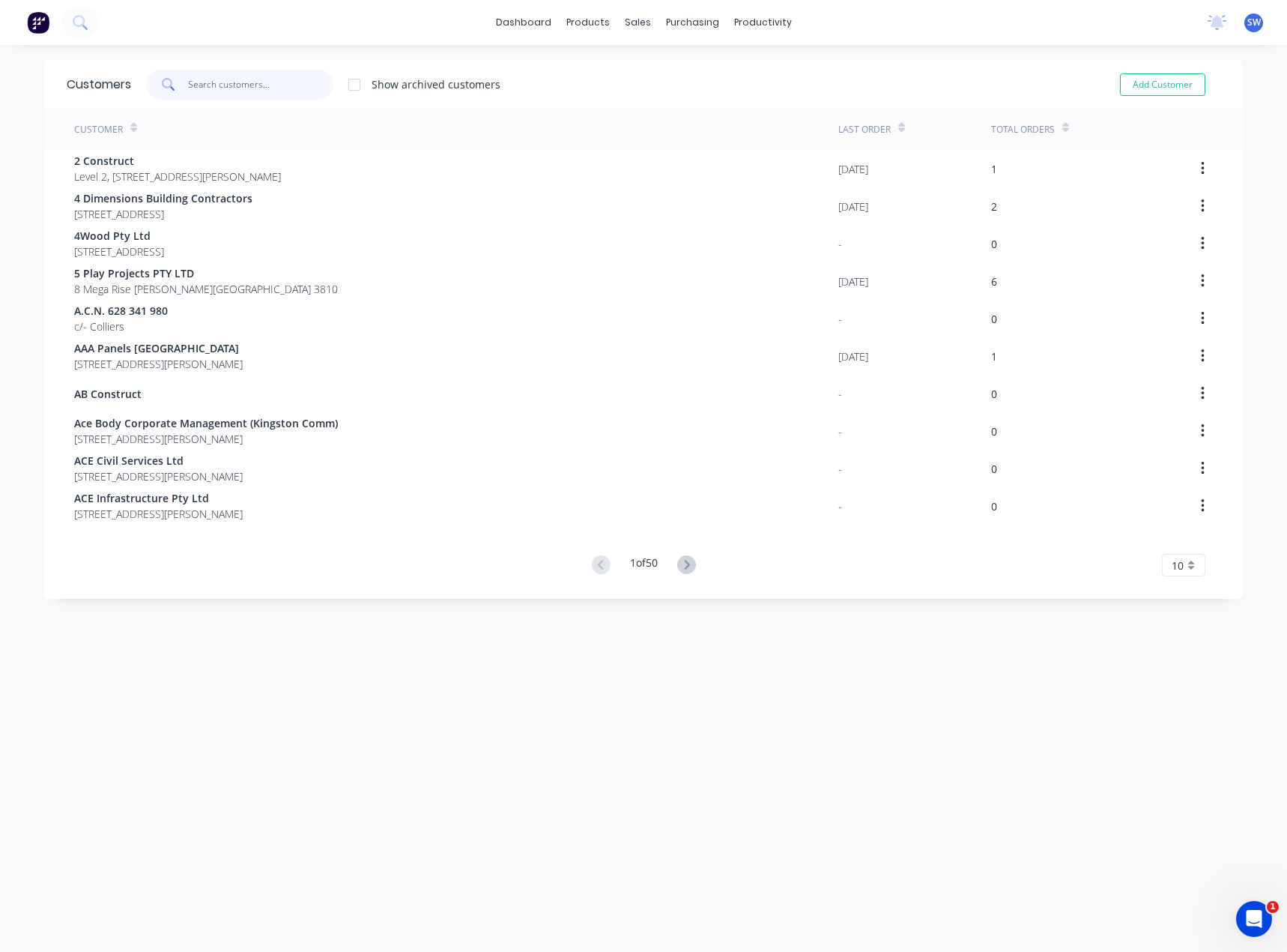
click at [239, 86] on input "text" at bounding box center [261, 85] width 146 height 30
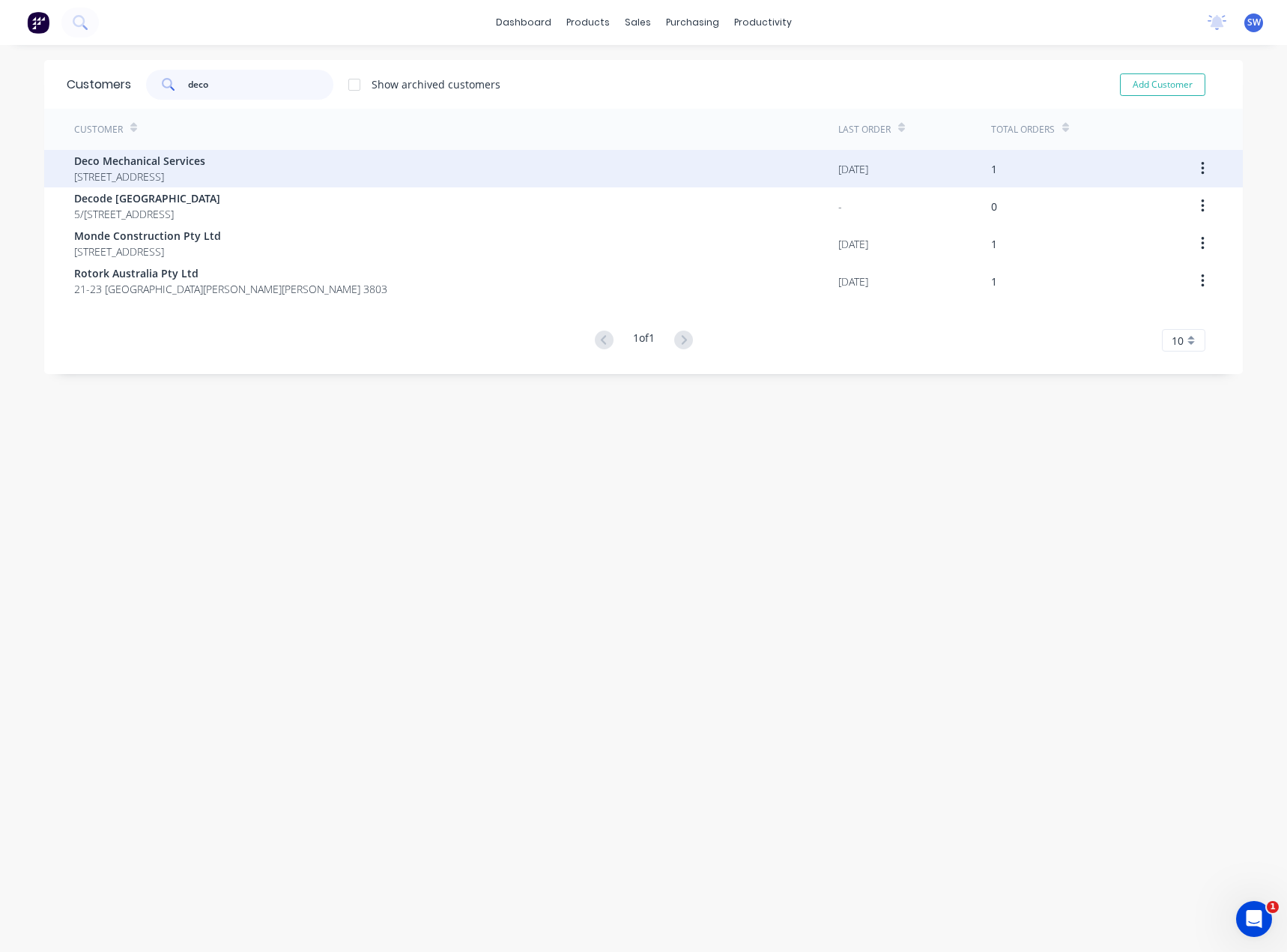
type input "deco"
click at [492, 177] on div "Deco Mechanical Services [STREET_ADDRESS]" at bounding box center [456, 169] width 764 height 37
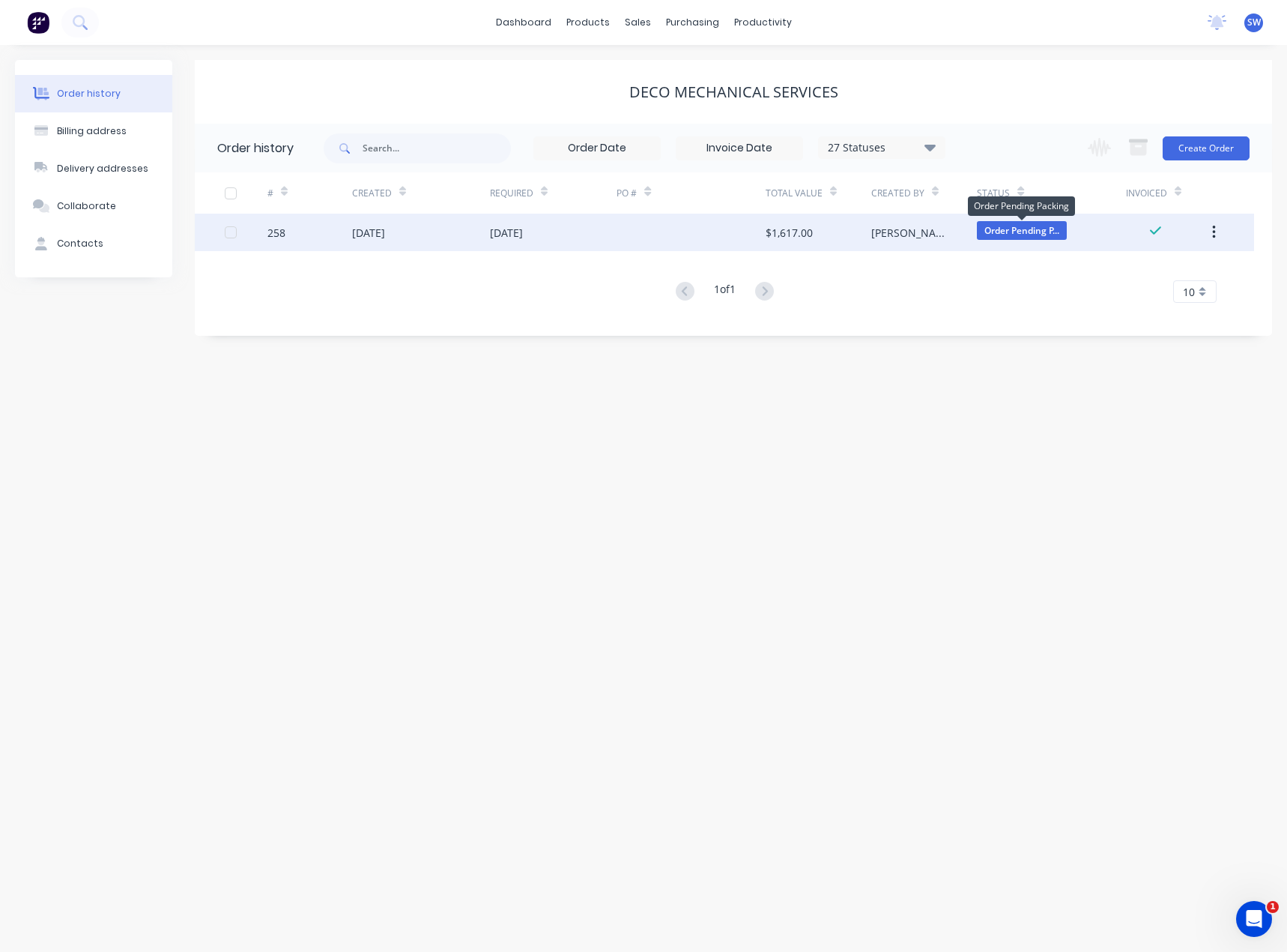
click at [992, 238] on span "Order Pending P..." at bounding box center [1022, 230] width 90 height 19
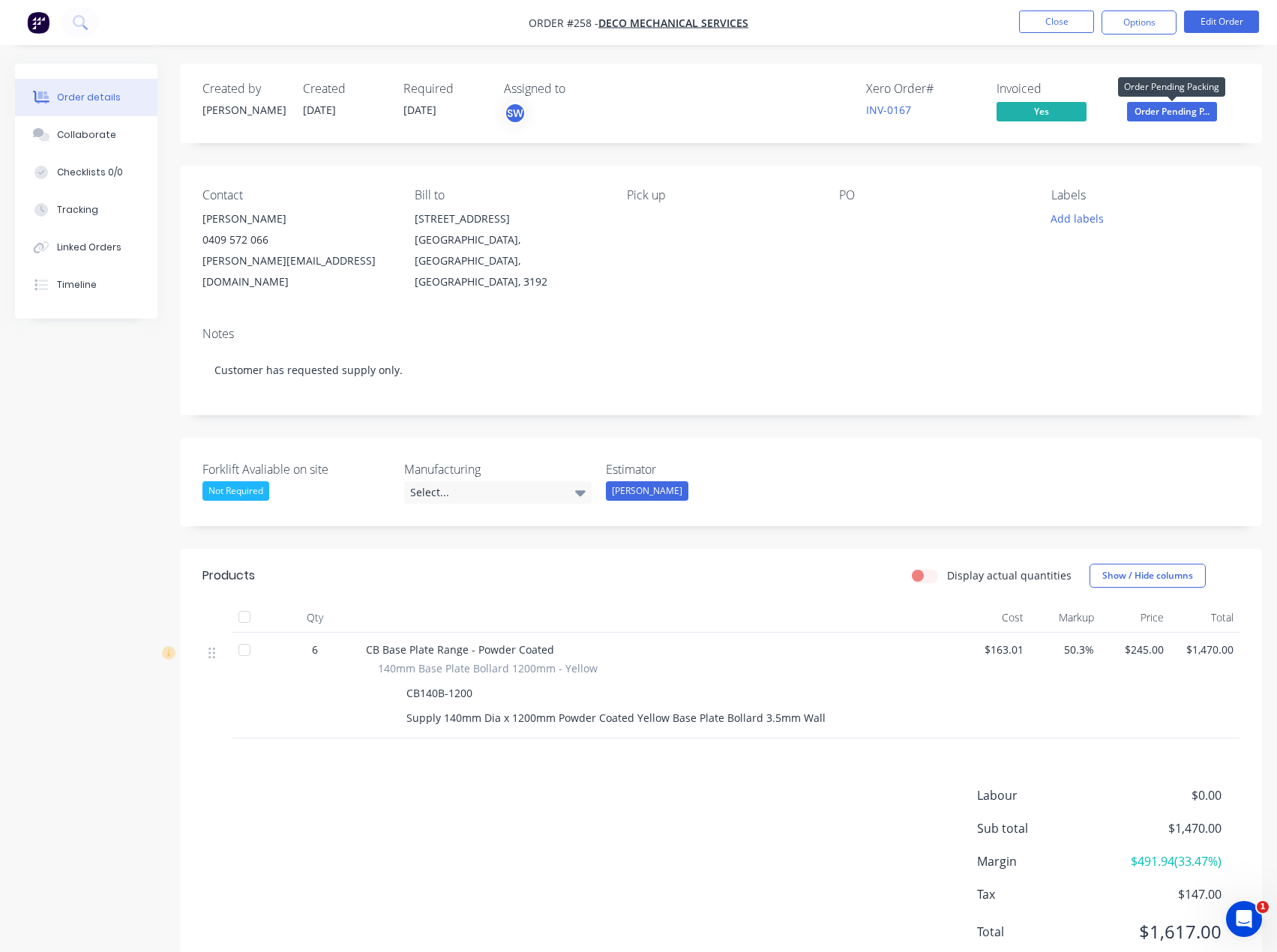
click at [1186, 106] on span "Order Pending P..." at bounding box center [1172, 111] width 90 height 19
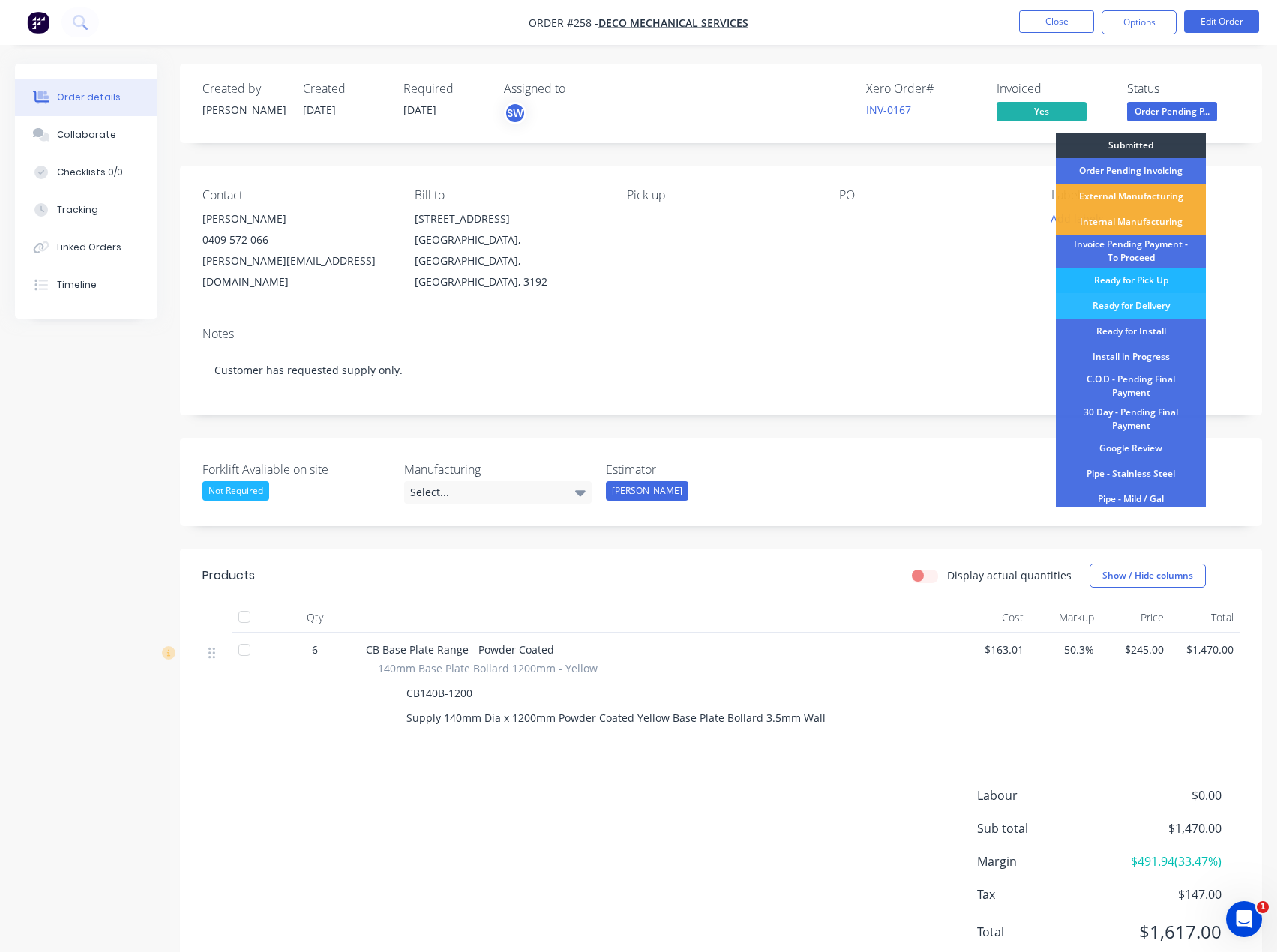
click at [1137, 275] on div "Ready for Pick Up" at bounding box center [1131, 281] width 150 height 25
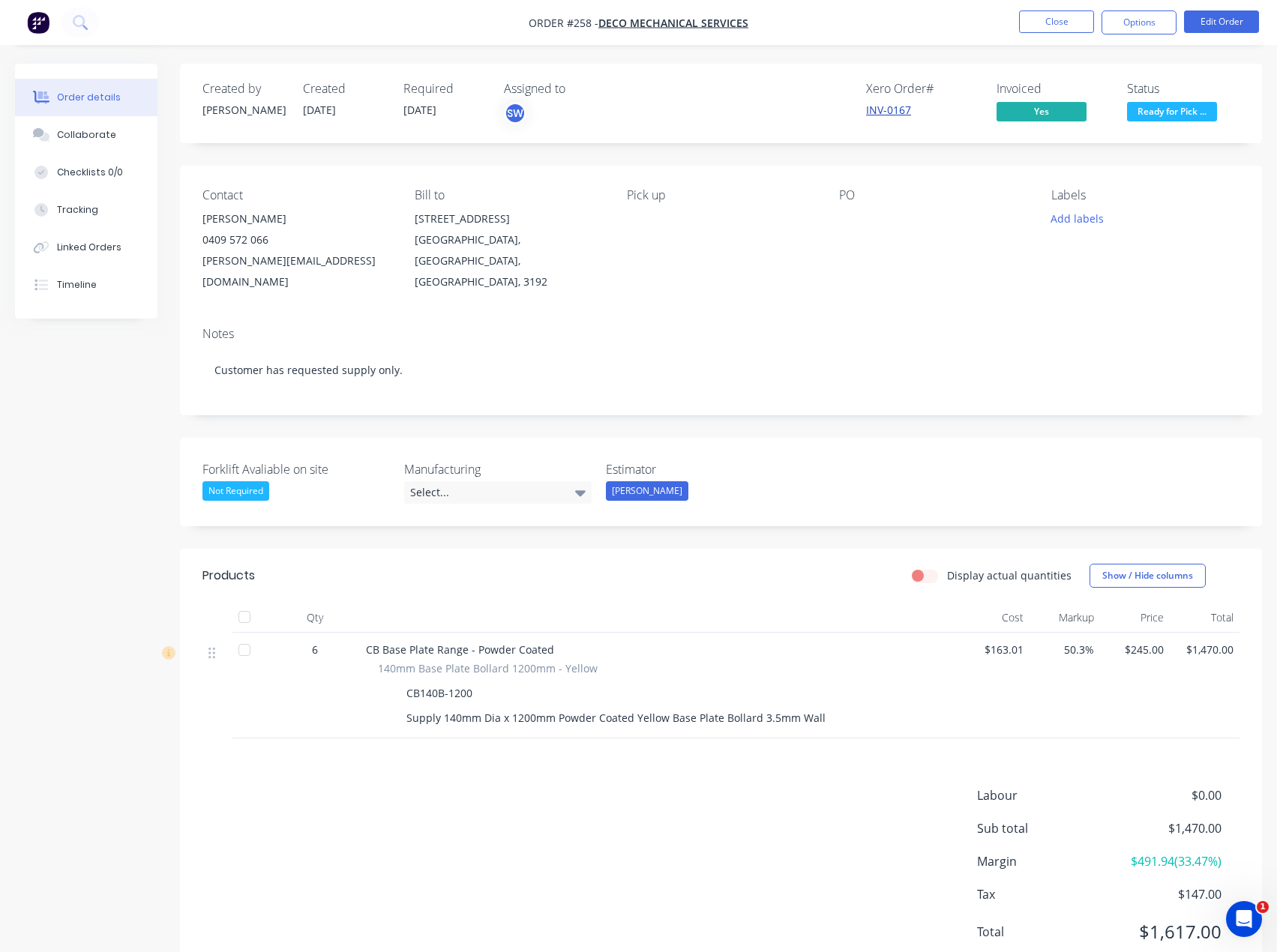
click at [901, 106] on link "INV-0167" at bounding box center [888, 109] width 45 height 15
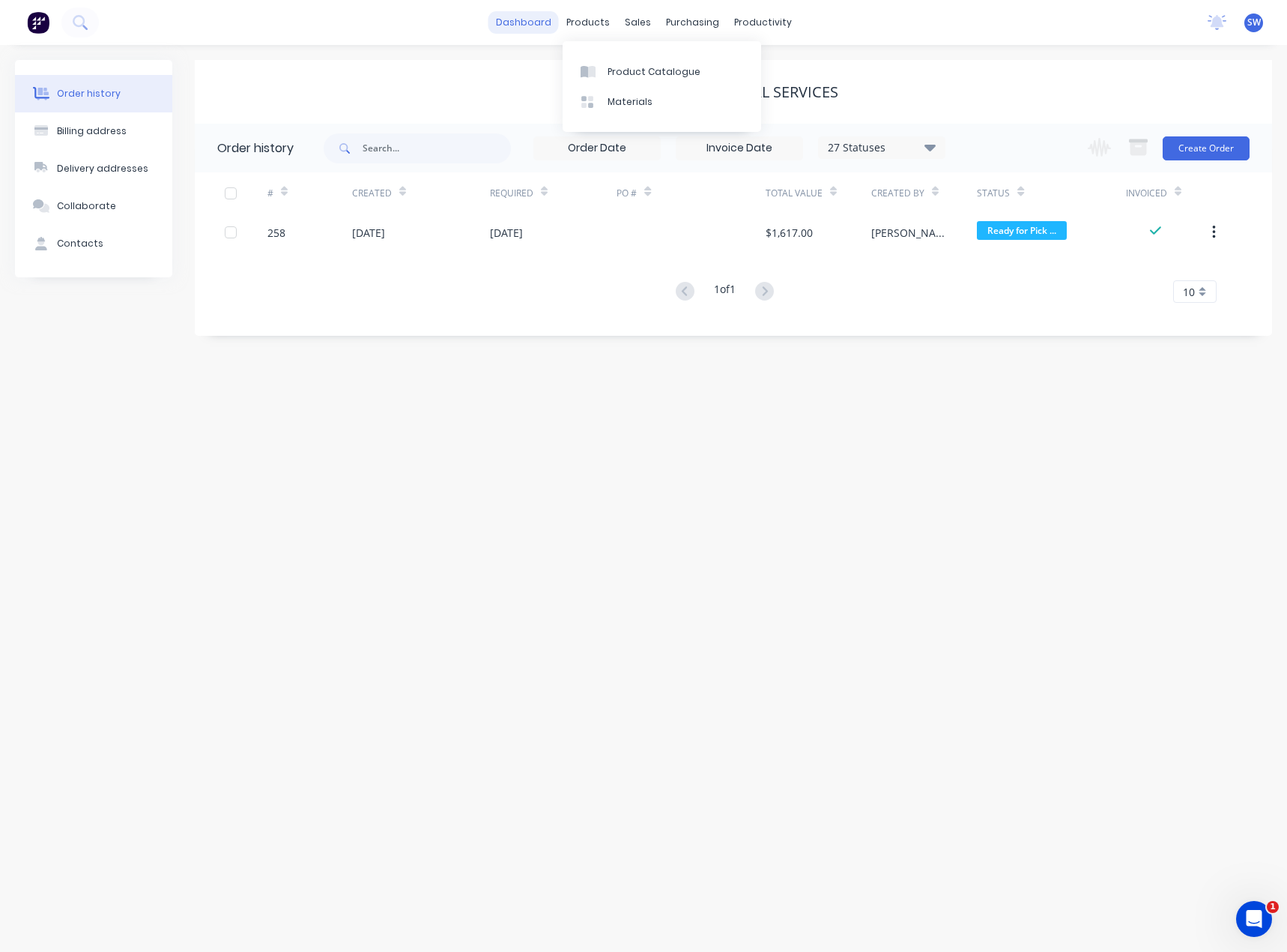
click at [559, 27] on link "dashboard" at bounding box center [523, 22] width 70 height 22
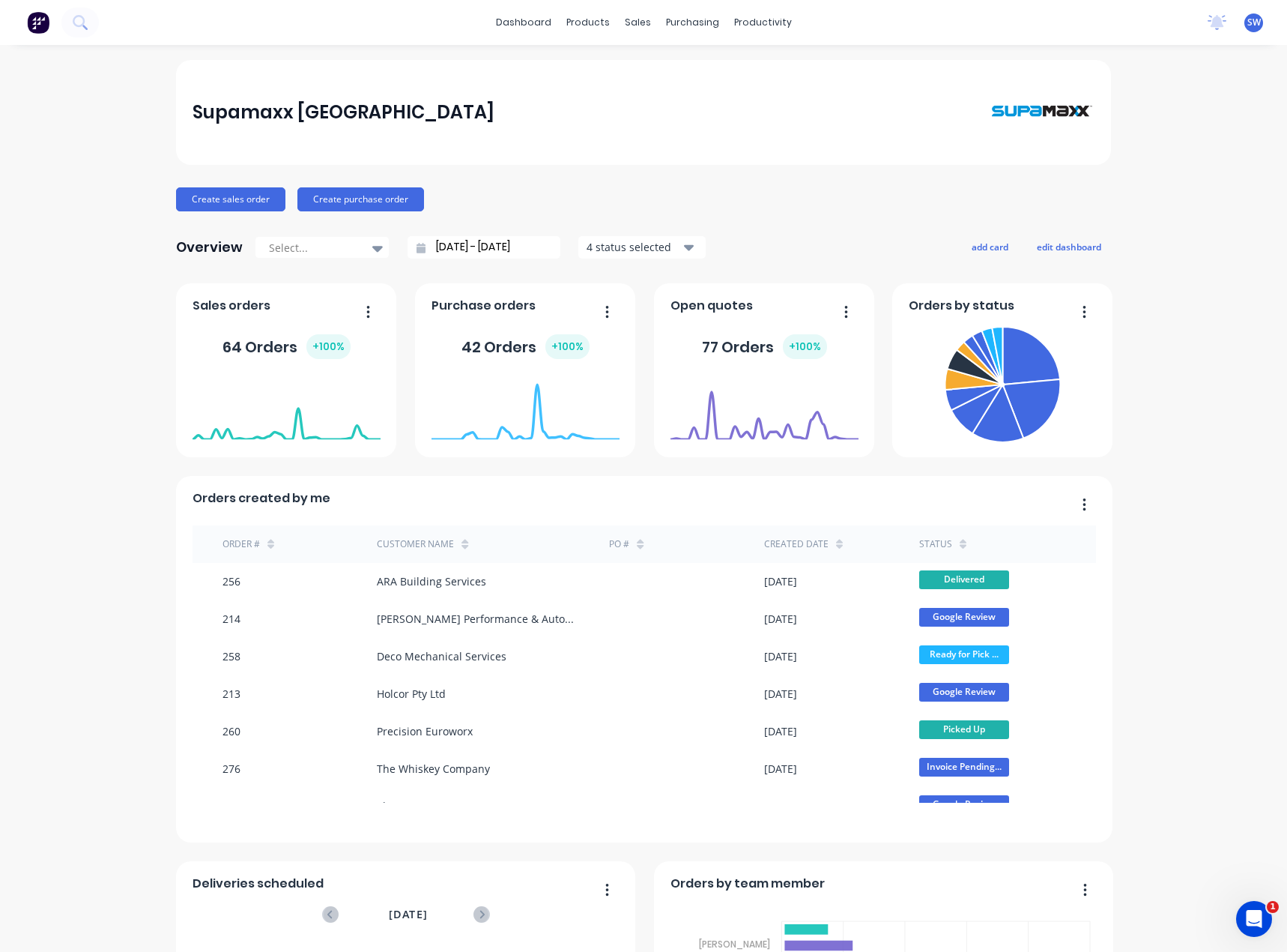
click at [554, 180] on div "Supamaxx [GEOGRAPHIC_DATA] Create sales order Create purchase order Overview Se…" at bounding box center [644, 644] width 935 height 1167
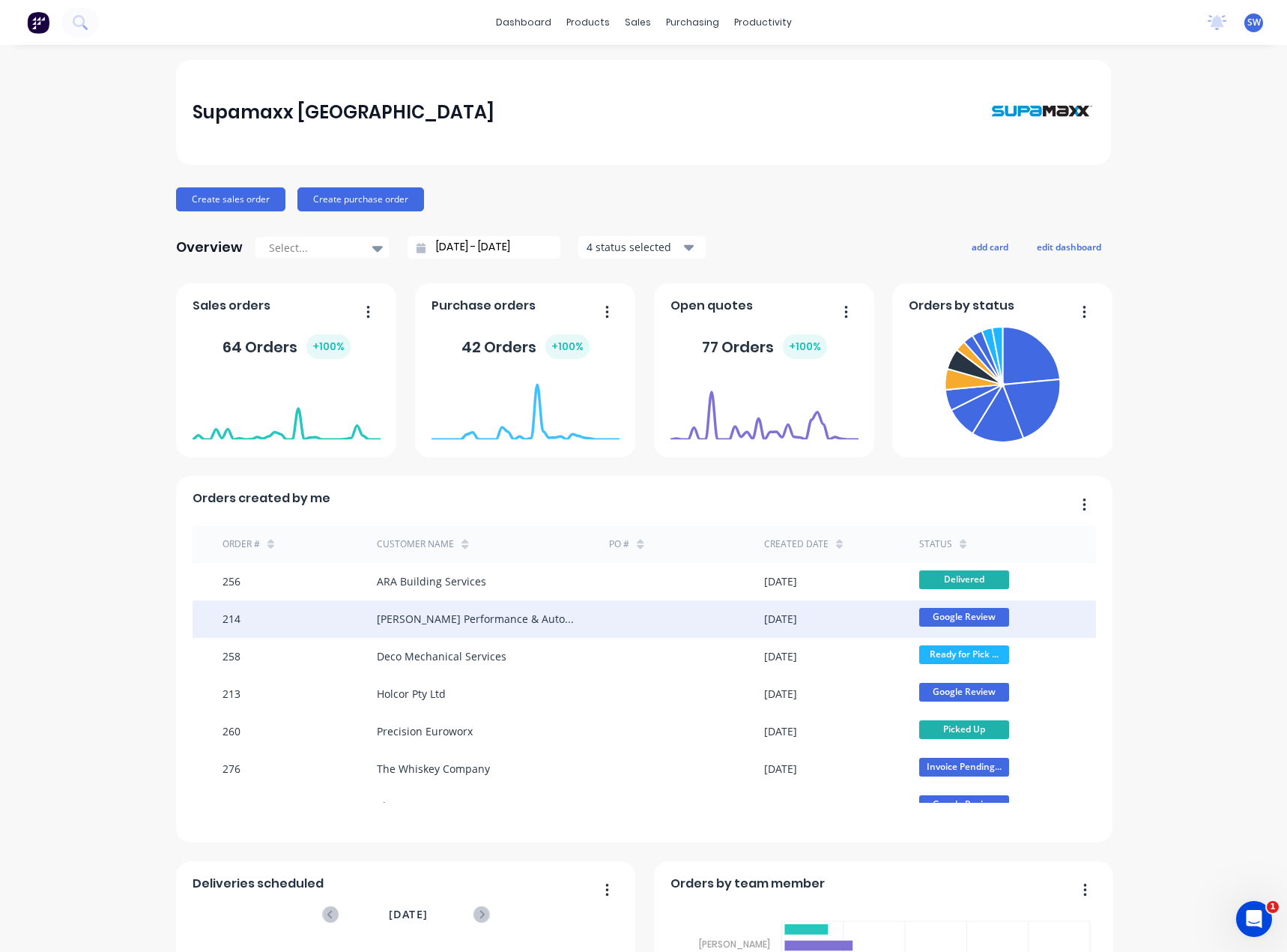
click at [629, 624] on div at bounding box center [686, 619] width 155 height 37
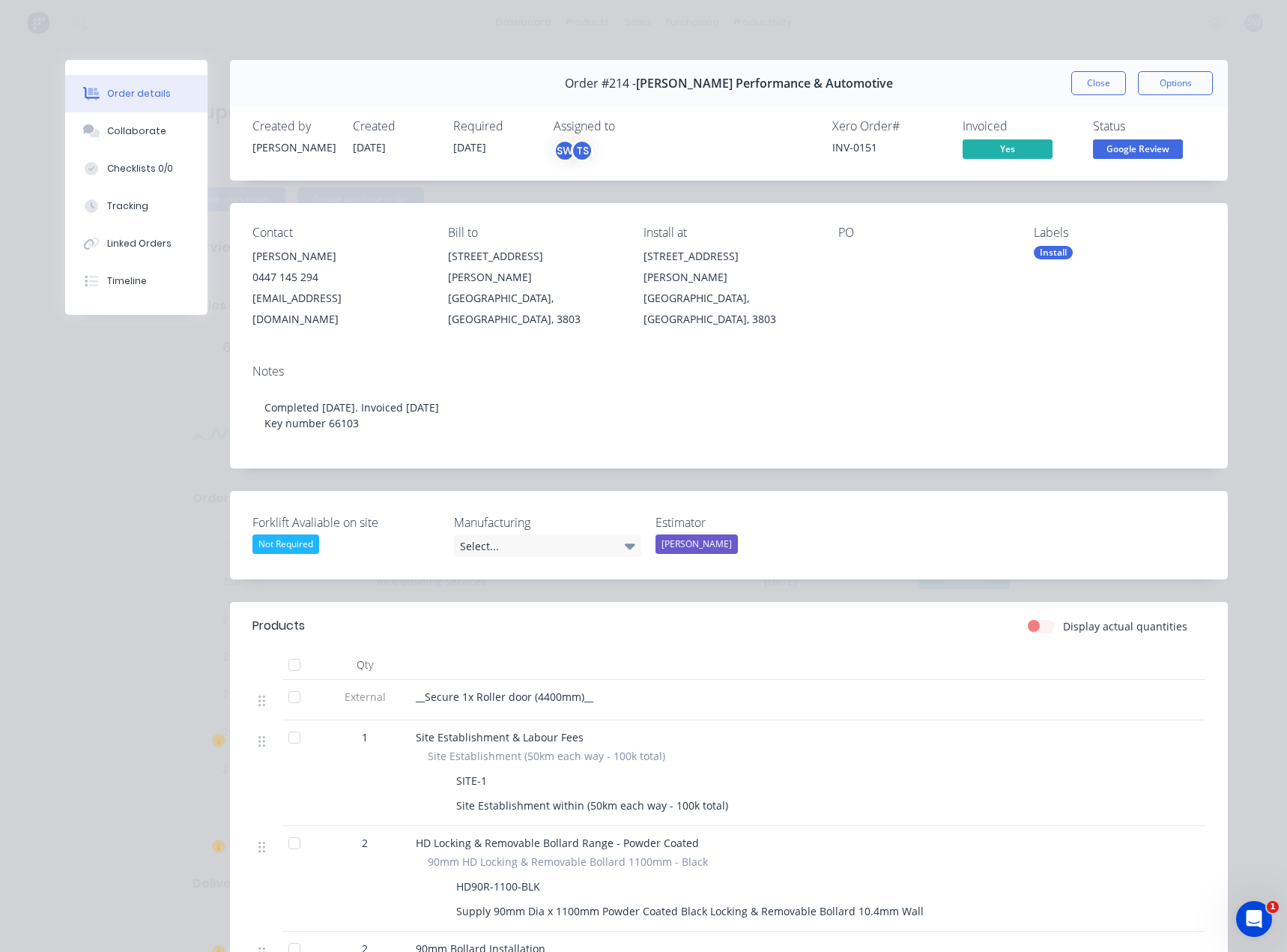
click at [1063, 95] on div "Order #214 - [PERSON_NAME] Performance & Automotive Close Options" at bounding box center [729, 84] width 998 height 47
click at [1081, 89] on button "Close" at bounding box center [1099, 83] width 55 height 24
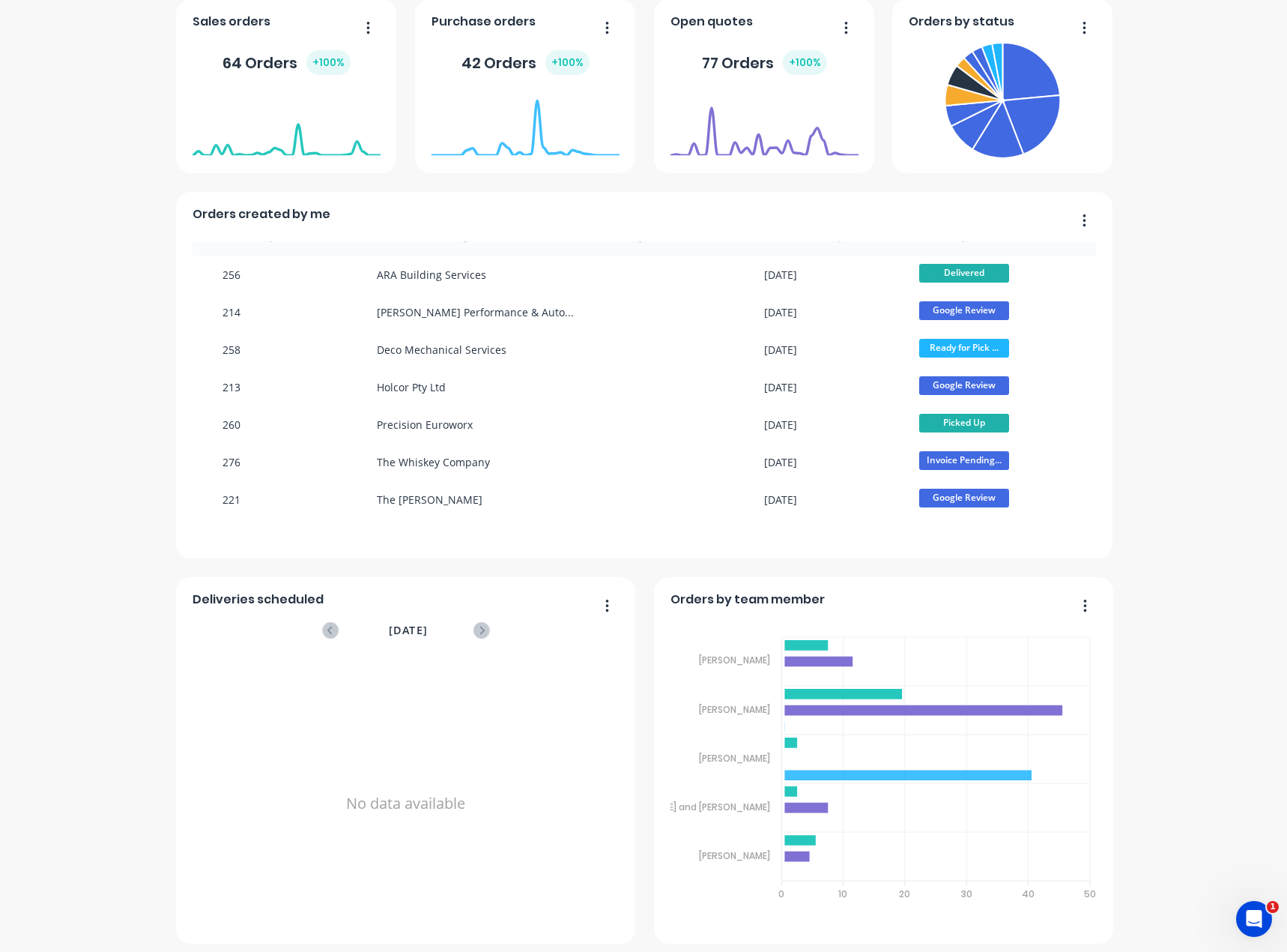
scroll to position [290, 0]
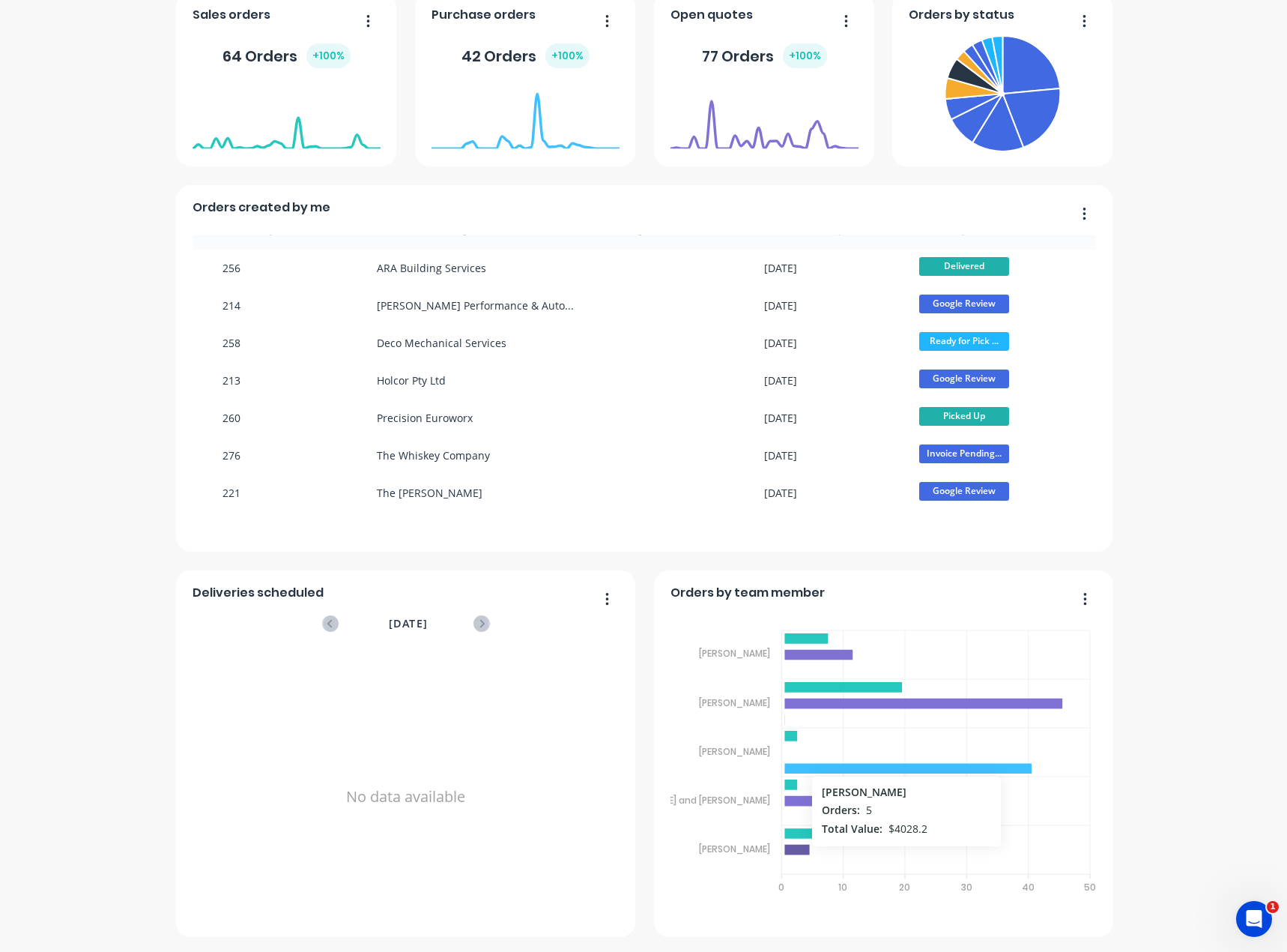
click at [793, 854] on icon at bounding box center [796, 850] width 24 height 11
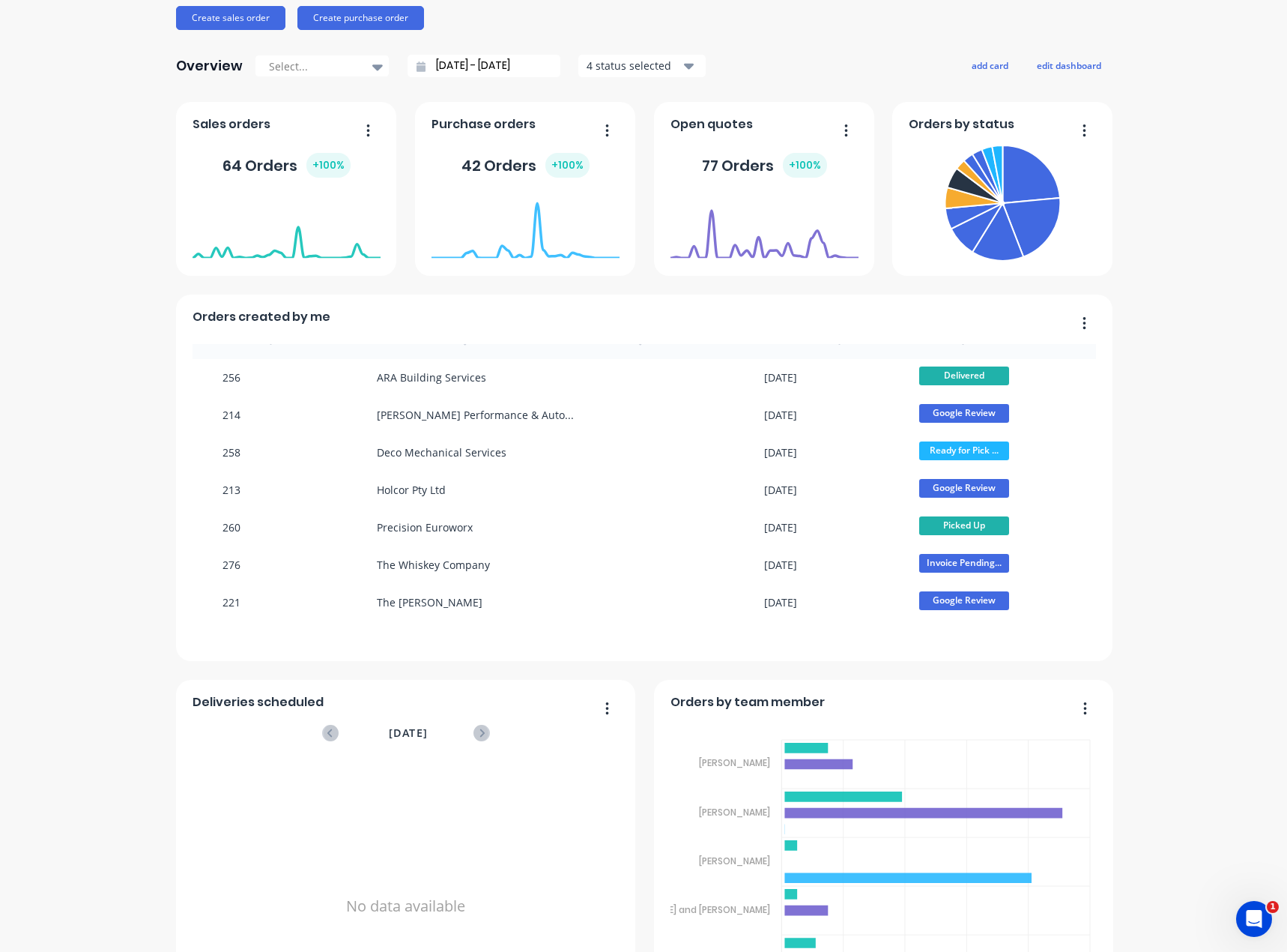
scroll to position [0, 0]
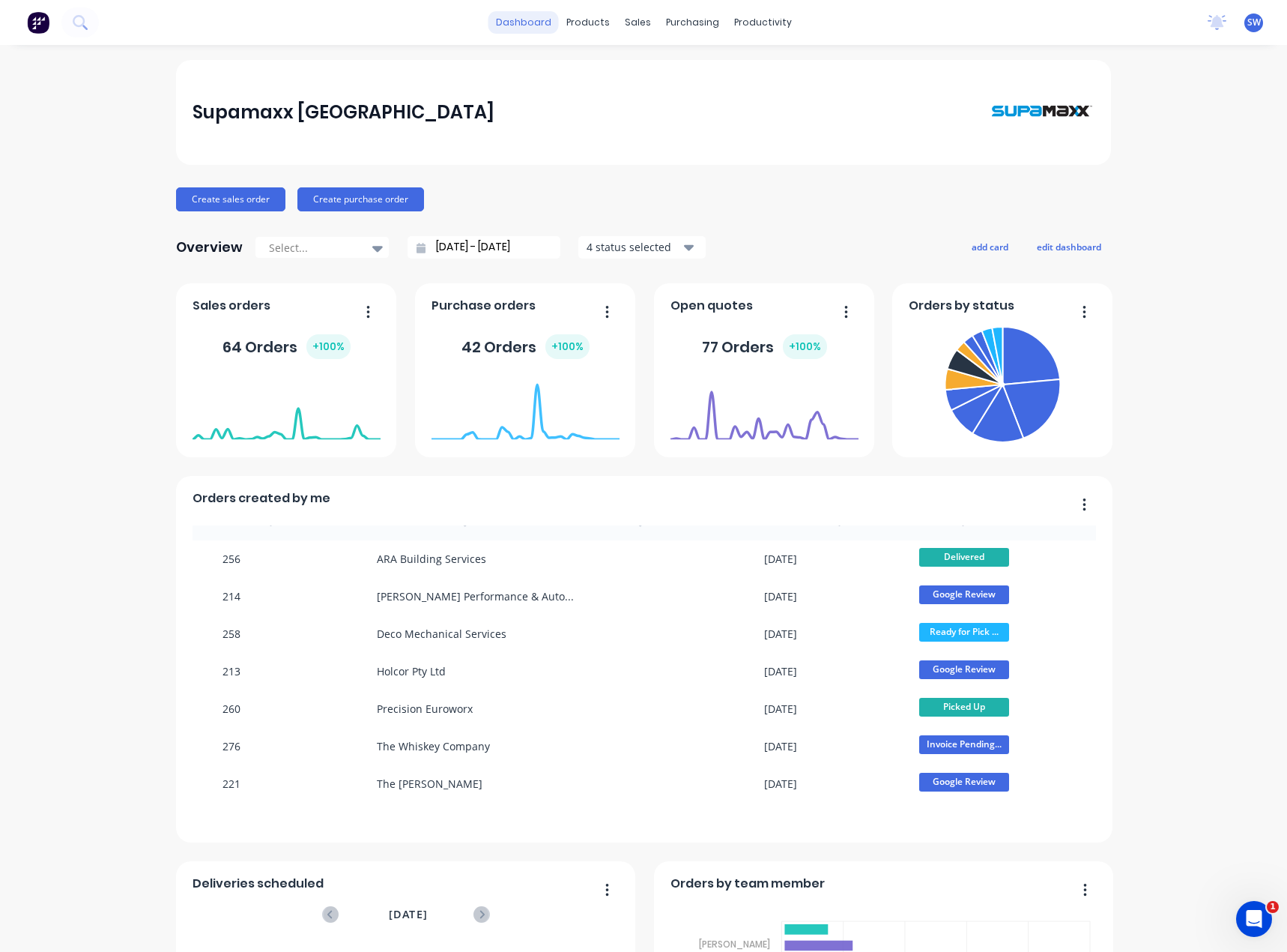
click at [526, 25] on link "dashboard" at bounding box center [523, 22] width 70 height 22
click at [127, 332] on div "Supamaxx [GEOGRAPHIC_DATA] Create sales order Create purchase order Overview Se…" at bounding box center [643, 644] width 1287 height 1167
click at [1253, 26] on div "No new notifications [PERSON_NAME] all as read [PERSON_NAME] mentioned you in a…" at bounding box center [1241, 22] width 92 height 22
click at [1248, 23] on span "SW" at bounding box center [1255, 22] width 14 height 14
click at [1094, 18] on div "dashboard products sales purchasing productivity dashboard products Product Cat…" at bounding box center [643, 22] width 1287 height 45
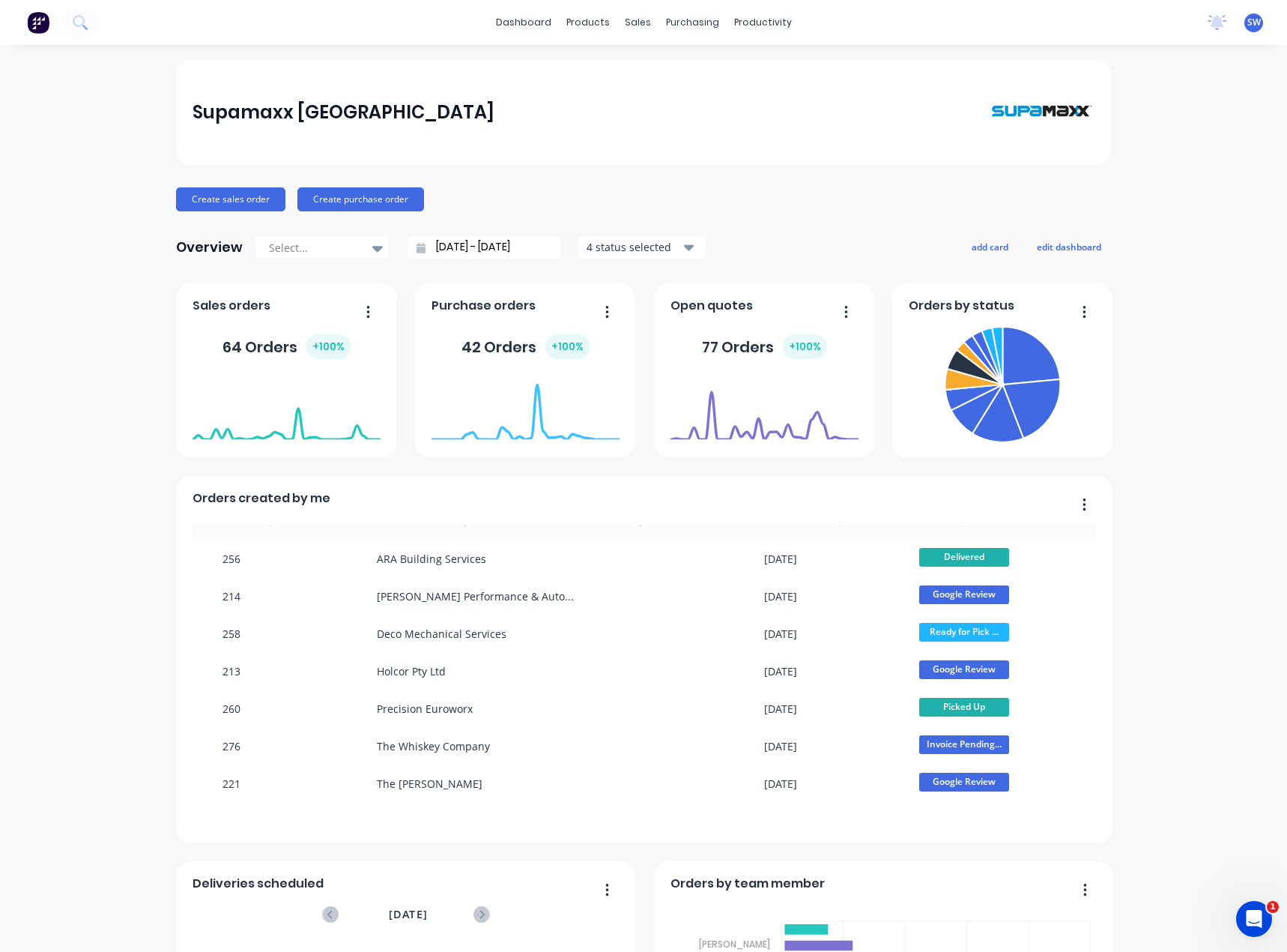
click at [1248, 28] on span "SW" at bounding box center [1255, 22] width 14 height 14
click at [1144, 190] on button "Sign out" at bounding box center [1161, 188] width 199 height 30
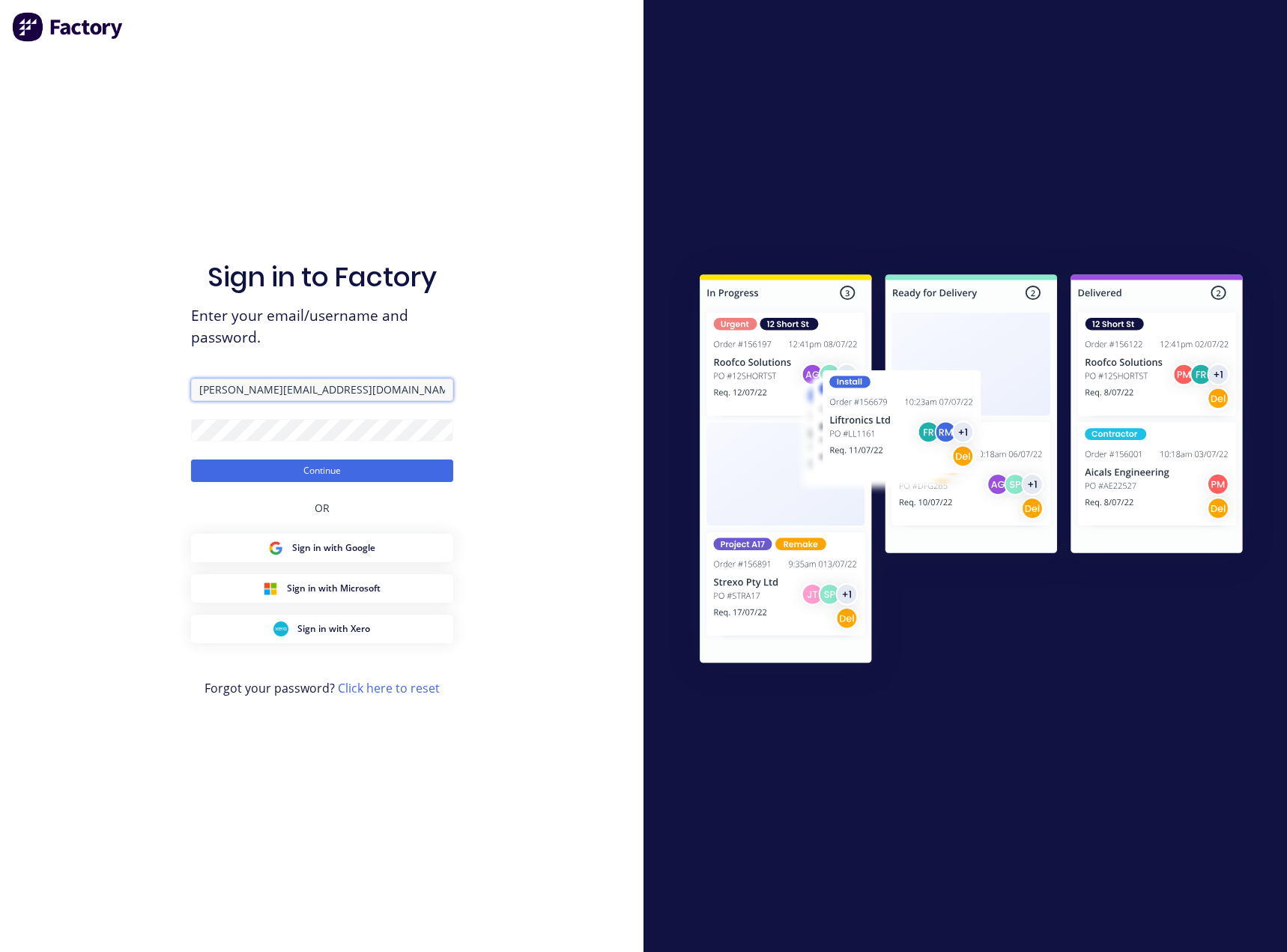
click at [265, 389] on input "[PERSON_NAME][EMAIL_ADDRESS][DOMAIN_NAME]" at bounding box center [322, 389] width 262 height 22
type input "[EMAIL_ADDRESS][DOMAIN_NAME]"
click at [313, 471] on button "Continue" at bounding box center [322, 470] width 262 height 22
